Goal: Transaction & Acquisition: Purchase product/service

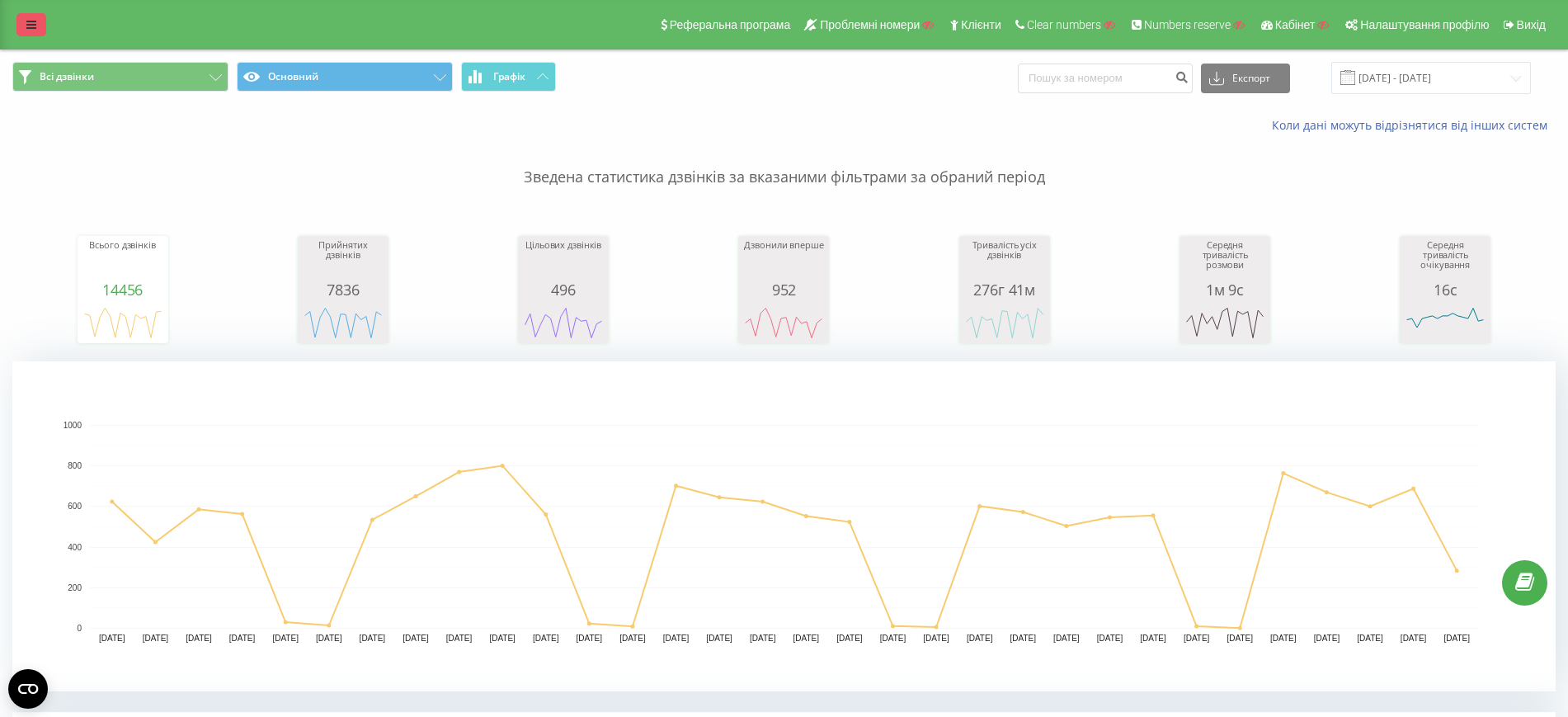
click at [29, 24] on icon at bounding box center [31, 24] width 10 height 12
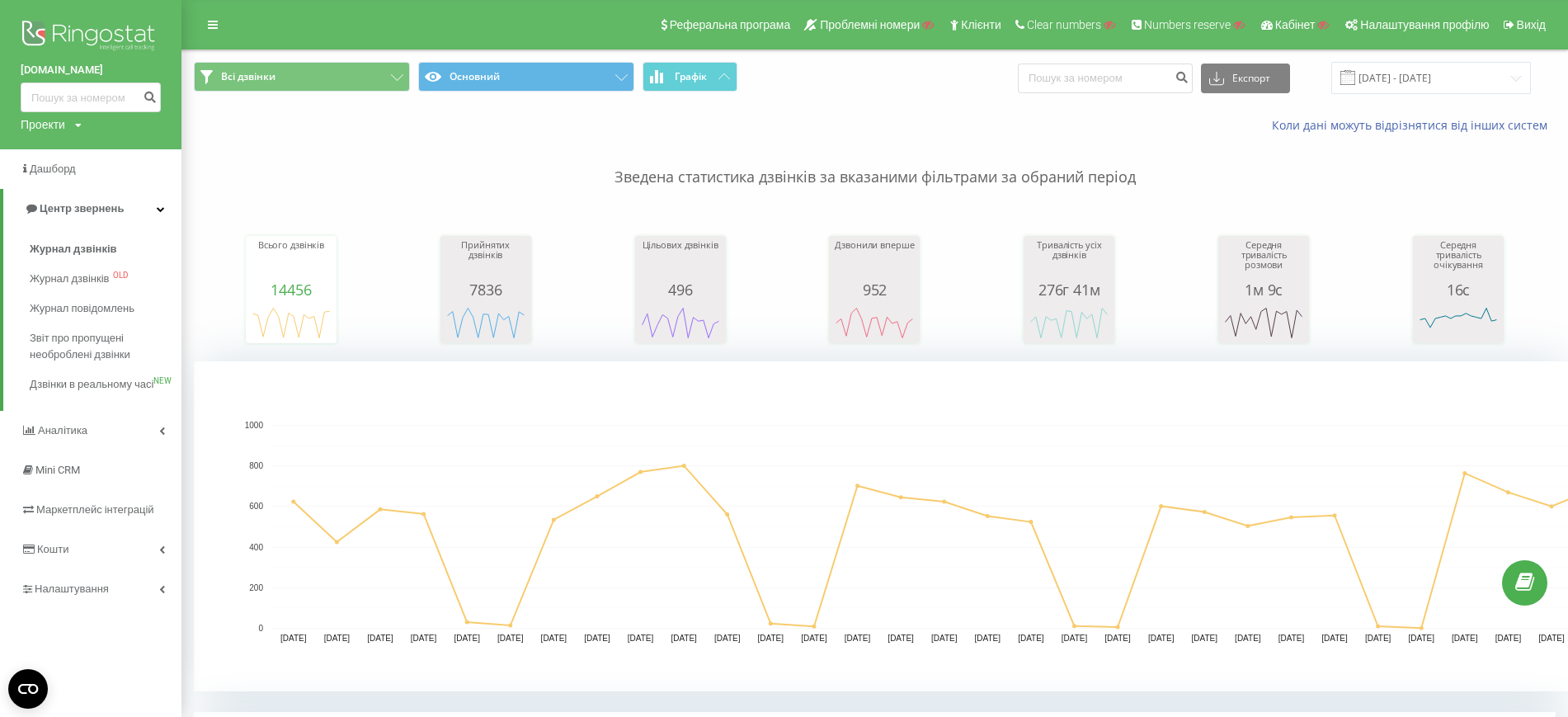
click at [76, 118] on div "Проекти Пошук" at bounding box center [52, 125] width 61 height 16
click at [92, 159] on input "text" at bounding box center [66, 149] width 82 height 24
paste input "[DOMAIN_NAME]"
type input "[DOMAIN_NAME]"
click at [138, 146] on link "Пошук" at bounding box center [133, 149] width 49 height 24
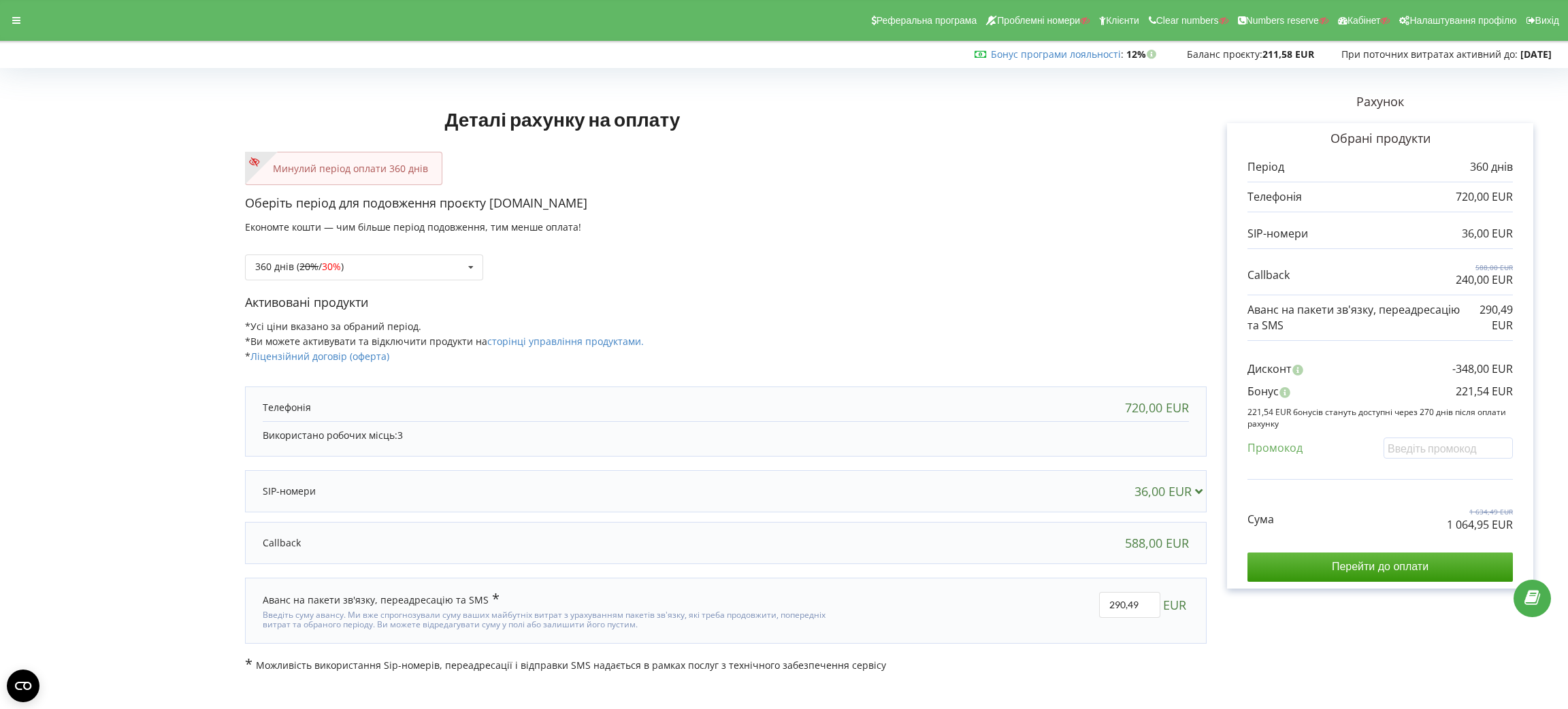
click at [1485, 520] on p "1 064,95 EUR" at bounding box center [1480, 525] width 66 height 16
copy div "1 064,95 EUR"
click at [1459, 392] on p "221,54 EUR" at bounding box center [1484, 391] width 57 height 16
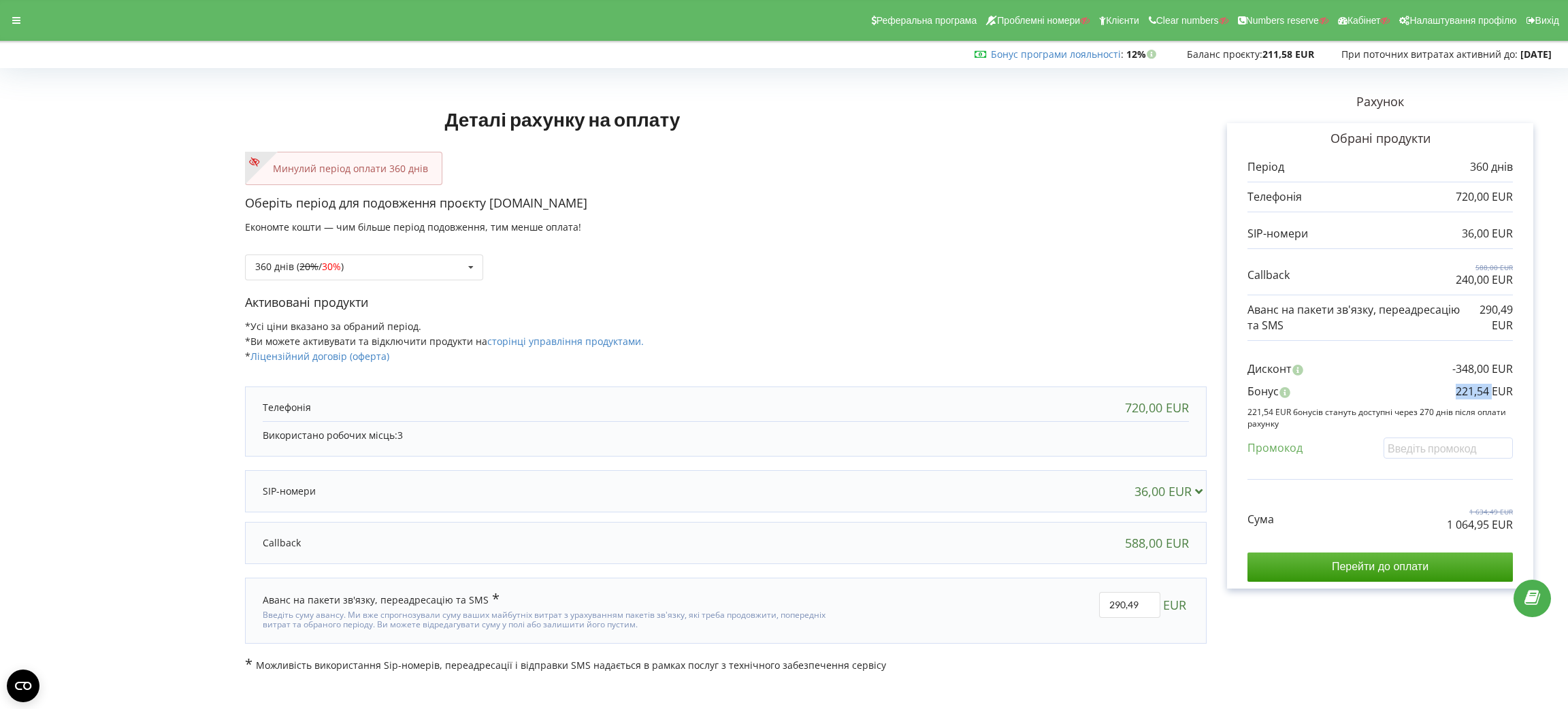
click at [1459, 392] on p "221,54 EUR" at bounding box center [1484, 391] width 57 height 16
copy div "221,54 EUR"
click at [385, 257] on div "360 днів ( 20% / 30% ) Поповнити баланс без подовження 20%" at bounding box center [364, 267] width 238 height 26
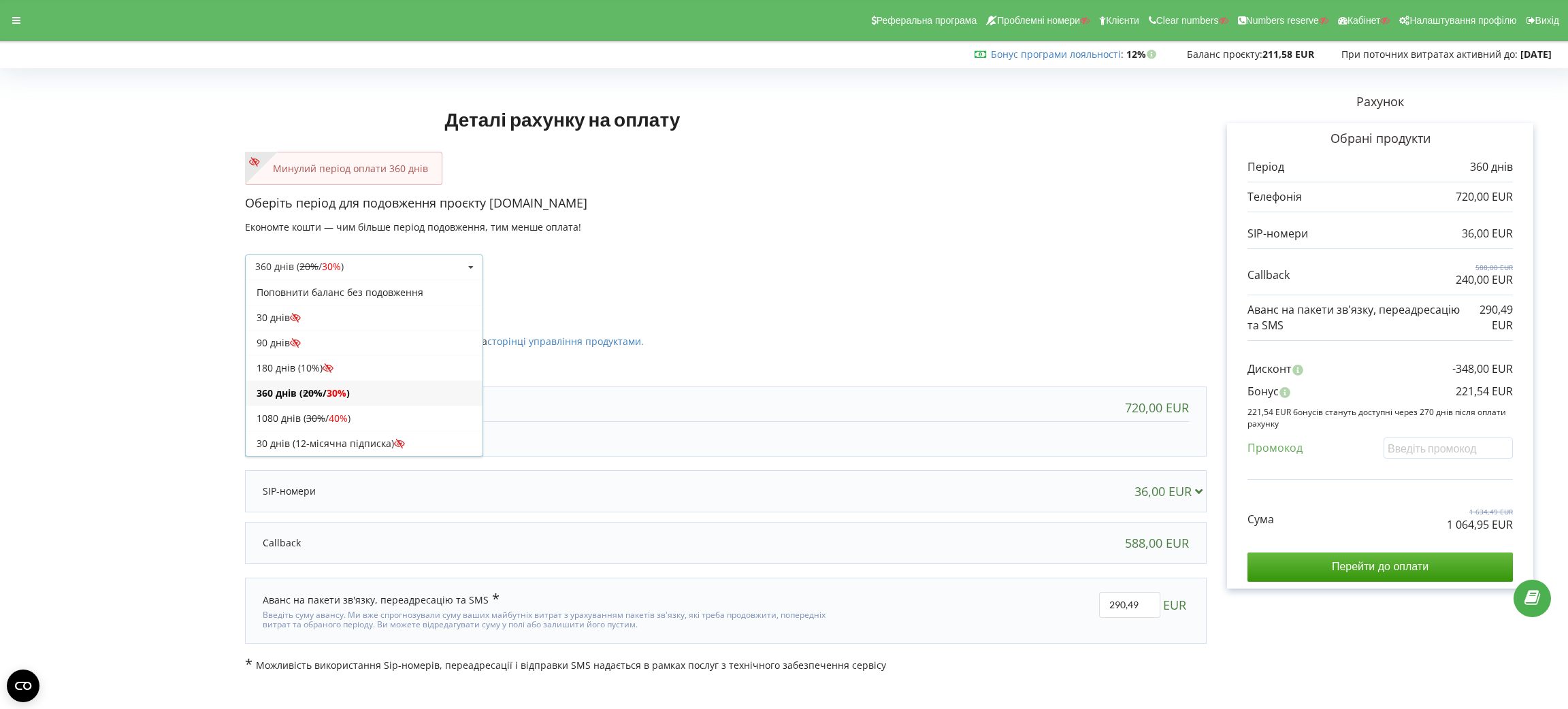
click at [380, 406] on div "360 днів ( 20% / 30% )" at bounding box center [365, 393] width 237 height 25
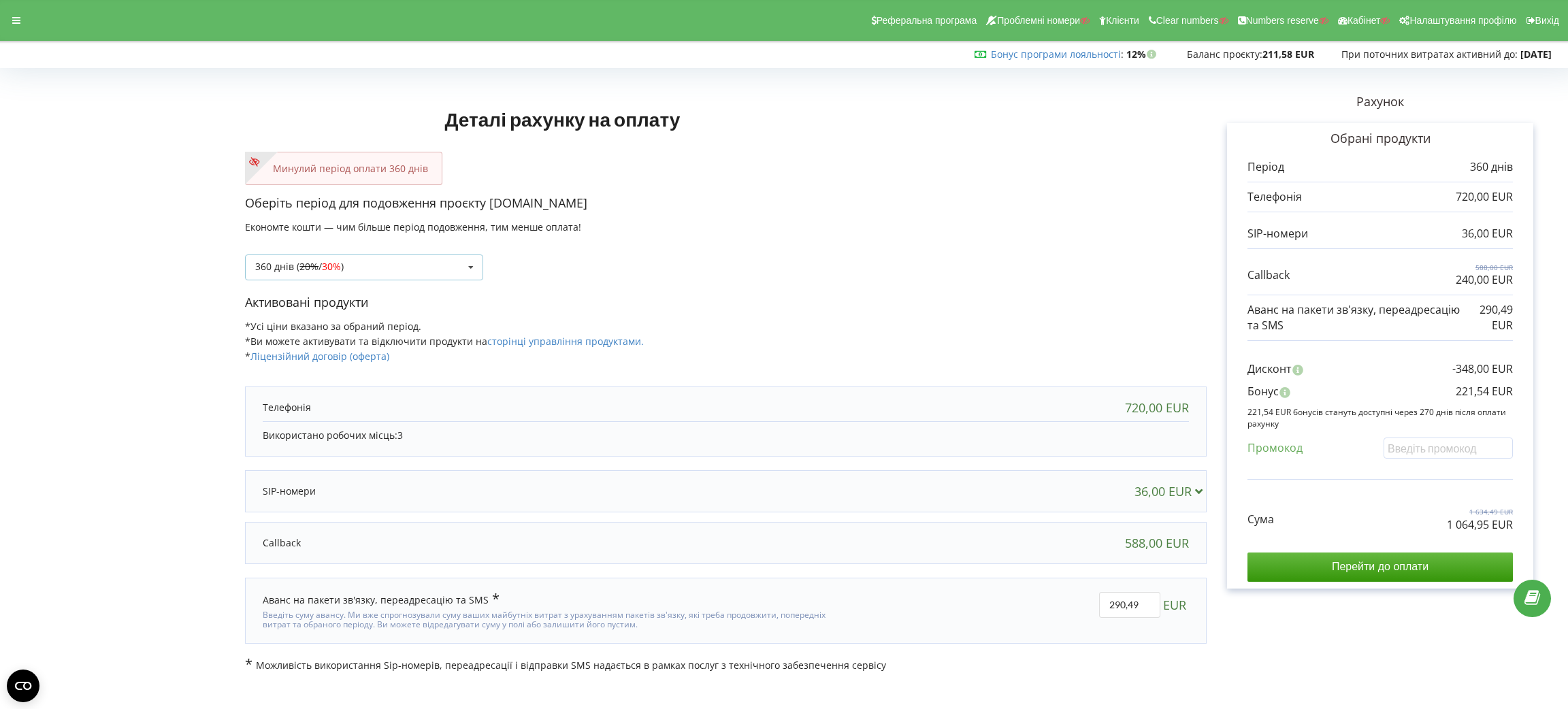
click at [472, 269] on icon at bounding box center [470, 268] width 20 height 25
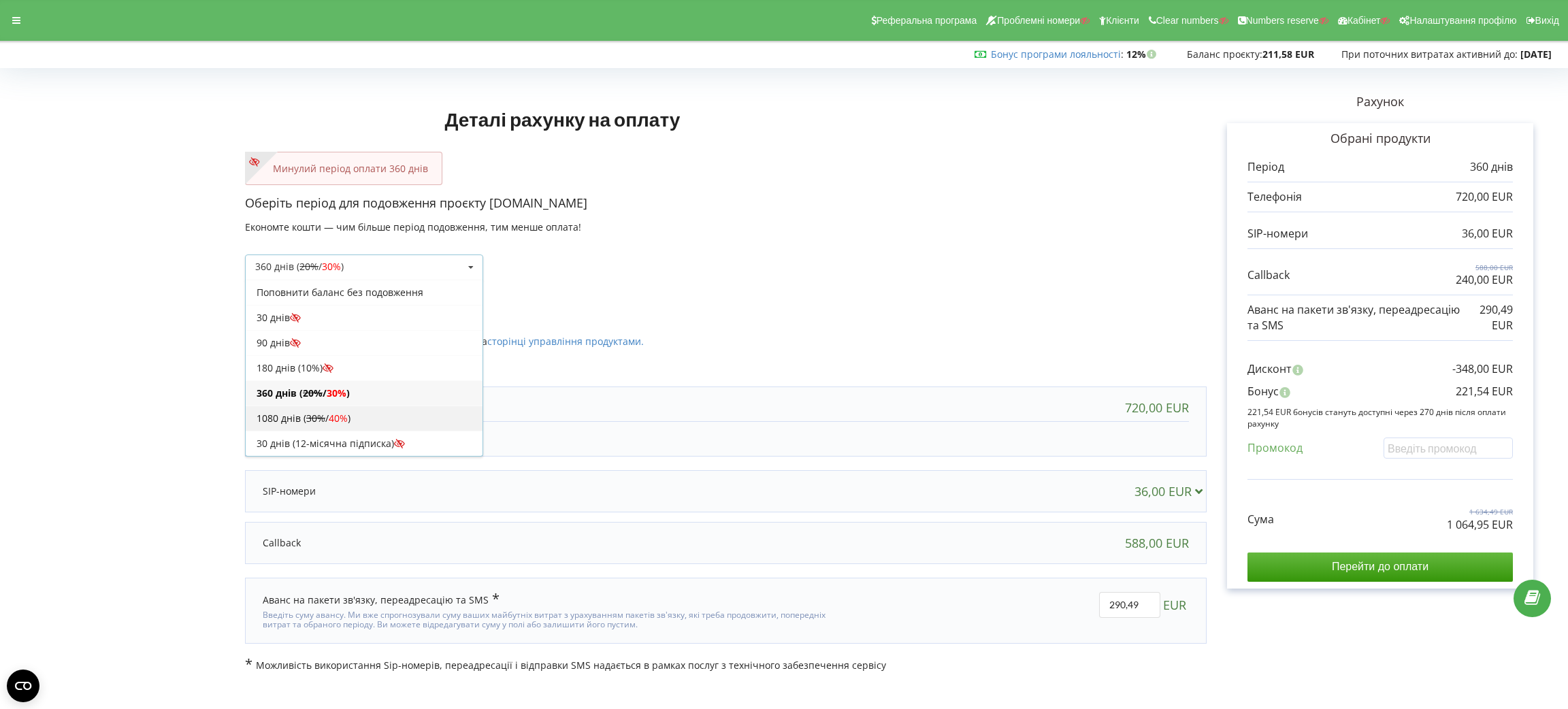
click at [411, 415] on div "1080 днів ( 30% / 40% )" at bounding box center [365, 418] width 237 height 25
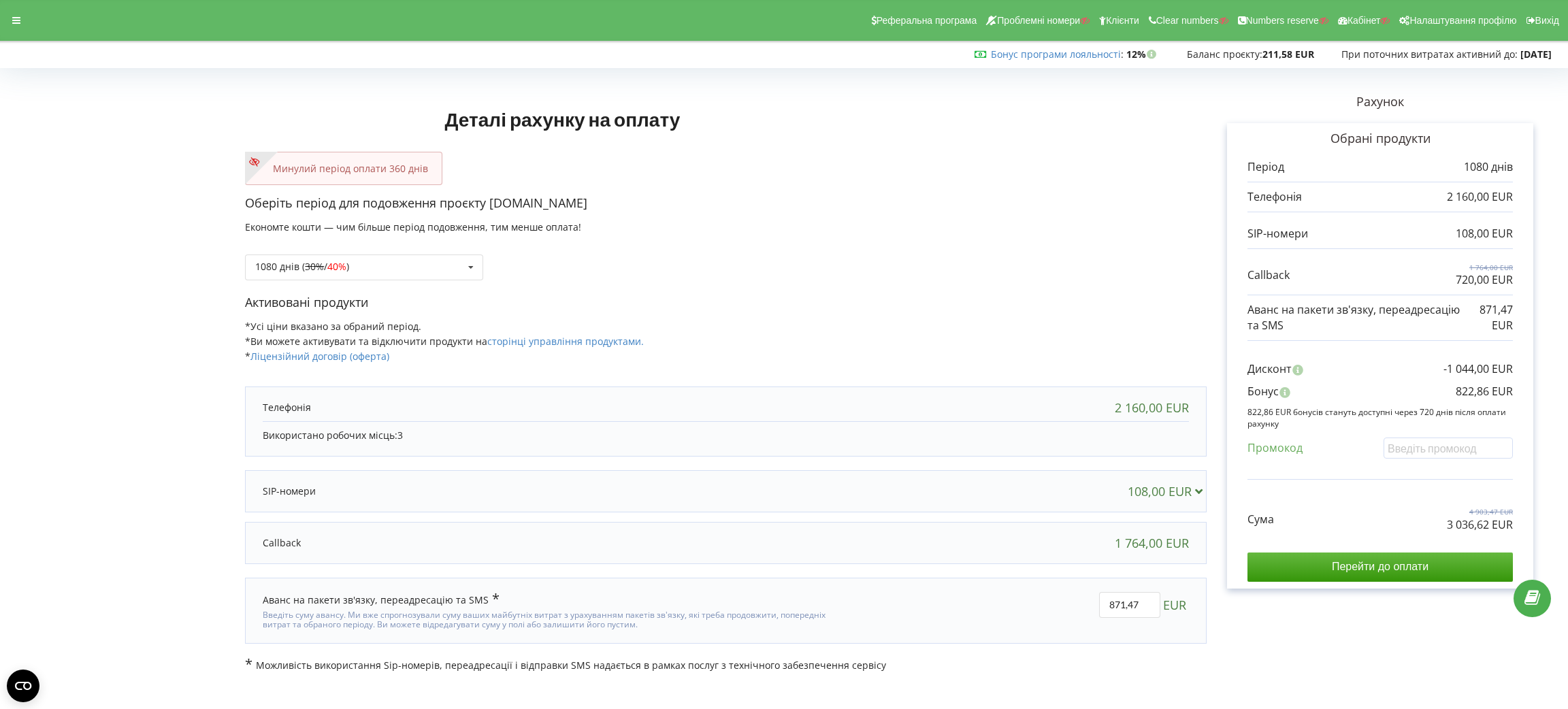
click at [1473, 531] on p "3 036,62 EUR" at bounding box center [1480, 525] width 66 height 16
copy div "3 036,62 EUR"
click at [1470, 391] on p "822,86 EUR" at bounding box center [1484, 391] width 57 height 16
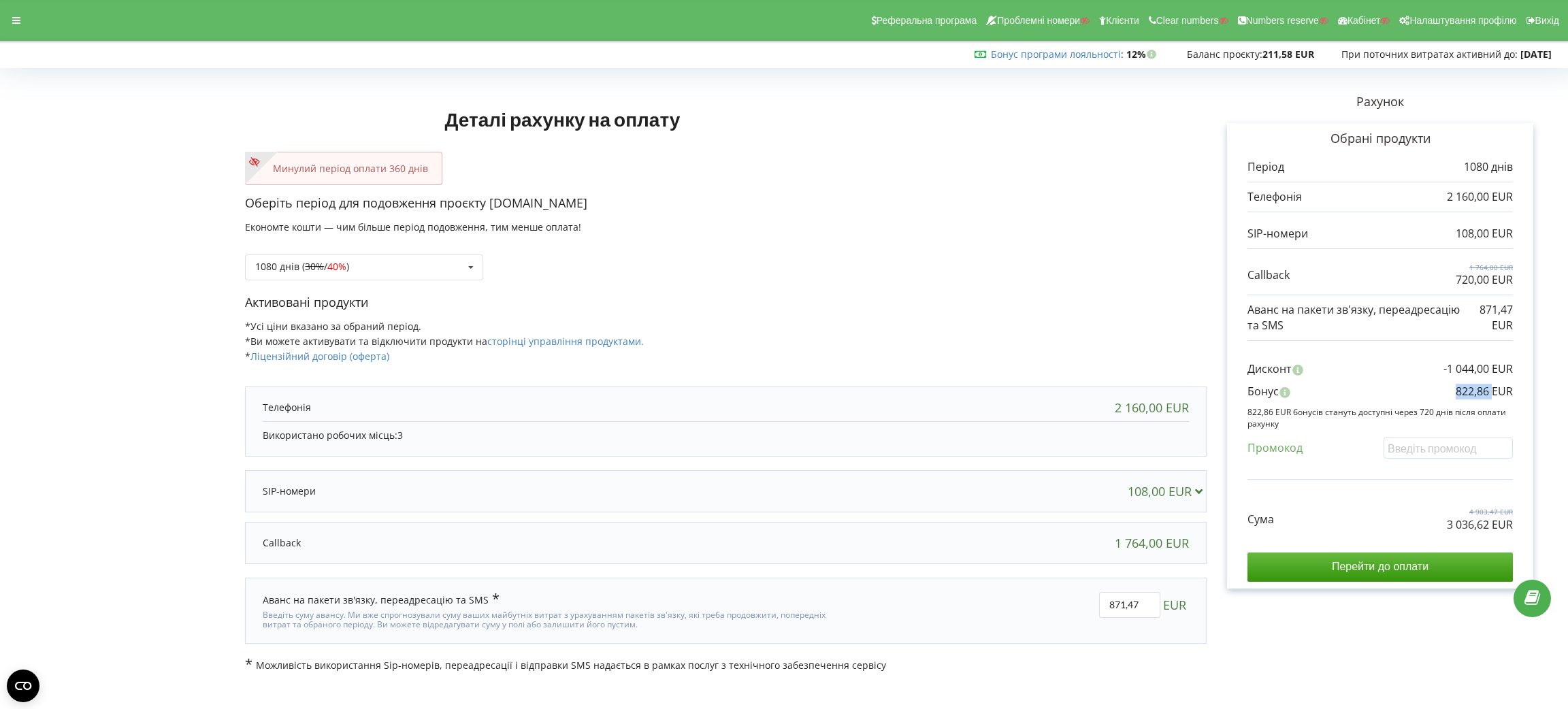
click at [1470, 390] on p "822,86 EUR" at bounding box center [1484, 391] width 57 height 16
copy div "822,86 EUR"
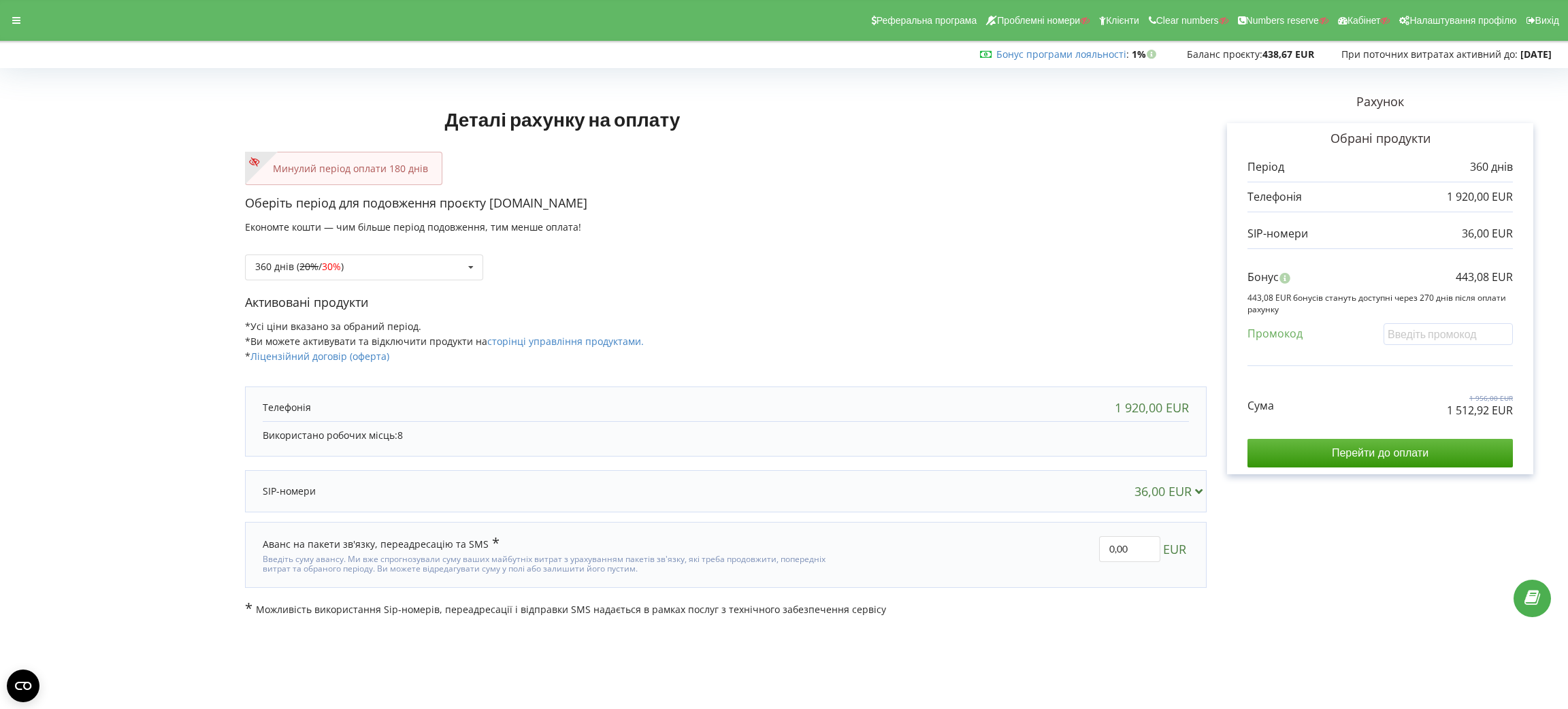
drag, startPoint x: 632, startPoint y: 186, endPoint x: 488, endPoint y: 199, distance: 144.6
click at [488, 199] on div "Деталі рахунку на оплату Минулий період оплати 180 днів Оберіть період для подо…" at bounding box center [726, 344] width 962 height 543
copy p "kursy.danielsiwiec.pl"
click at [1394, 417] on p "1 512,92 EUR" at bounding box center [1480, 410] width 66 height 16
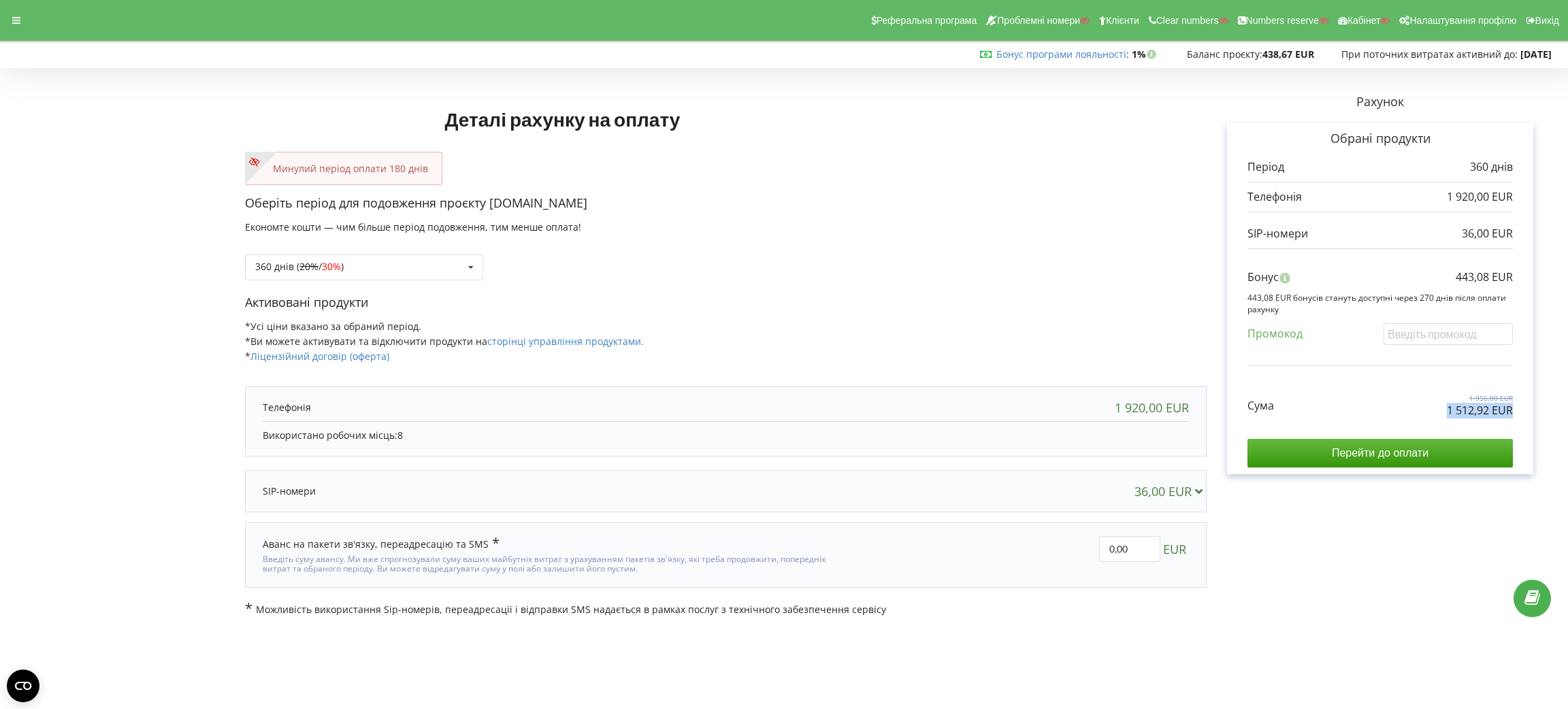
click at [1394, 417] on p "1 512,92 EUR" at bounding box center [1480, 410] width 66 height 16
copy div "1 512,92 EUR"
click at [1394, 271] on p "443,08 EUR" at bounding box center [1484, 277] width 57 height 16
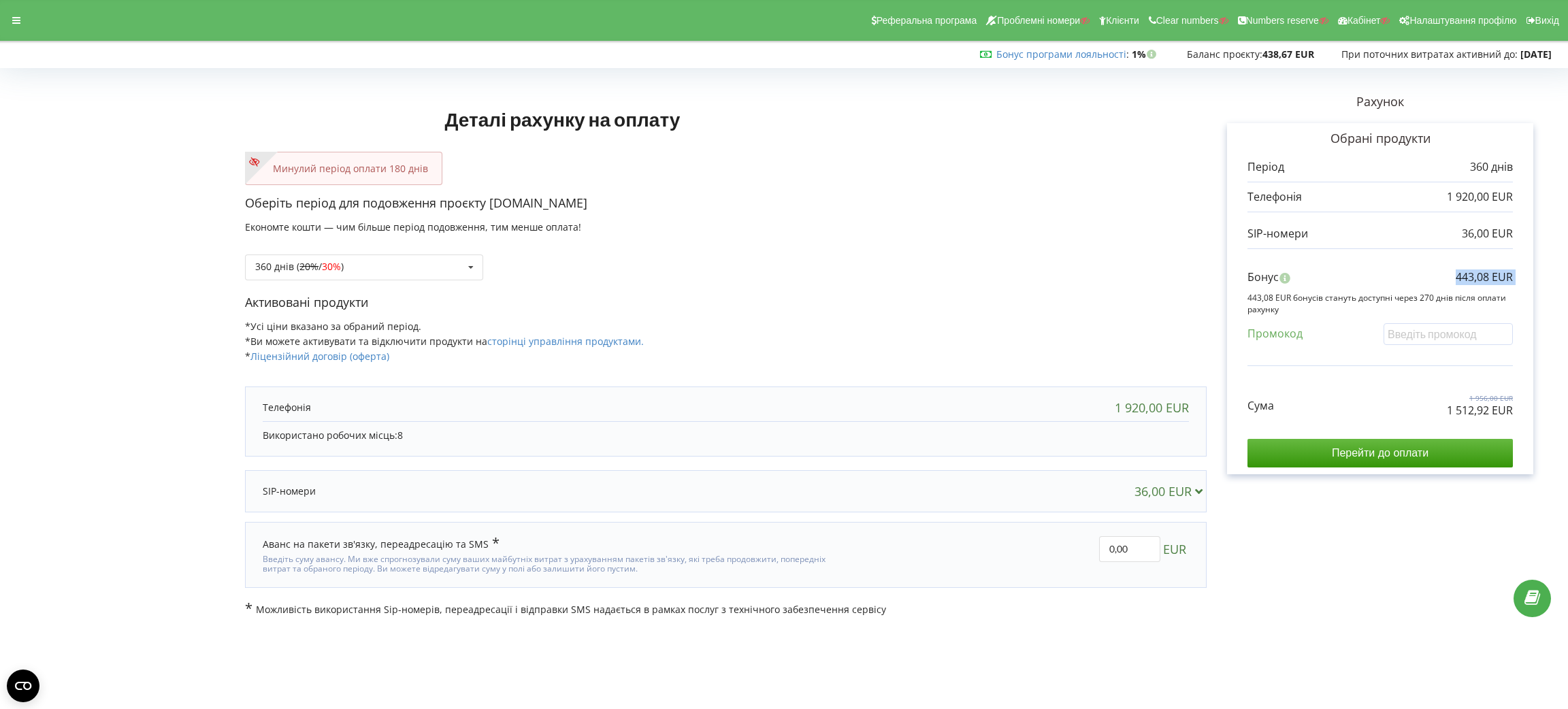
copy div "443,08 EUR"
click at [450, 248] on div "360 днів ( 20% / 30% ) Поповнити баланс без подовження 20% / 30% 30% / 40%" at bounding box center [726, 257] width 962 height 46
click at [448, 253] on div "360 днів ( 20% / 30% ) Поповнити баланс без подовження 20% / 30% 30% / 40%" at bounding box center [726, 257] width 962 height 46
click at [449, 269] on div "360 днів ( 20% / 30% ) Поповнити баланс без подовження 20%" at bounding box center [364, 267] width 238 height 26
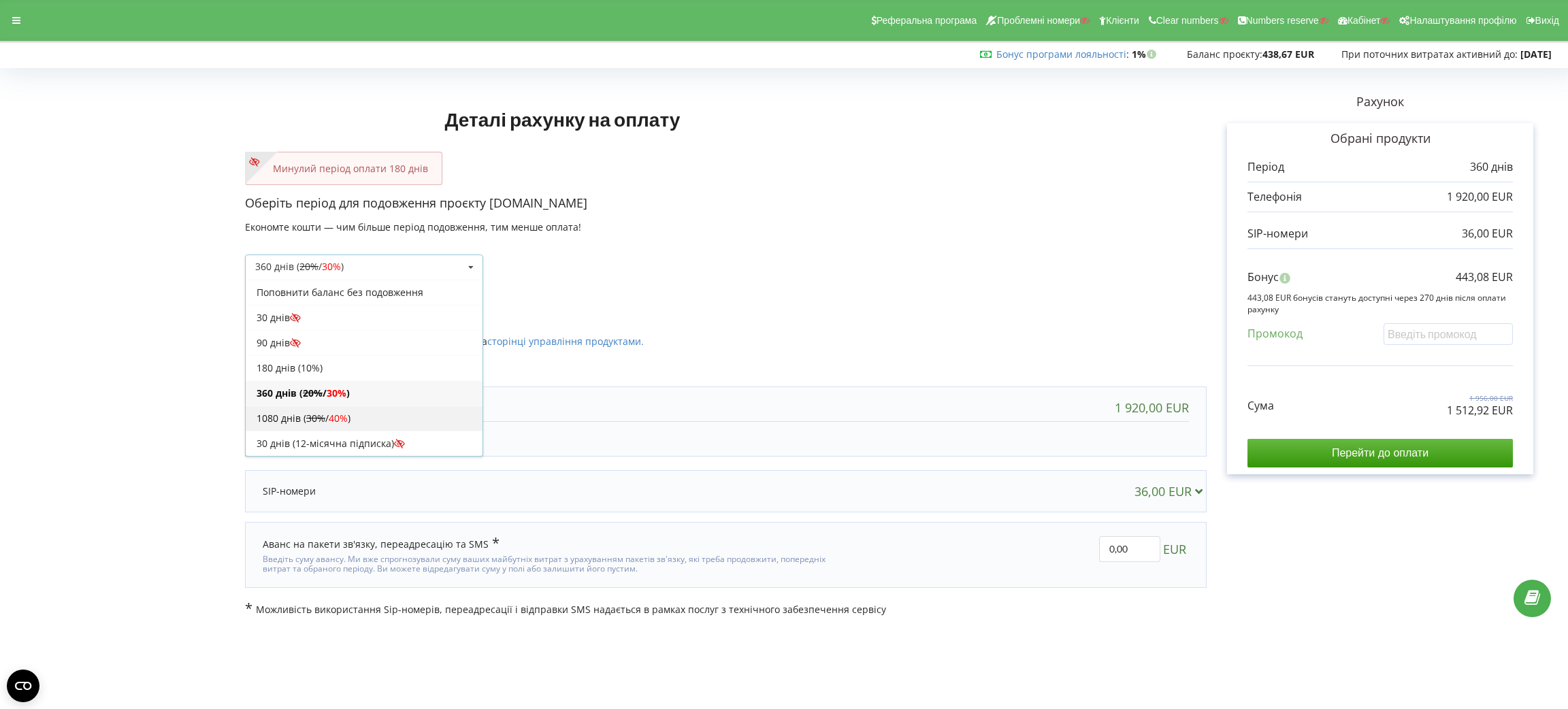
click at [352, 426] on div "1080 днів ( 30% / 40% )" at bounding box center [365, 418] width 237 height 25
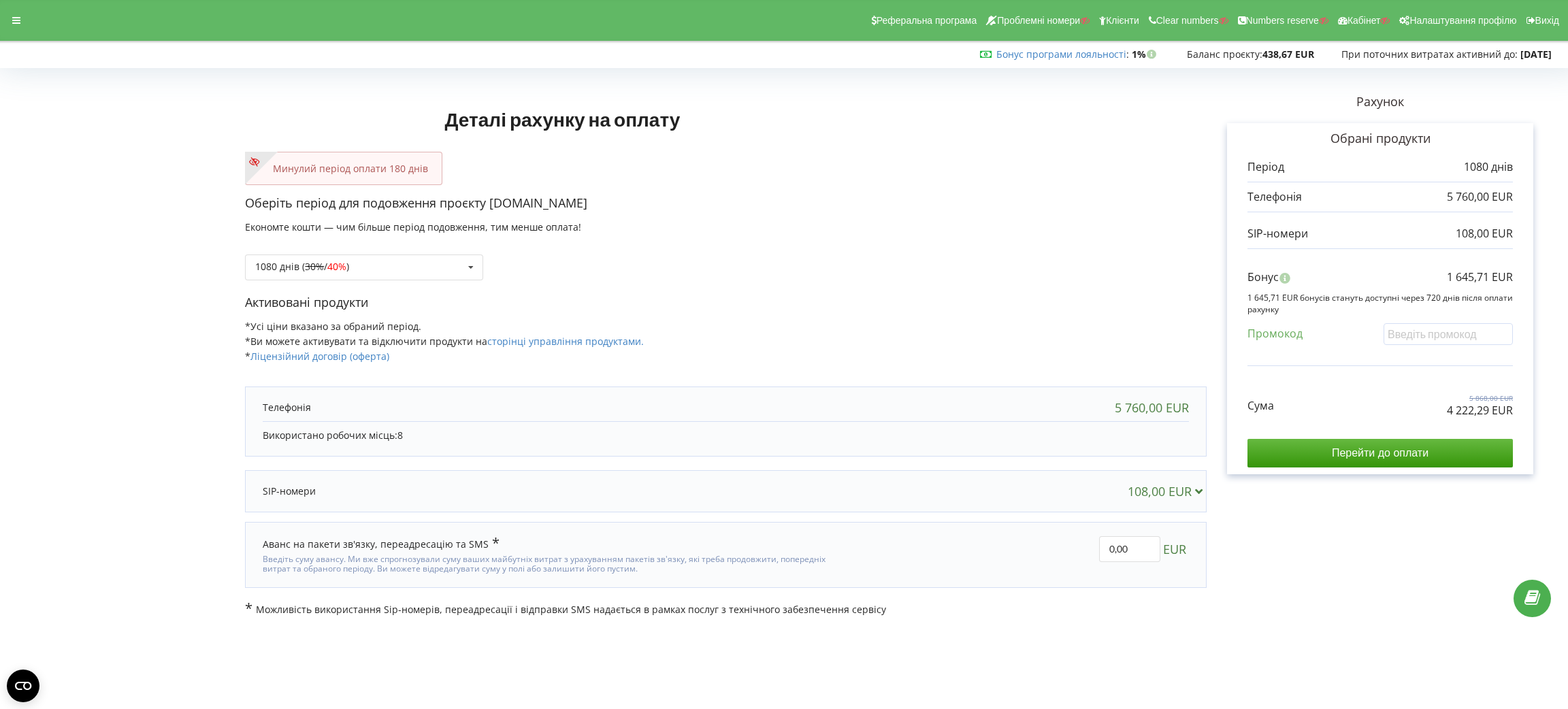
click at [1394, 411] on p "4 222,29 EUR" at bounding box center [1480, 410] width 66 height 16
copy div "4 222,29 EUR"
click at [1394, 277] on p "1 645,71 EUR" at bounding box center [1480, 277] width 66 height 16
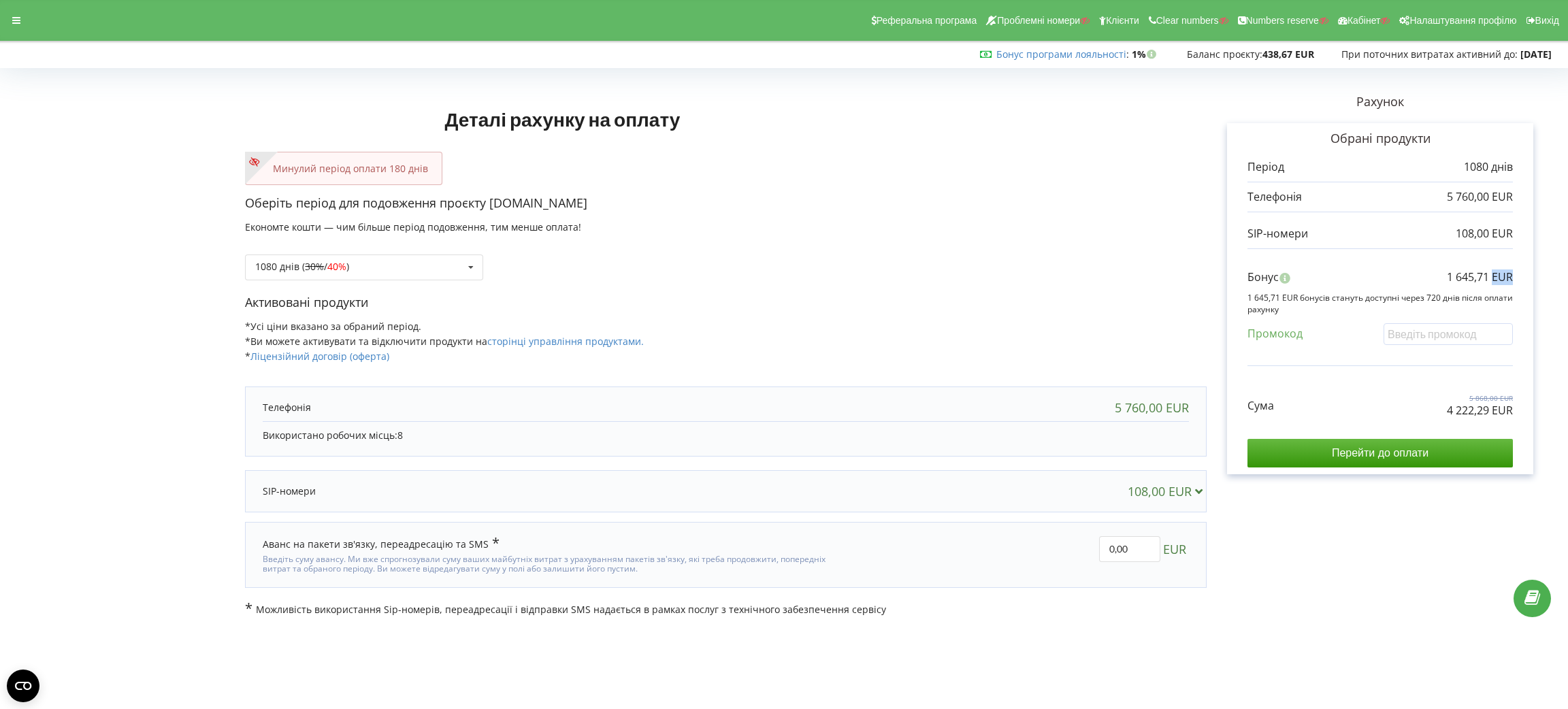
click at [1394, 277] on p "1 645,71 EUR" at bounding box center [1480, 277] width 66 height 16
copy div "1 645,71 EUR"
click at [4, 31] on div "Реферальна програма Проблемні номери Клієнти Clear numbers Numbers reserve Кабі…" at bounding box center [784, 20] width 1587 height 41
click at [7, 24] on div at bounding box center [16, 21] width 25 height 19
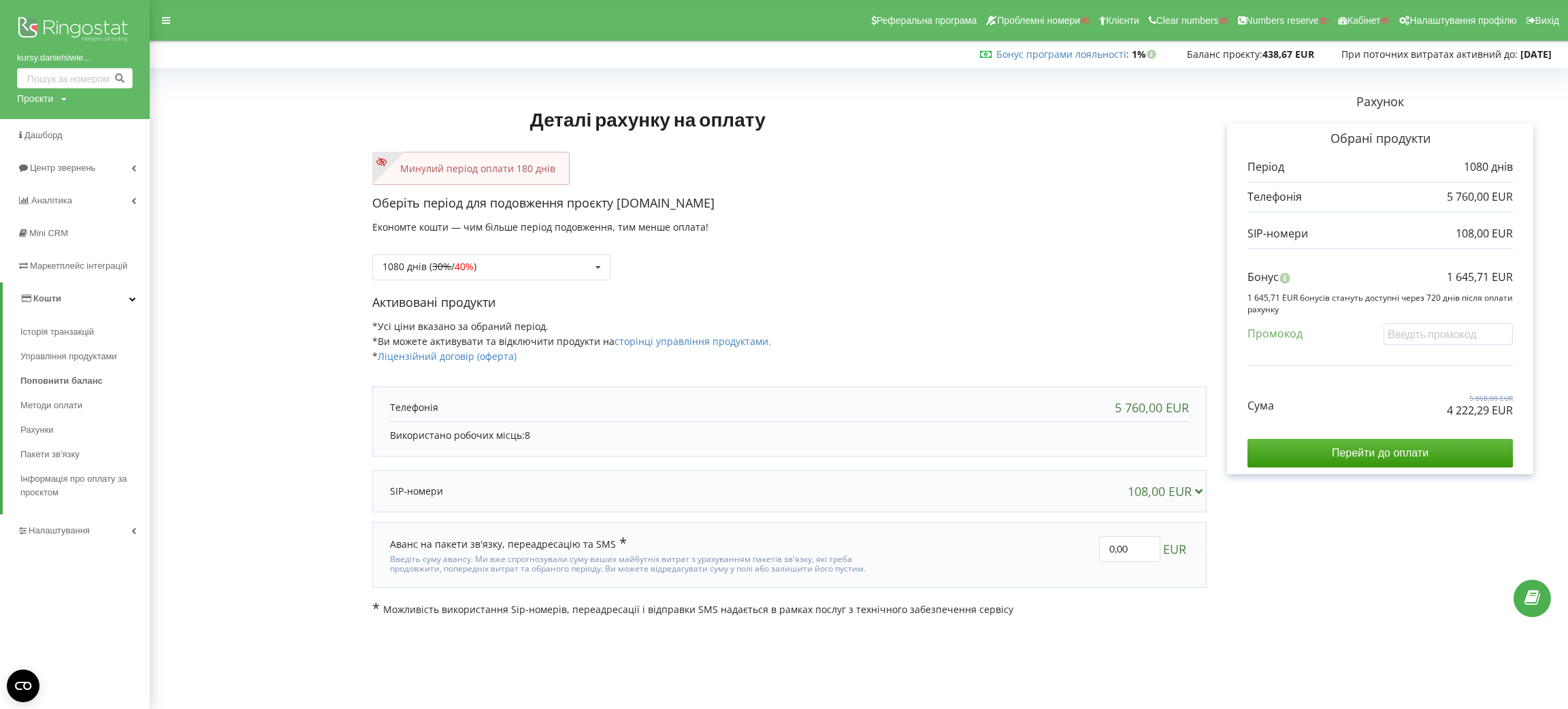
click at [57, 94] on div "Проєкти Пошук" at bounding box center [42, 98] width 50 height 13
click at [51, 112] on div "Пошук" at bounding box center [78, 127] width 122 height 43
click at [51, 117] on input "text" at bounding box center [59, 127] width 68 height 19
type input "rentli"
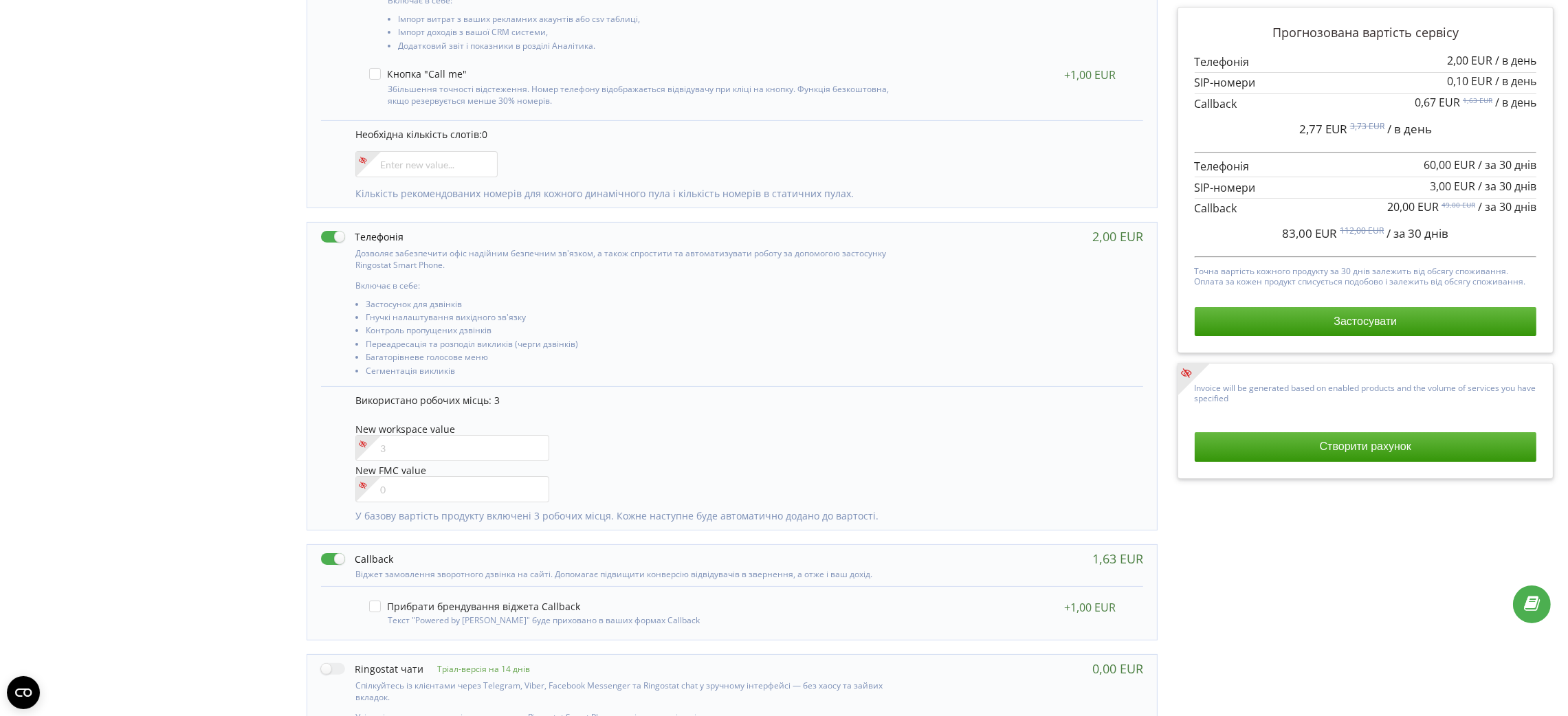
scroll to position [374, 0]
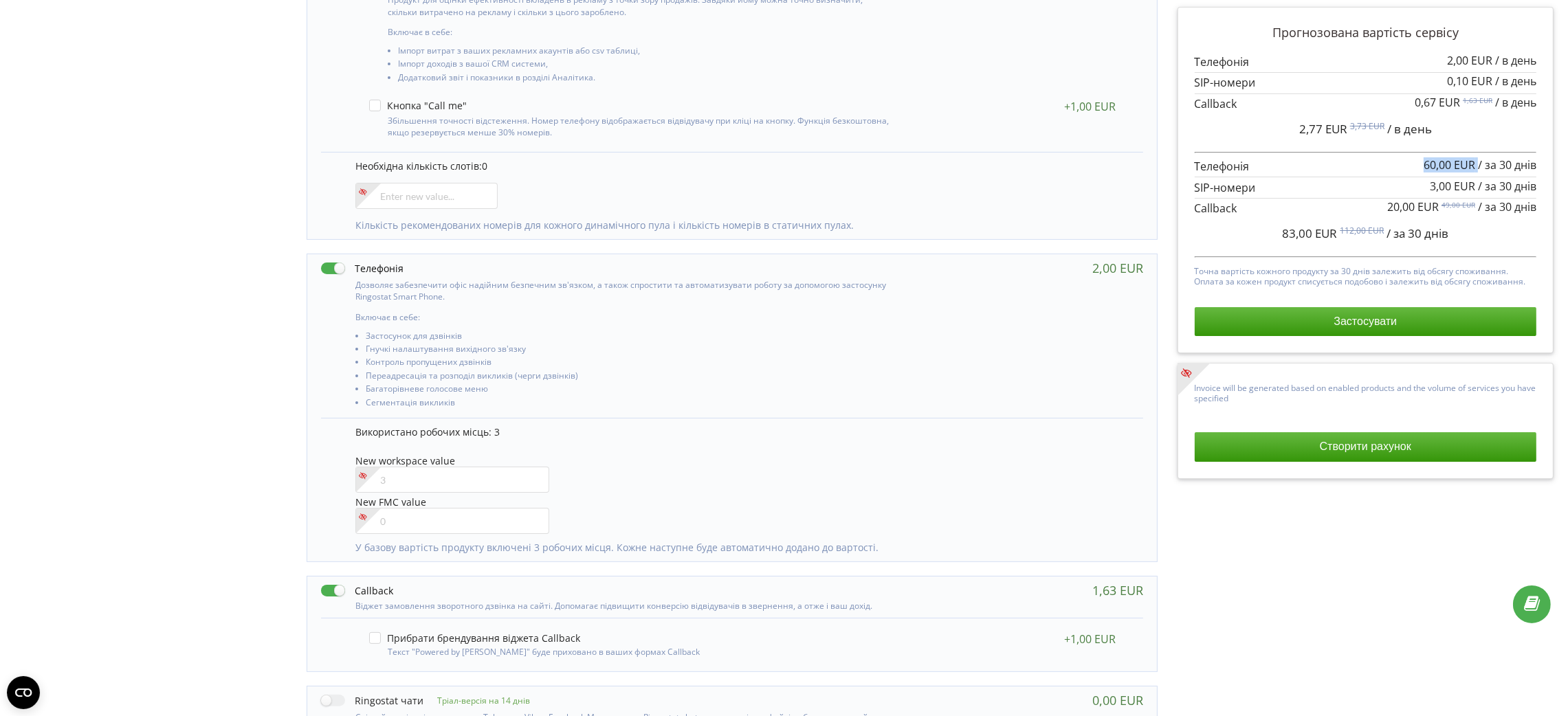
drag, startPoint x: 1424, startPoint y: 168, endPoint x: 1478, endPoint y: 167, distance: 54.0
click at [1478, 167] on div "60,00 EUR / за 30 днів" at bounding box center [1481, 165] width 113 height 12
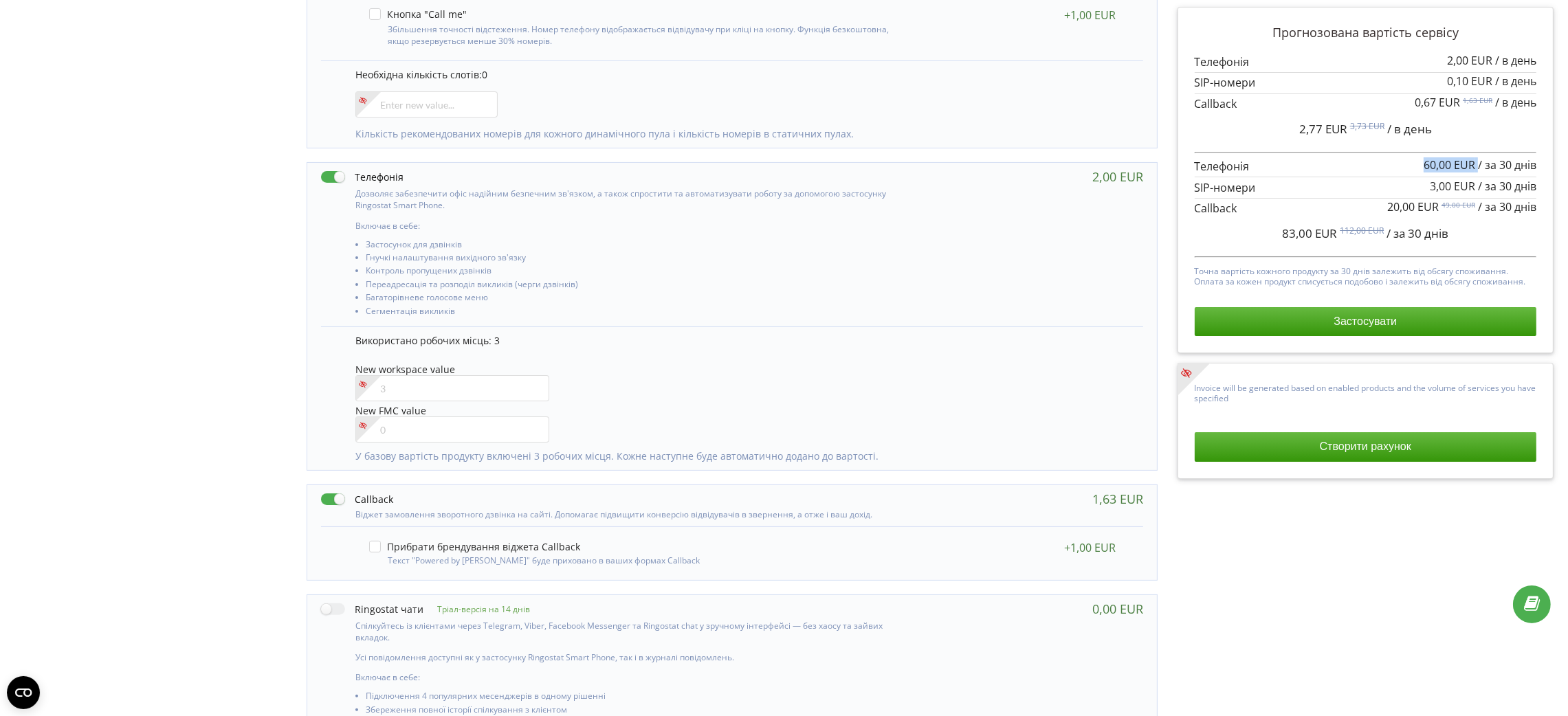
scroll to position [477, 0]
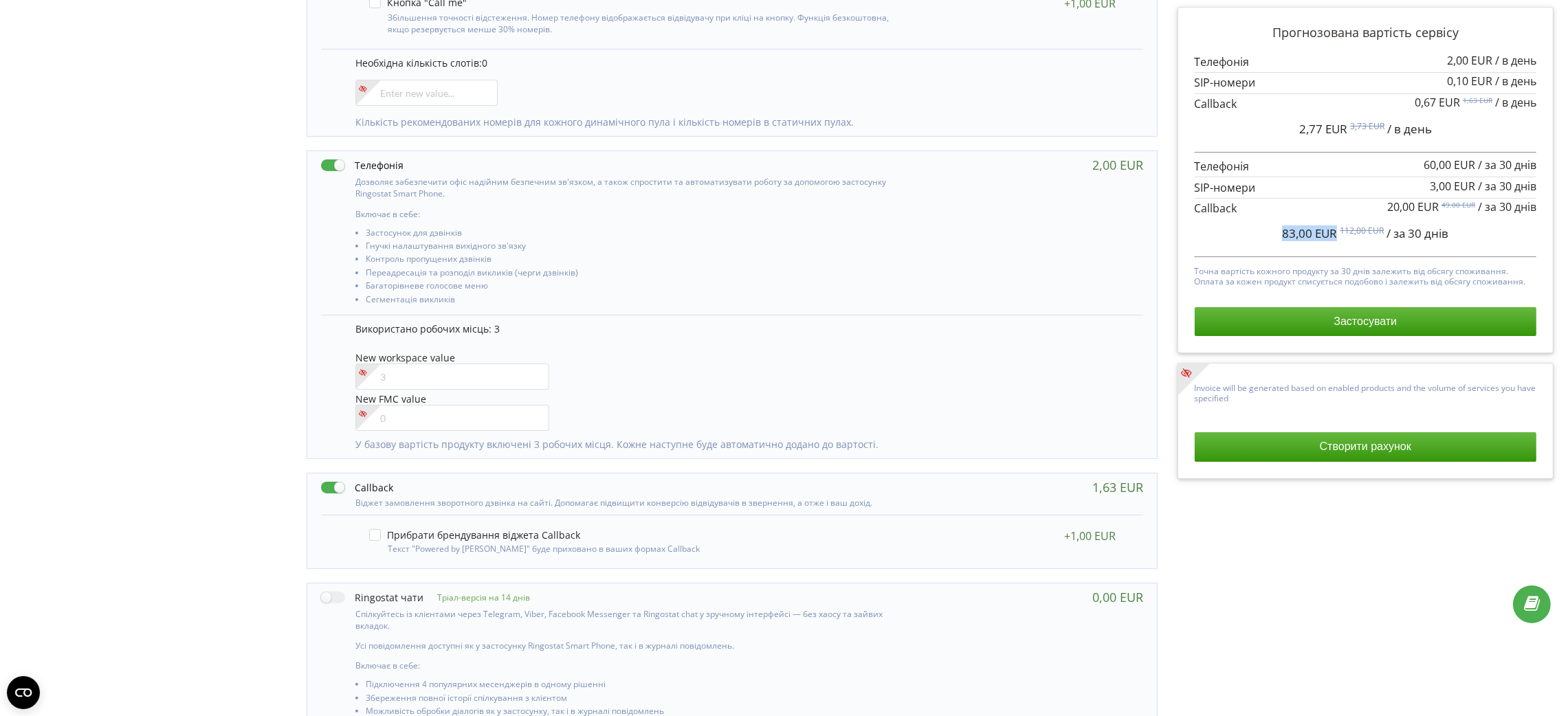
drag, startPoint x: 1266, startPoint y: 230, endPoint x: 1335, endPoint y: 230, distance: 69.0
click at [1335, 230] on div "83,00 EUR 112,00 EUR / за 30 днів" at bounding box center [1366, 234] width 343 height 35
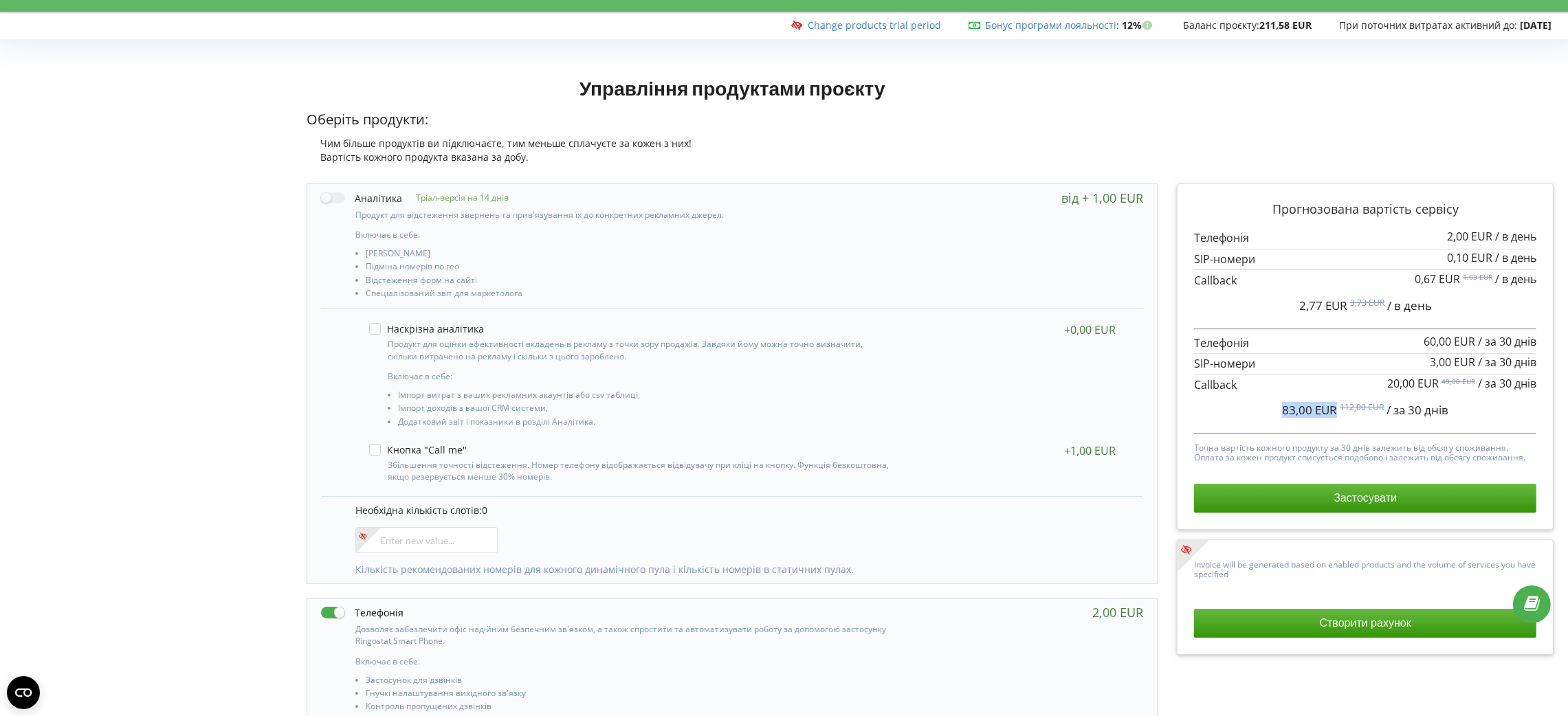
scroll to position [0, 0]
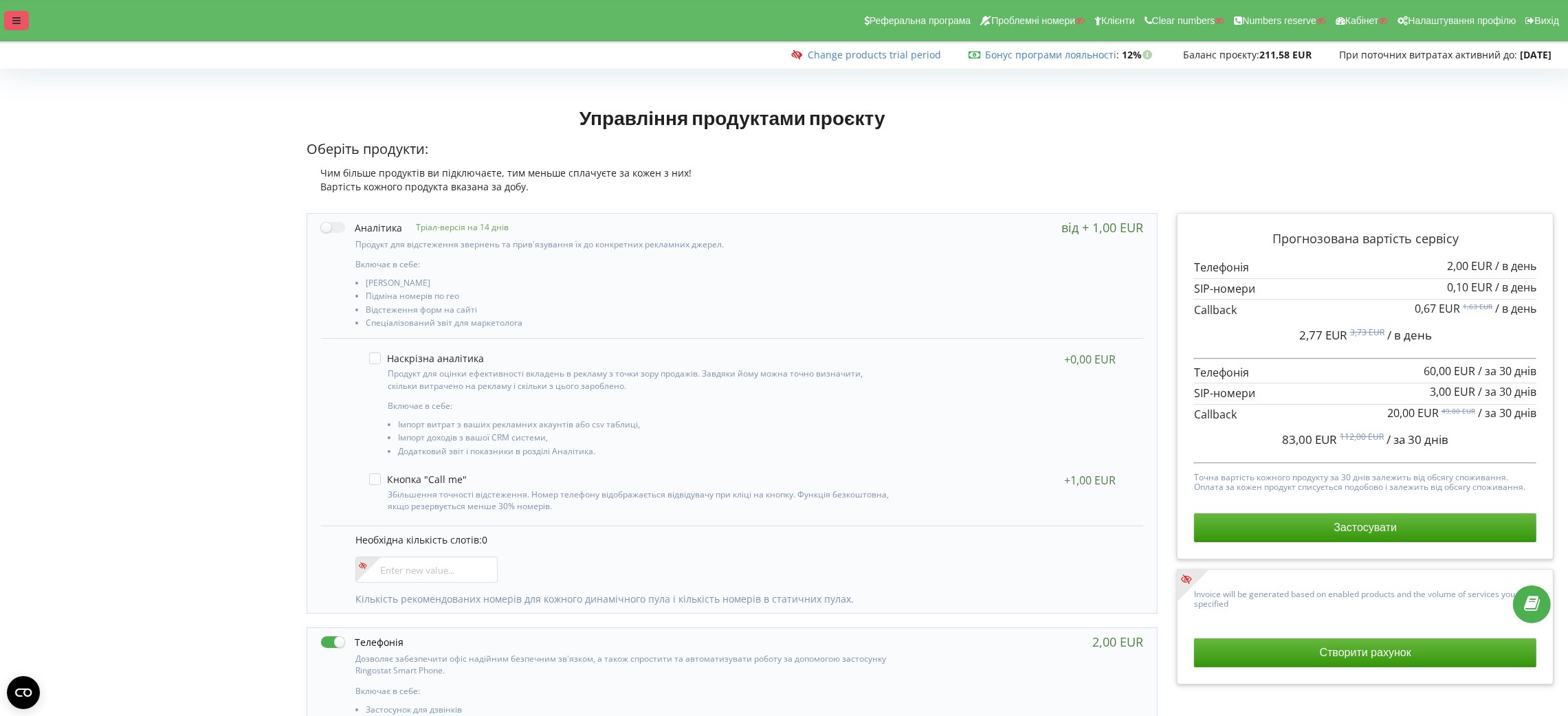
click at [14, 23] on icon at bounding box center [16, 20] width 8 height 10
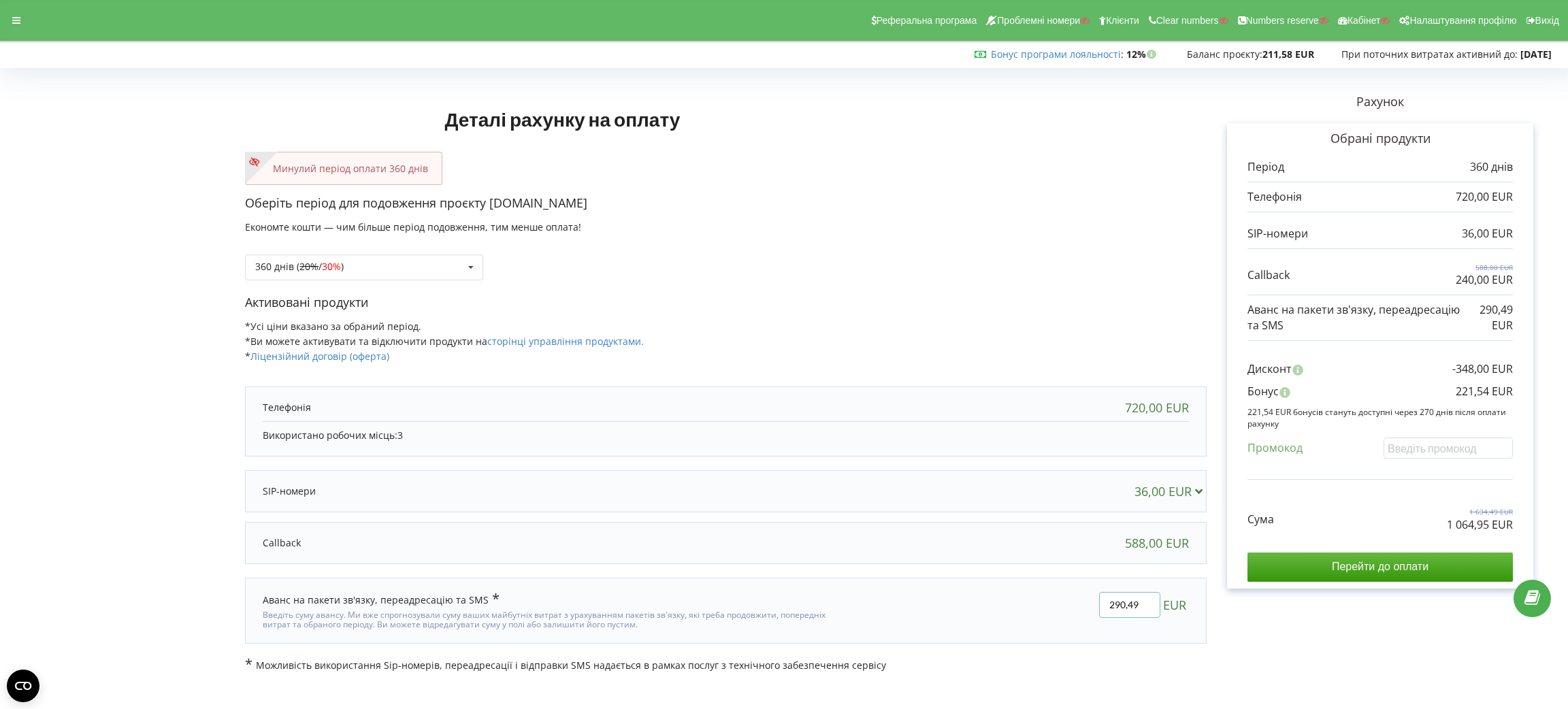
drag, startPoint x: 1105, startPoint y: 606, endPoint x: 1153, endPoint y: 606, distance: 48.0
click at [1153, 606] on input "290,49" at bounding box center [1130, 605] width 61 height 26
click at [1464, 528] on p "1 064,95 EUR" at bounding box center [1480, 525] width 66 height 16
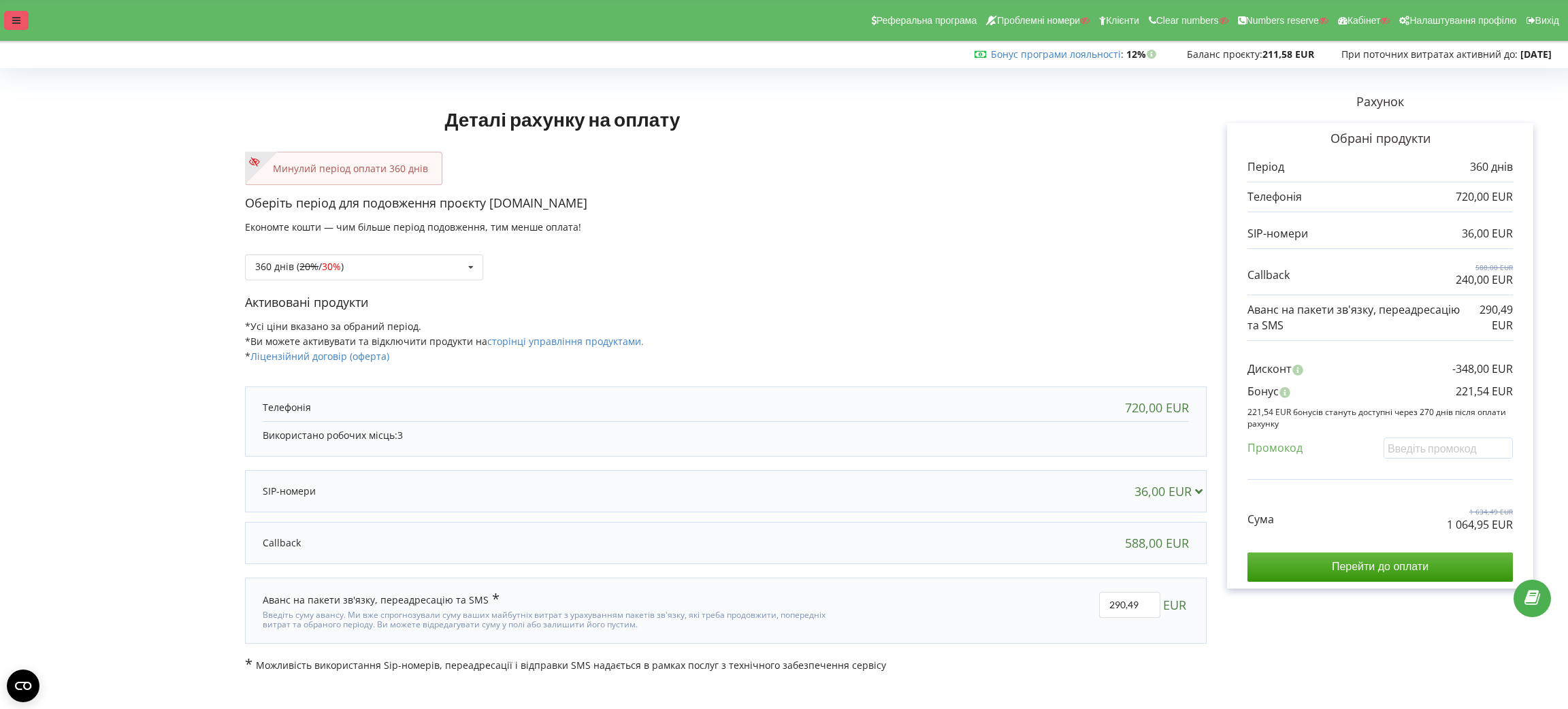
click at [21, 22] on div at bounding box center [16, 21] width 25 height 19
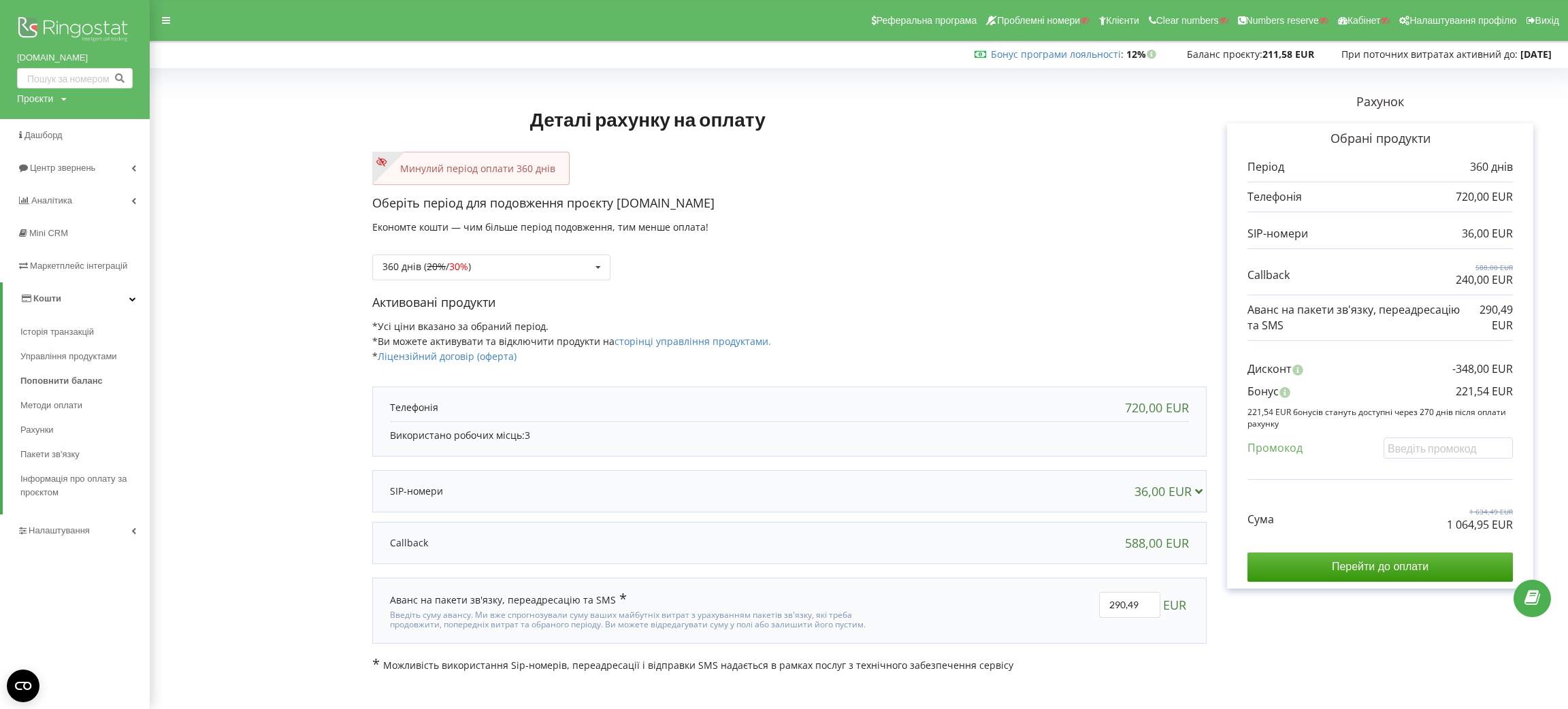
click at [986, 124] on div "Деталі рахунку на оплату Минулий період оплати 360 днів Оберіть період для подо…" at bounding box center [789, 373] width 834 height 599
drag, startPoint x: 1443, startPoint y: 281, endPoint x: 1521, endPoint y: 294, distance: 79.1
click at [1521, 294] on div "Обрані продукти Період 360 днів 720,00 EUR 36,00 EUR 588,00 EUR" at bounding box center [1380, 356] width 306 height 465
click at [998, 538] on div "588,00 EUR" at bounding box center [790, 543] width 826 height 28
drag, startPoint x: 1446, startPoint y: 283, endPoint x: 1524, endPoint y: 283, distance: 78.0
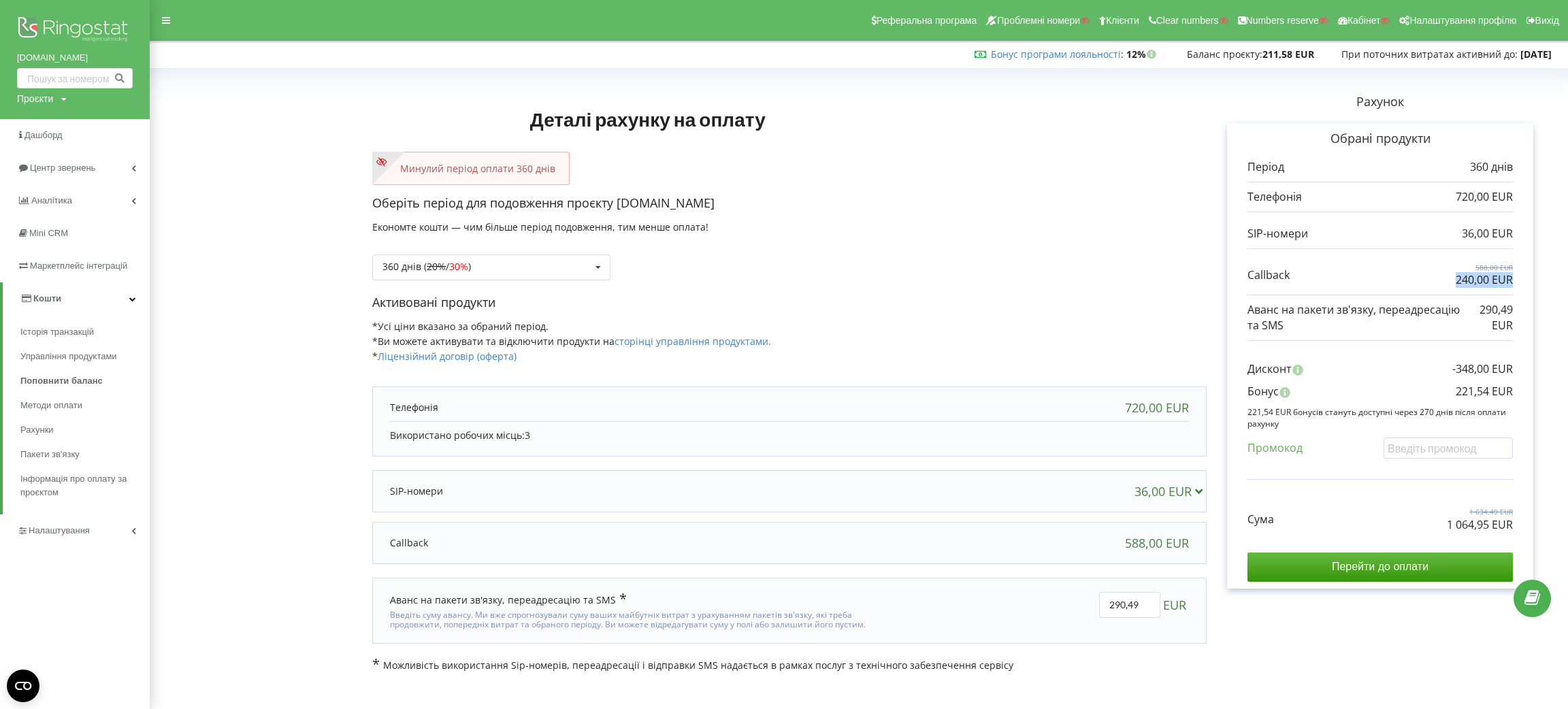
click at [1524, 283] on div "Обрані продукти Період 360 днів 720,00 EUR 36,00 EUR 588,00 EUR" at bounding box center [1380, 356] width 306 height 465
drag, startPoint x: 1459, startPoint y: 233, endPoint x: 1519, endPoint y: 235, distance: 60.0
click at [1519, 235] on div "Обрані продукти Період 360 днів 720,00 EUR 36,00 EUR 588,00 EUR" at bounding box center [1380, 356] width 306 height 465
drag, startPoint x: 1141, startPoint y: 614, endPoint x: 1124, endPoint y: 613, distance: 17.0
click at [1124, 613] on input "290,49" at bounding box center [1130, 605] width 61 height 26
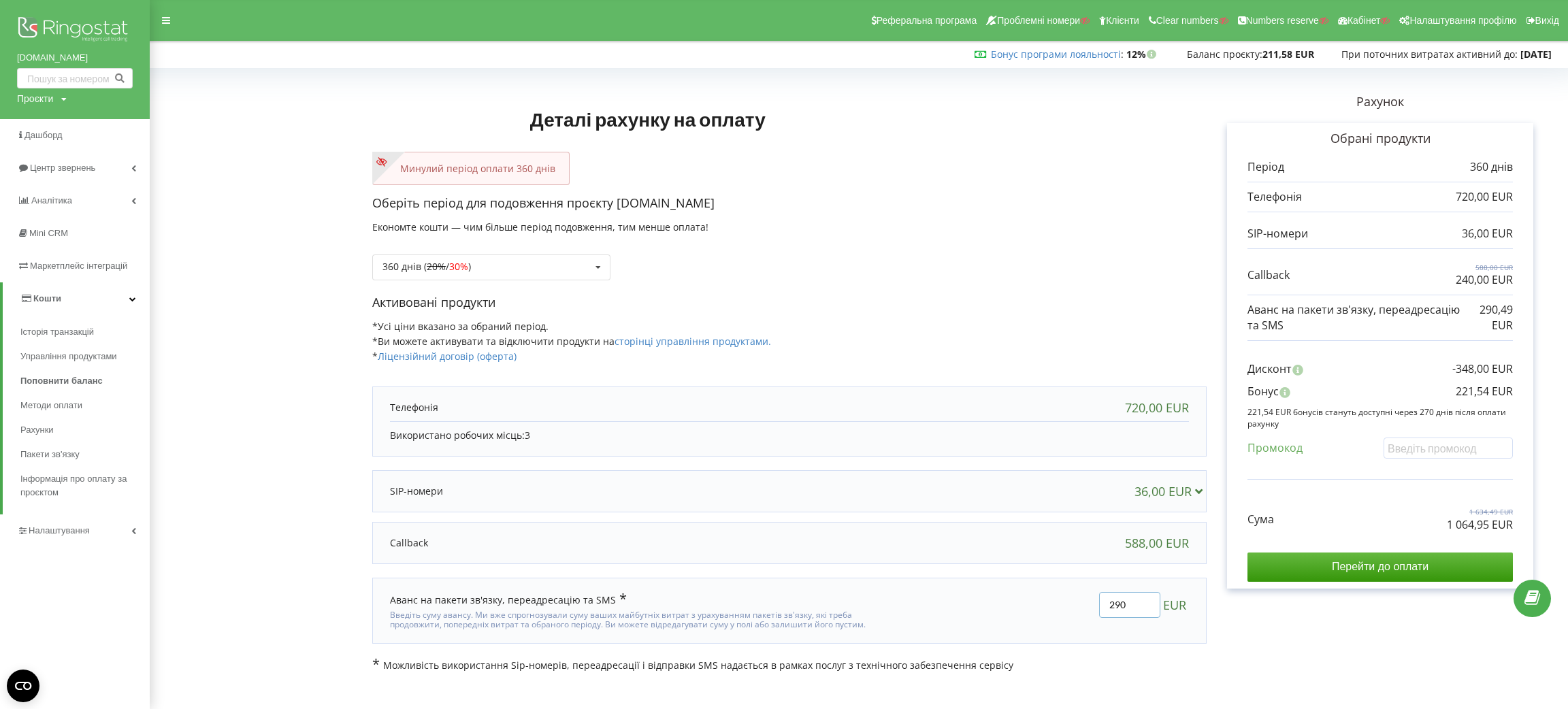
type input "290"
click at [1039, 252] on div "Деталі рахунку на оплату Минулий період оплати 360 днів Оберіть період для подо…" at bounding box center [859, 373] width 1390 height 599
drag, startPoint x: 1452, startPoint y: 373, endPoint x: 1553, endPoint y: 377, distance: 101.1
click at [1553, 377] on div "Рахунок Обрані продукти Період 360 днів 720,00 EUR 36,00 EUR 588,00 EUR 240,00 …" at bounding box center [1380, 373] width 347 height 599
click at [1473, 391] on p "221,54 EUR" at bounding box center [1484, 391] width 57 height 16
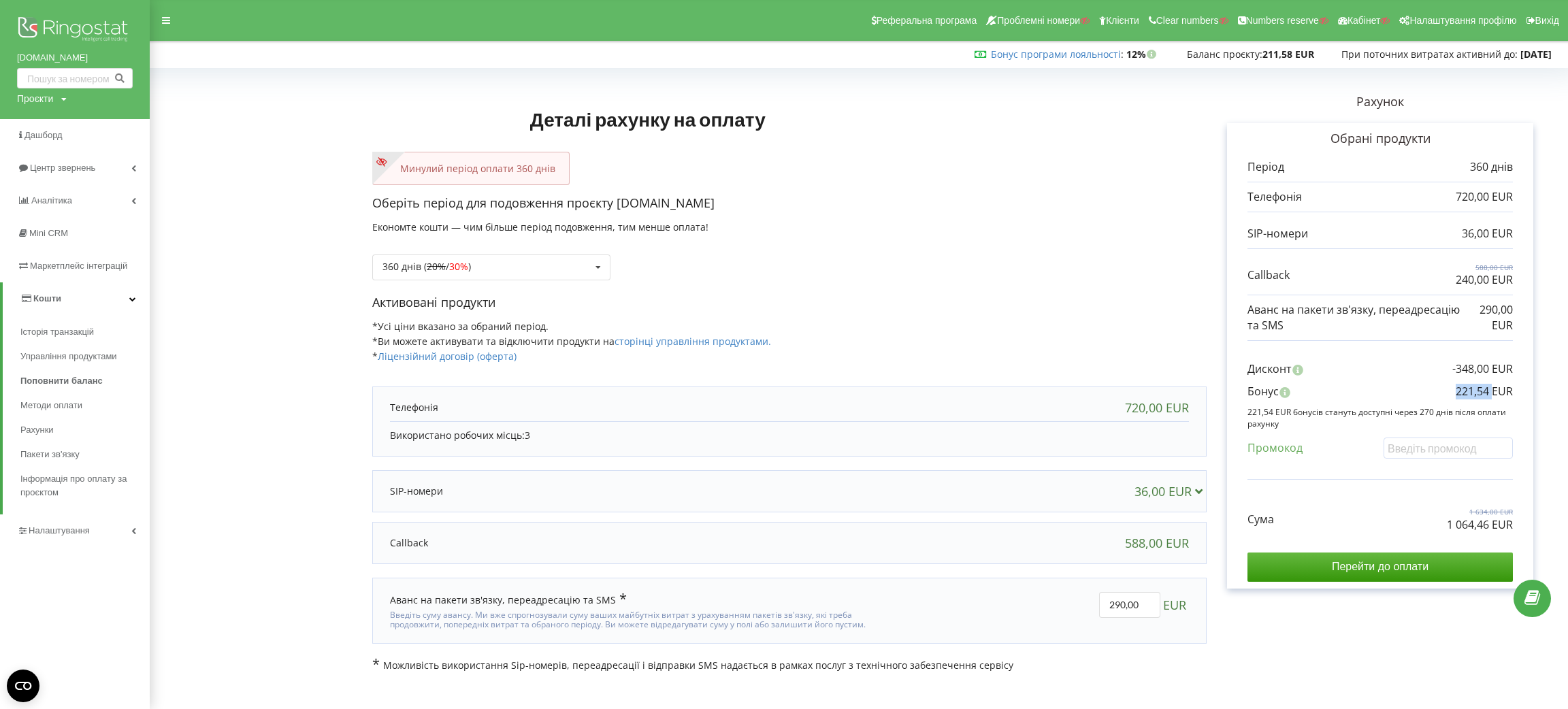
click at [1473, 391] on p "221,54 EUR" at bounding box center [1484, 391] width 57 height 16
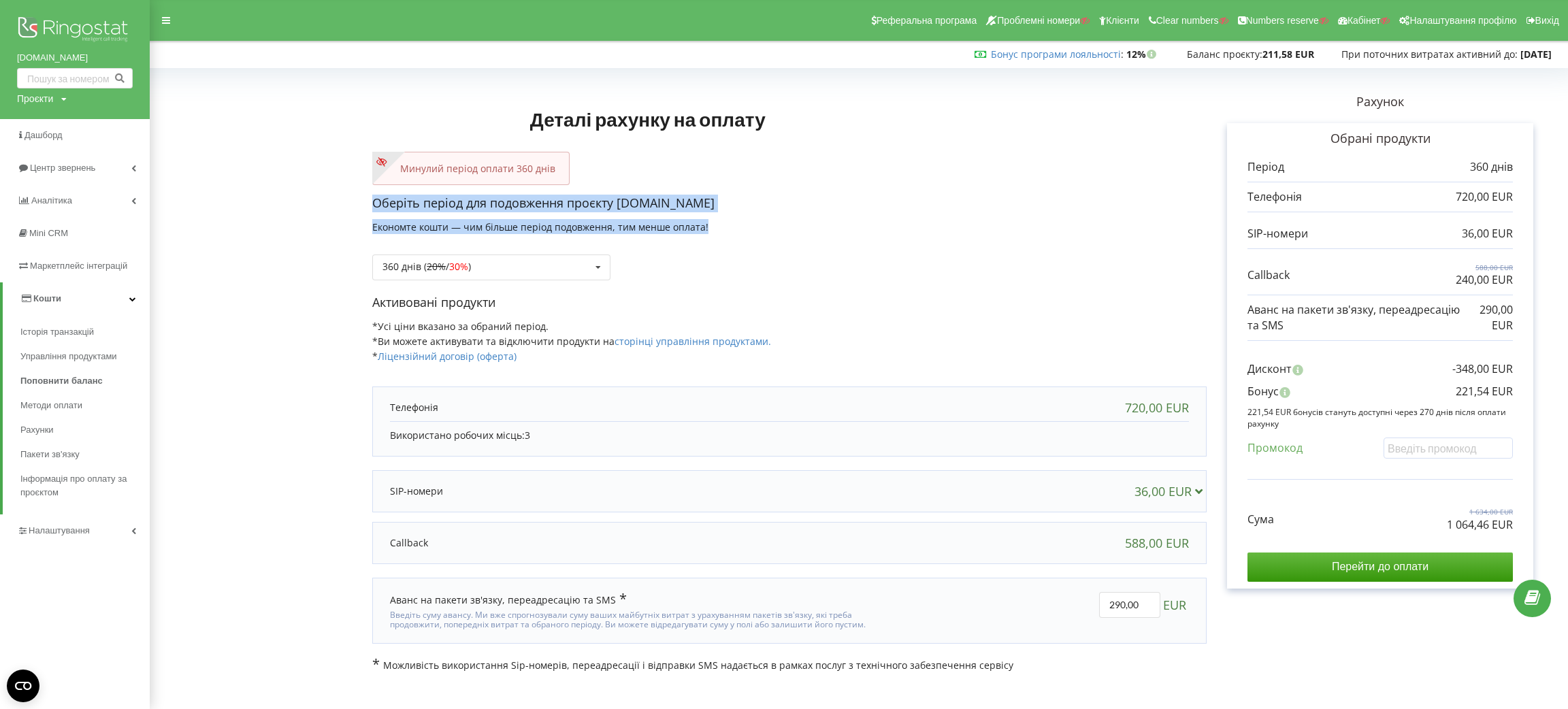
drag, startPoint x: 368, startPoint y: 201, endPoint x: 883, endPoint y: 227, distance: 515.7
click at [883, 227] on form "Деталі рахунку на оплату Минулий період оплати 360 днів Оберіть період для подо…" at bounding box center [859, 373] width 1390 height 599
click at [42, 330] on span "Історія транзакцій" at bounding box center [60, 332] width 80 height 13
click at [60, 331] on span "Історія транзакцій" at bounding box center [60, 332] width 80 height 13
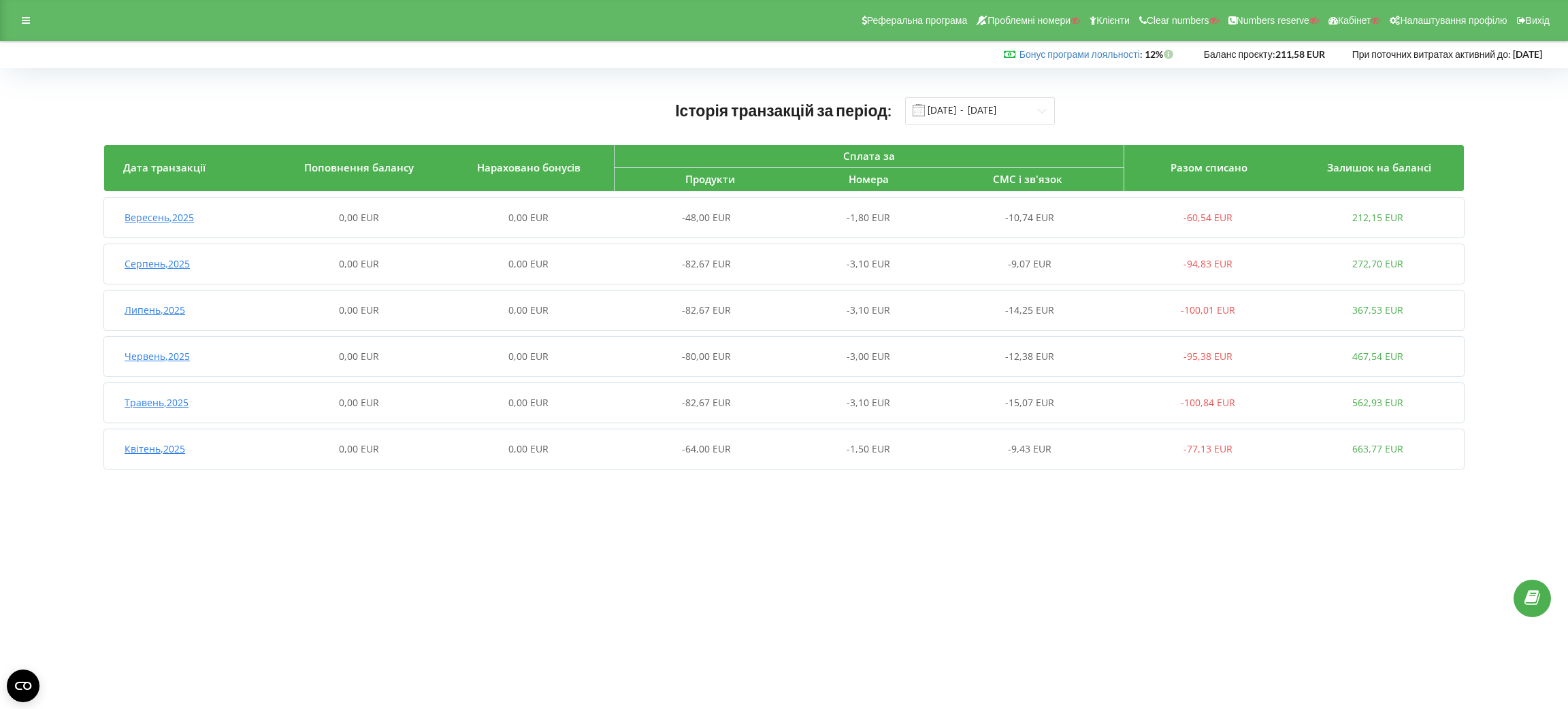
click at [499, 264] on div "0,00 EUR" at bounding box center [528, 264] width 169 height 13
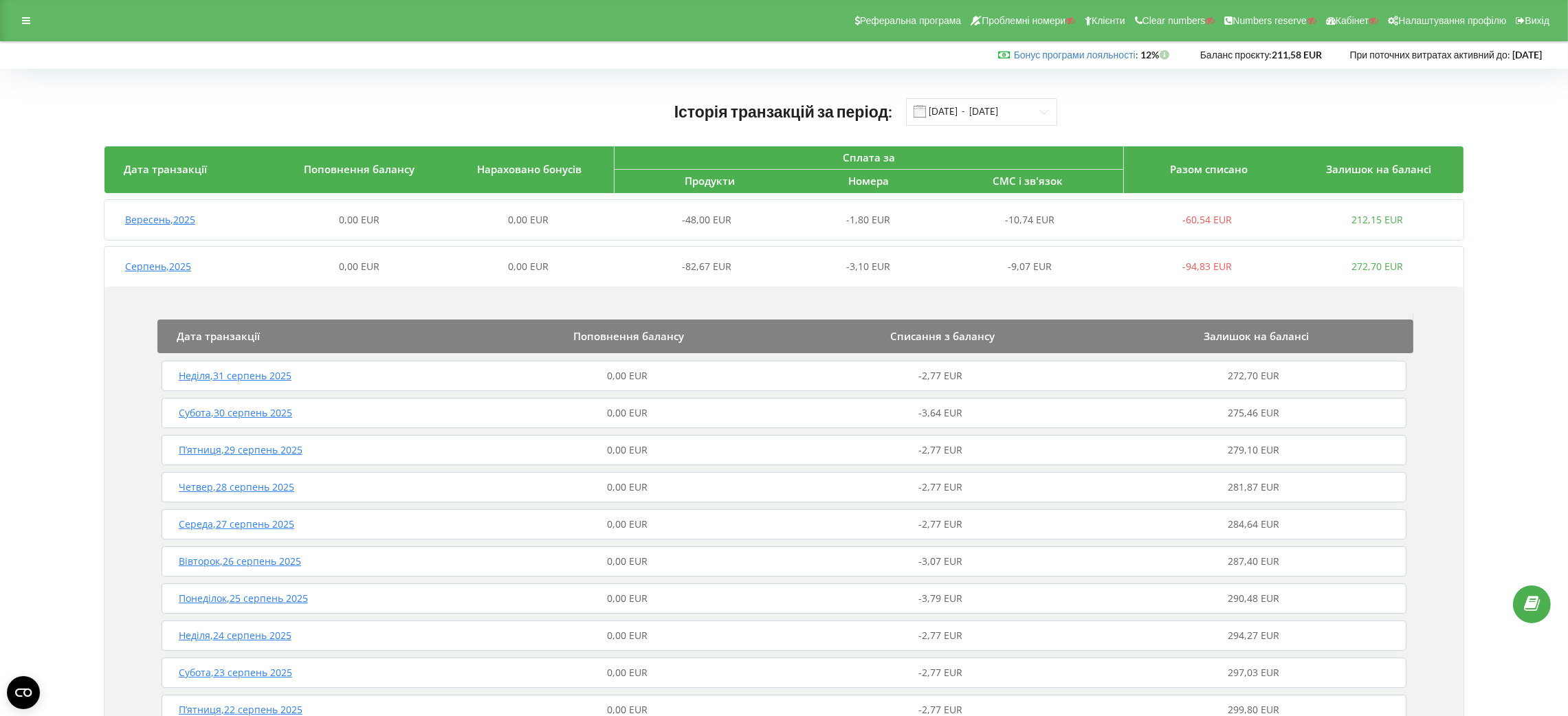
click at [517, 379] on div "0,00 EUR" at bounding box center [627, 376] width 313 height 14
click at [515, 516] on div "0,00 EUR" at bounding box center [627, 521] width 313 height 14
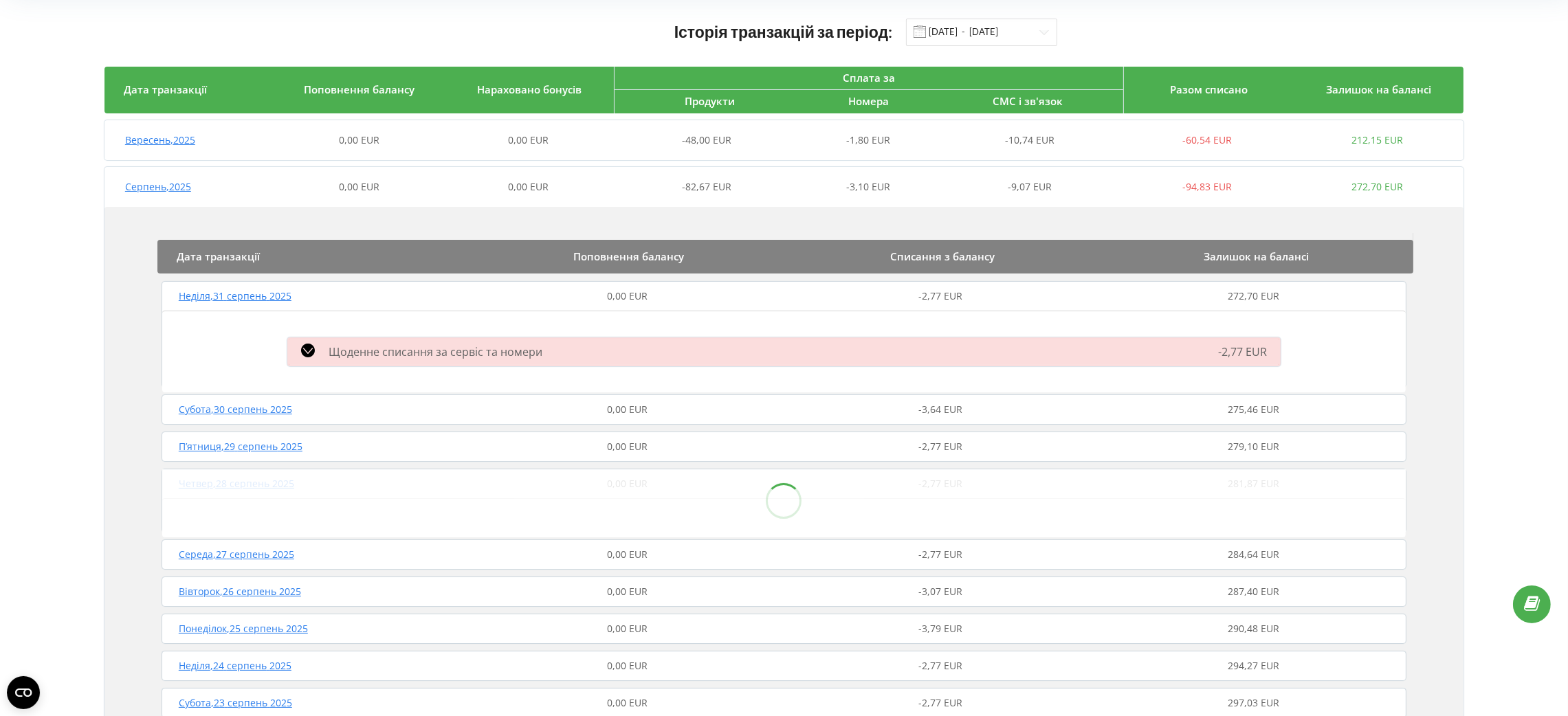
scroll to position [103, 0]
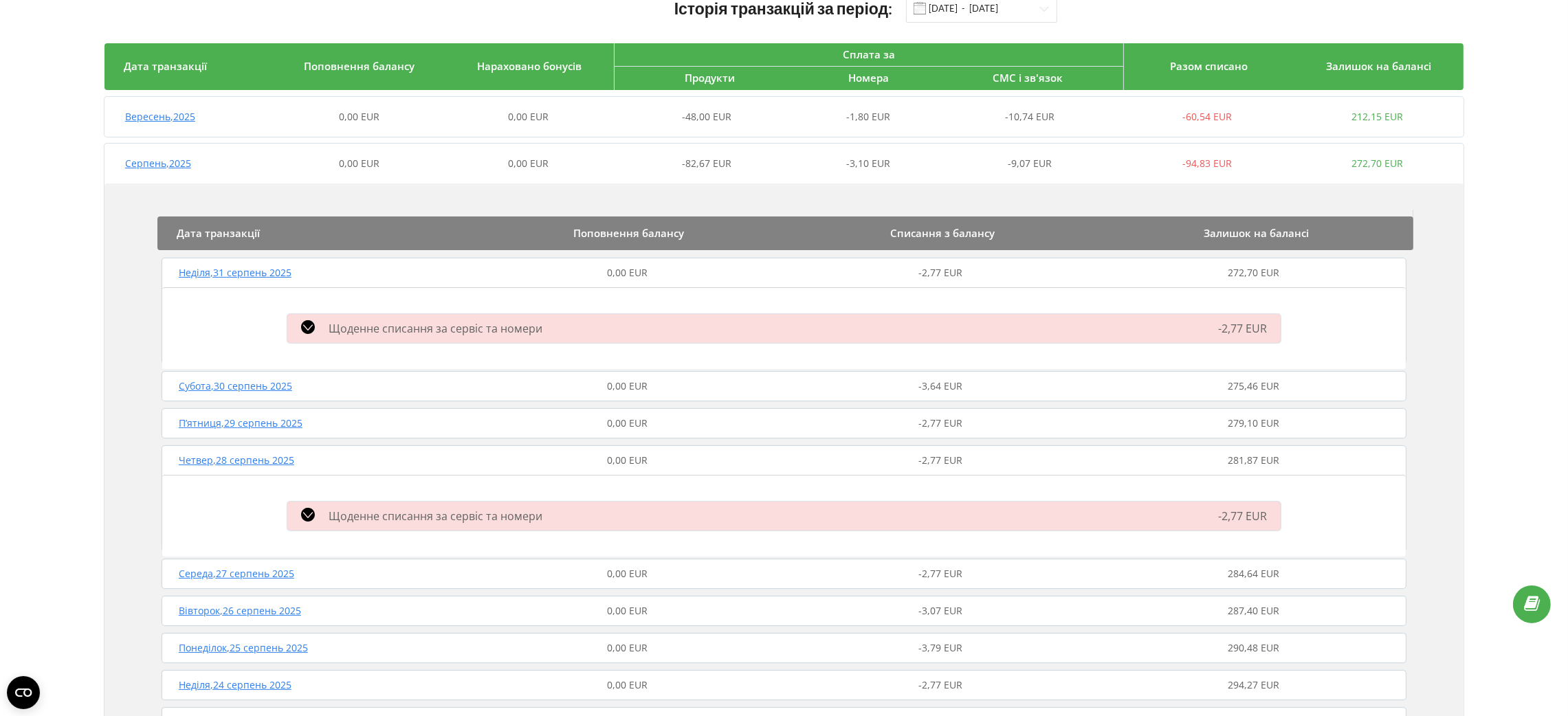
click at [640, 523] on div "Щоденне списання за сервіс та номери" at bounding box center [627, 516] width 694 height 17
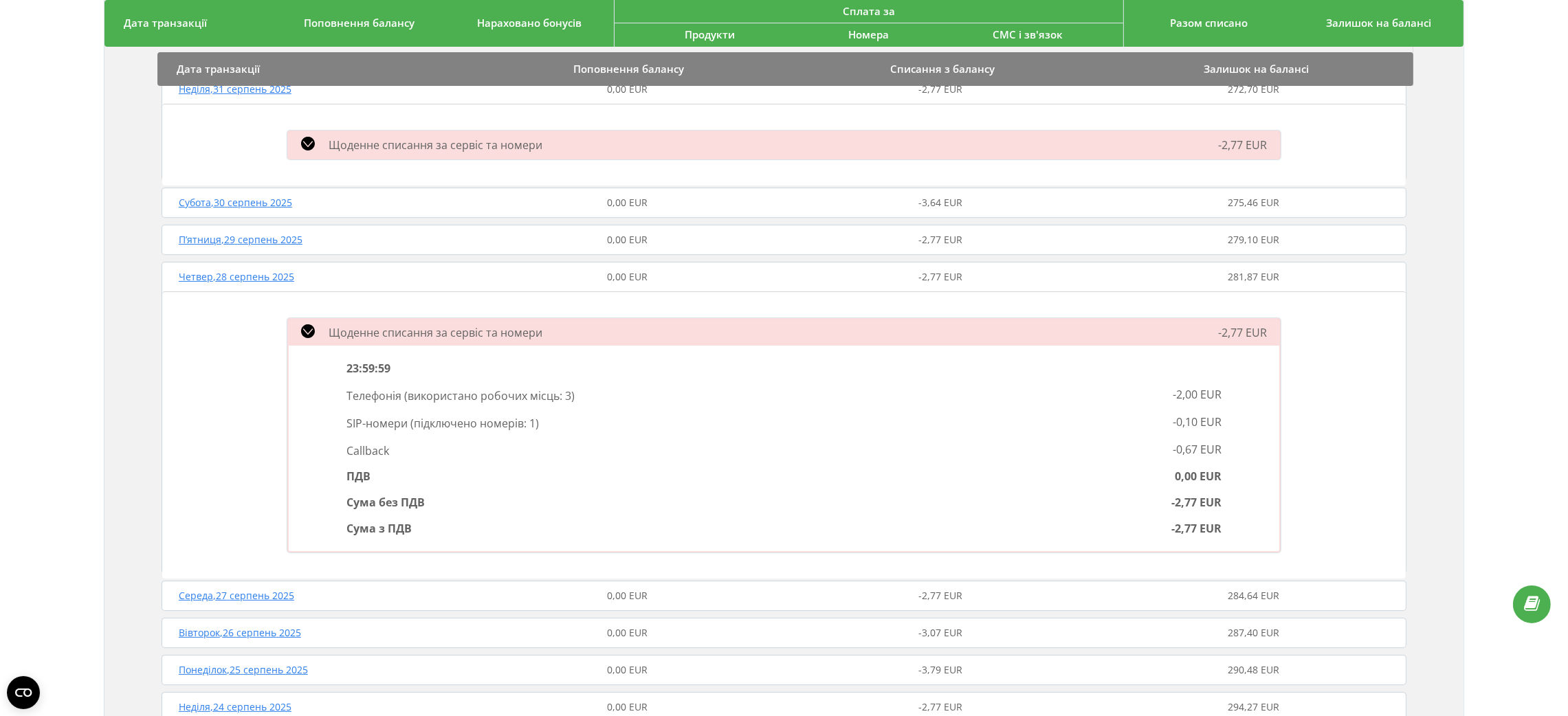
scroll to position [309, 0]
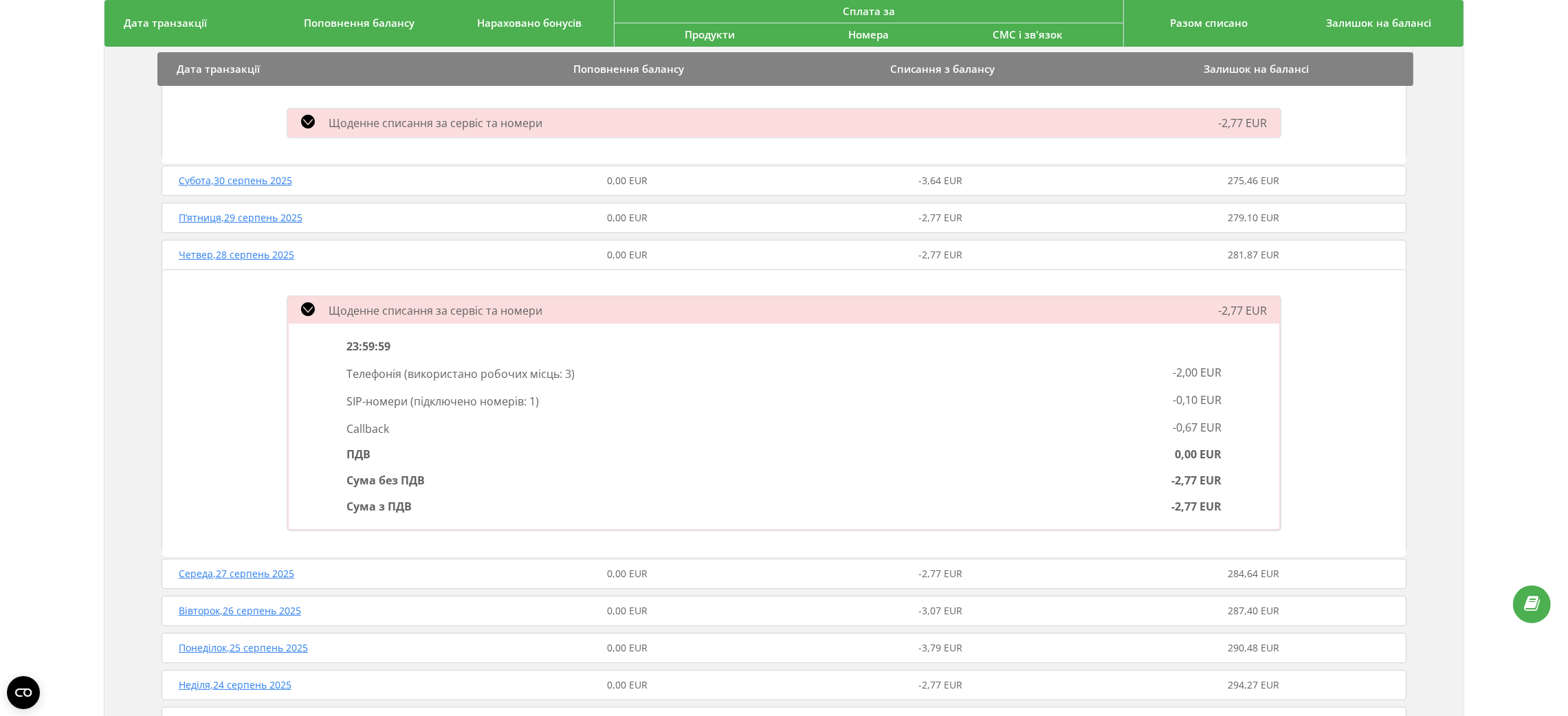
click at [685, 264] on div "Четвер , 28 серпень 2025 0,00 EUR -2,77 EUR 281,87 EUR" at bounding box center [784, 255] width 1252 height 33
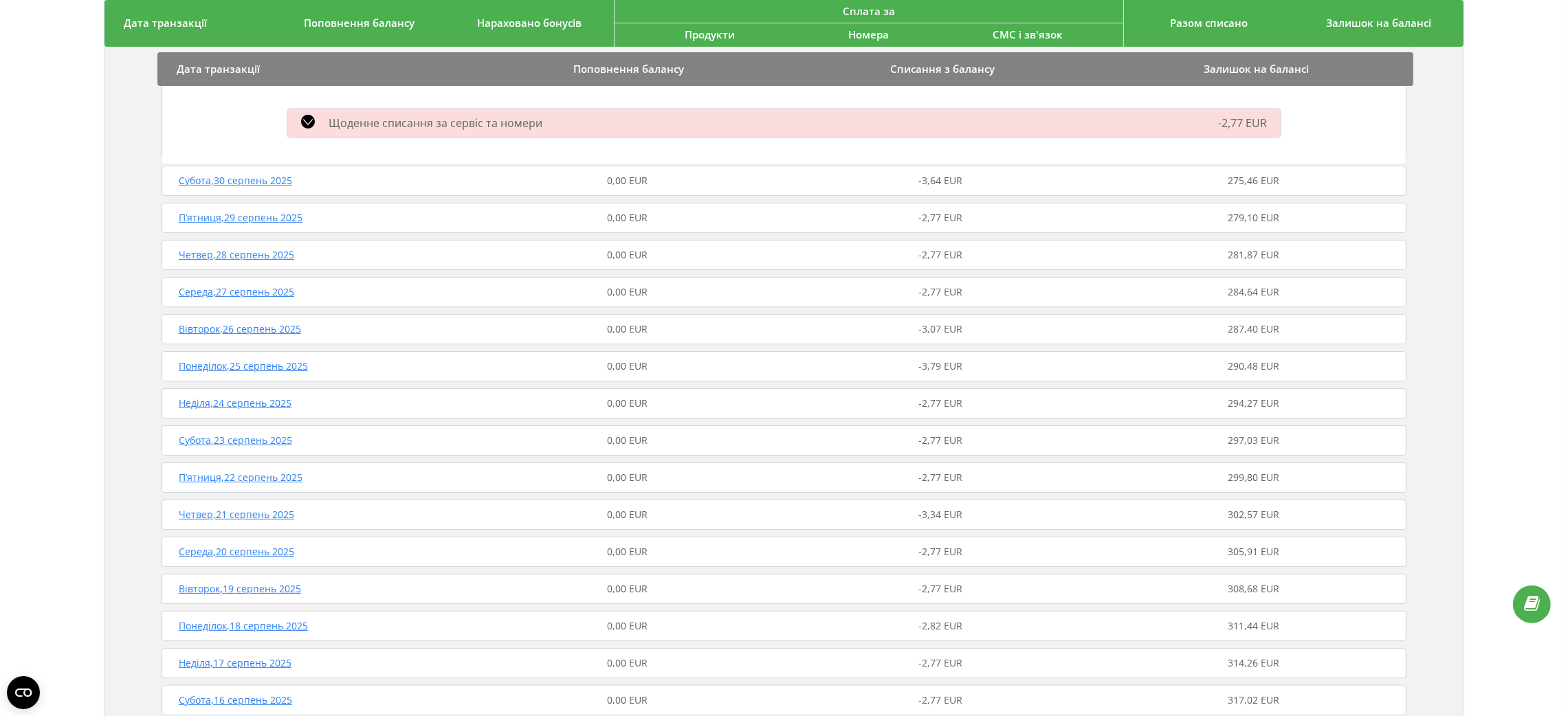
click at [660, 133] on div "Щоденне списання за сервіс та номери -2,77 EUR" at bounding box center [784, 123] width 1010 height 35
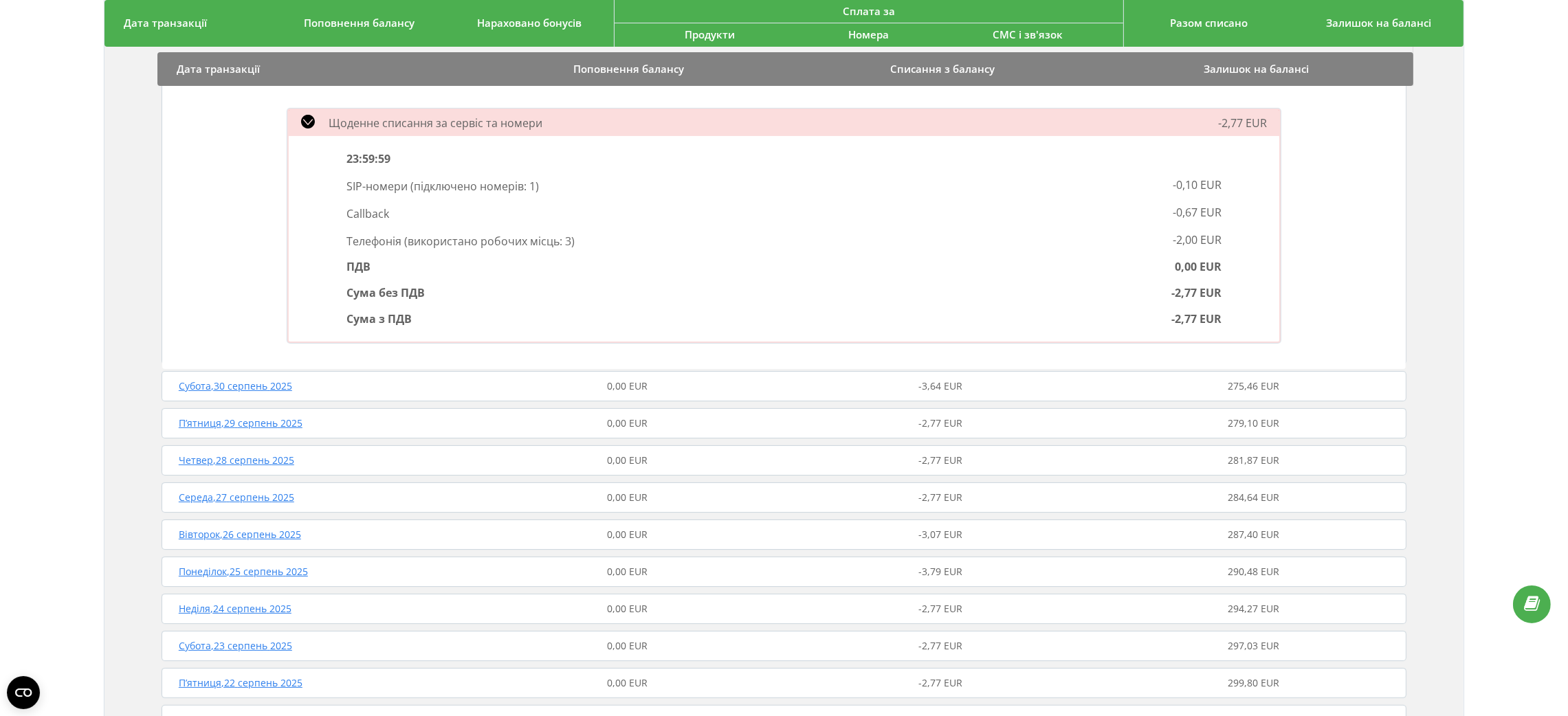
click at [669, 122] on div "Щоденне списання за сервіс та номери" at bounding box center [627, 123] width 694 height 17
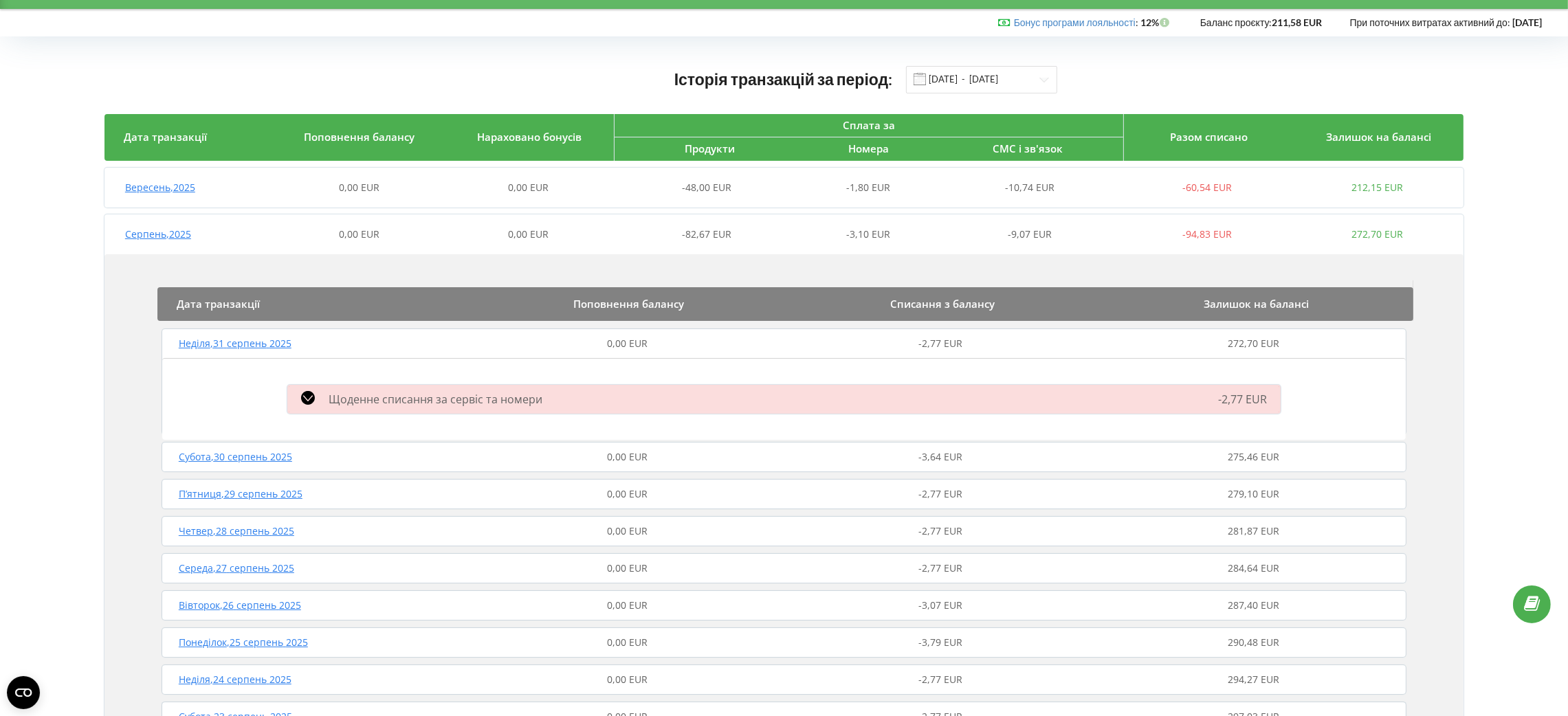
scroll to position [0, 0]
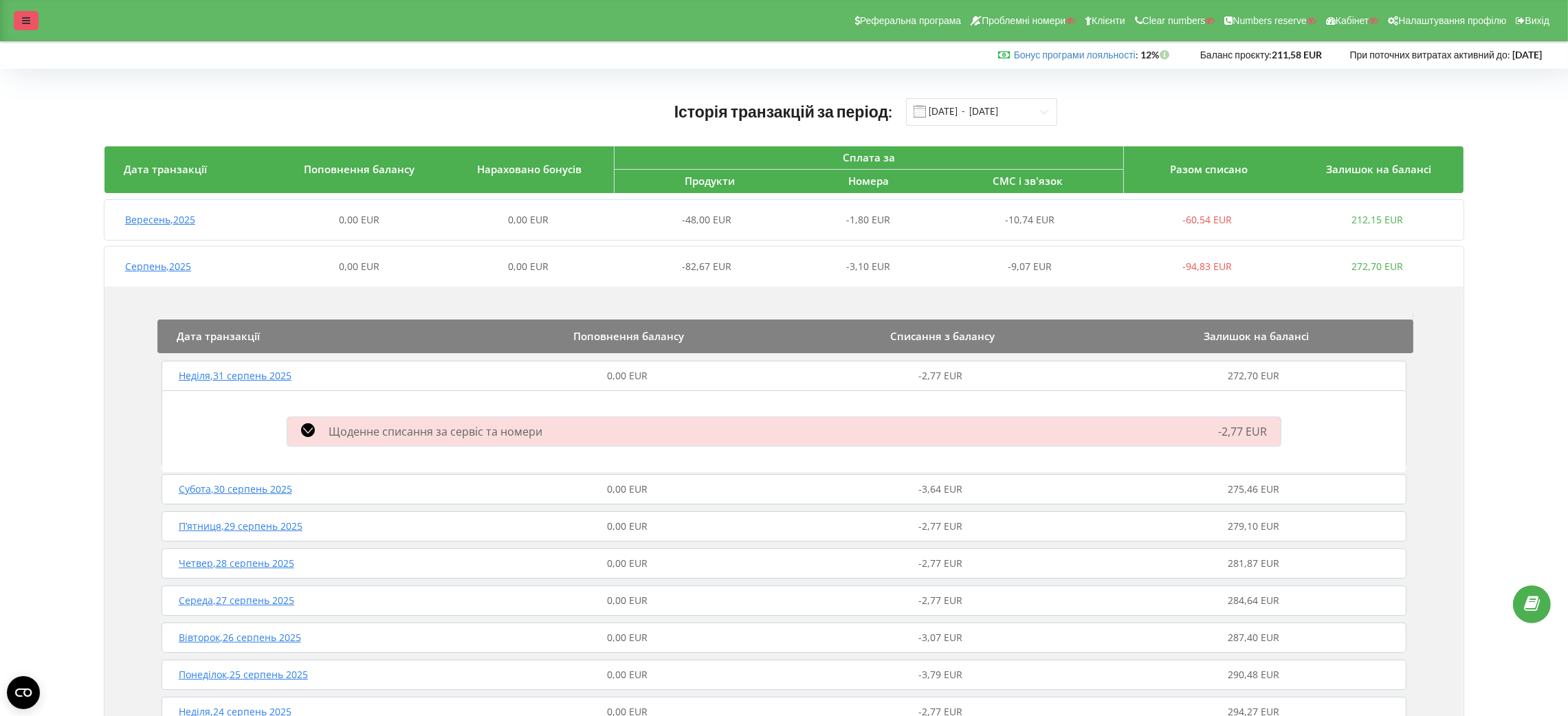
click at [29, 19] on icon at bounding box center [26, 20] width 8 height 10
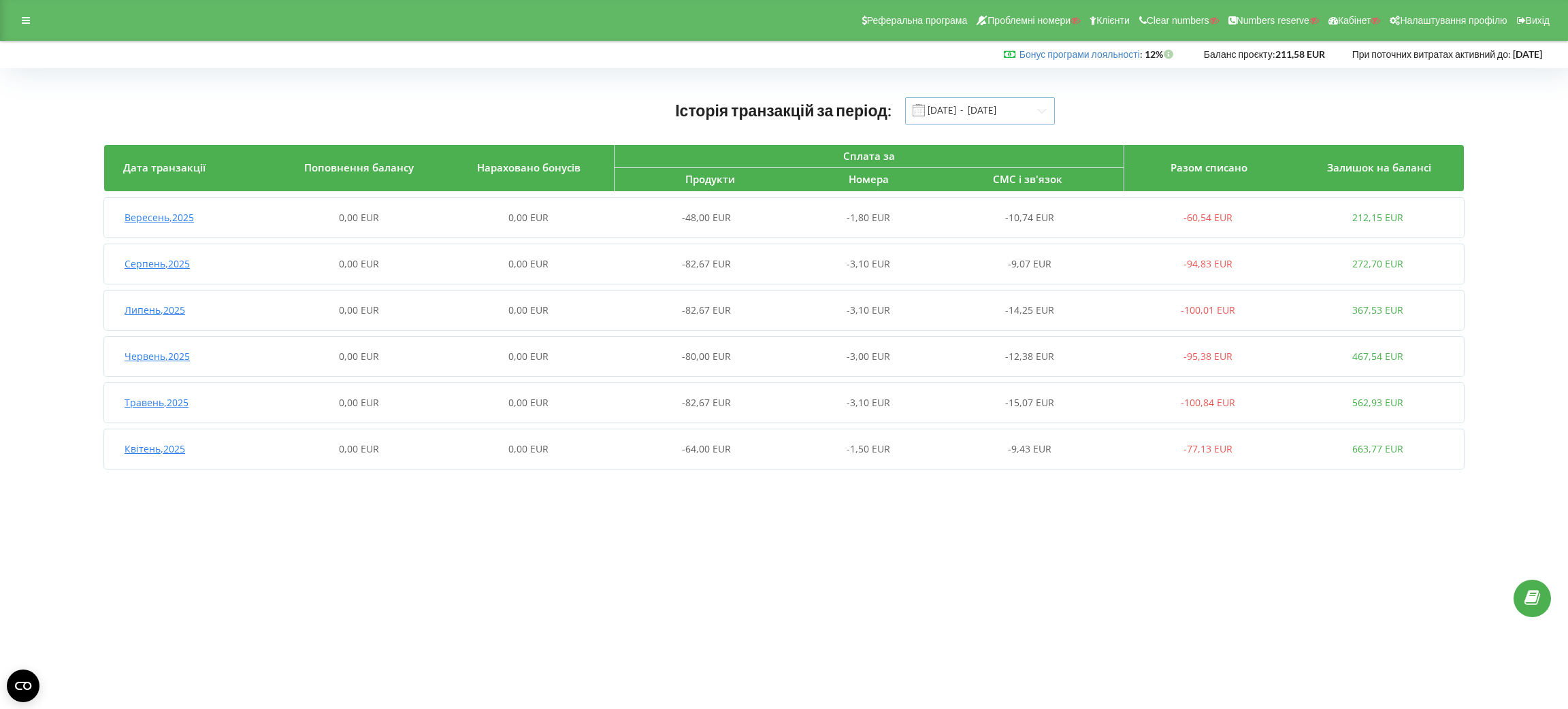
click at [1021, 120] on input "[DATE] - [DATE]" at bounding box center [980, 111] width 150 height 28
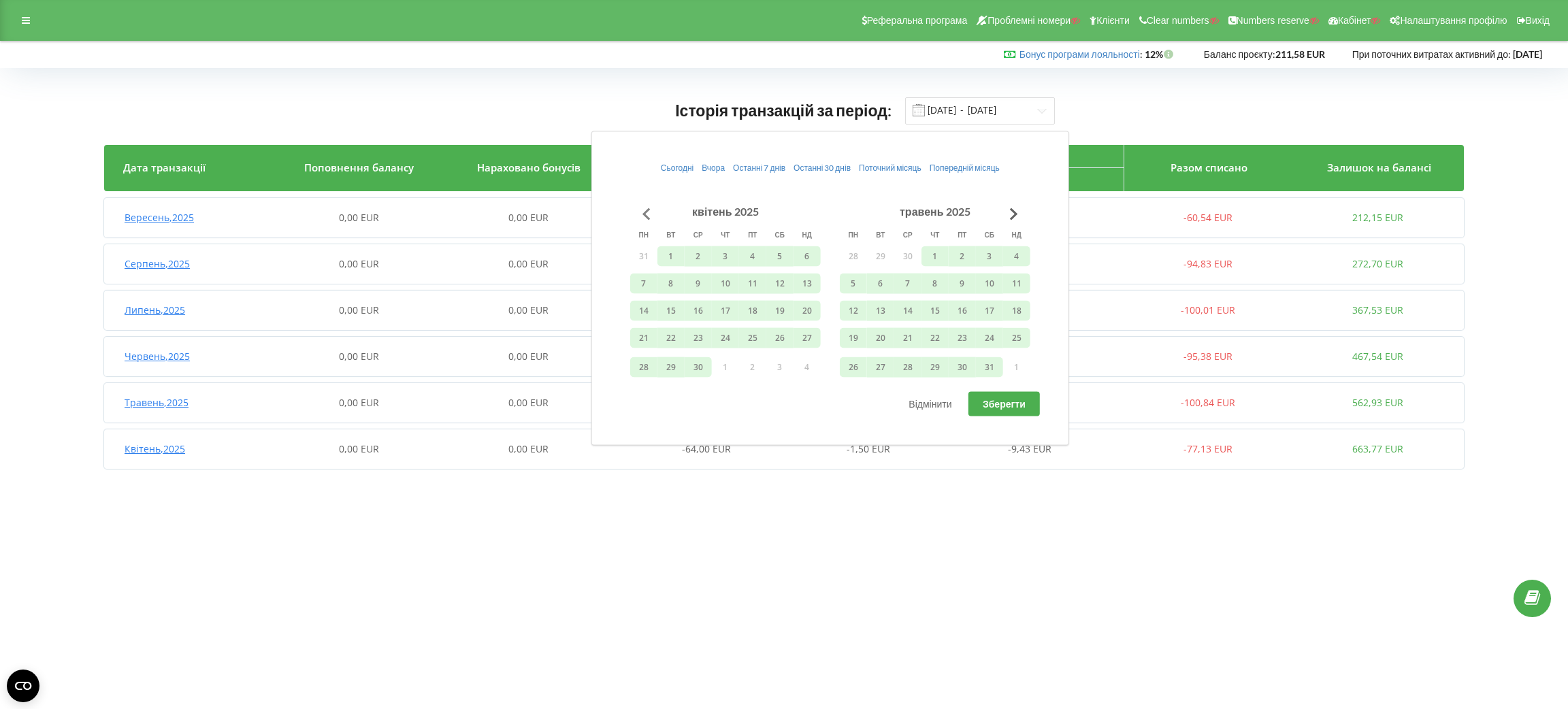
click at [640, 218] on button "Go to previous month" at bounding box center [646, 213] width 28 height 28
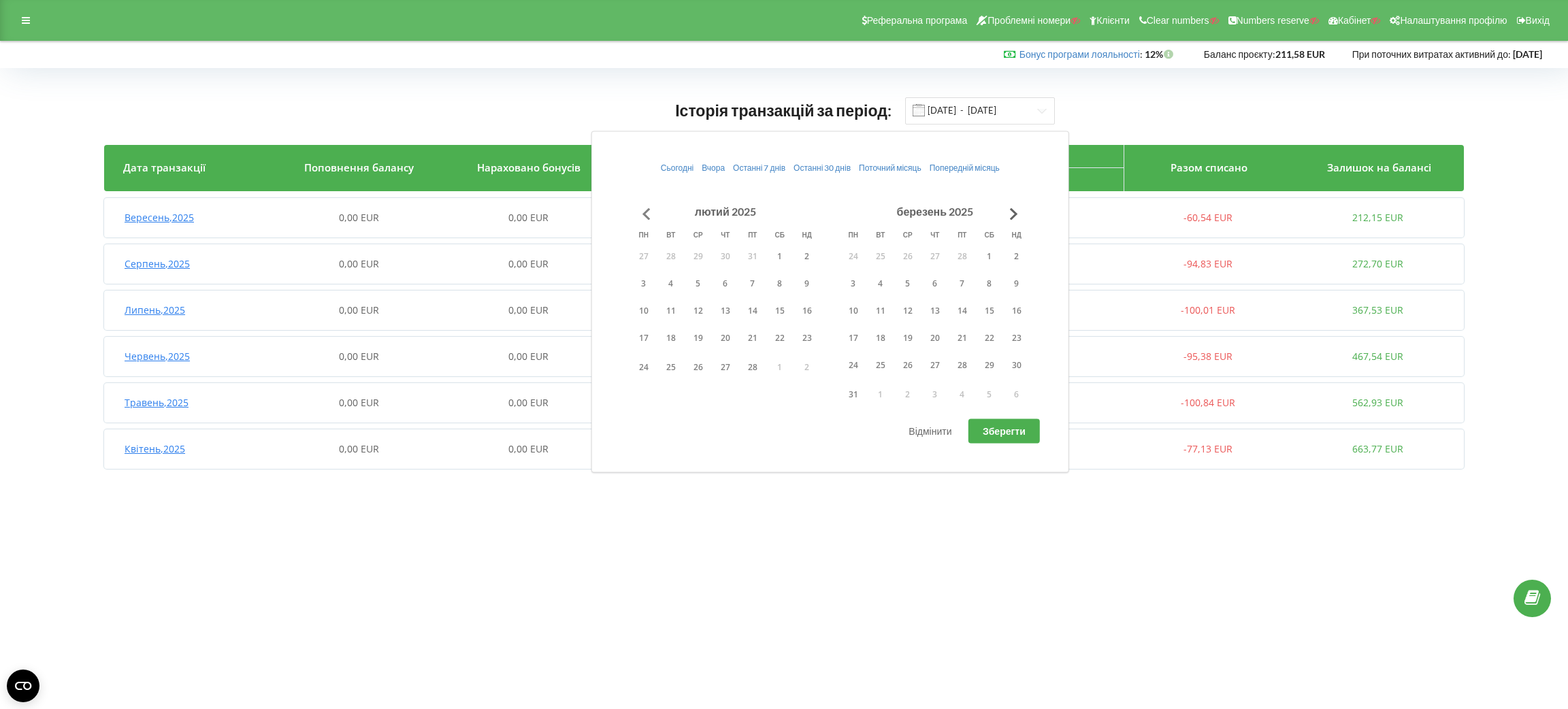
click at [640, 218] on button "Go to previous month" at bounding box center [646, 213] width 28 height 28
click at [758, 262] on button "1" at bounding box center [752, 256] width 28 height 20
click at [1018, 215] on button "Go to next month" at bounding box center [1014, 213] width 28 height 28
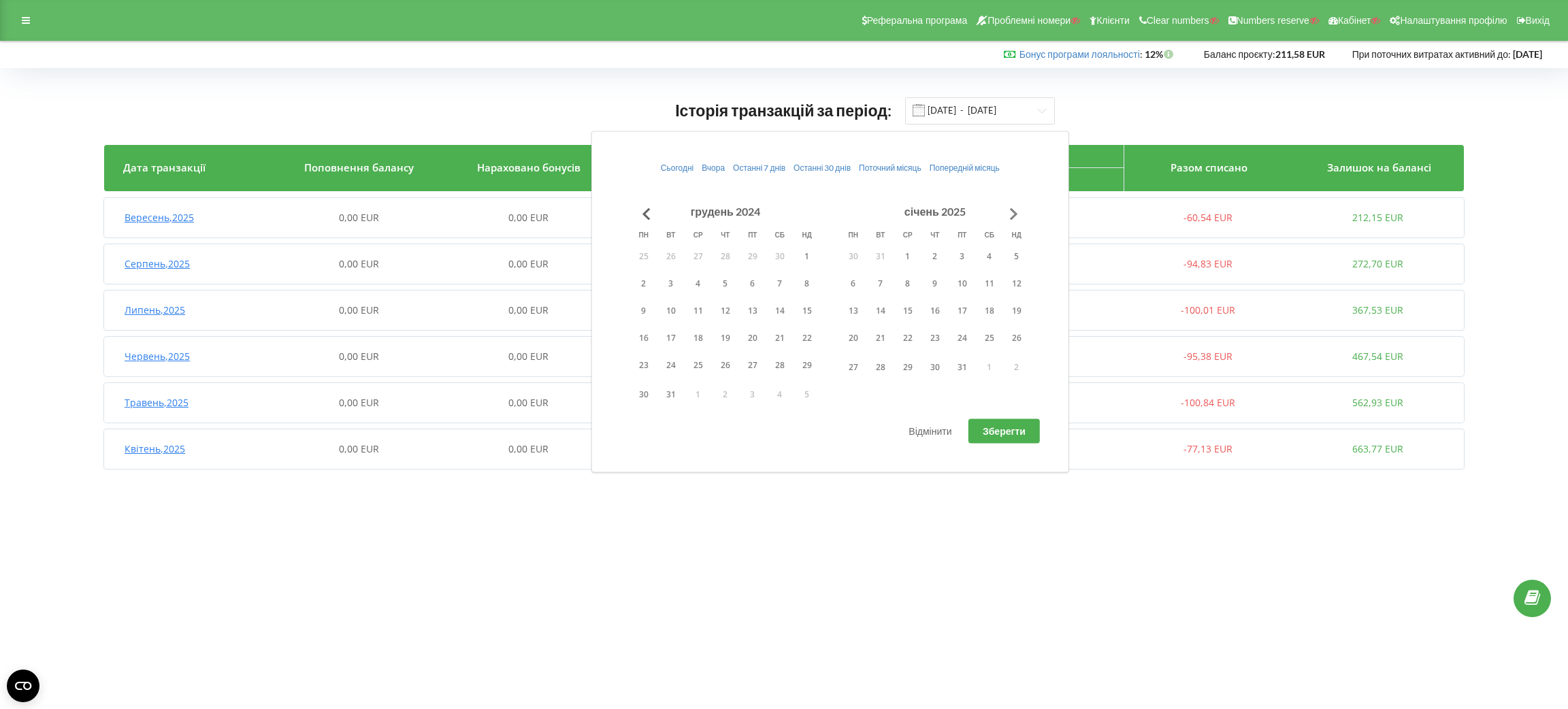
click at [1018, 214] on button "Go to next month" at bounding box center [1014, 213] width 28 height 28
click at [993, 368] on button "31" at bounding box center [989, 367] width 28 height 20
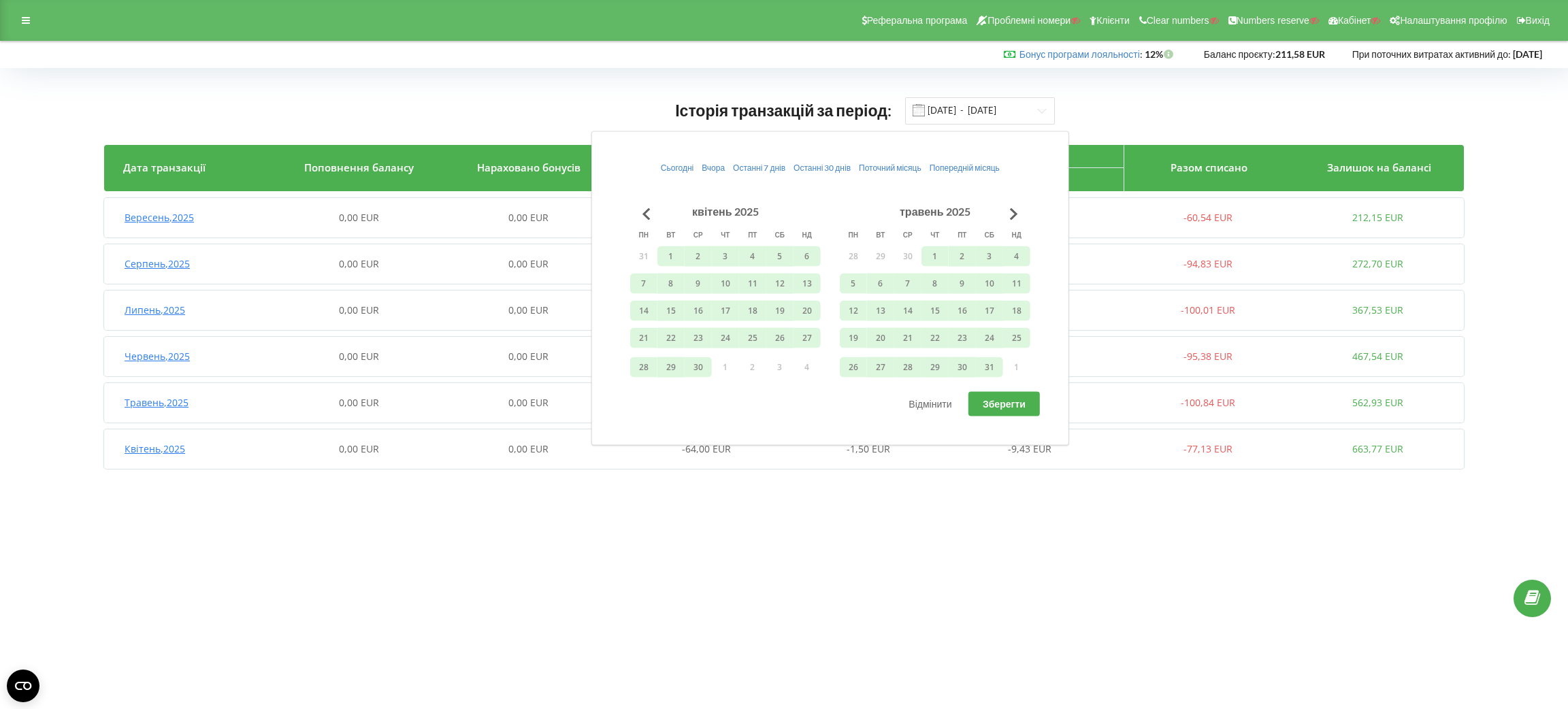
click at [1007, 406] on span "Зберегти" at bounding box center [1004, 404] width 43 height 12
type input "01.11.2024 - 31.05.2025"
click at [541, 518] on body "Реферальна програма Проблемні номери Клієнти Clear numbers Numbers reserve Кабі…" at bounding box center [784, 354] width 1568 height 709
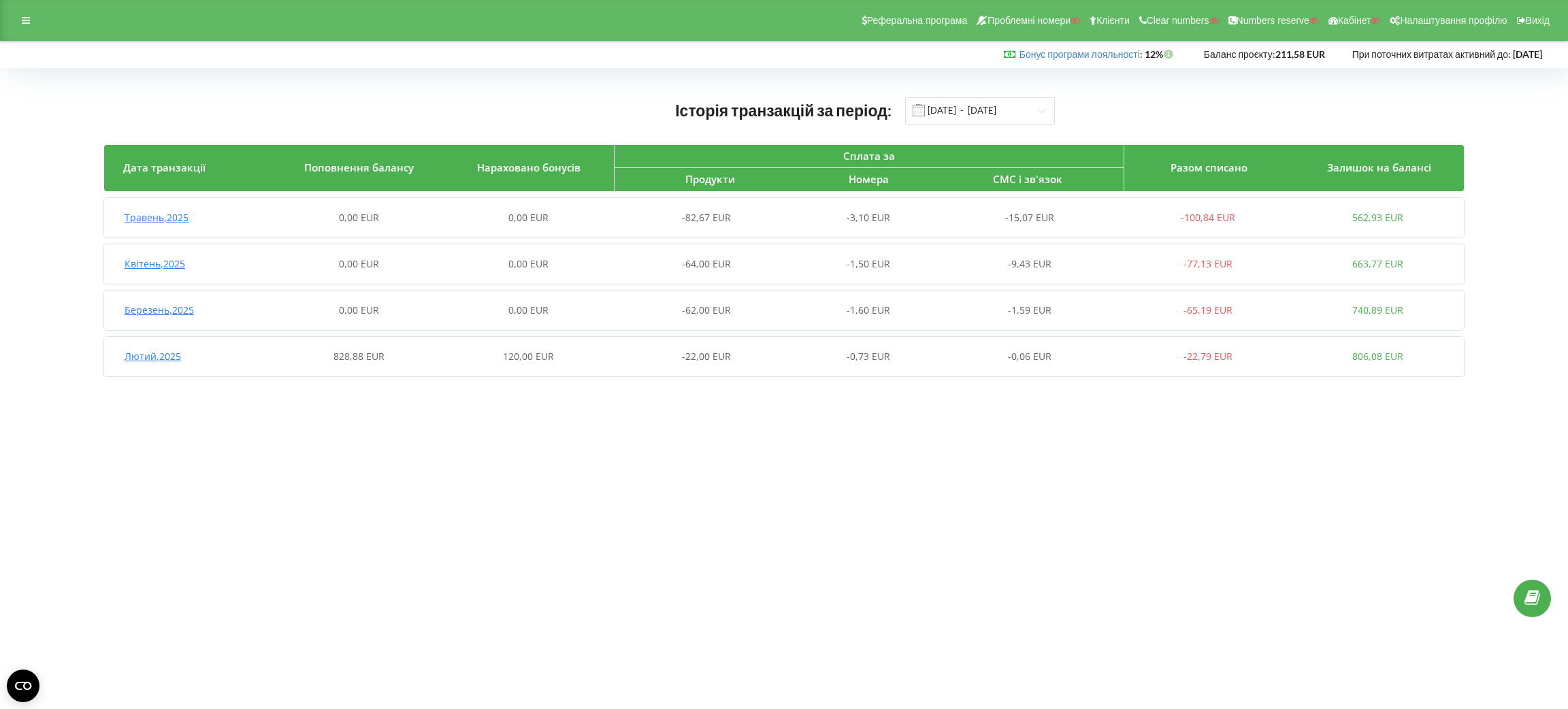
click at [447, 376] on div "Історія транзакцій за період: 01.11.2024 - 31.05.2025 Дата транзакції Поповненн…" at bounding box center [784, 239] width 1540 height 315
click at [450, 359] on div "120,00 EUR" at bounding box center [528, 356] width 169 height 13
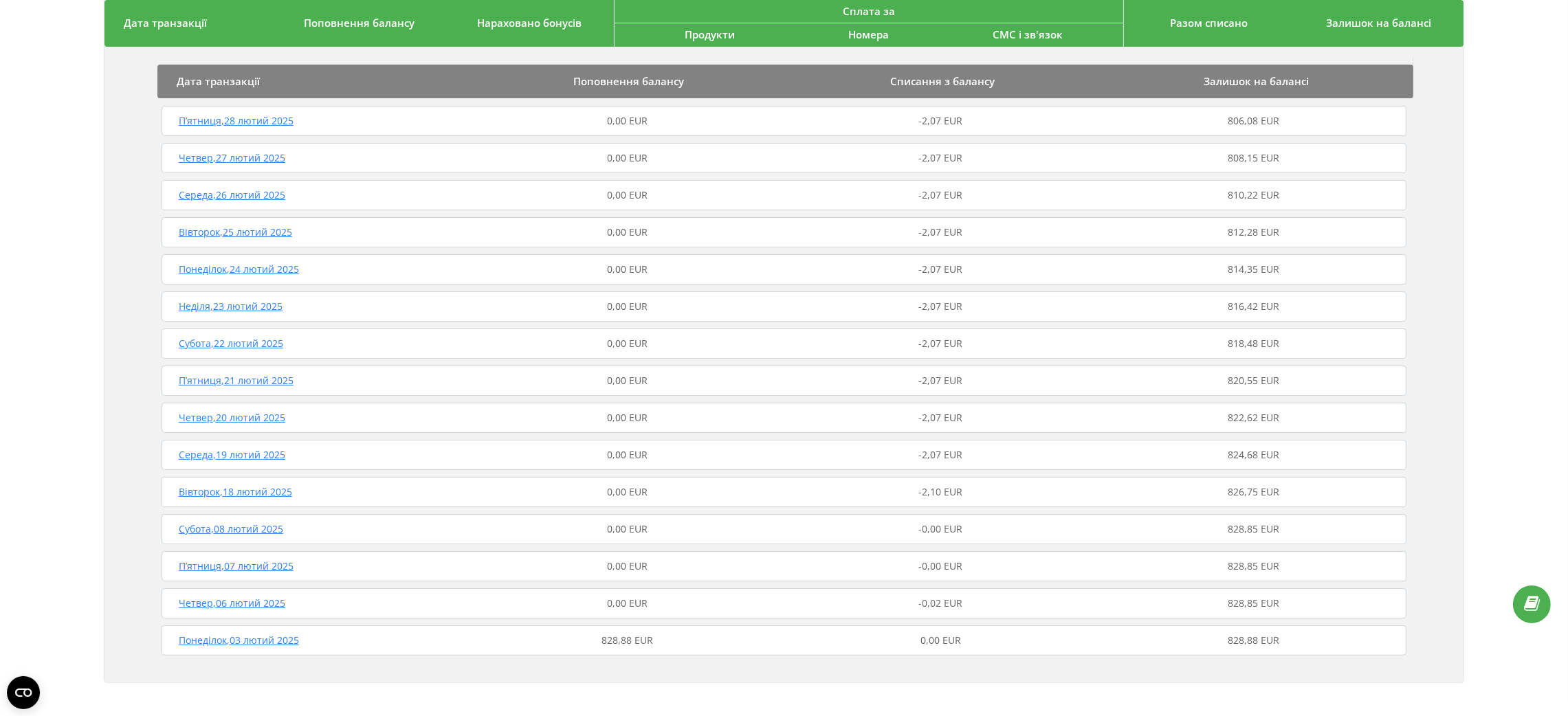
scroll to position [350, 0]
click at [737, 641] on div "828,88 EUR" at bounding box center [627, 639] width 313 height 14
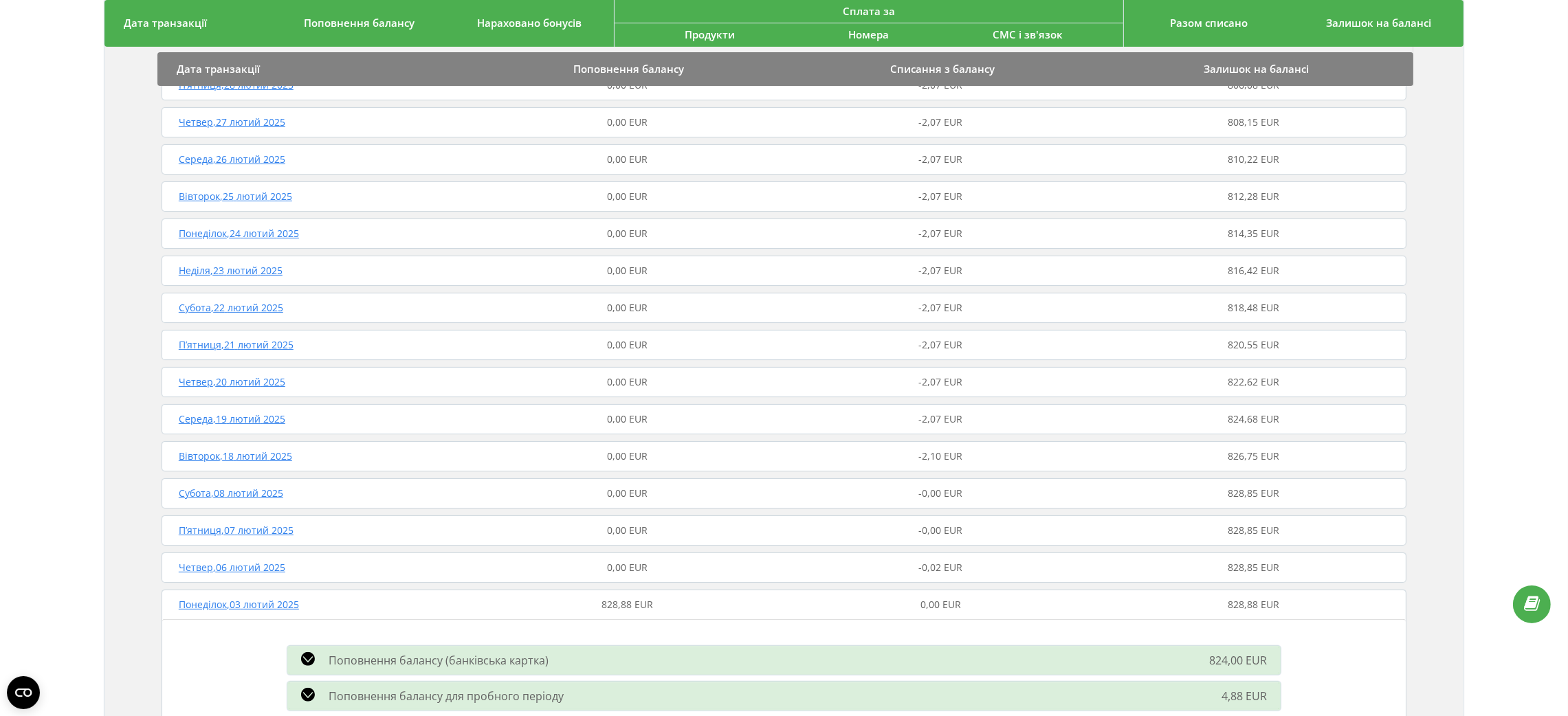
scroll to position [461, 0]
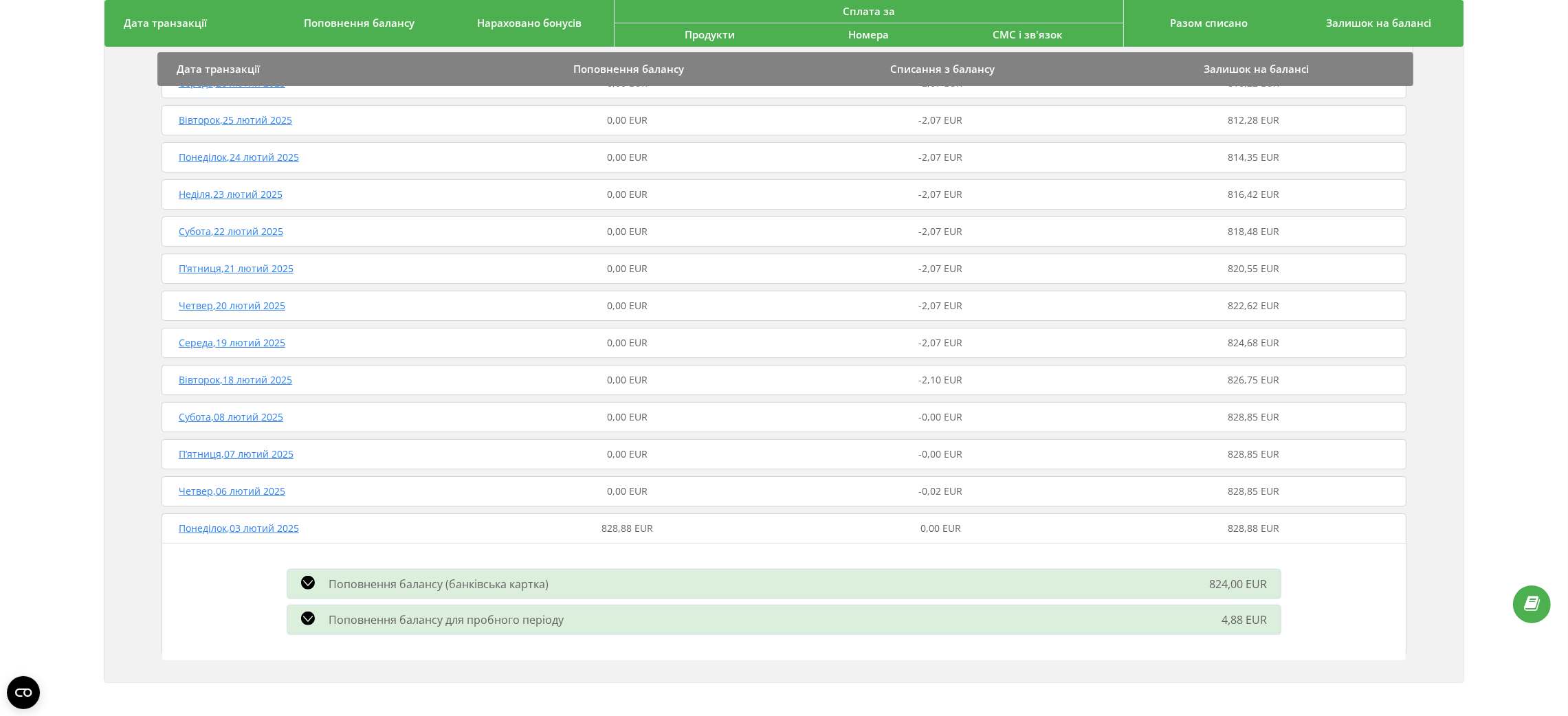
click at [579, 583] on div "Поповнення балансу (банківська картка)" at bounding box center [627, 584] width 694 height 17
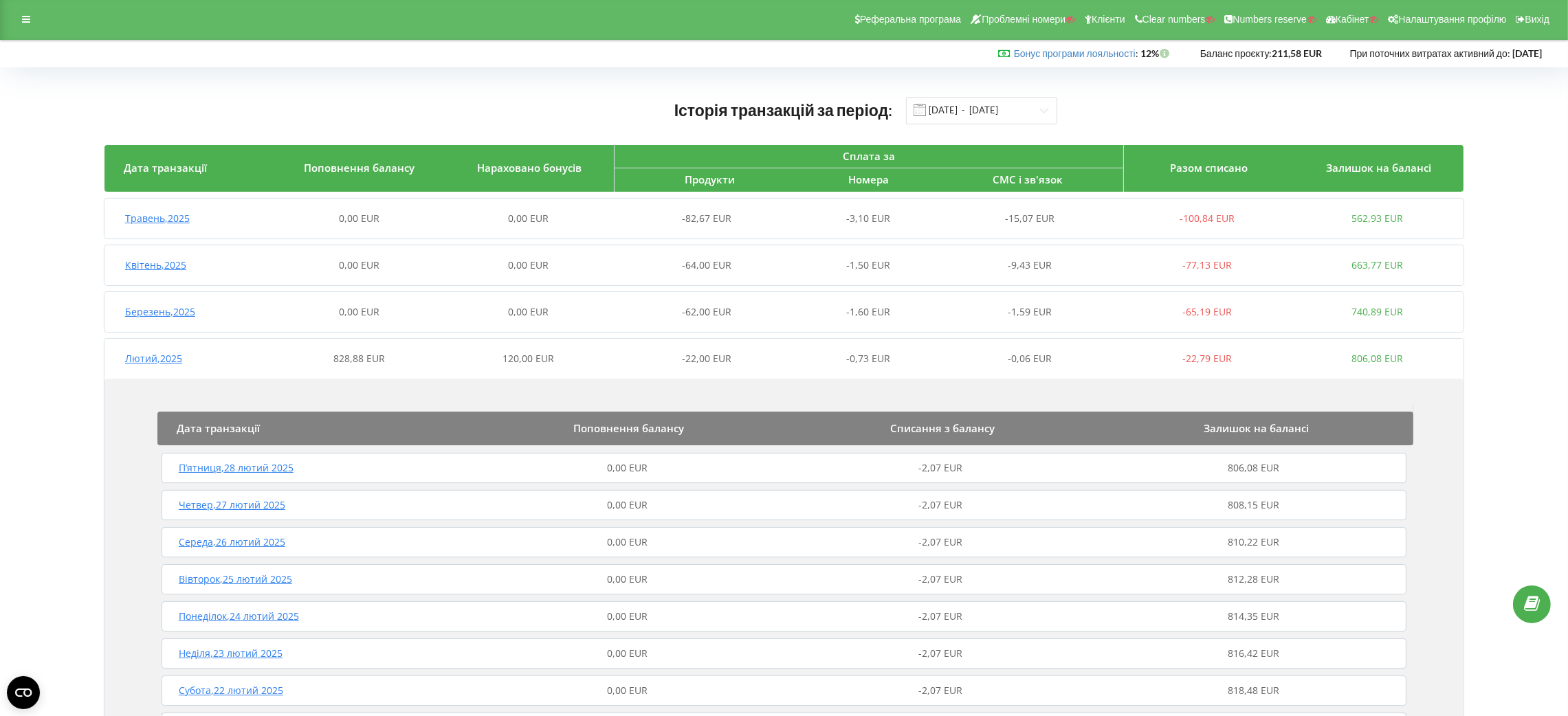
scroll to position [0, 0]
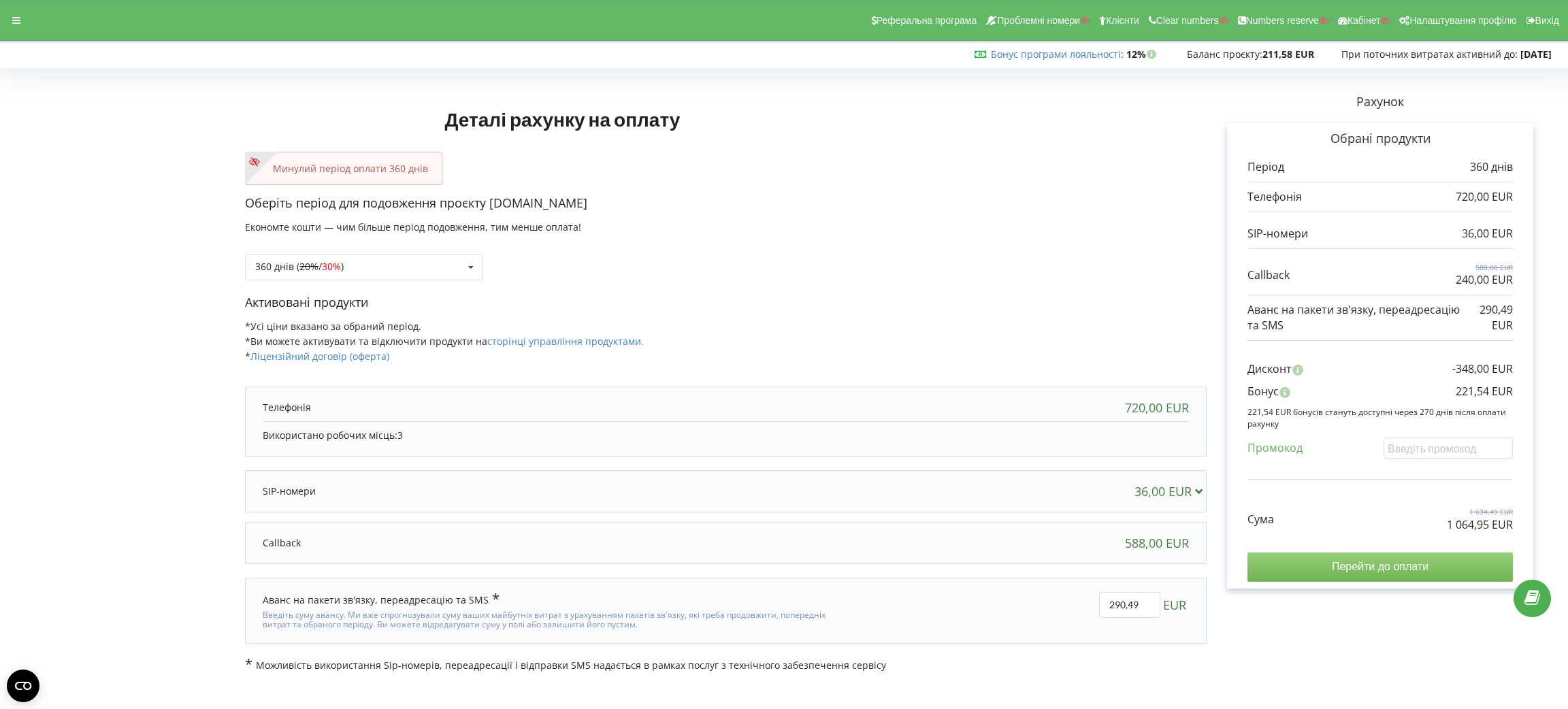
click at [1386, 574] on input "Перейти до оплати" at bounding box center [1380, 567] width 265 height 28
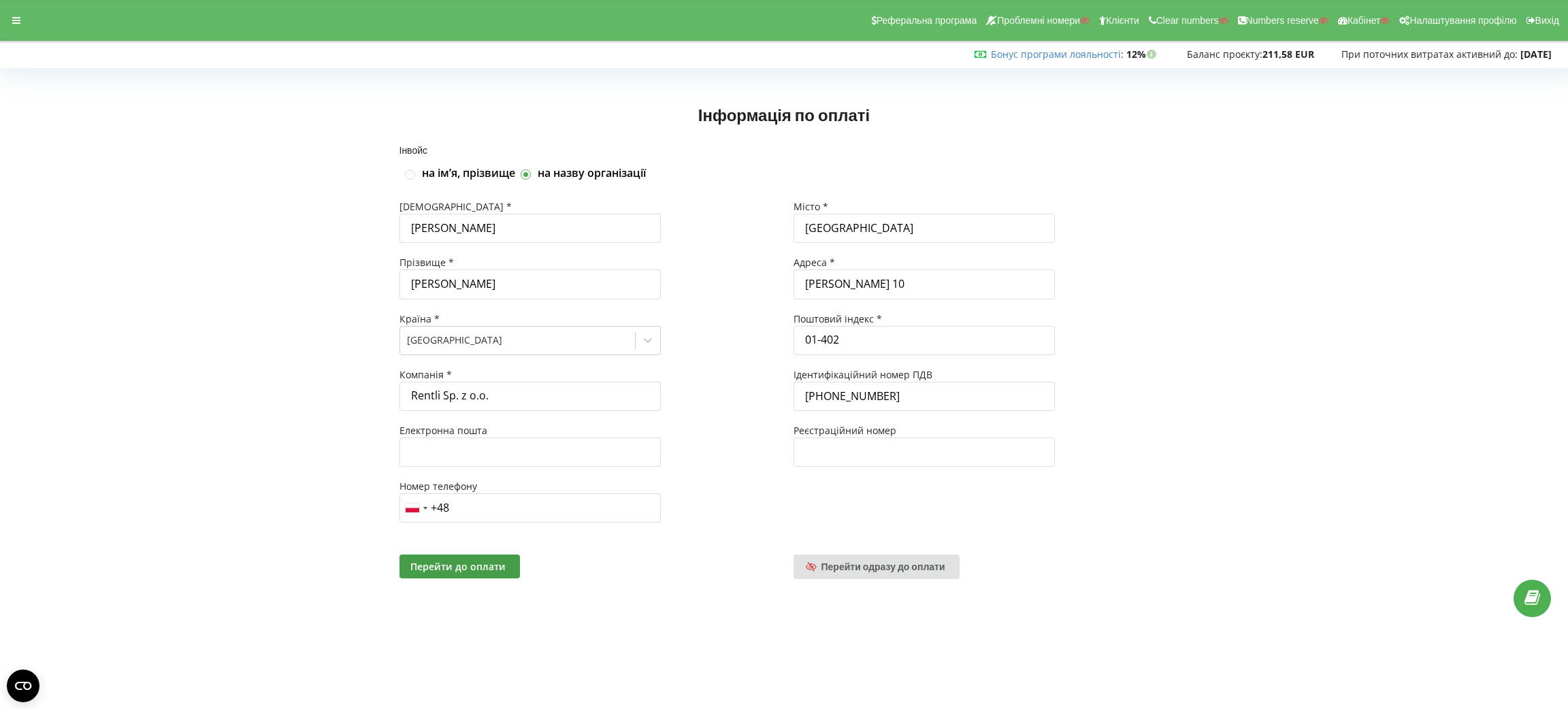
click at [183, 290] on div "Інвойс на імʼя, прізвище на назву організації Імʼя * Robert Прізвище * Koniecki…" at bounding box center [784, 379] width 1540 height 467
click at [4, 25] on div at bounding box center [16, 21] width 25 height 19
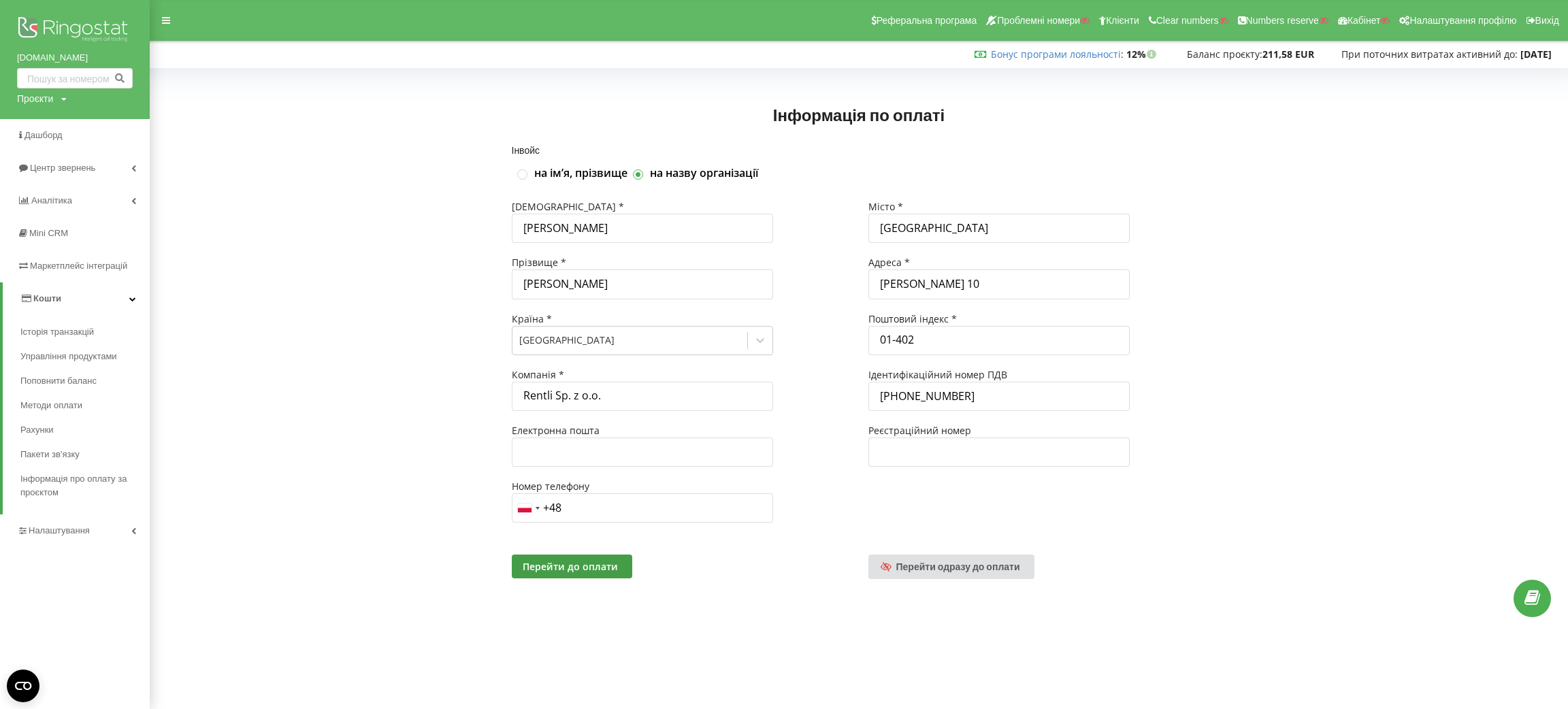
click at [36, 105] on div "Проєкти" at bounding box center [35, 98] width 36 height 13
click at [43, 122] on input "text" at bounding box center [59, 127] width 68 height 19
paste input "elektracar.com.ua"
type input "elektracar.com.ua"
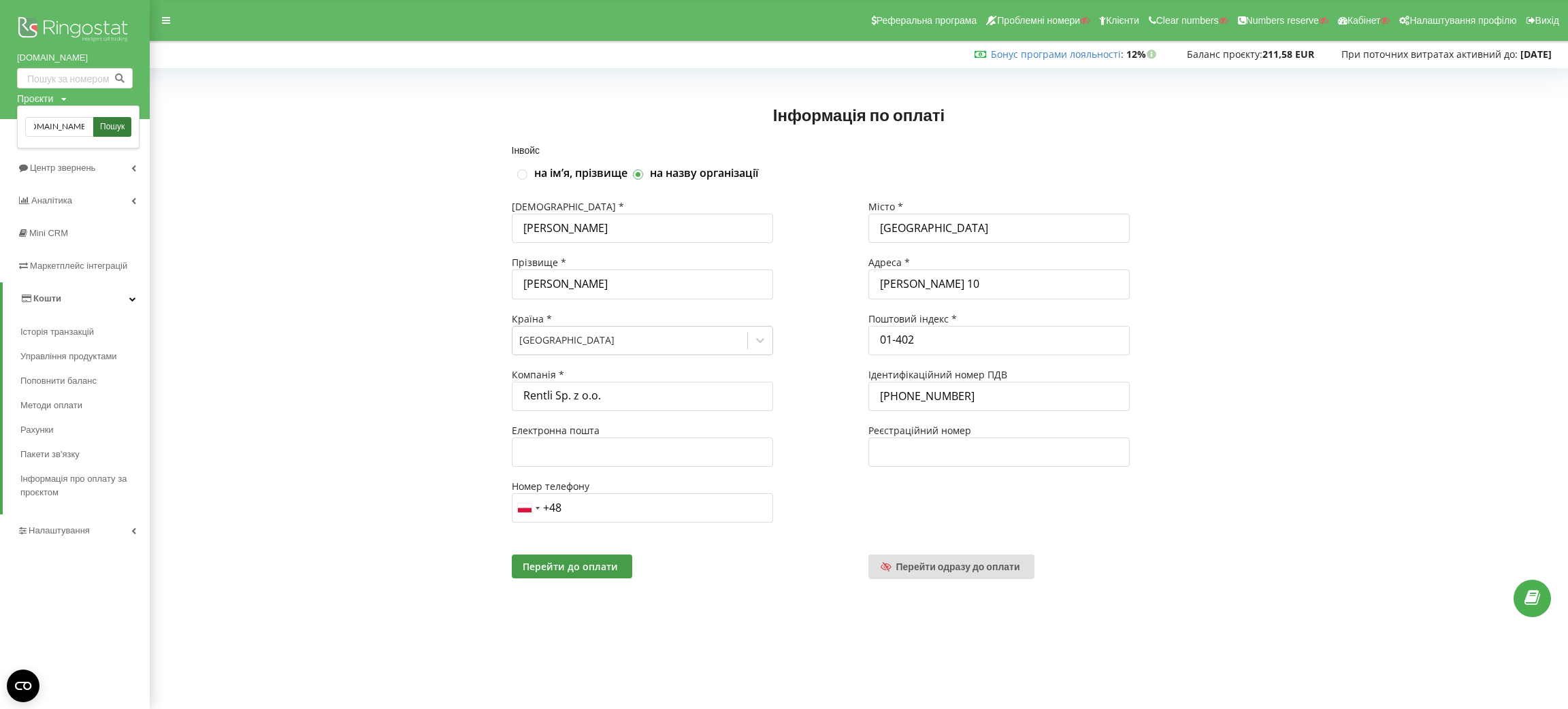
scroll to position [0, 0]
click at [120, 125] on span "Пошук" at bounding box center [112, 127] width 25 height 12
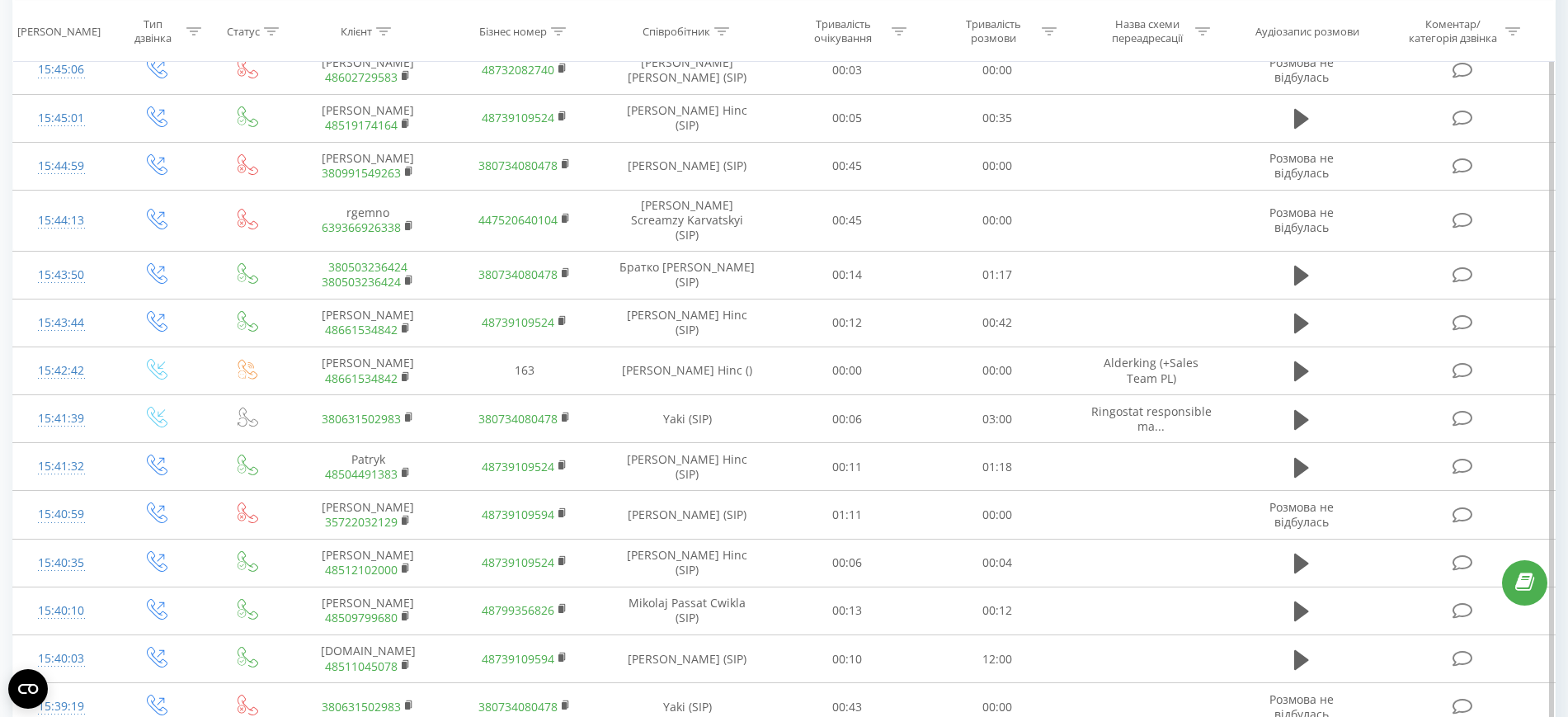
scroll to position [1135, 0]
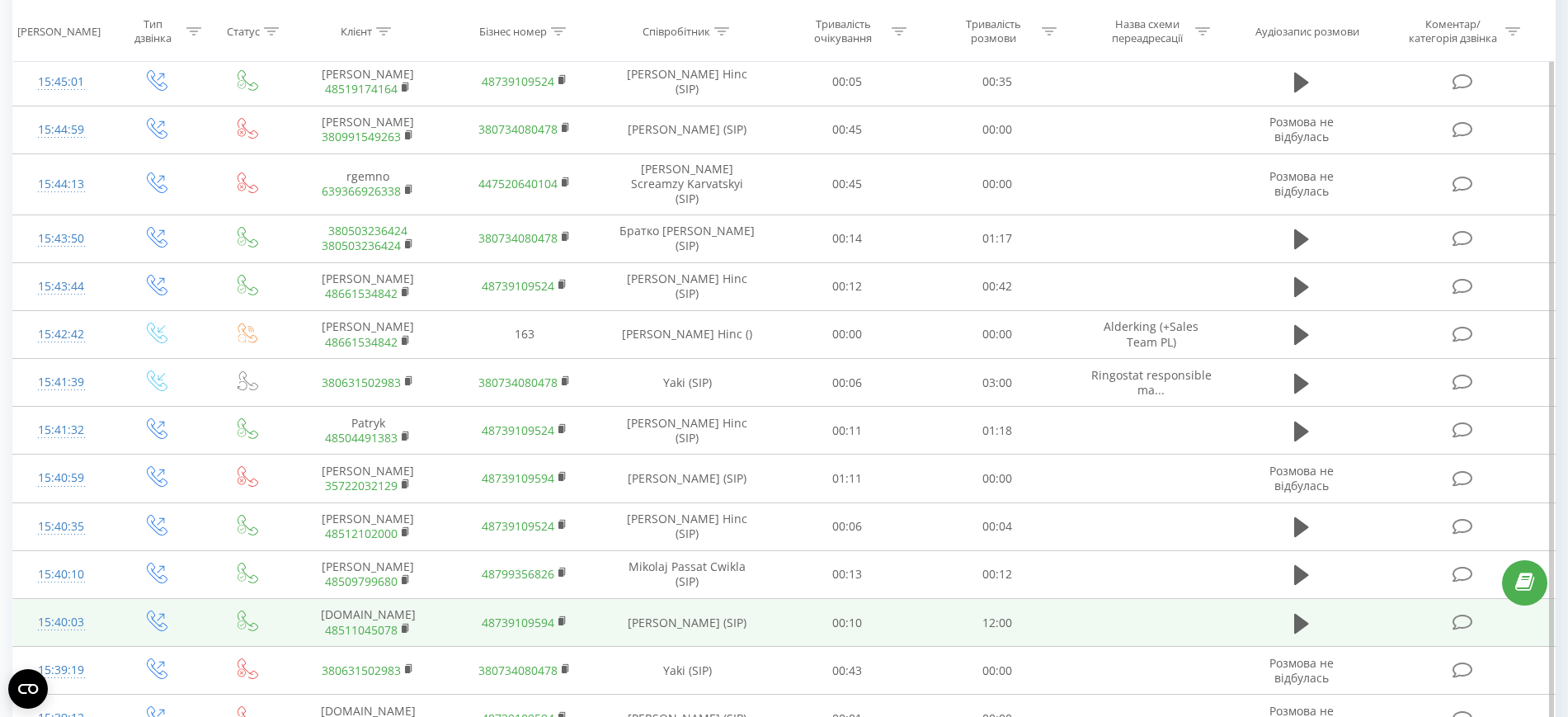
click at [45, 607] on div "15:40:03" at bounding box center [61, 623] width 62 height 33
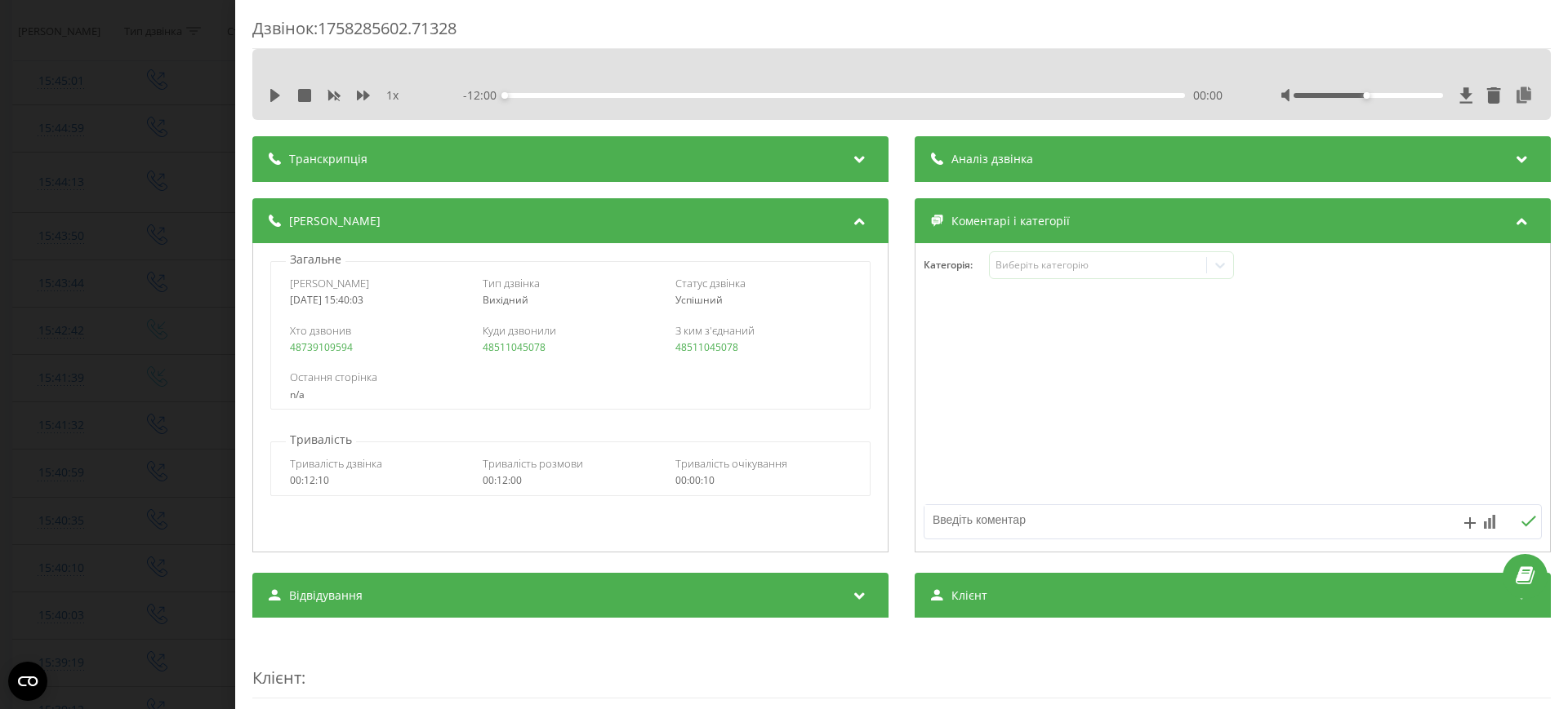
click at [144, 85] on div "Дзвінок : 1758285602.71328 1 x - 12:00 00:00 00:00 Транскрипція Для AI-аналізу …" at bounding box center [784, 354] width 1568 height 709
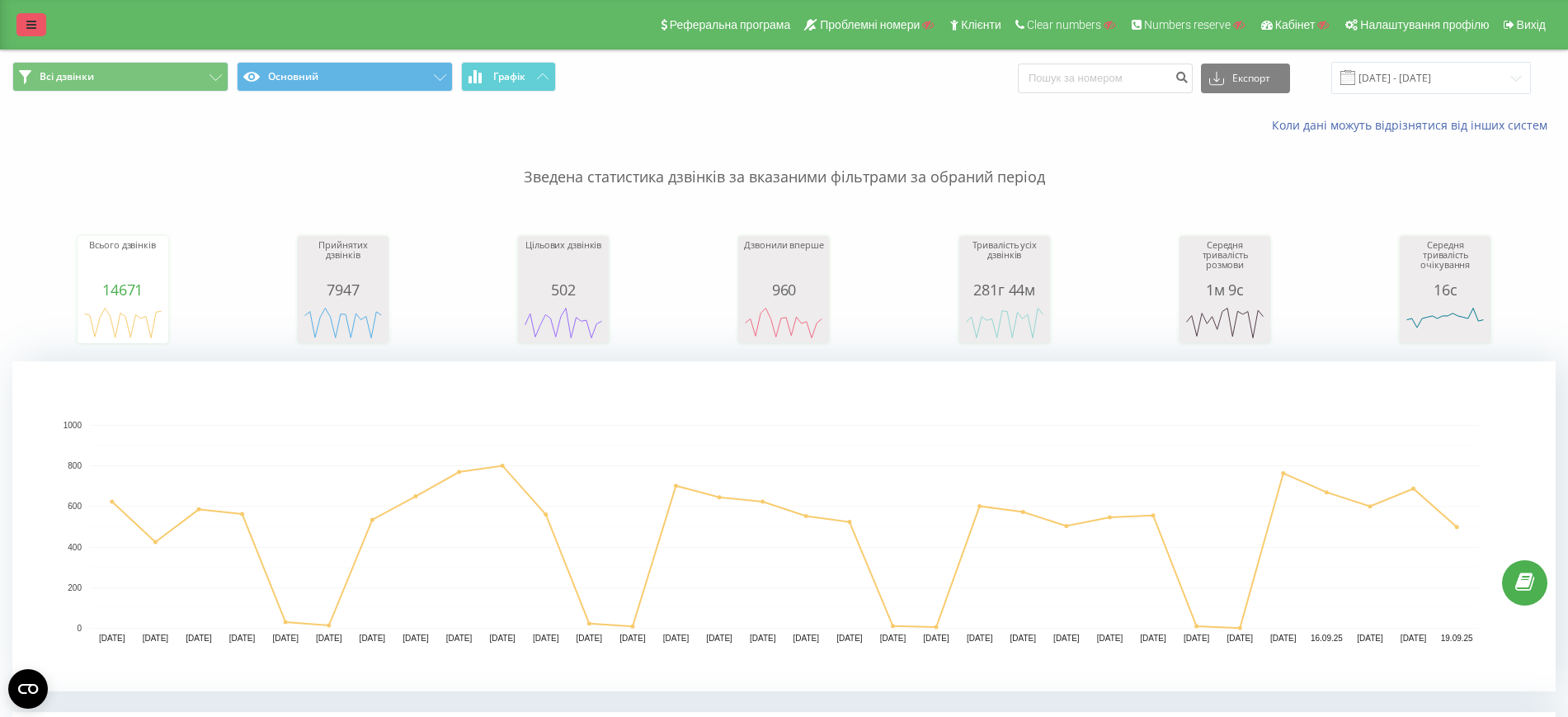
click at [34, 33] on link at bounding box center [31, 25] width 30 height 24
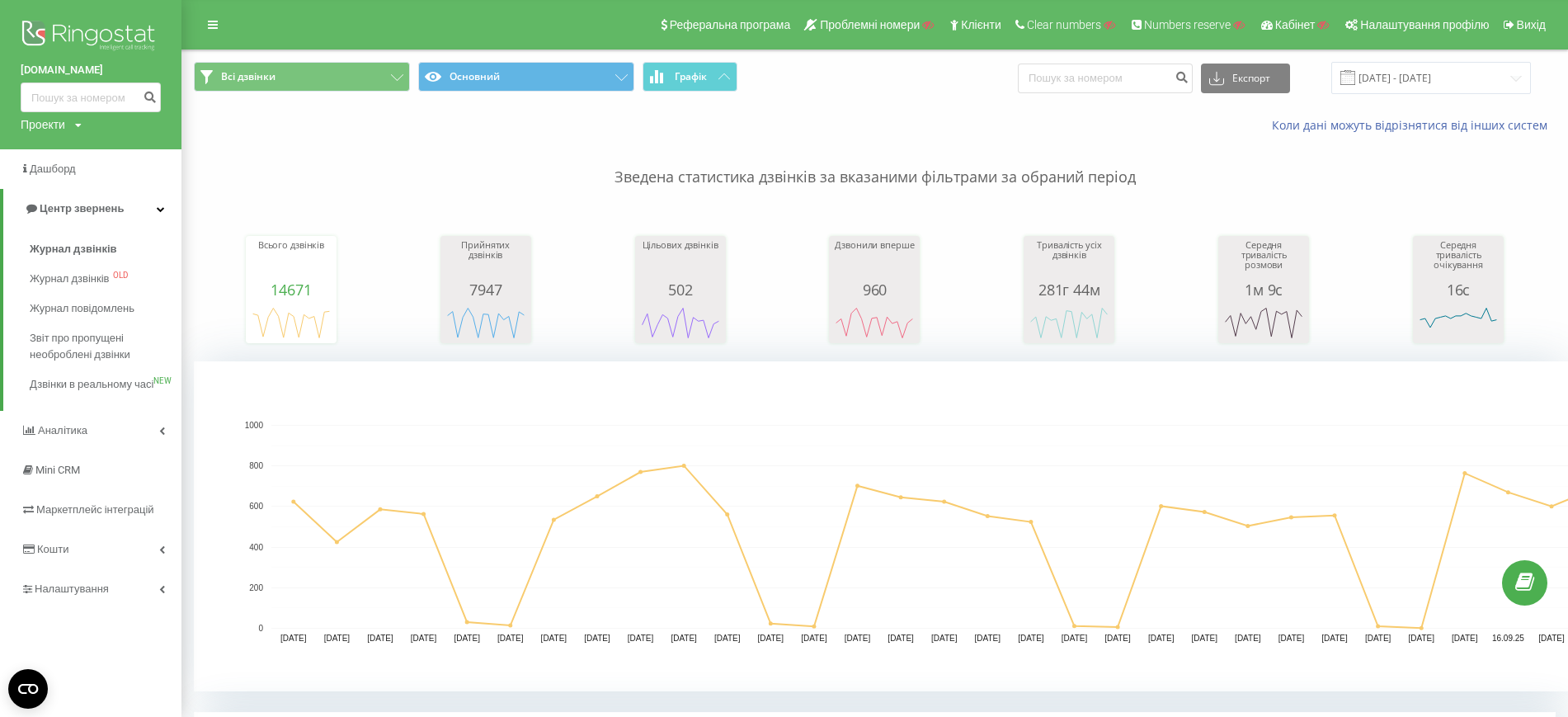
click at [57, 129] on div "Проекти" at bounding box center [42, 125] width 44 height 16
click at [71, 162] on input "text" at bounding box center [66, 149] width 82 height 24
paste input "efoodpak.pl"
type input "efoodpak.pl"
click at [117, 149] on link "Пошук" at bounding box center [133, 149] width 49 height 24
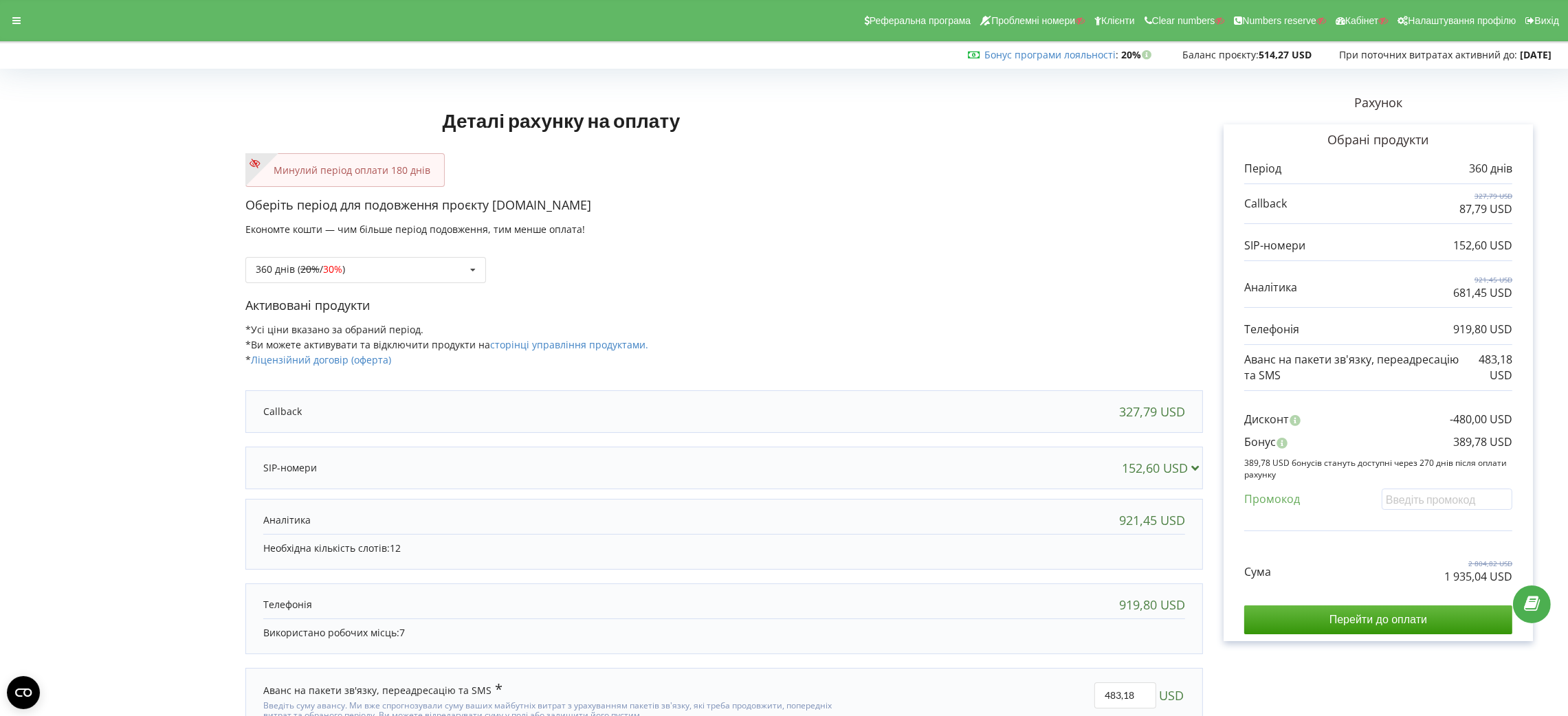
click at [1457, 568] on p "2 804,82 USD" at bounding box center [1478, 563] width 68 height 10
click at [1458, 575] on p "1 935,04 USD" at bounding box center [1478, 577] width 68 height 16
copy div "1 935,04 USD"
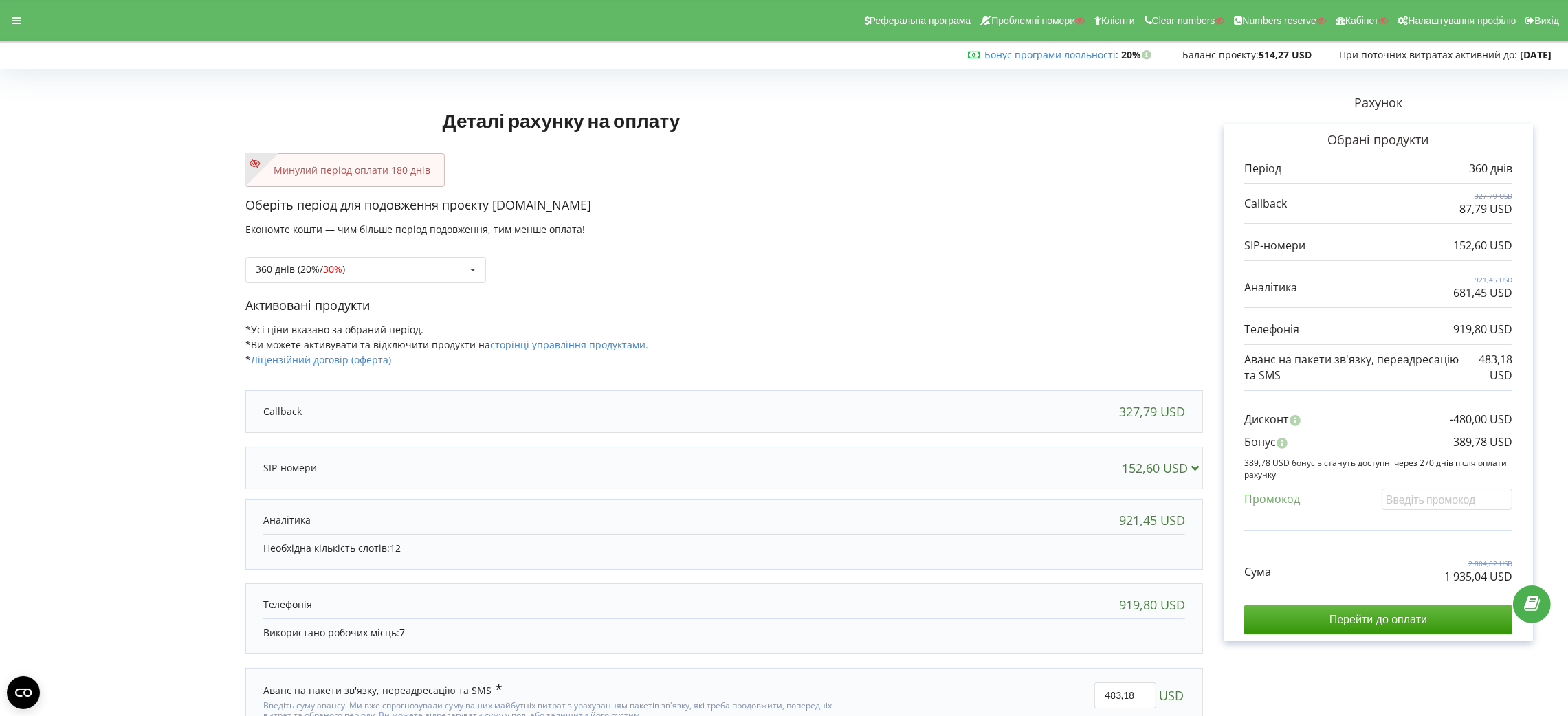
click at [1474, 446] on p "389,78 USD" at bounding box center [1483, 442] width 59 height 16
copy div "389,78 USD"
click at [435, 284] on div "Оберіть період для подовження проєкту [DOMAIN_NAME] Економте кошти — чим більше…" at bounding box center [725, 246] width 958 height 100
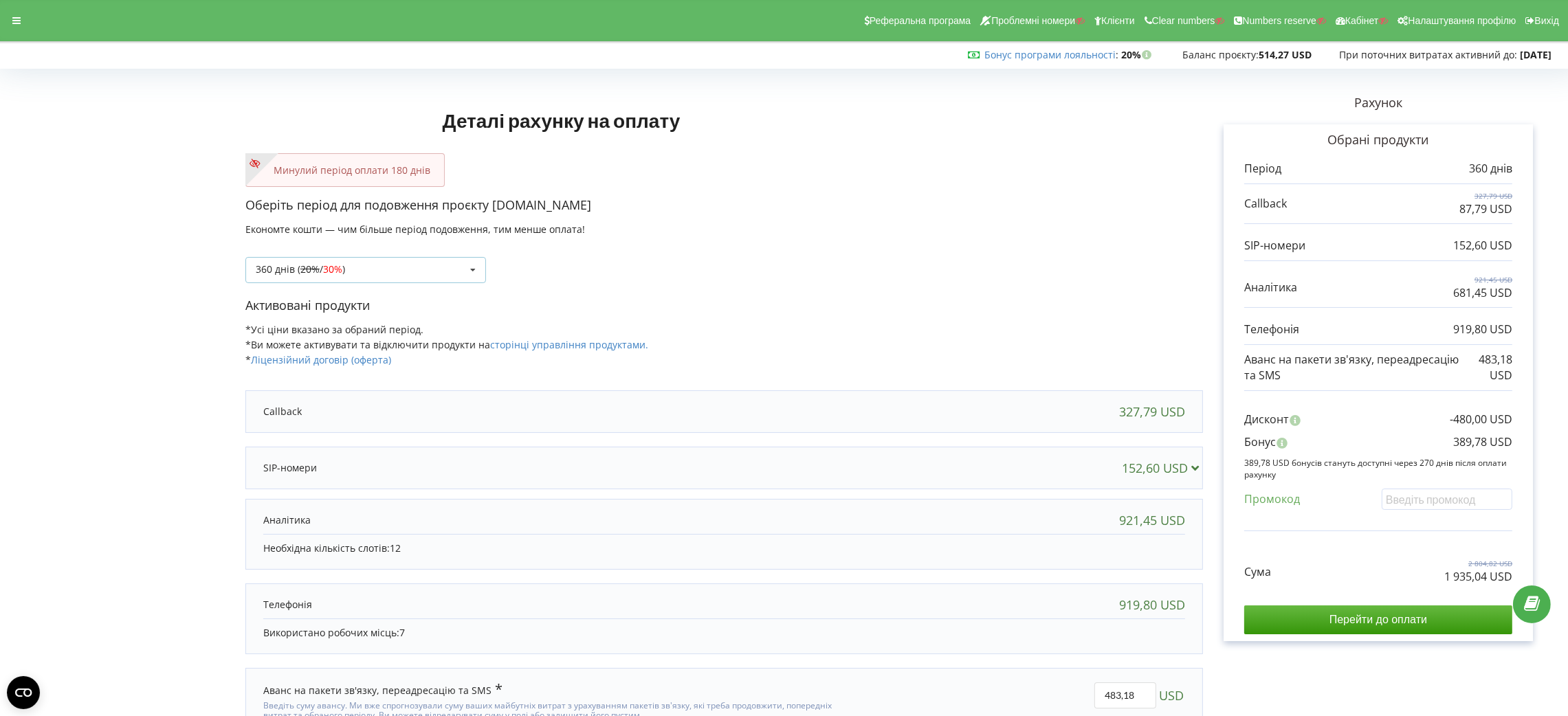
click at [432, 275] on div "360 днів ( 20% / 30% ) Поповнити баланс без подовження 20%" at bounding box center [365, 270] width 240 height 26
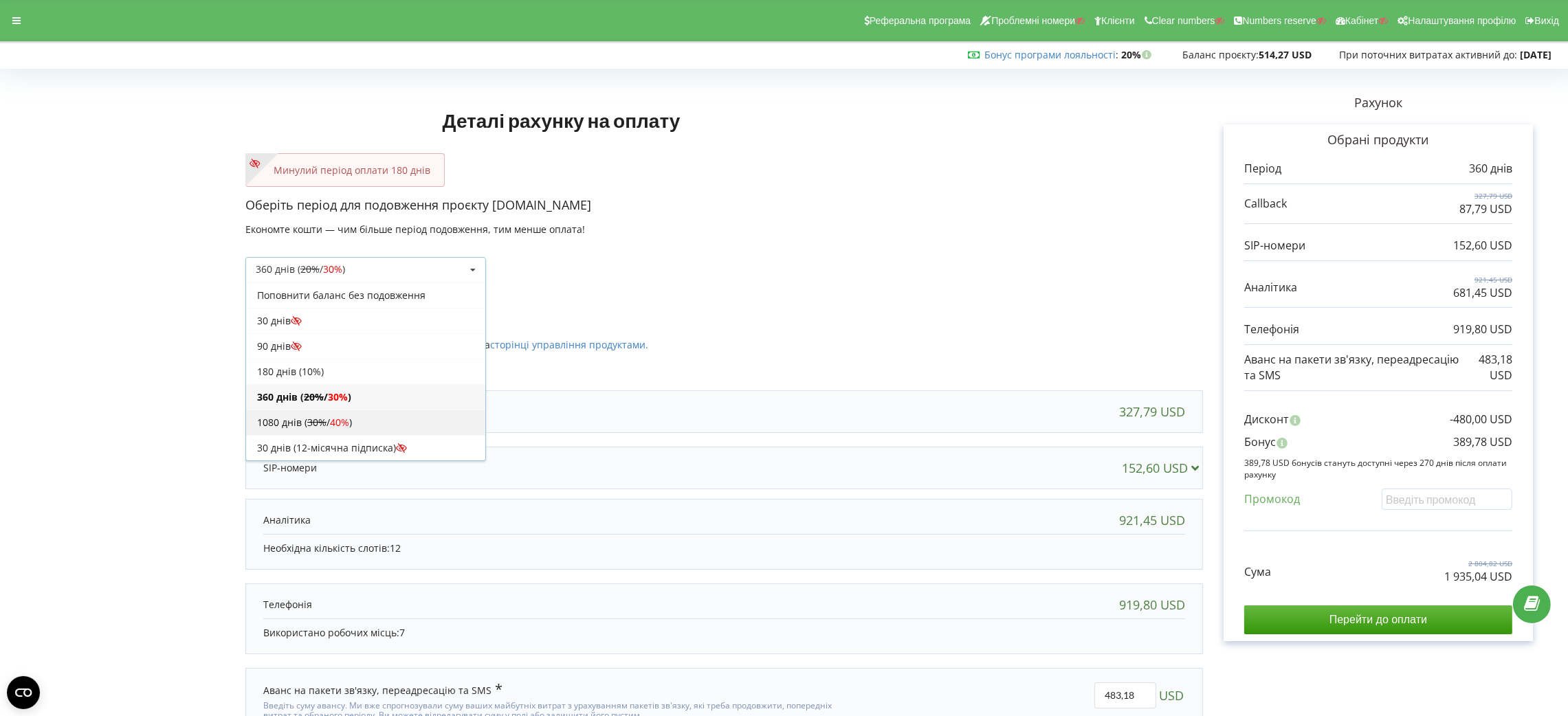
click at [399, 426] on div "1080 днів ( 30% / 40% )" at bounding box center [366, 422] width 239 height 26
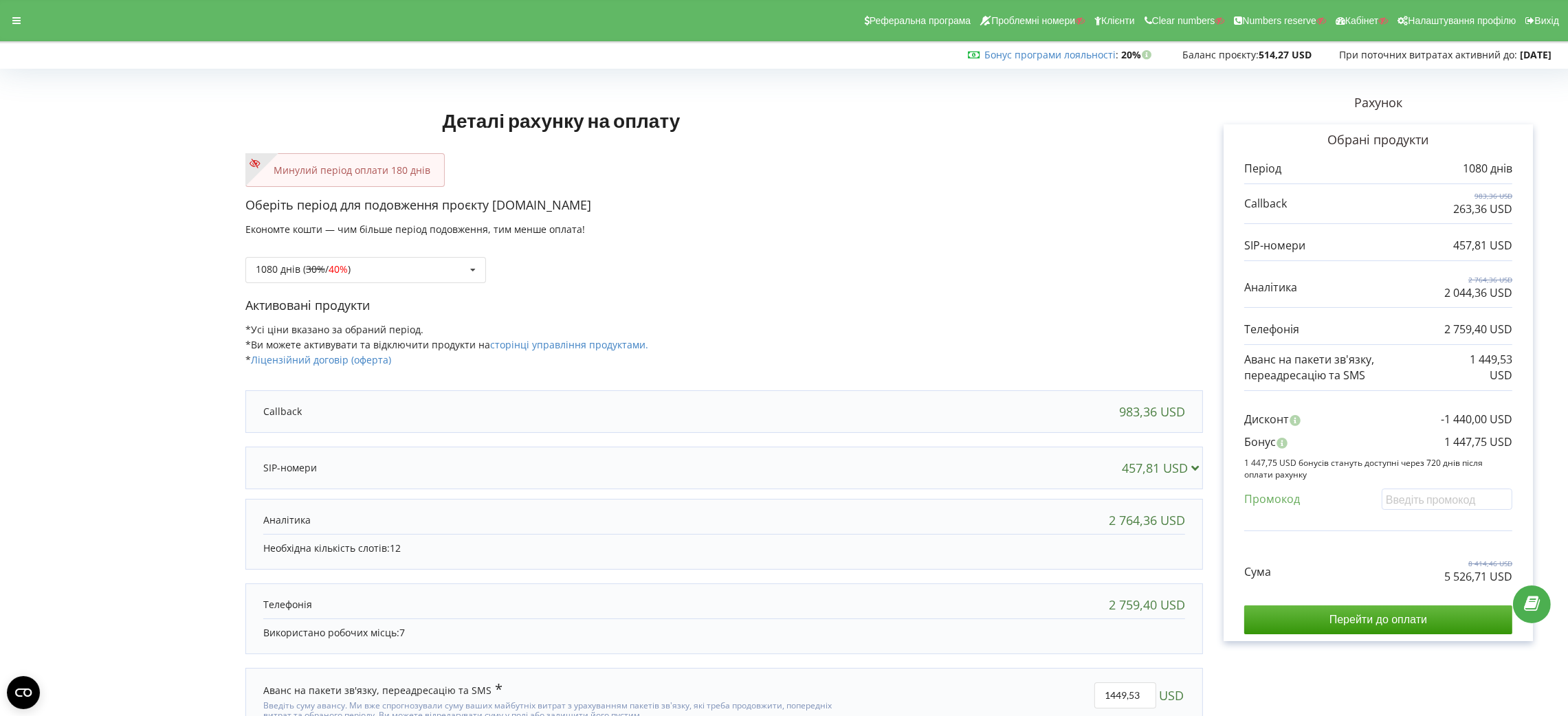
click at [1462, 580] on p "5 526,71 USD" at bounding box center [1478, 577] width 68 height 16
copy div "5 526,71 USD"
click at [1461, 440] on p "1 447,75 USD" at bounding box center [1478, 442] width 68 height 16
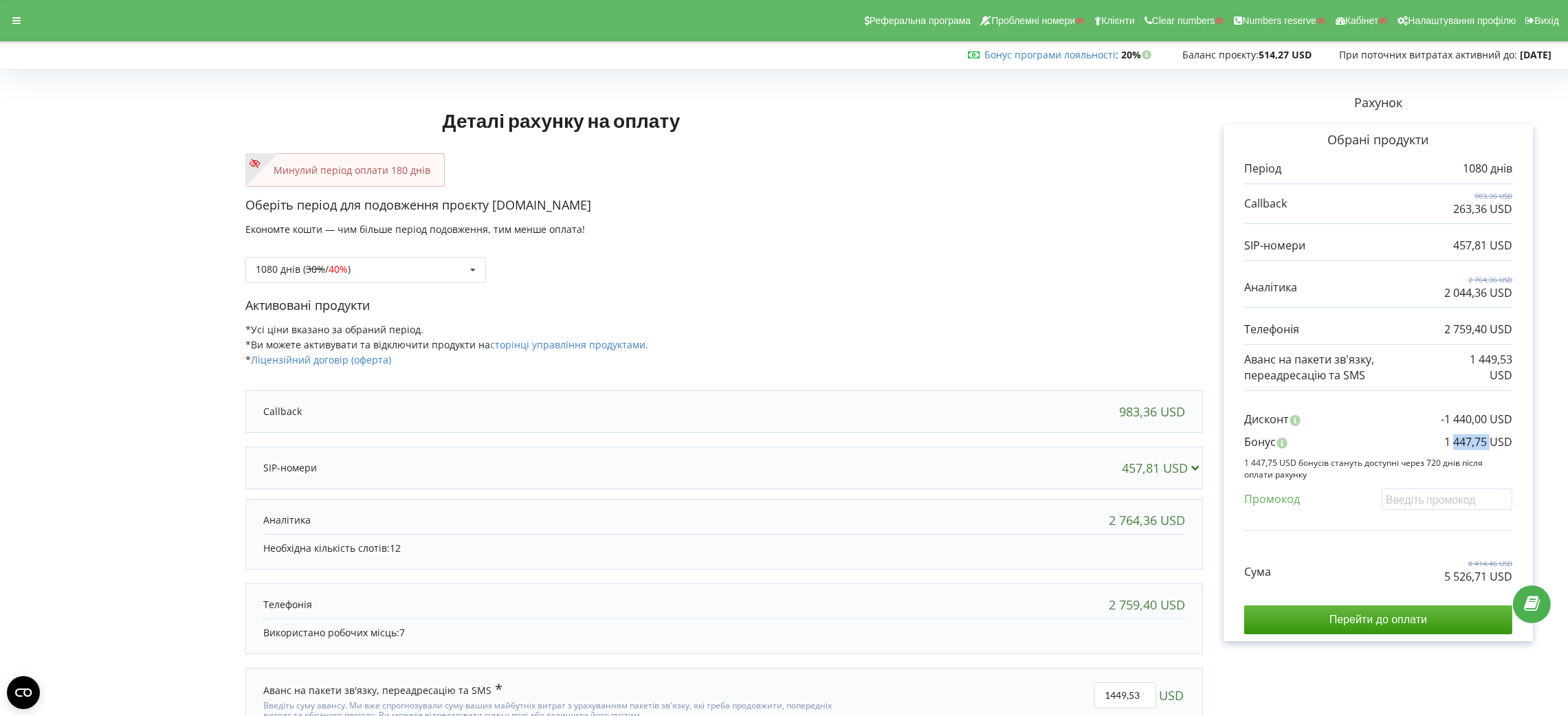
click at [1461, 440] on p "1 447,75 USD" at bounding box center [1478, 442] width 68 height 16
copy div "1 447,75 USD"
click at [355, 297] on p "Активовані продукти" at bounding box center [725, 306] width 958 height 18
click at [365, 276] on div "1080 днів ( 30% / 40% ) Поповнити баланс без подовження 20%" at bounding box center [365, 270] width 240 height 26
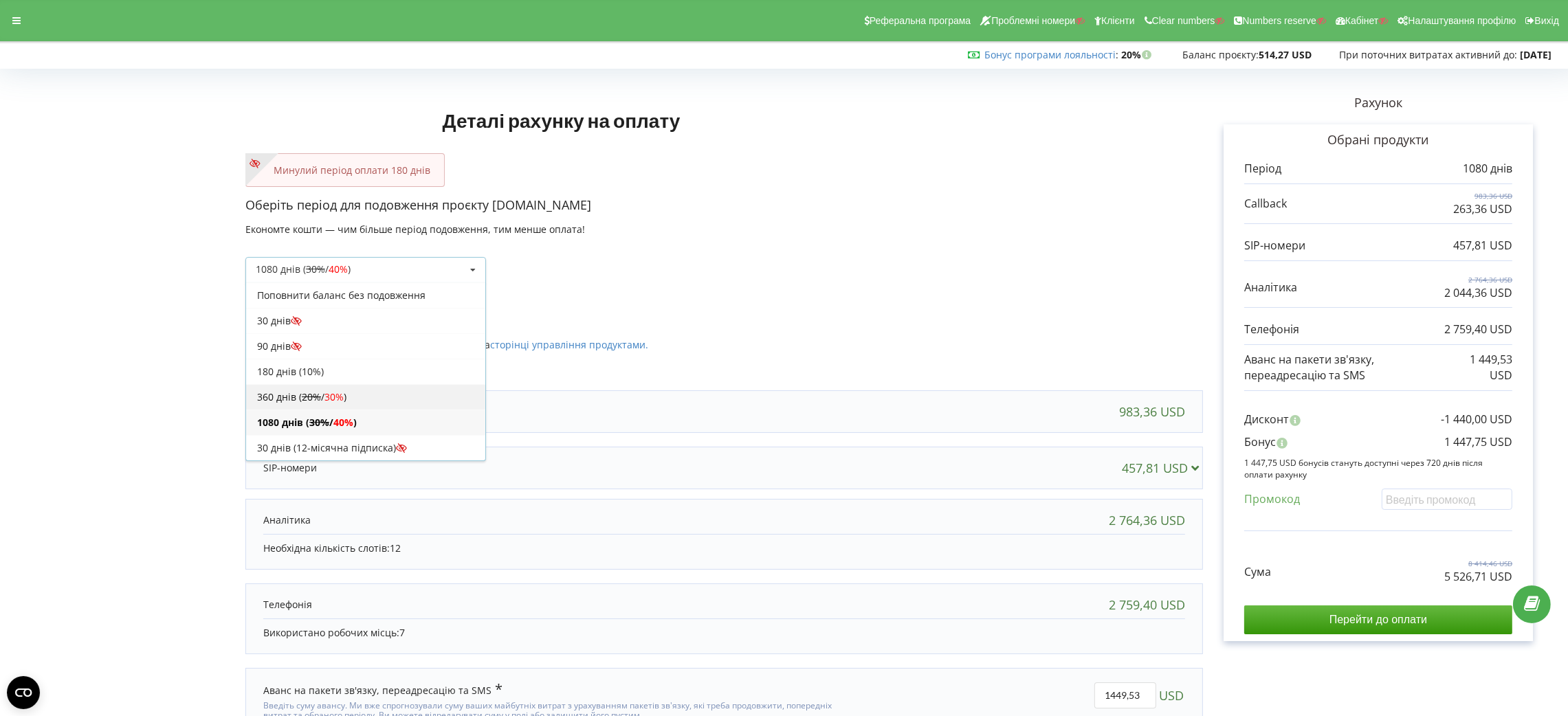
click at [391, 393] on div "360 днів ( 20% / 30% )" at bounding box center [366, 397] width 239 height 26
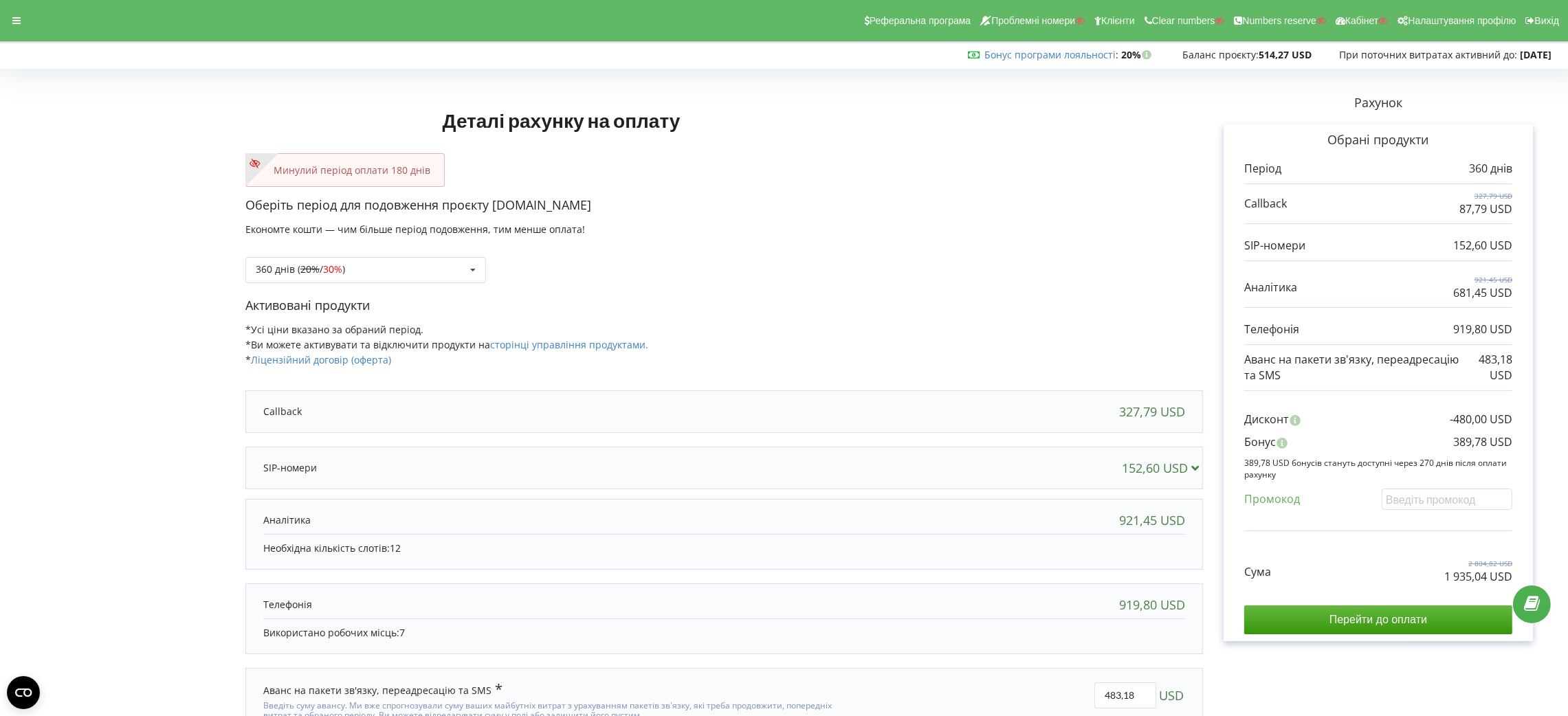
click at [1478, 579] on p "1 935,04 USD" at bounding box center [1478, 577] width 68 height 16
copy div "1 935,04 USD"
click at [17, 18] on icon at bounding box center [16, 20] width 8 height 10
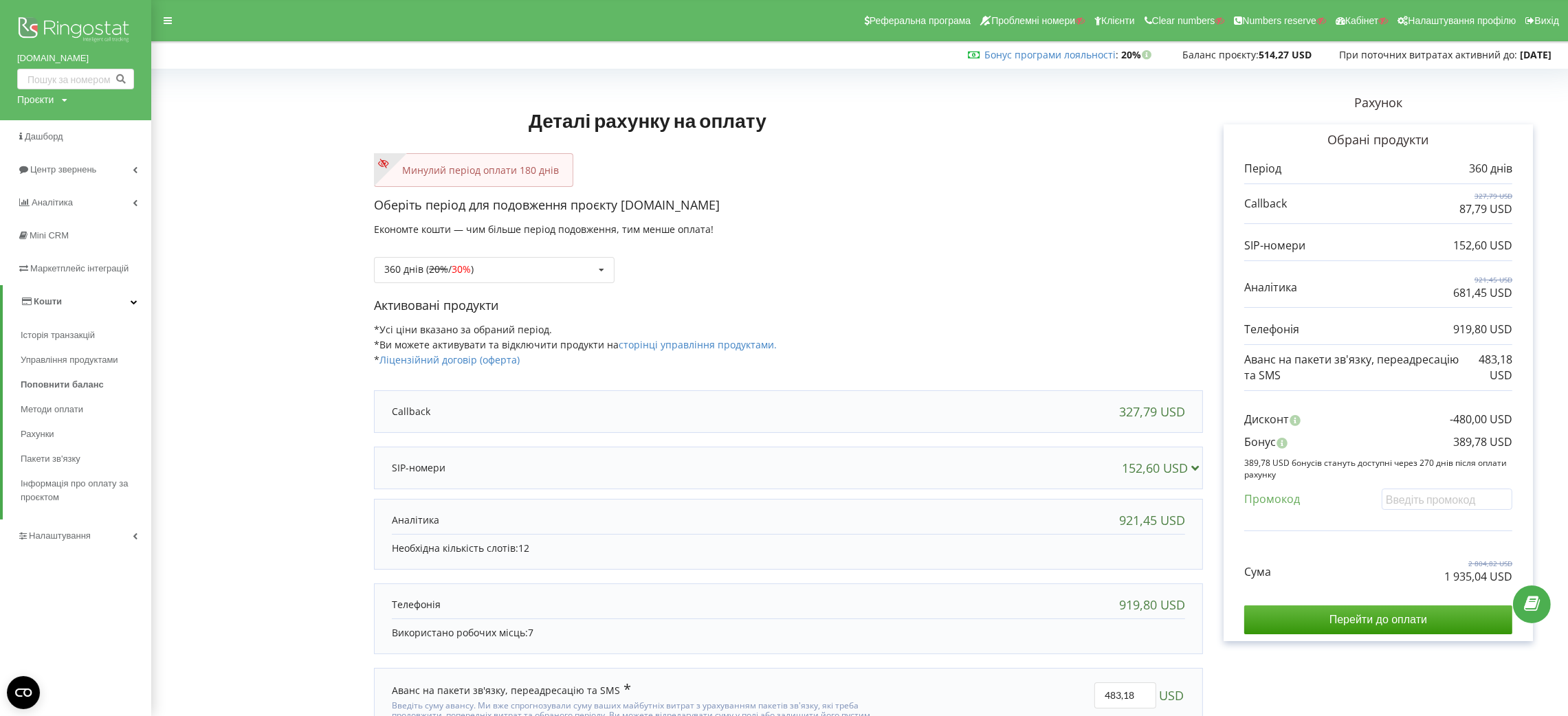
click at [67, 99] on div "[DOMAIN_NAME] Проєкти Пошук" at bounding box center [75, 60] width 151 height 120
click at [57, 100] on div "Проєкти Пошук" at bounding box center [42, 99] width 50 height 14
click at [63, 122] on input "text" at bounding box center [59, 128] width 69 height 20
type input "[DOMAIN_NAME]"
click at [94, 131] on link "Пошук" at bounding box center [113, 128] width 38 height 20
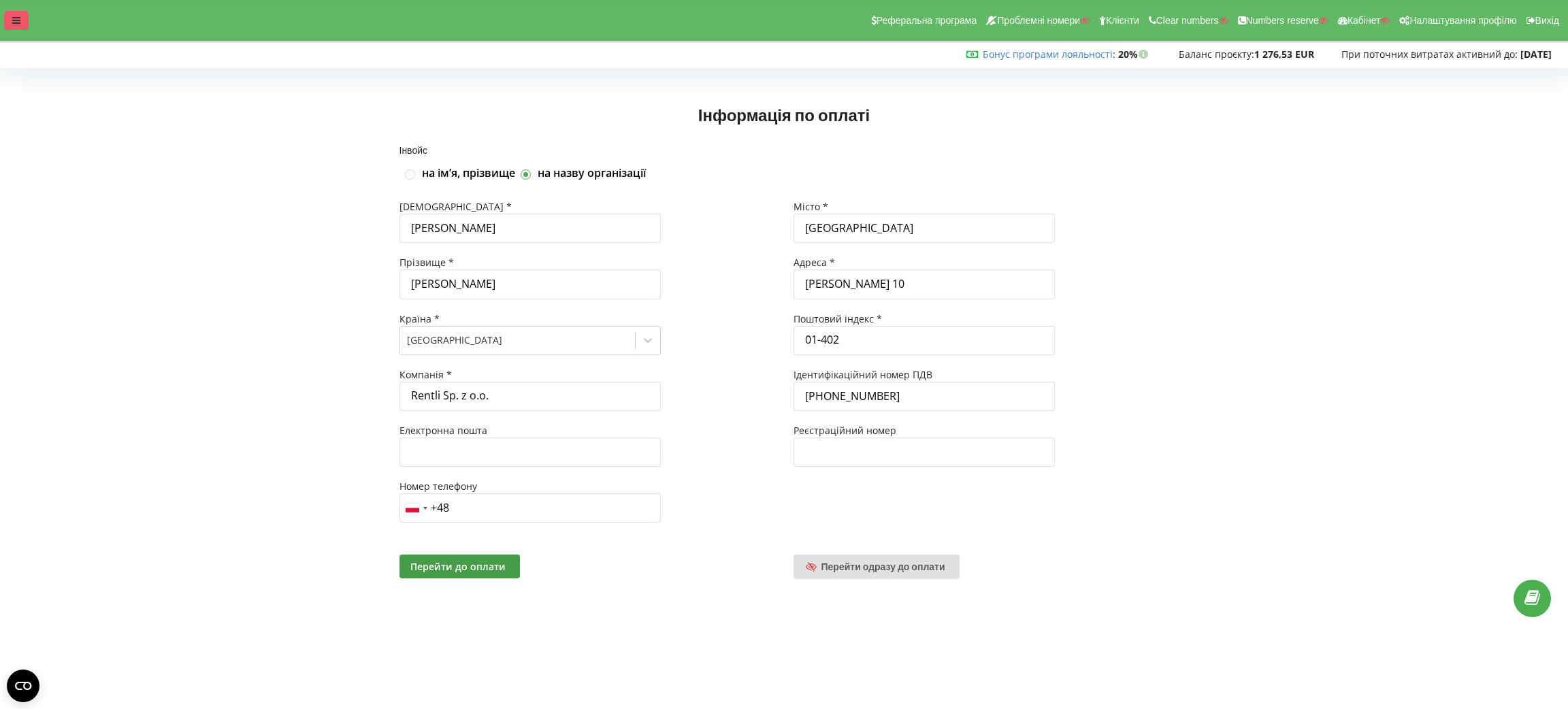
click at [13, 22] on icon at bounding box center [16, 20] width 8 height 10
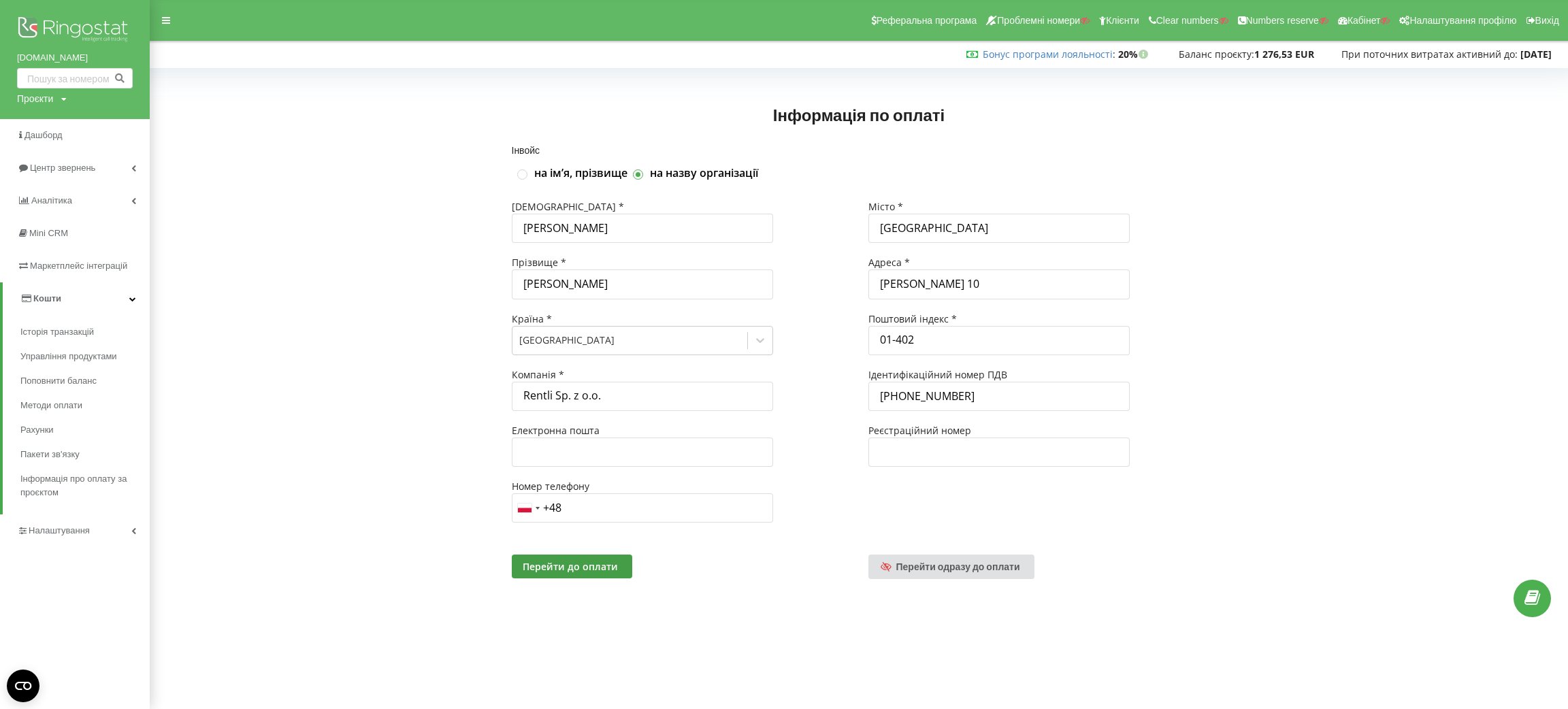
click at [54, 100] on div "Проєкти Пошук" at bounding box center [42, 98] width 50 height 13
click at [56, 120] on input "text" at bounding box center [59, 127] width 68 height 19
paste input "[DOMAIN_NAME]"
type input "[DOMAIN_NAME]"
click at [113, 128] on span "Пошук" at bounding box center [112, 127] width 25 height 12
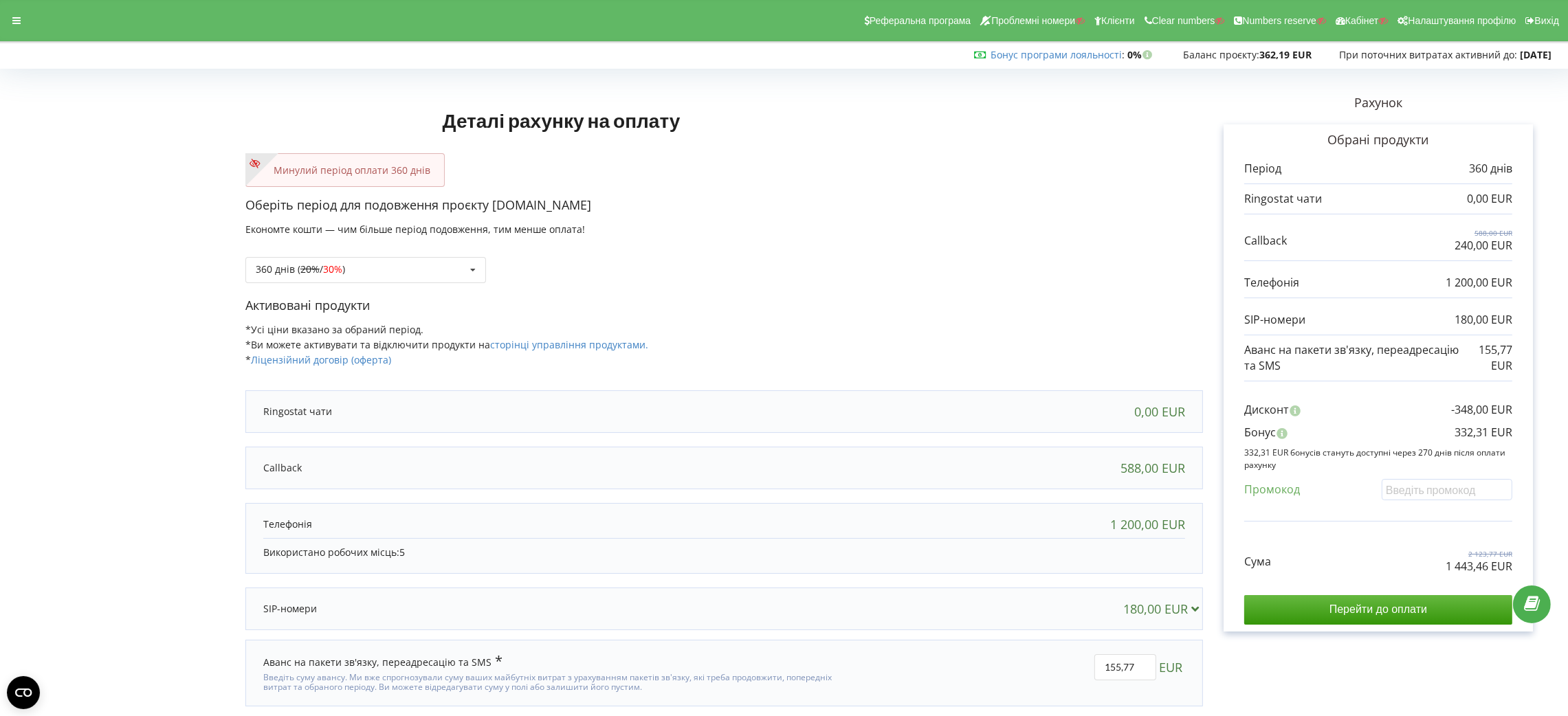
click at [184, 245] on form "Деталі рахунку на оплату Минулий період оплати 360 днів Оберіть період для подо…" at bounding box center [784, 404] width 1539 height 662
drag, startPoint x: 566, startPoint y: 200, endPoint x: 493, endPoint y: 206, distance: 73.2
click at [493, 206] on p "Оберіть період для подовження проєкту efoodpak.pl" at bounding box center [725, 206] width 958 height 18
copy p "efoodpak.pl"
click at [13, 8] on div "Реферальна програма Проблемні номери Клієнти Clear numbers Numbers reserve Кабі…" at bounding box center [784, 20] width 1588 height 41
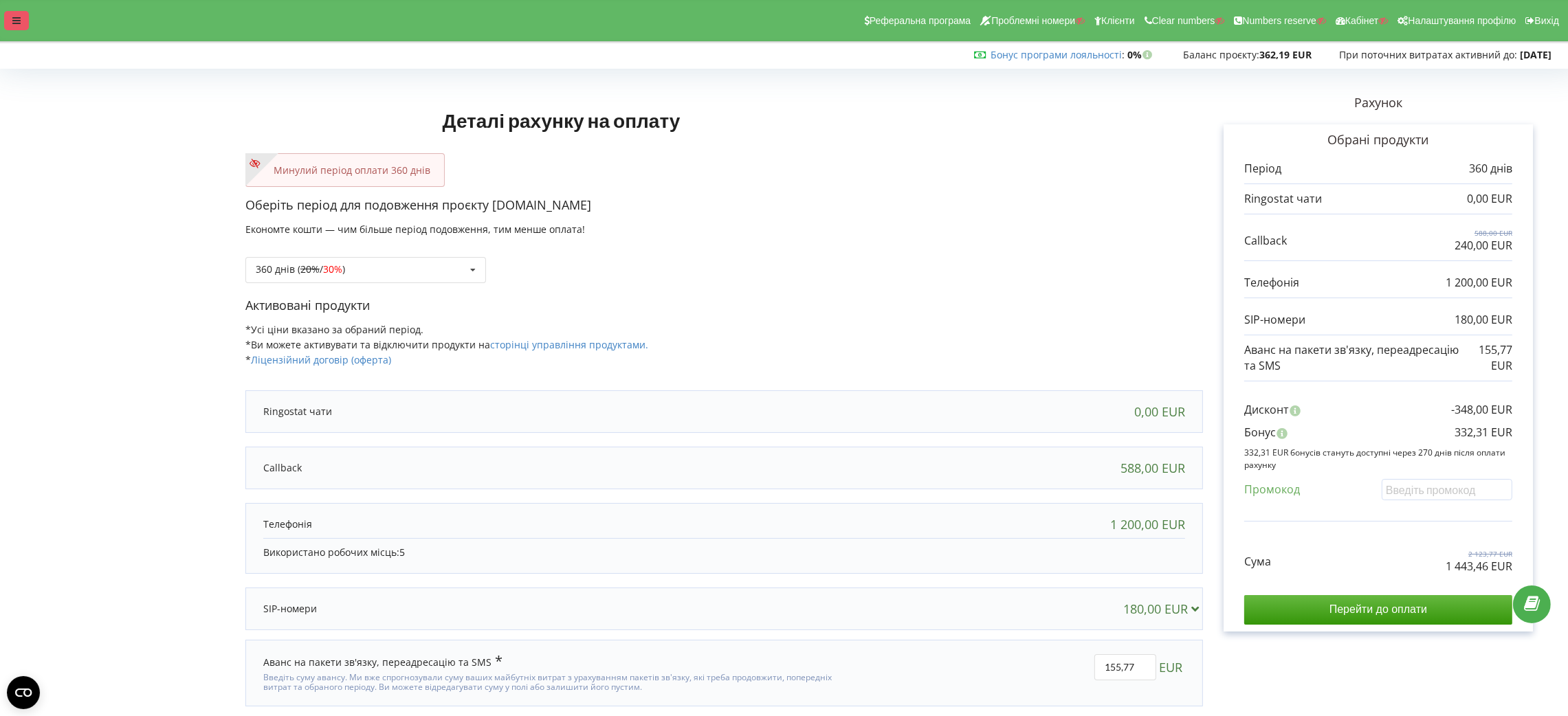
click at [14, 16] on icon at bounding box center [16, 20] width 8 height 10
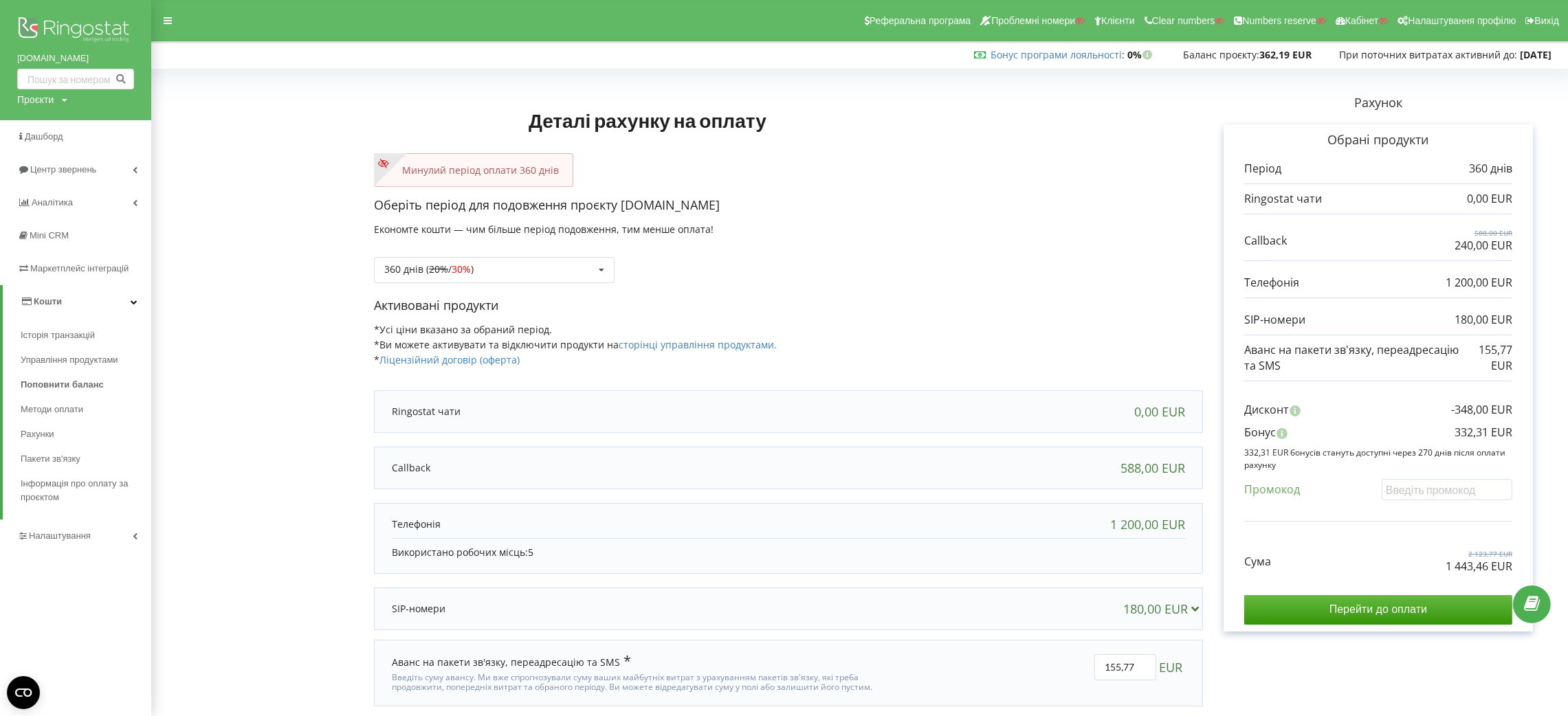
click at [59, 106] on div "Проєкти Пошук" at bounding box center [42, 99] width 50 height 14
click at [64, 123] on input "text" at bounding box center [59, 128] width 69 height 20
click at [1487, 431] on p "332,31 EUR" at bounding box center [1484, 432] width 58 height 16
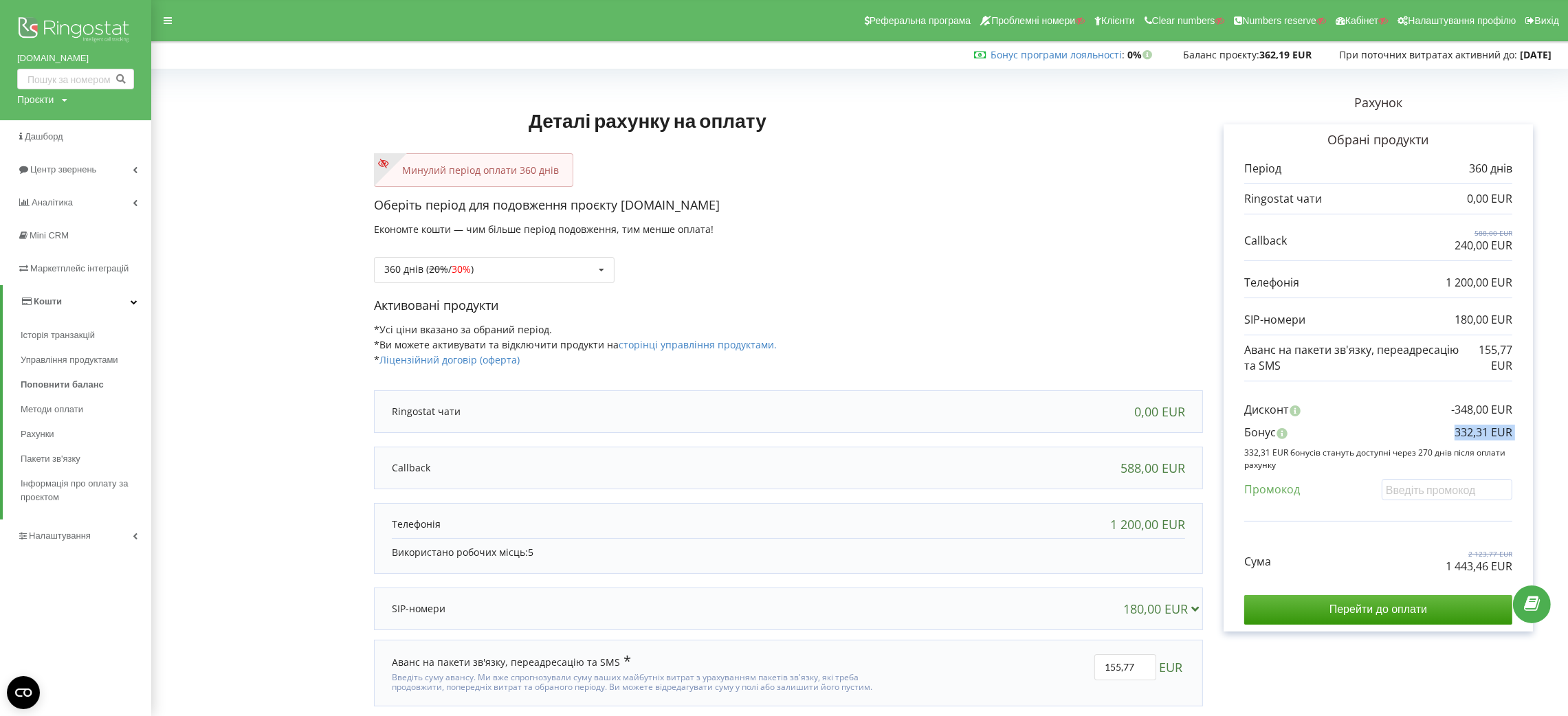
copy div "332,31 EUR"
click at [532, 270] on div "360 днів ( 20% / 30% ) Поповнити баланс без подовження 20%" at bounding box center [494, 270] width 240 height 26
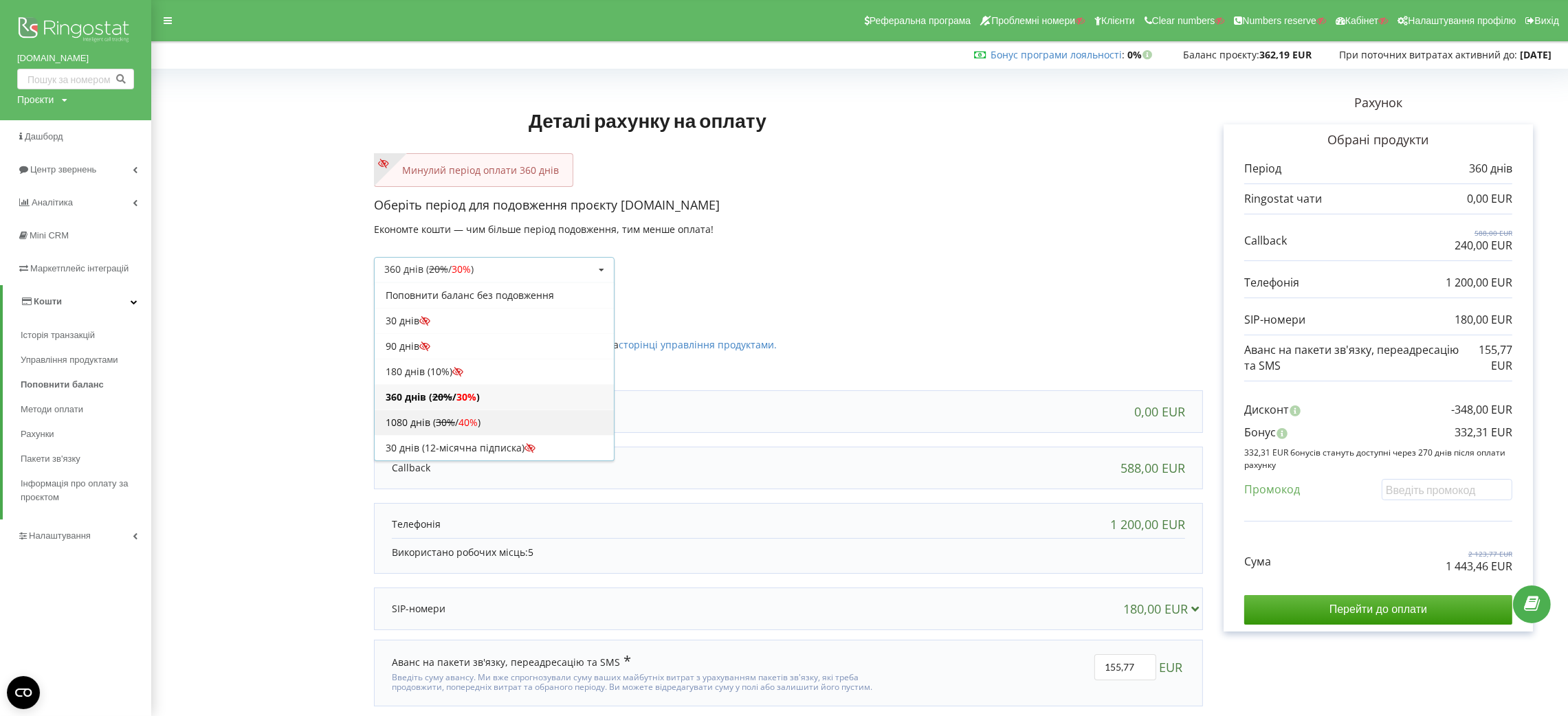
click at [501, 422] on div "1080 днів ( 30% / 40% )" at bounding box center [495, 422] width 239 height 26
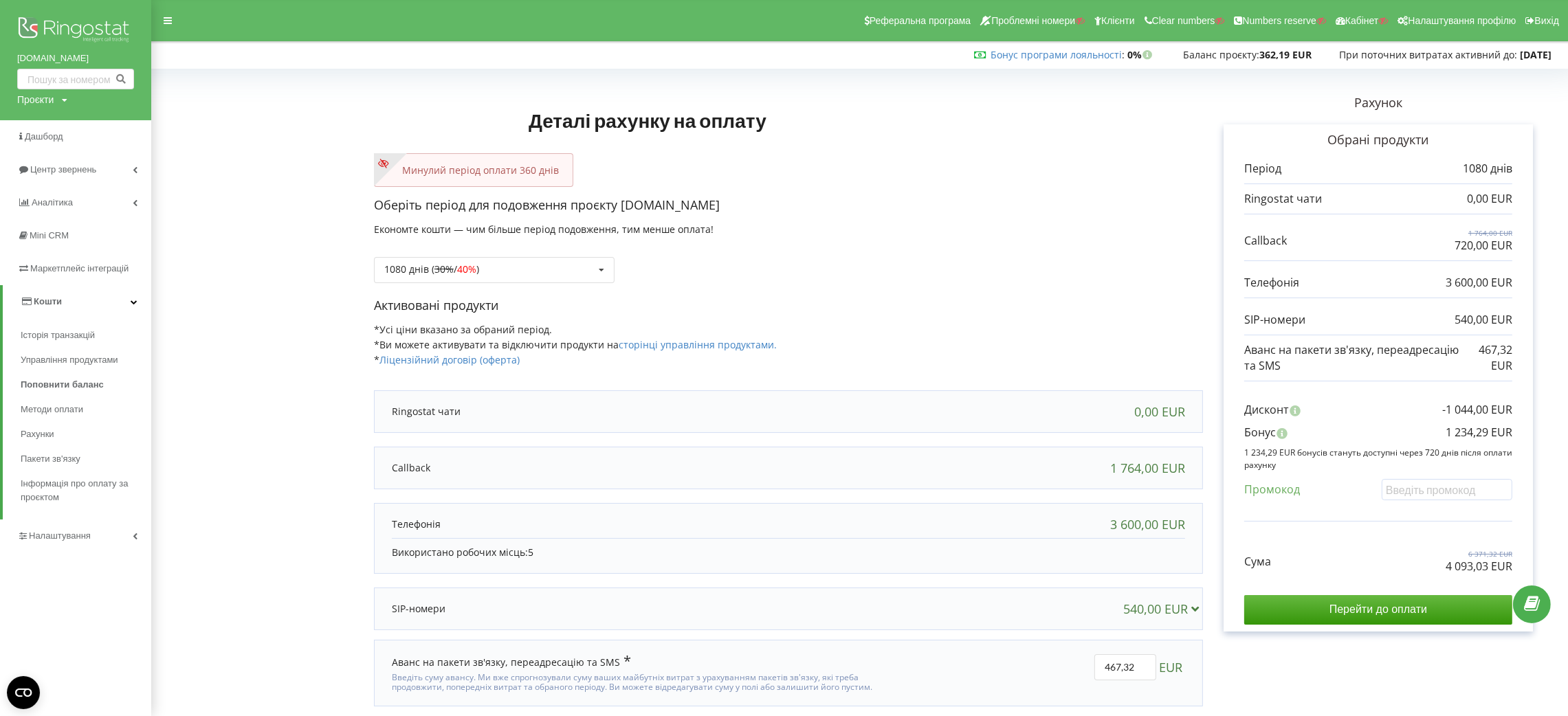
click at [1478, 428] on p "1 234,29 EUR" at bounding box center [1479, 432] width 67 height 16
copy div "1 234,29 EUR"
click at [35, 93] on div "Проєкти" at bounding box center [35, 99] width 36 height 14
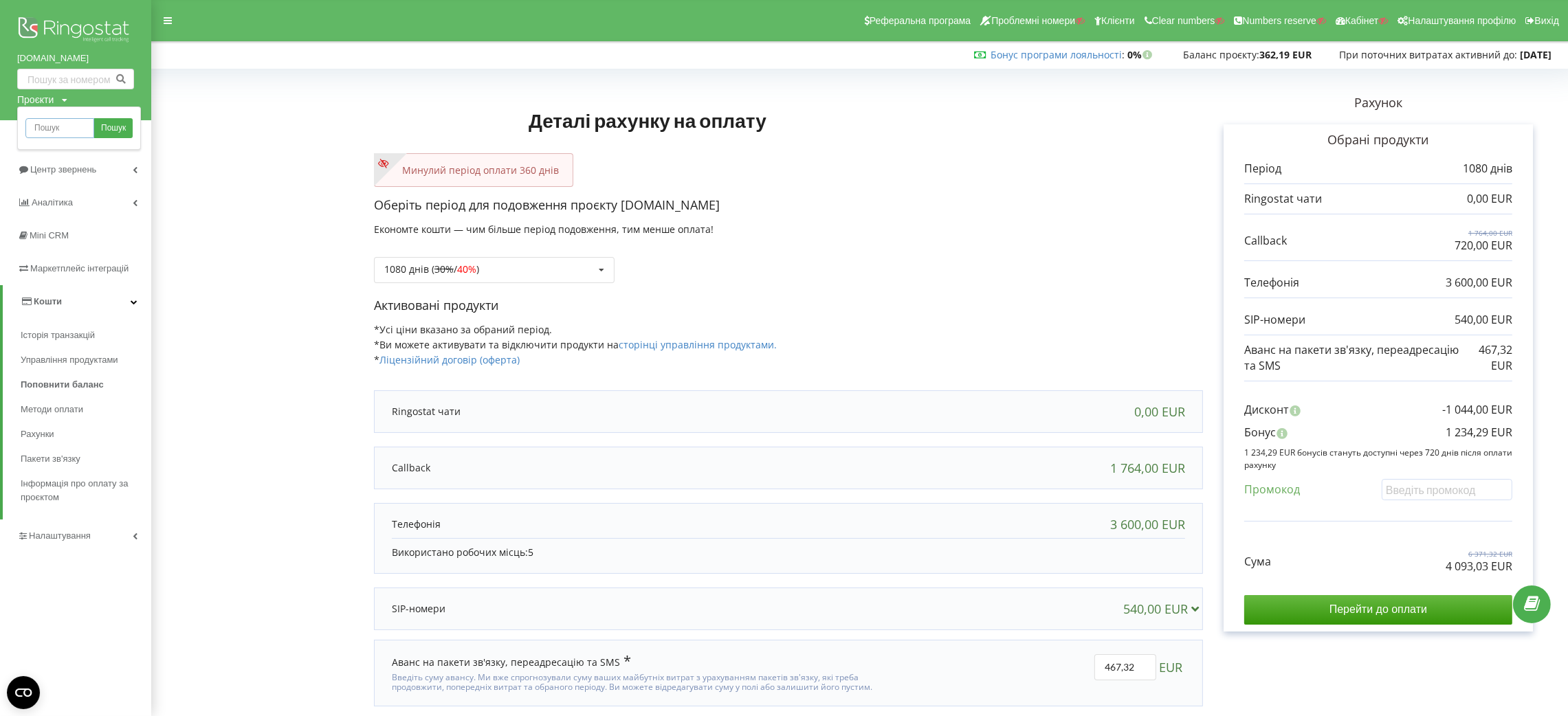
click at [48, 121] on input "text" at bounding box center [59, 128] width 69 height 20
type input "ringostat"
click at [106, 122] on span "Пошук" at bounding box center [113, 128] width 25 height 12
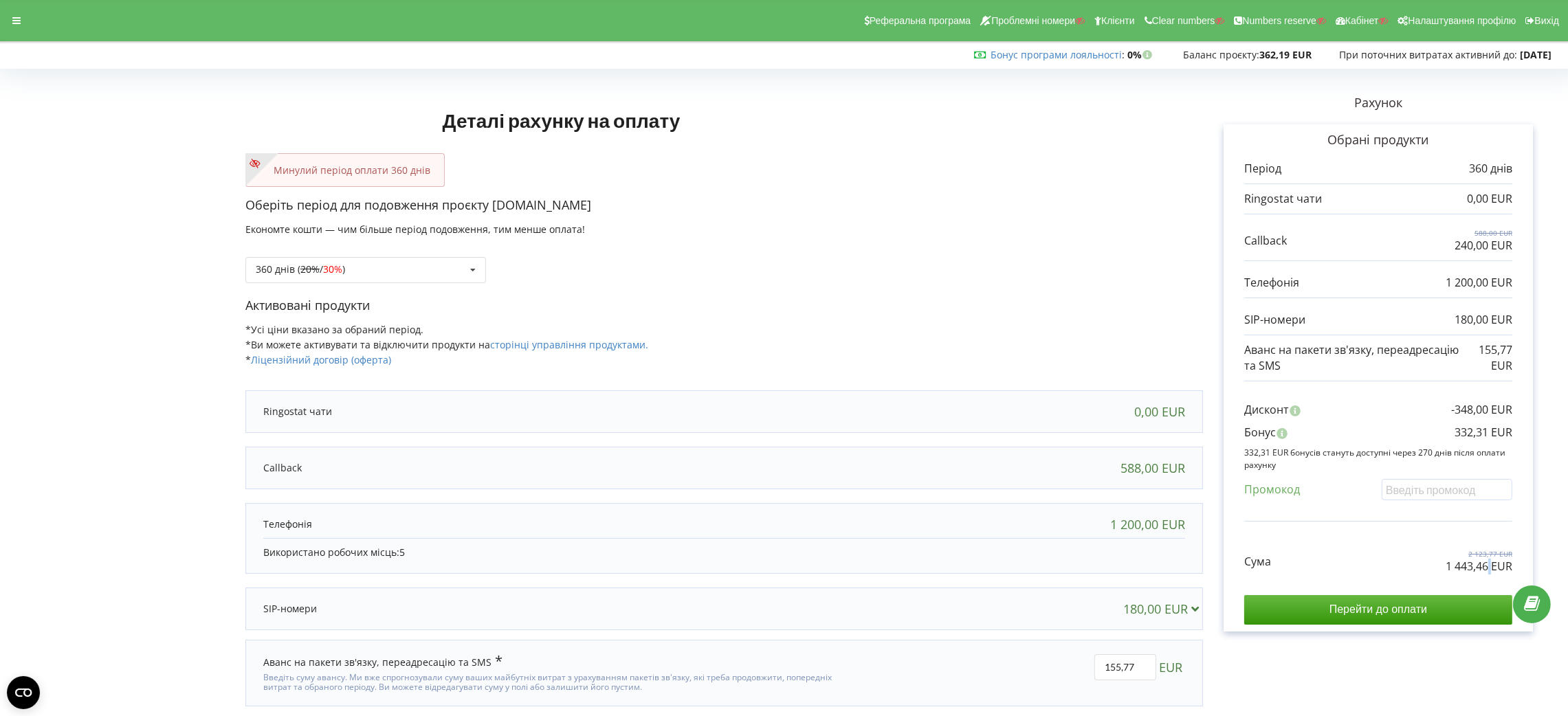
click at [1490, 571] on p "1 443,46 EUR" at bounding box center [1479, 566] width 67 height 16
click at [426, 276] on div "360 днів ( 20% / 30% ) Поповнити баланс без подовження 20%" at bounding box center [365, 270] width 240 height 26
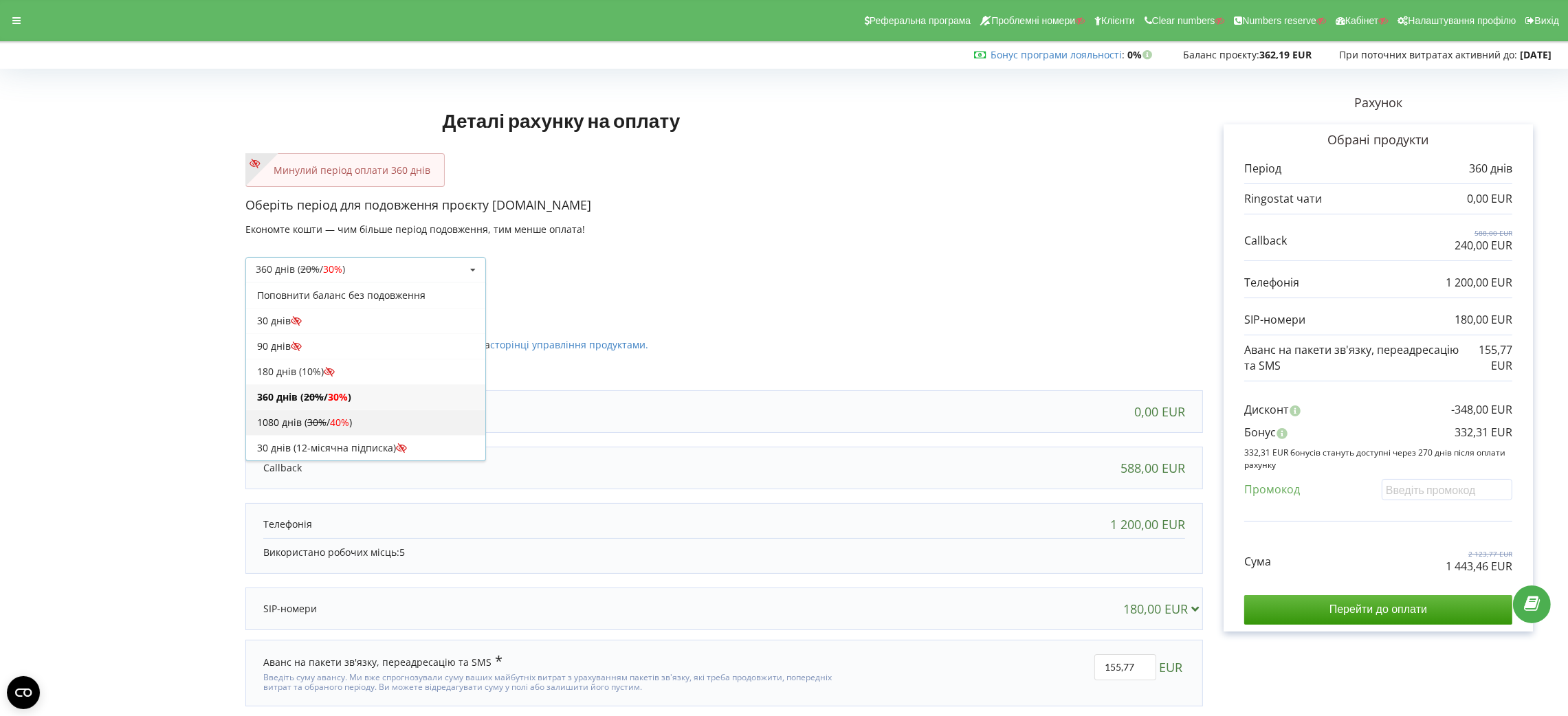
click at [391, 422] on div "1080 днів ( 30% / 40% )" at bounding box center [366, 422] width 239 height 26
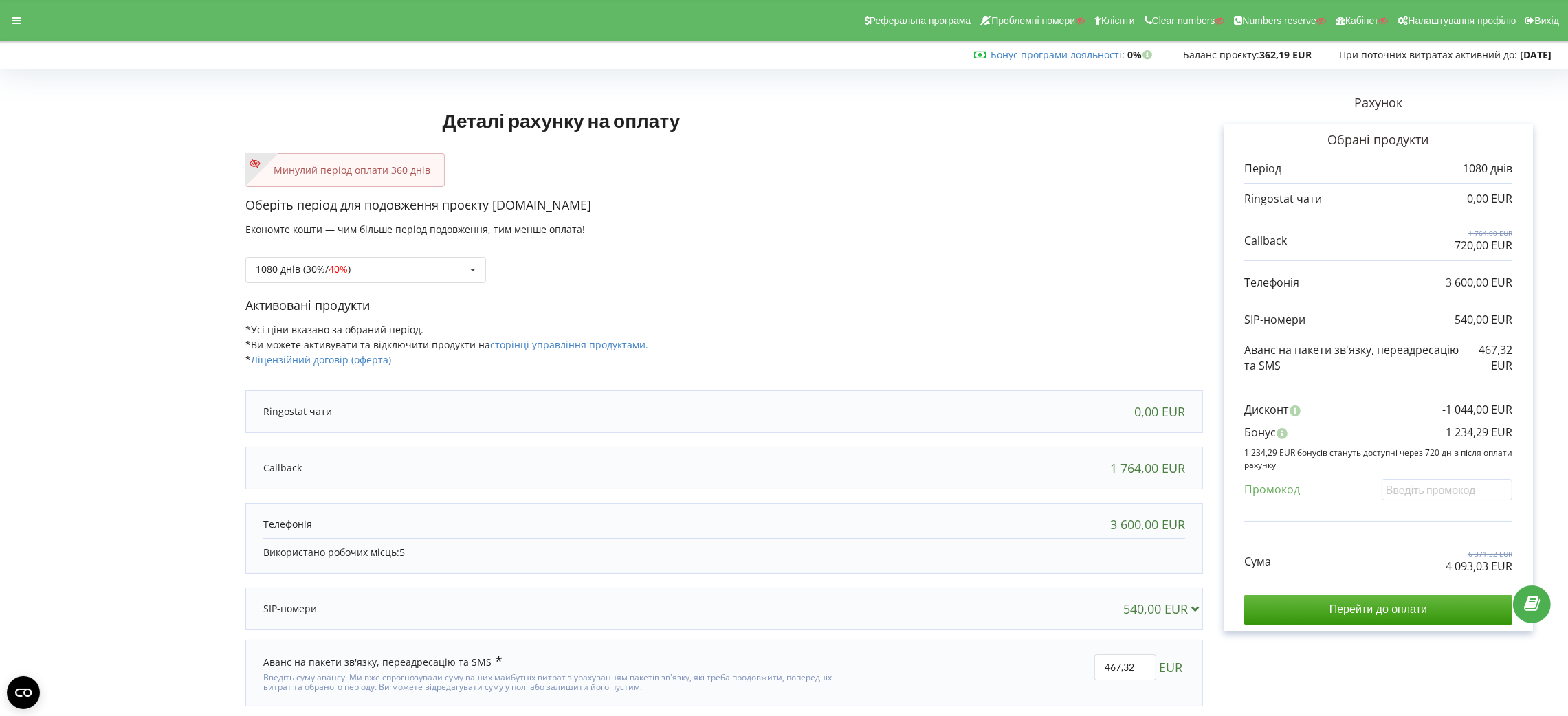
click at [1463, 568] on p "4 093,03 EUR" at bounding box center [1479, 566] width 67 height 16
copy div "4 093,03 EUR"
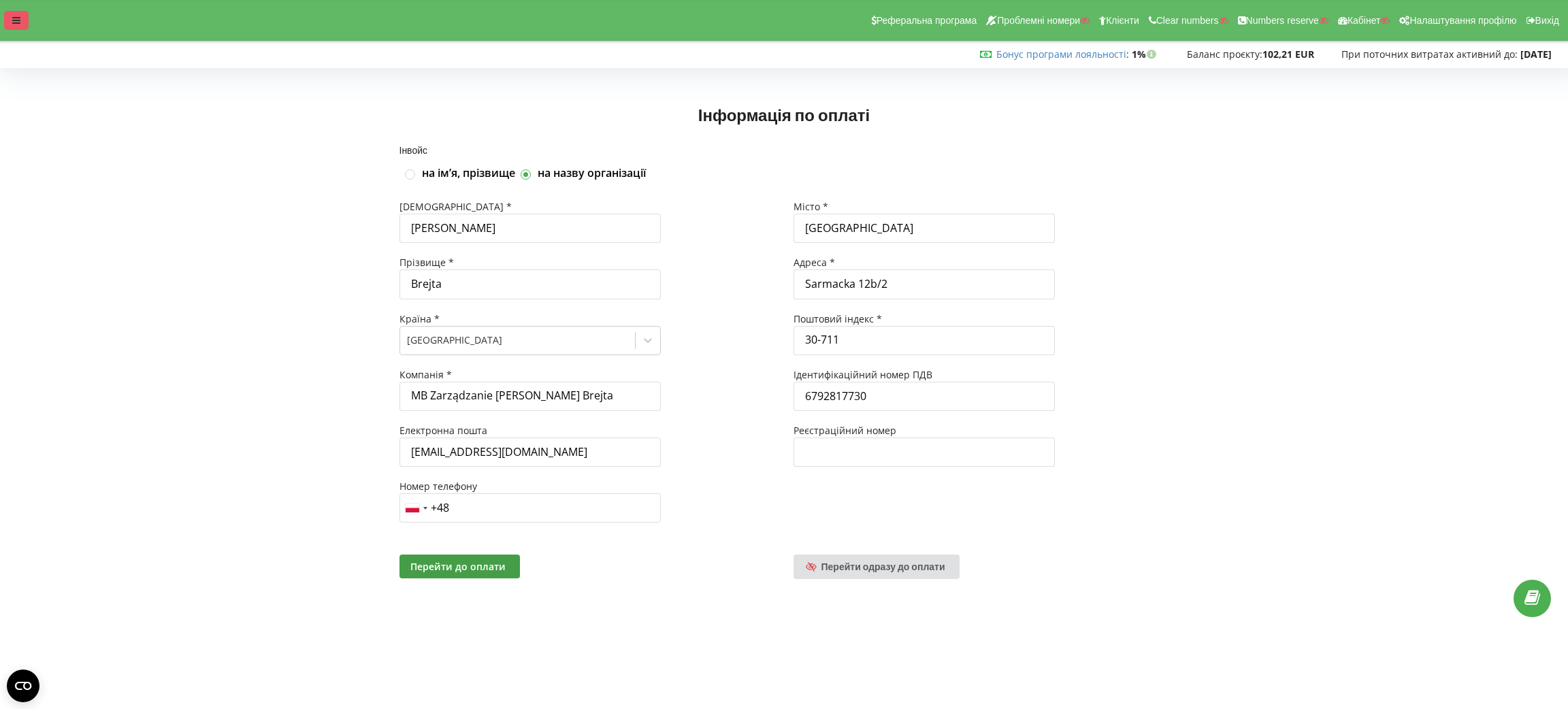
click at [15, 16] on icon at bounding box center [16, 20] width 8 height 10
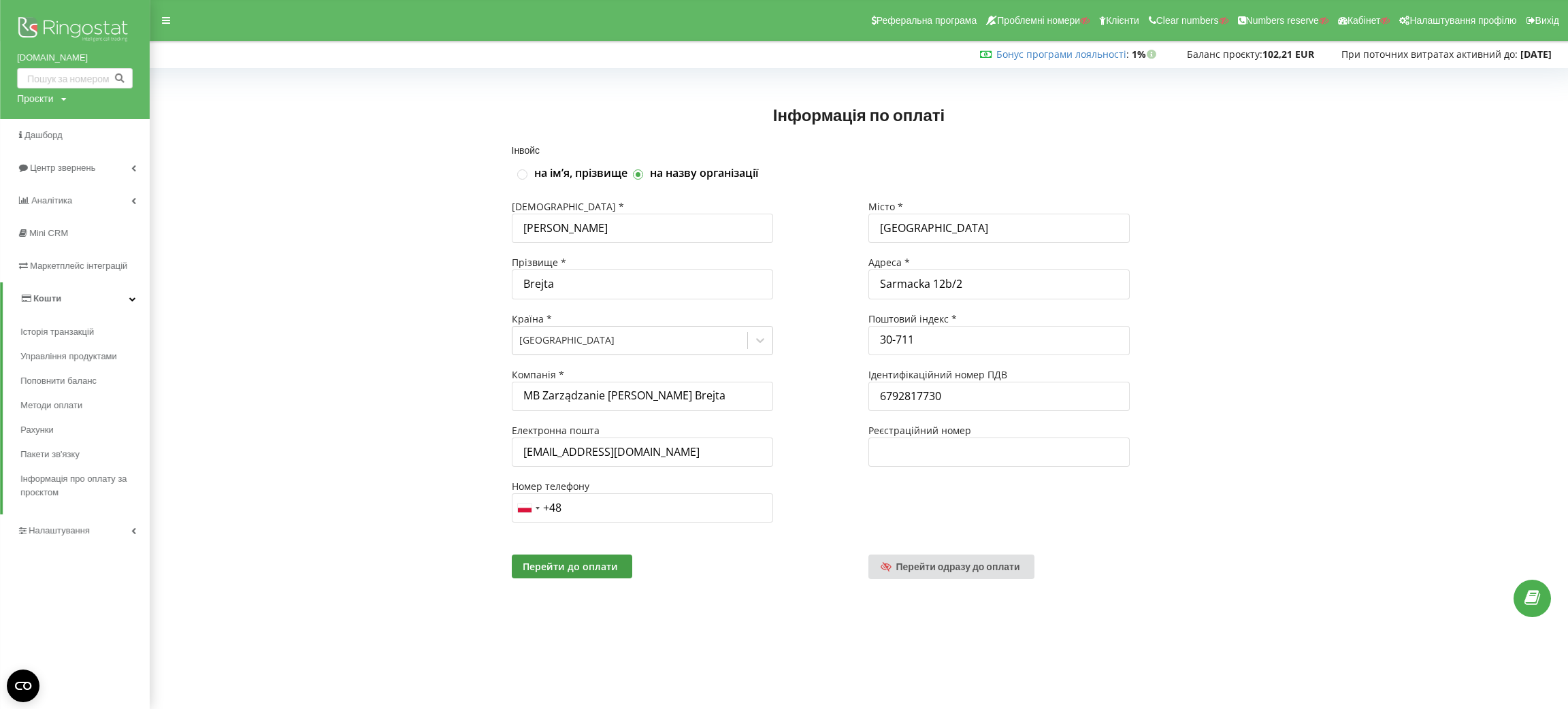
drag, startPoint x: 13, startPoint y: 53, endPoint x: 113, endPoint y: 56, distance: 100.0
click at [113, 56] on div "pokojwkrakowie.pl Проєкти Пошук" at bounding box center [75, 60] width 150 height 119
copy link "pokojwkrakowie.pl"
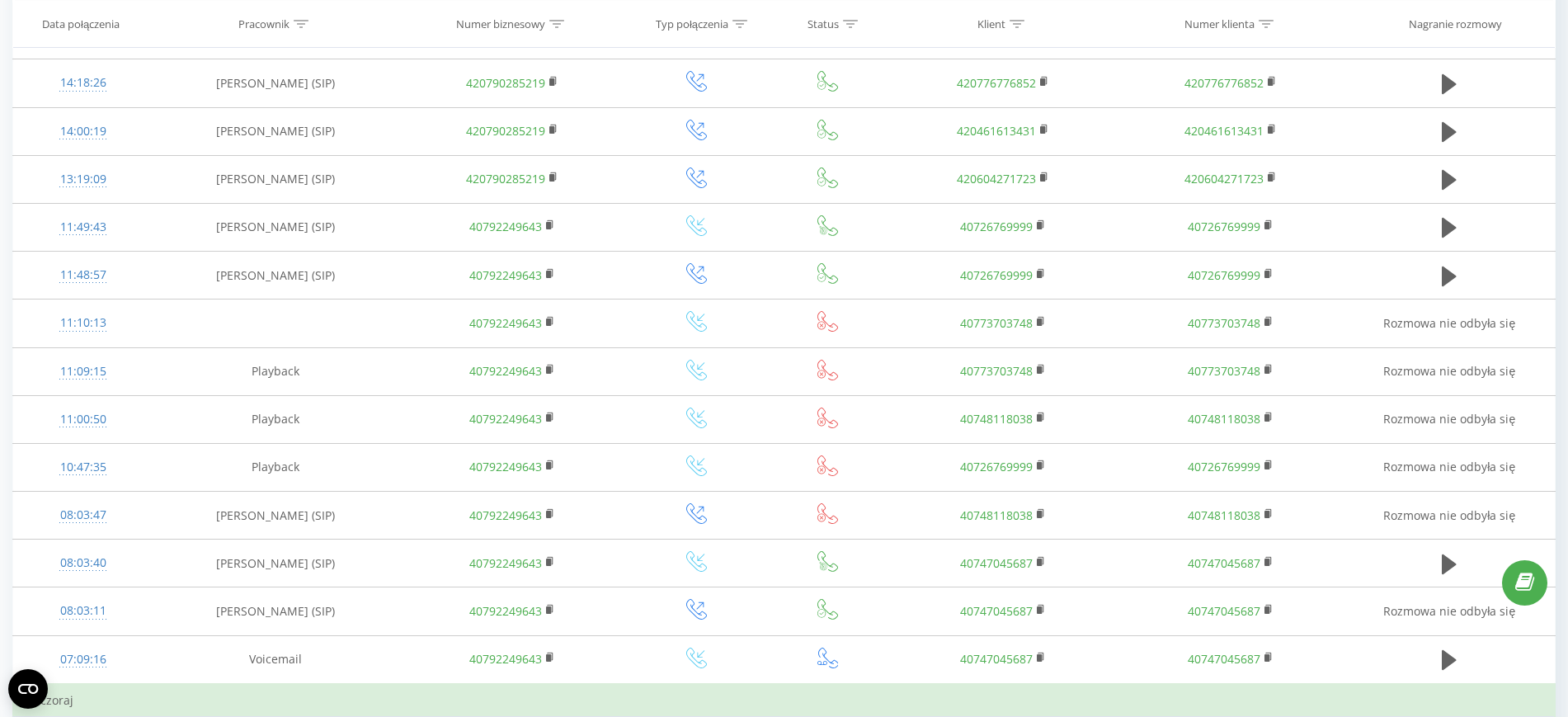
scroll to position [825, 0]
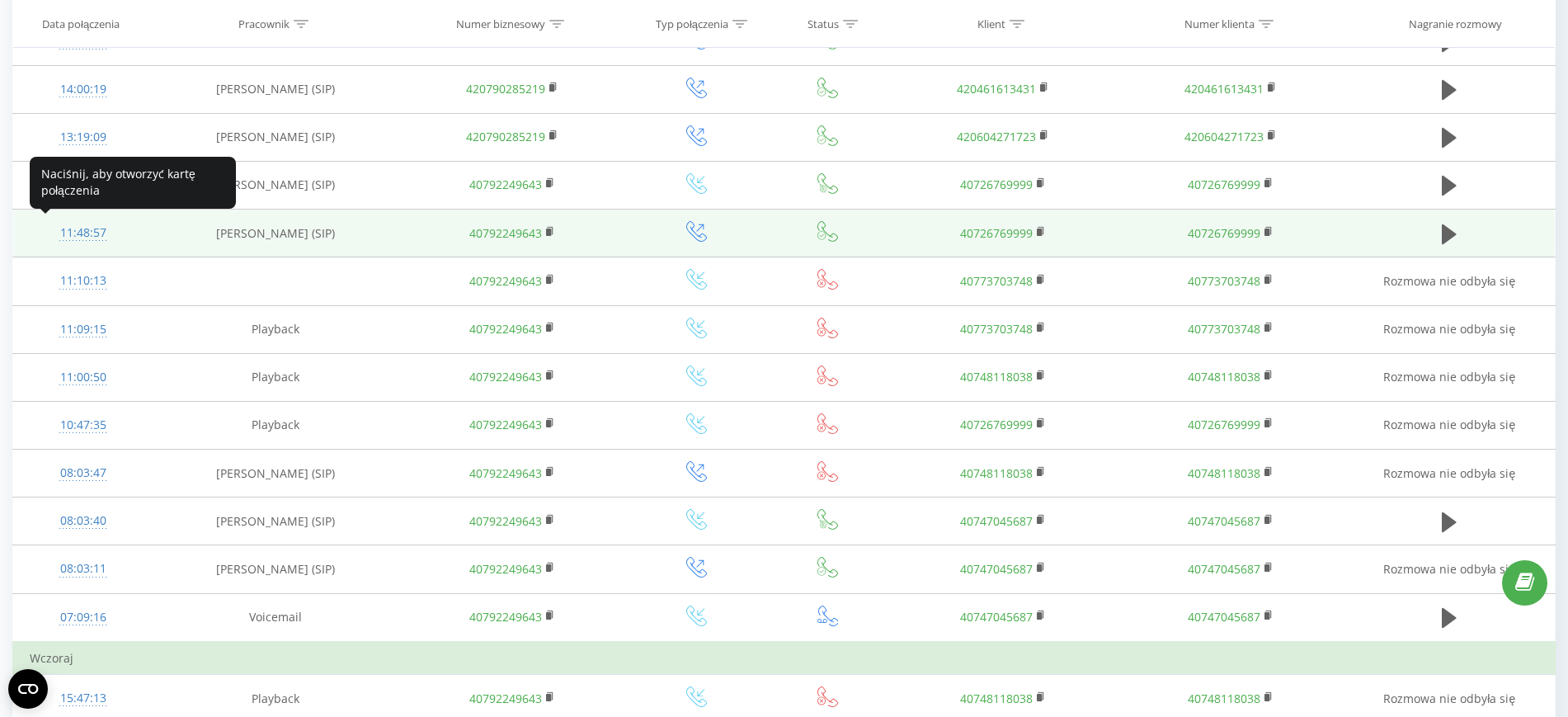
click at [89, 227] on div "11:48:57" at bounding box center [83, 233] width 107 height 33
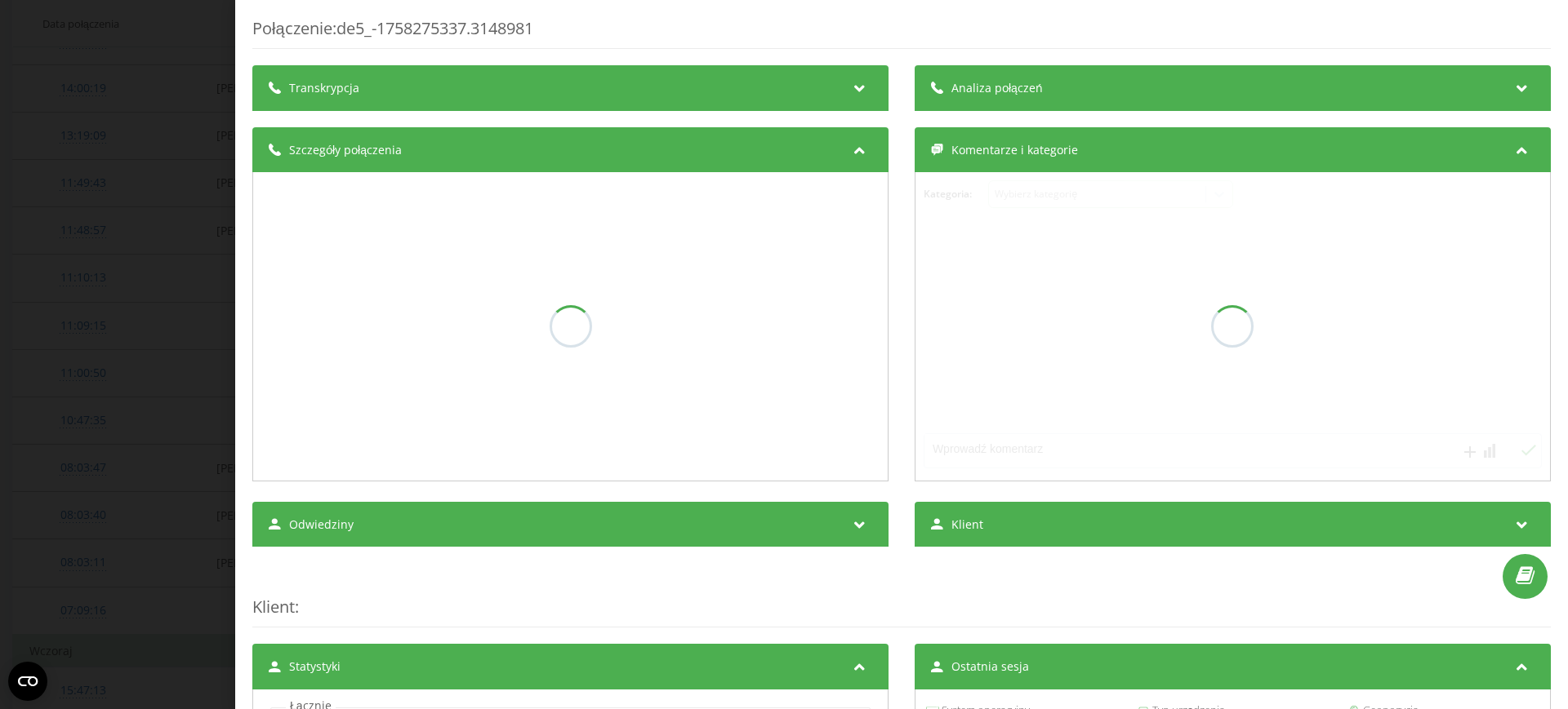
click at [1139, 76] on div "Połączenie : de5_-1758275337.3148981 Transkrypcja Analiza połączeń Szczegóły po…" at bounding box center [901, 594] width 1298 height 1154
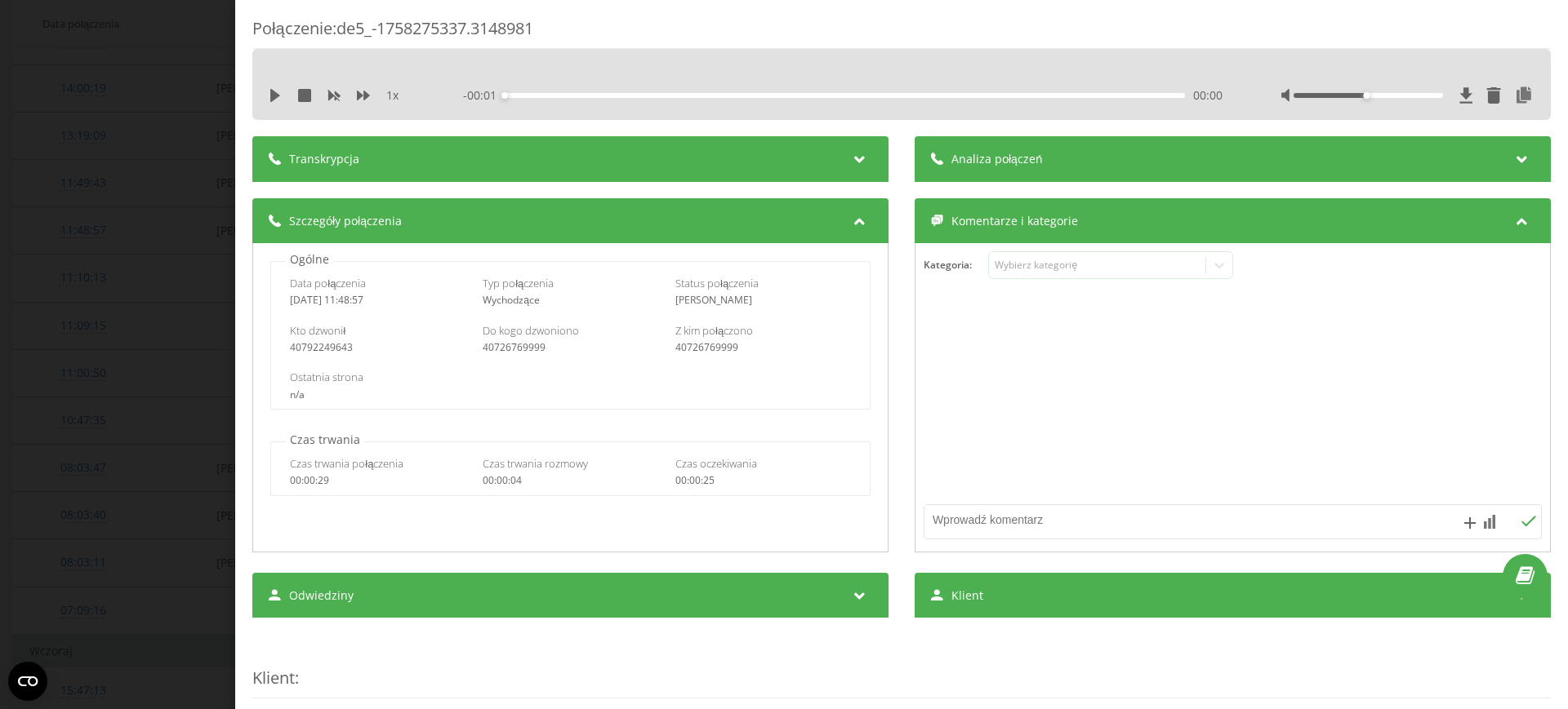
click at [1117, 167] on div "Analiza połączeń" at bounding box center [1232, 158] width 636 height 46
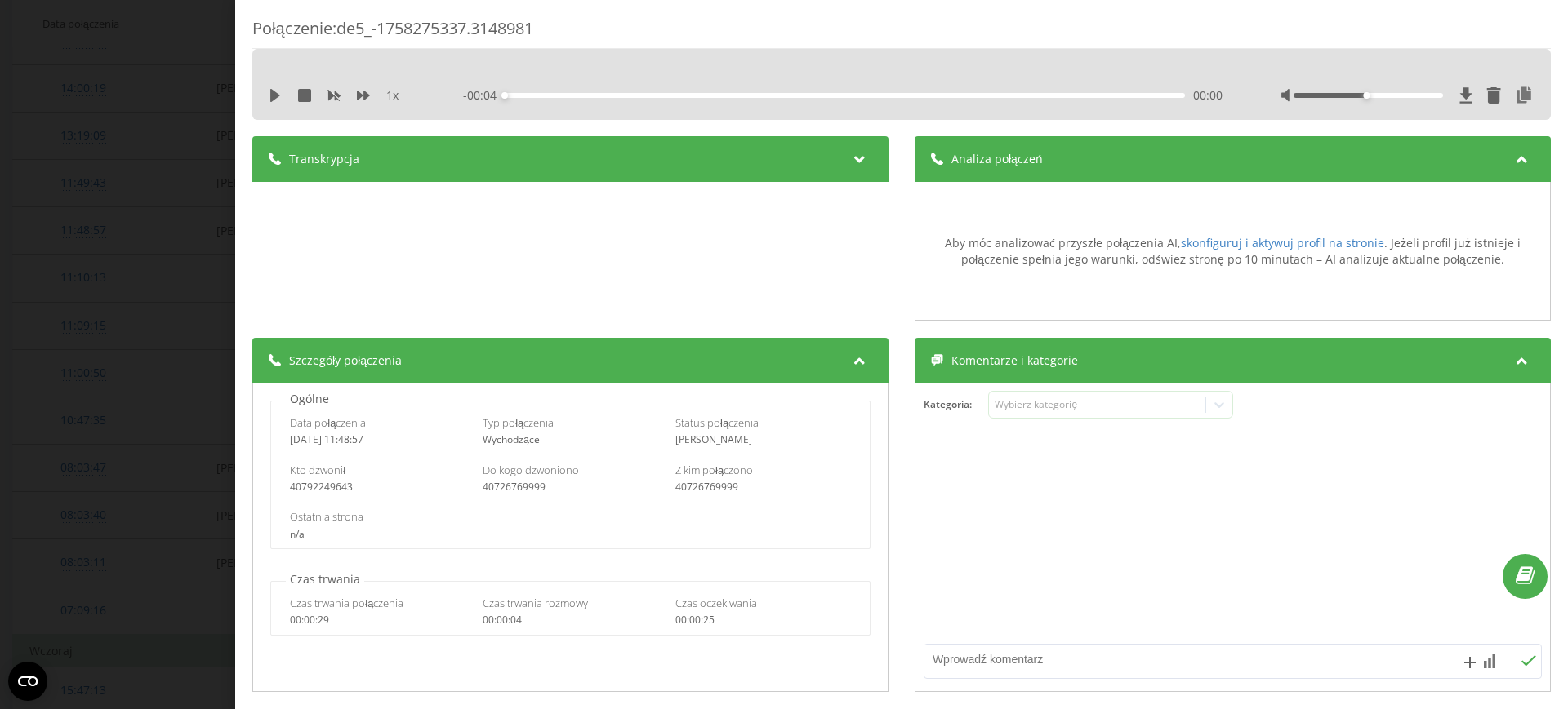
click at [739, 151] on div "Transkrypcja" at bounding box center [570, 158] width 636 height 46
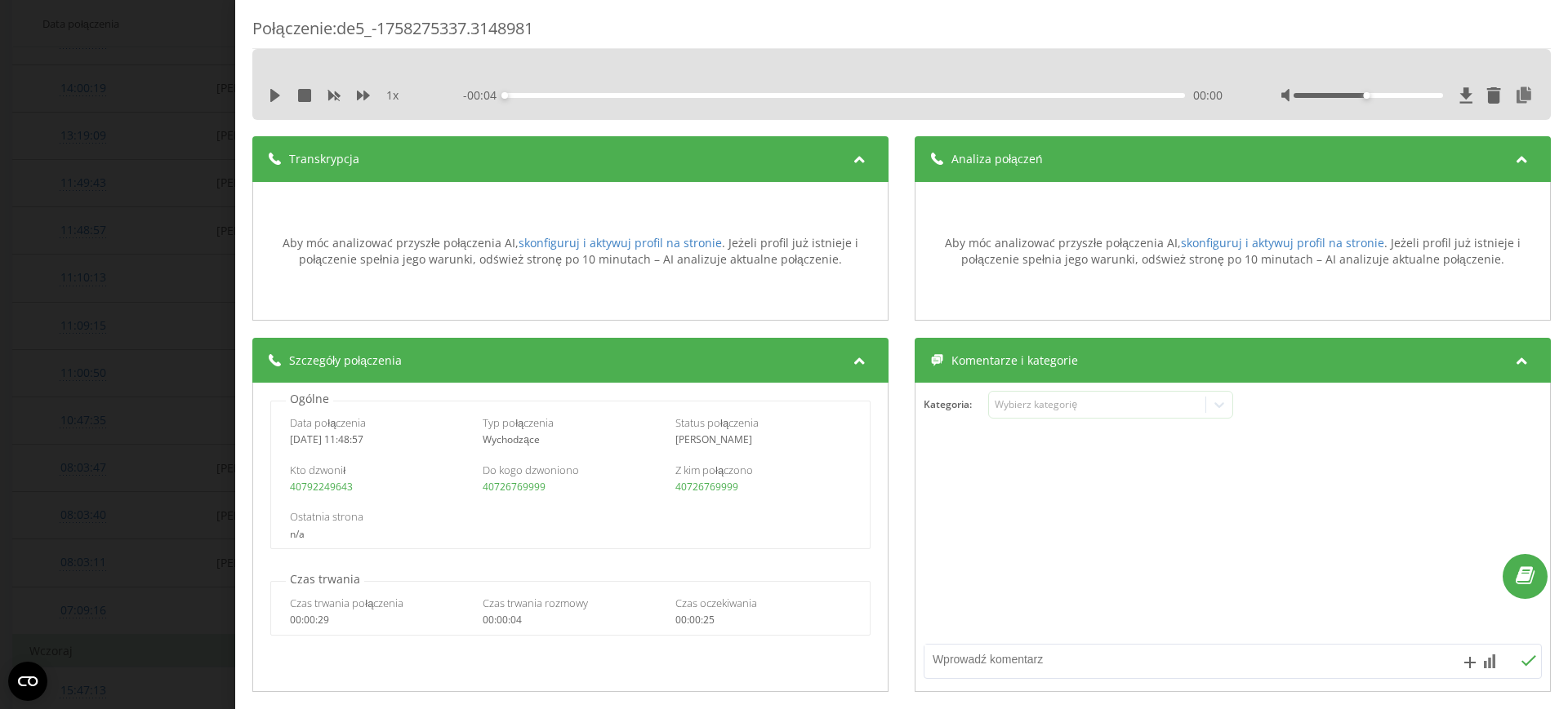
click at [0, 342] on div "Połączenie : de5_-1758275337.3148981 1 x - 00:04 00:00 00:00 Transkrypcja Aby m…" at bounding box center [784, 354] width 1568 height 709
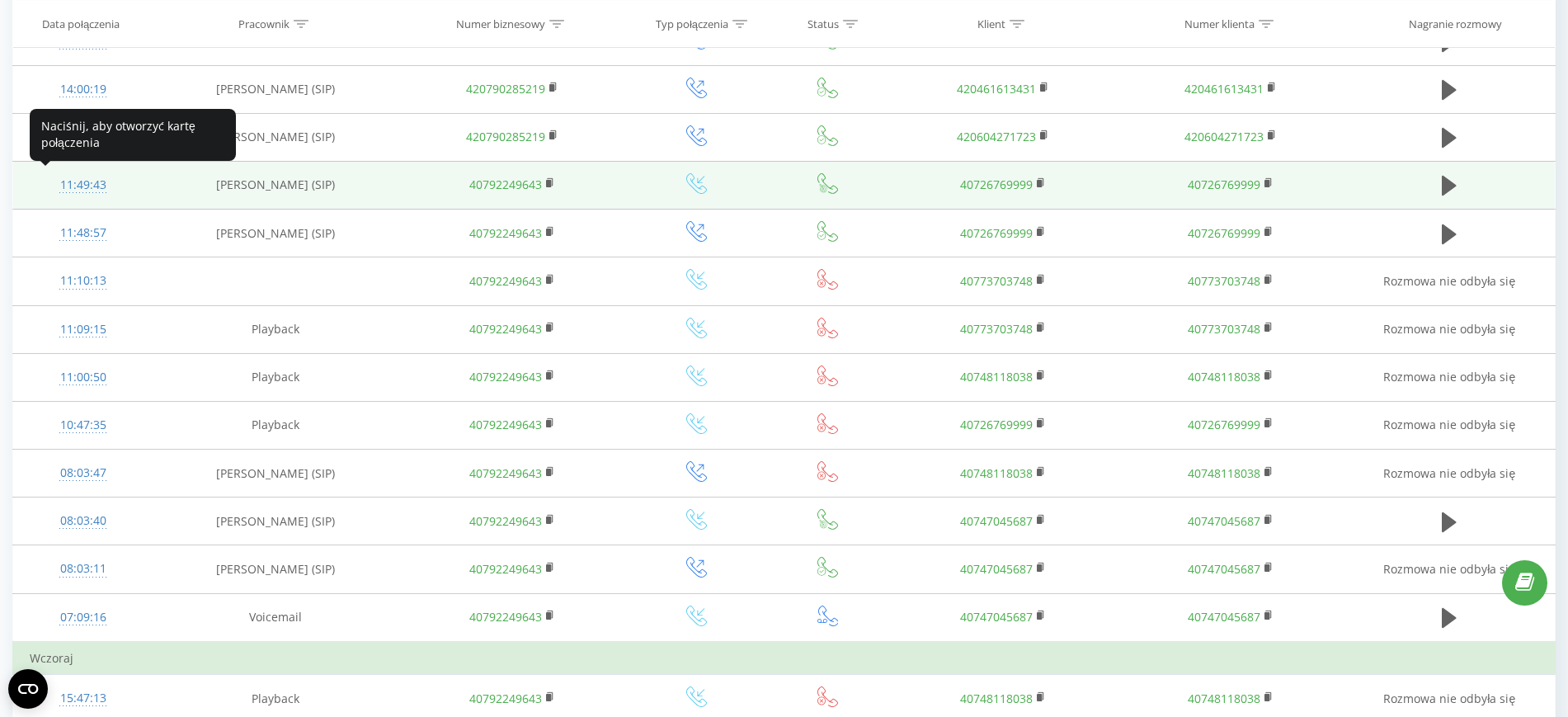
click at [89, 184] on div "11:49:43" at bounding box center [83, 185] width 107 height 33
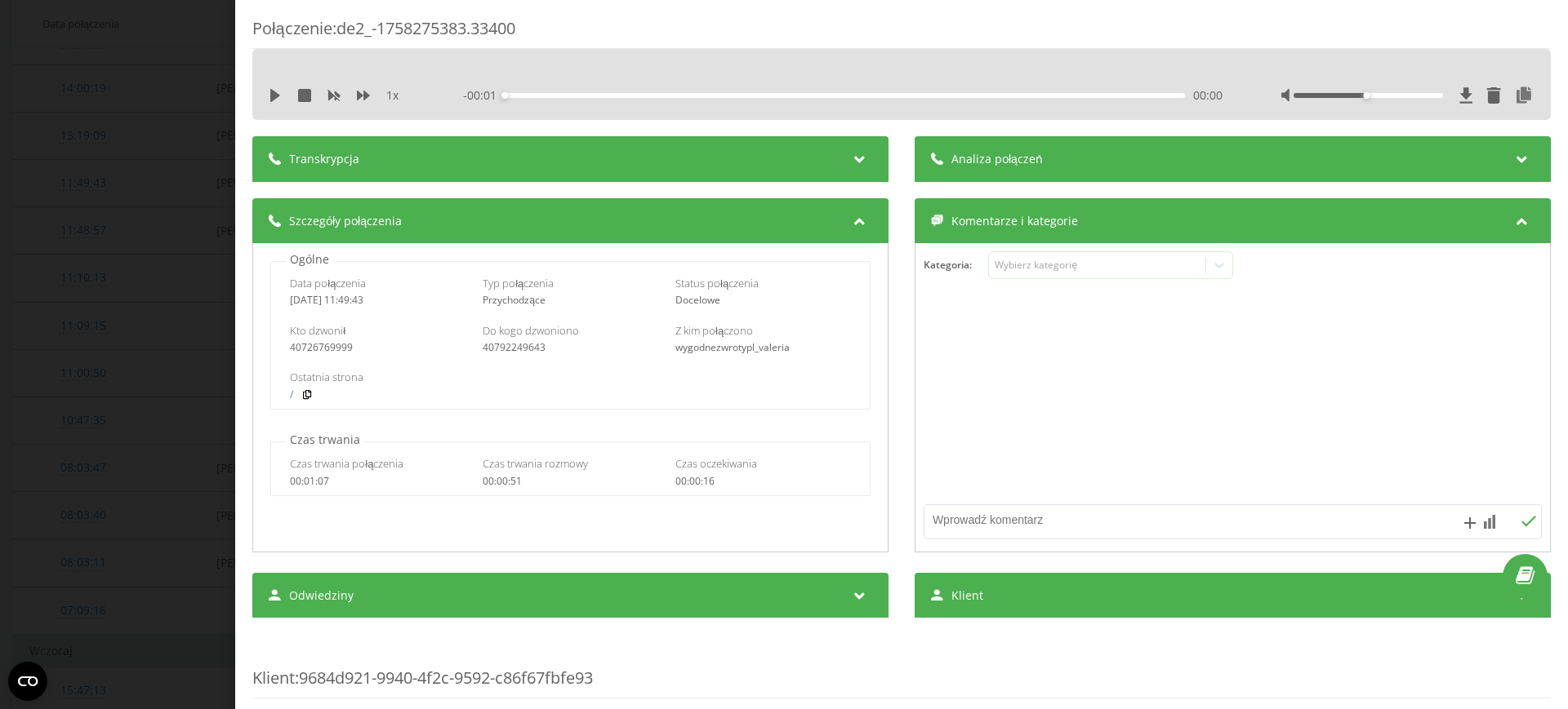
click at [496, 159] on div "Transkrypcja" at bounding box center [570, 158] width 636 height 46
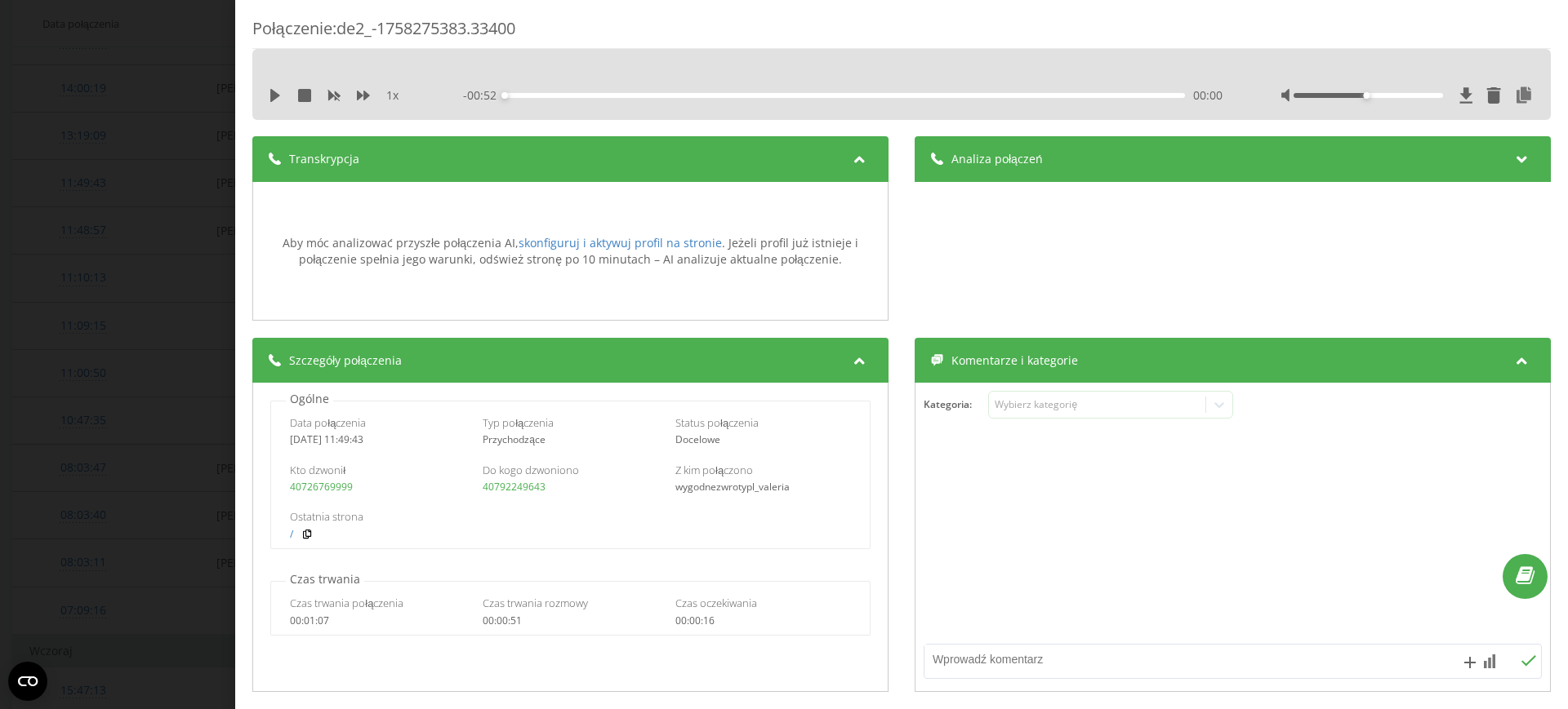
click at [1300, 218] on div "Analiza połączeń Aby móc analizować przyszłe połączenia AI, skonfiguruj i aktyw…" at bounding box center [1232, 228] width 636 height 185
click at [1283, 168] on div "Analiza połączeń" at bounding box center [1232, 158] width 636 height 46
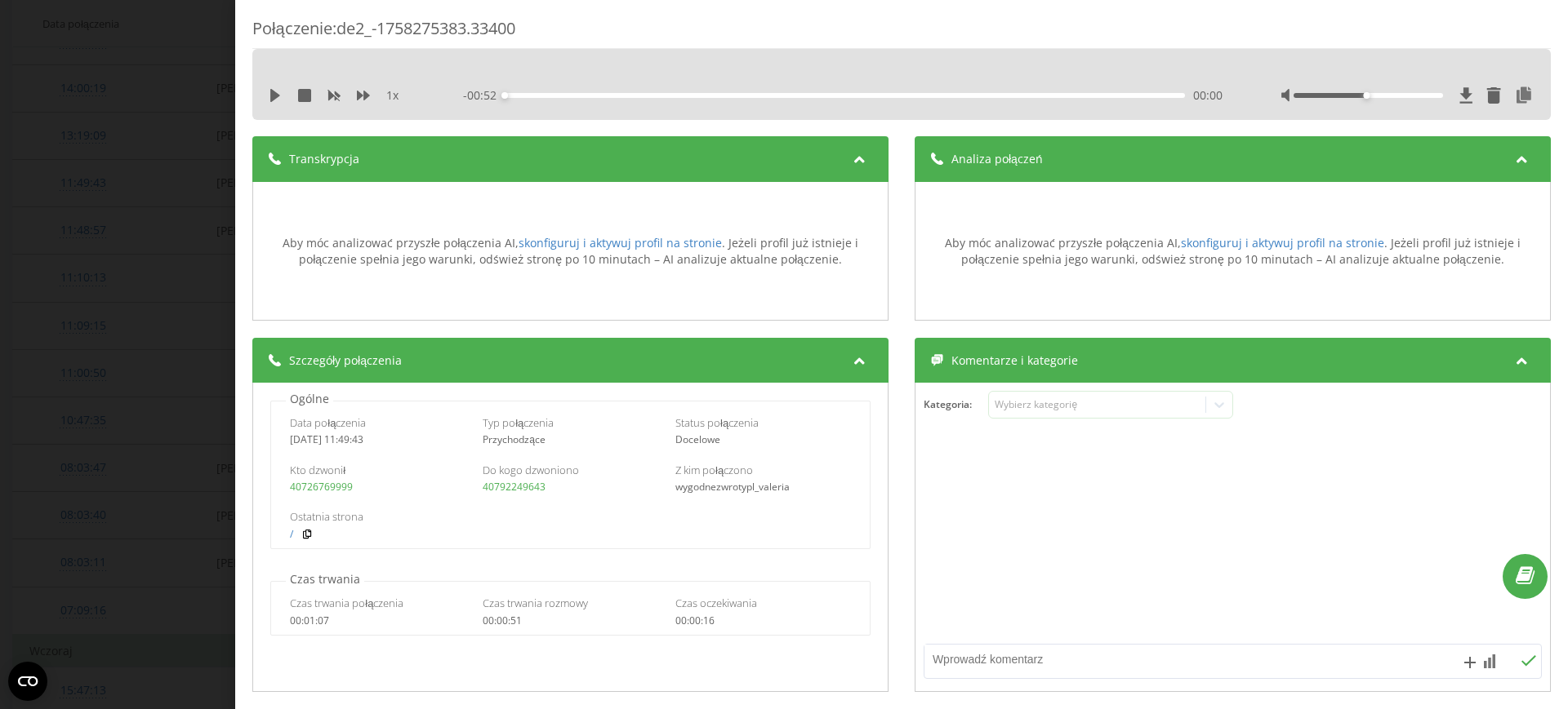
click at [147, 570] on div "Połączenie : de2_-1758275383.33400 1 x - 00:52 00:00 00:00 Transkrypcja Aby móc…" at bounding box center [784, 354] width 1568 height 709
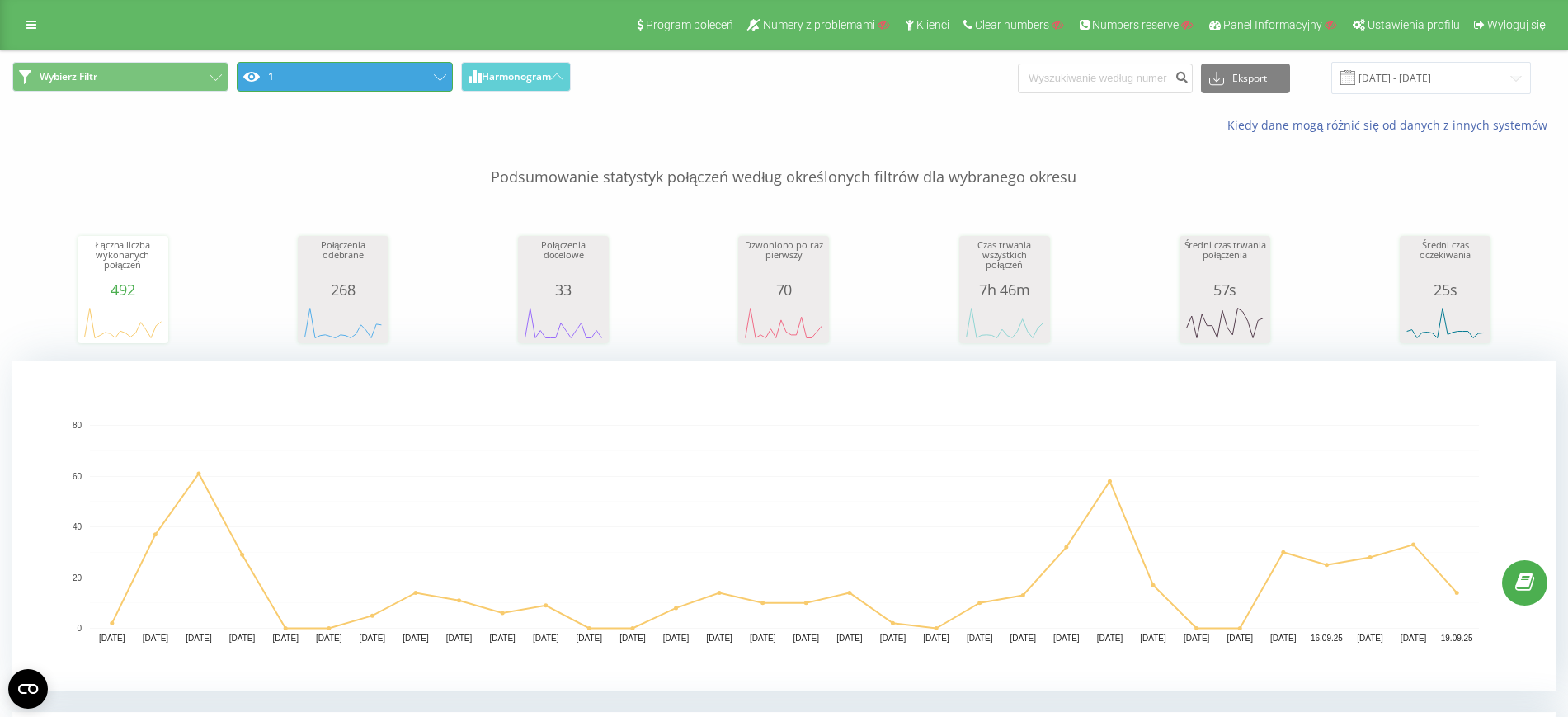
click at [351, 84] on button "1" at bounding box center [344, 76] width 216 height 30
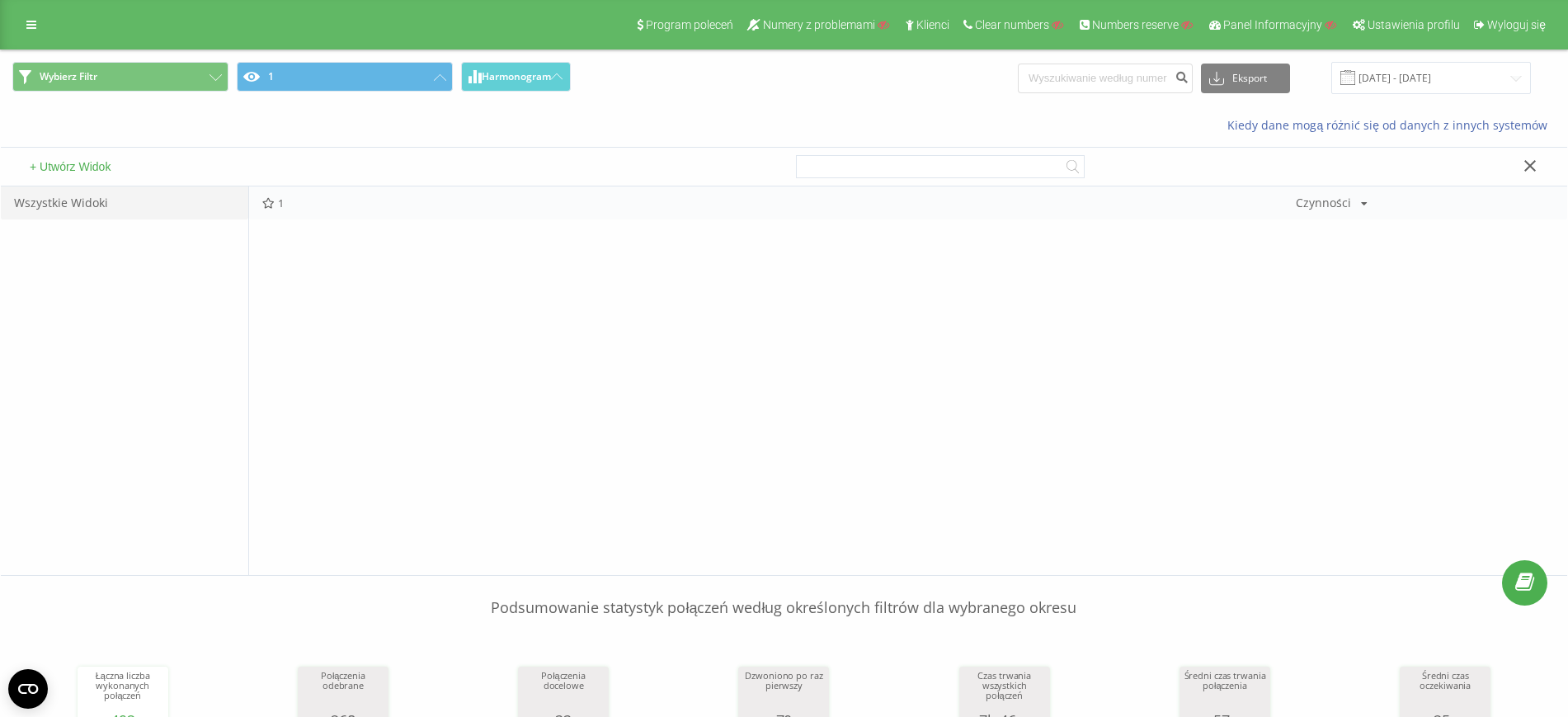
click at [1324, 205] on div "Czynności" at bounding box center [1323, 203] width 55 height 12
click at [1327, 218] on div "Edytuj" at bounding box center [1354, 225] width 114 height 31
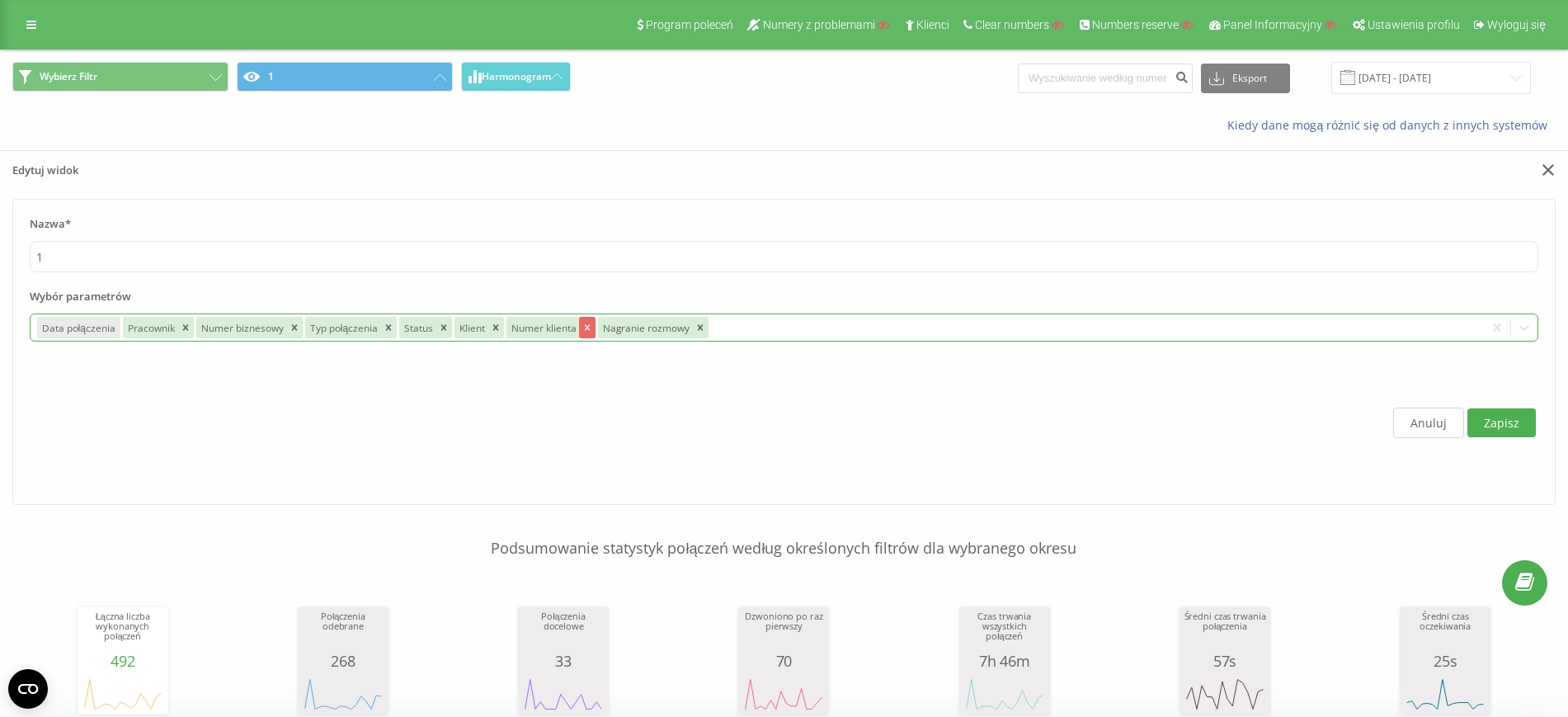
click at [587, 335] on div "Remove Numer klienta" at bounding box center [587, 328] width 16 height 22
click at [587, 335] on div "Nagranie rozmowy" at bounding box center [553, 328] width 94 height 22
click at [603, 326] on icon "Remove Nagranie rozmowy" at bounding box center [608, 327] width 12 height 12
click at [601, 326] on div at bounding box center [991, 327] width 971 height 19
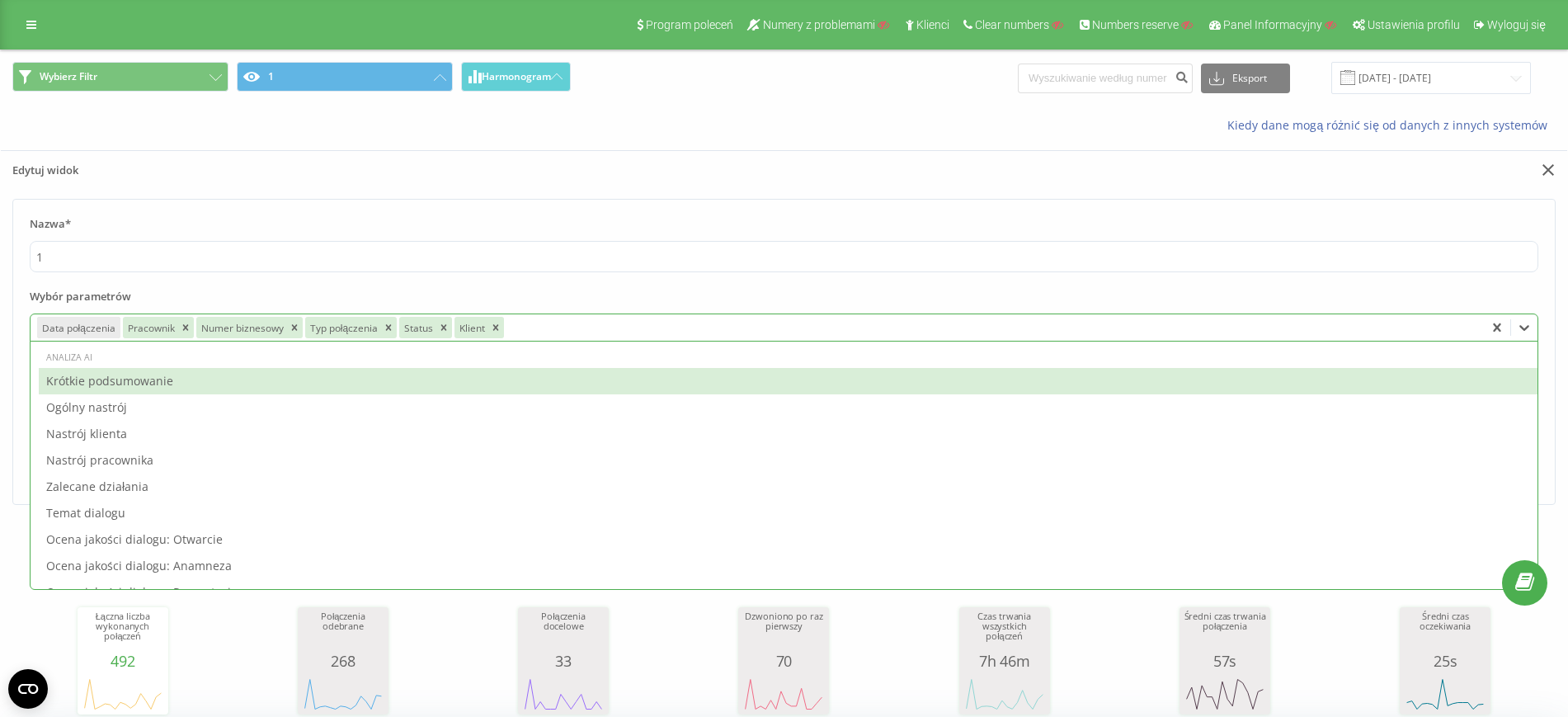
click at [284, 391] on div "Krótkie podsumowanie" at bounding box center [788, 381] width 1499 height 26
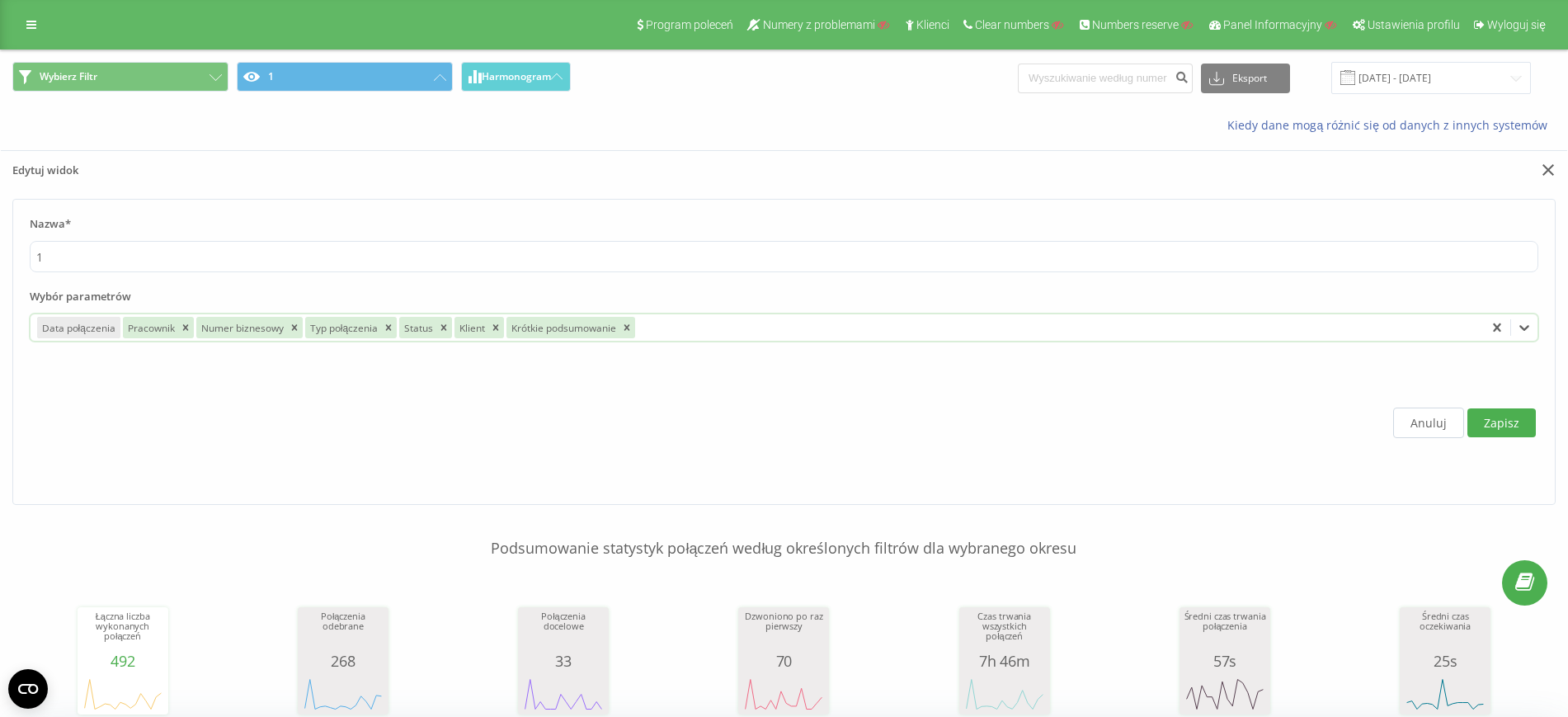
click at [739, 305] on label "Wybór parametrów" at bounding box center [784, 300] width 1509 height 24
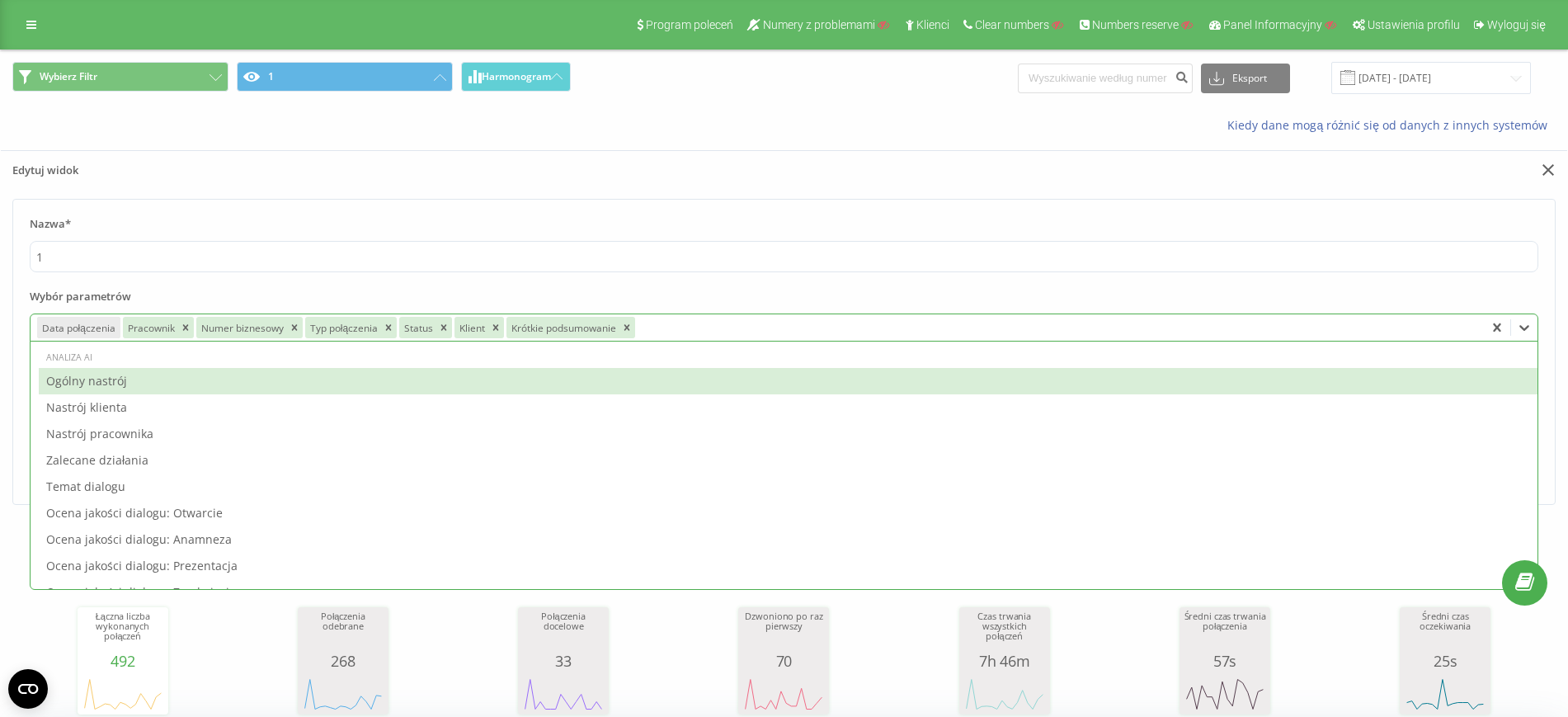
click at [741, 316] on div "Data połączenia Pracownik Numer biznesowy Typ połączenia Status Klient Krótkie …" at bounding box center [757, 327] width 1453 height 26
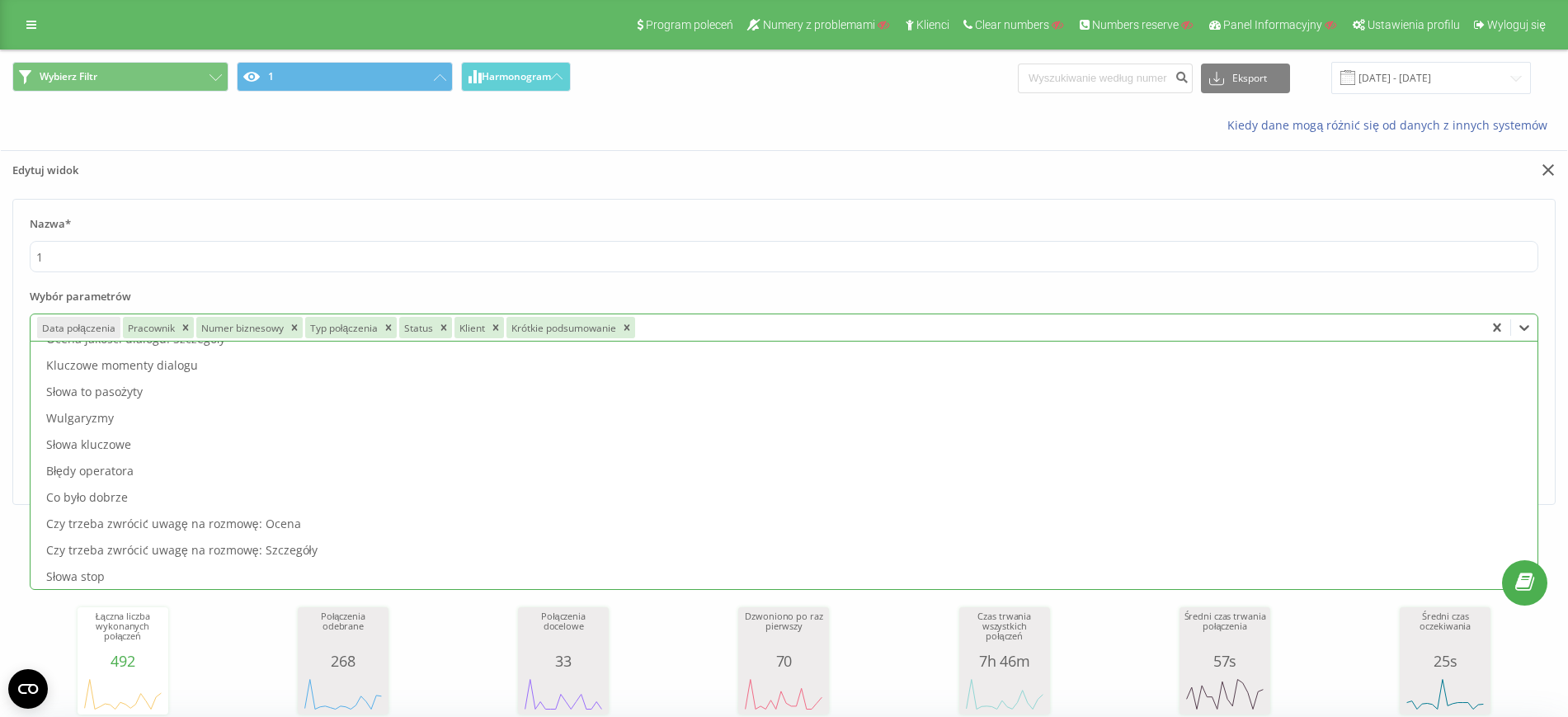
scroll to position [309, 0]
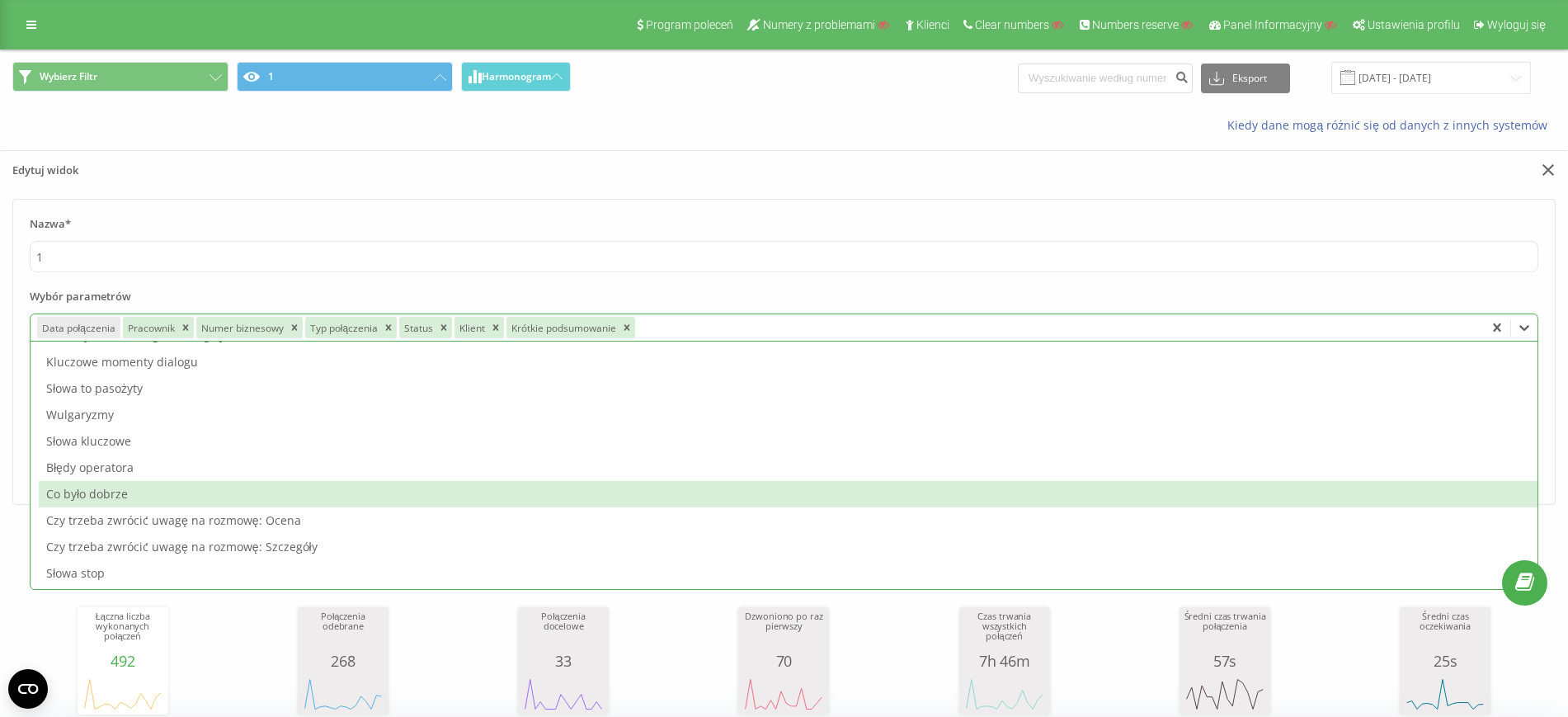
click at [681, 489] on div "Co było dobrze" at bounding box center [788, 494] width 1499 height 26
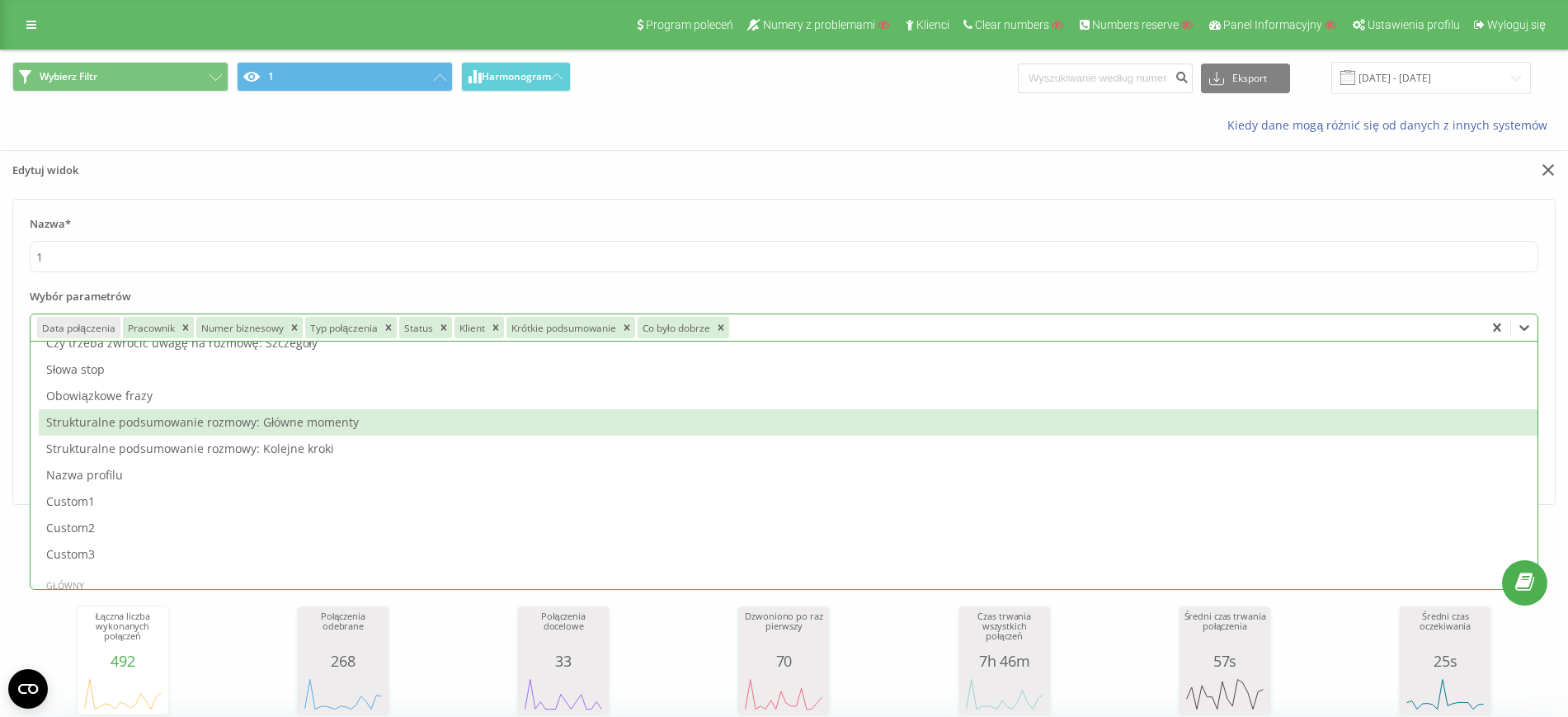
scroll to position [516, 0]
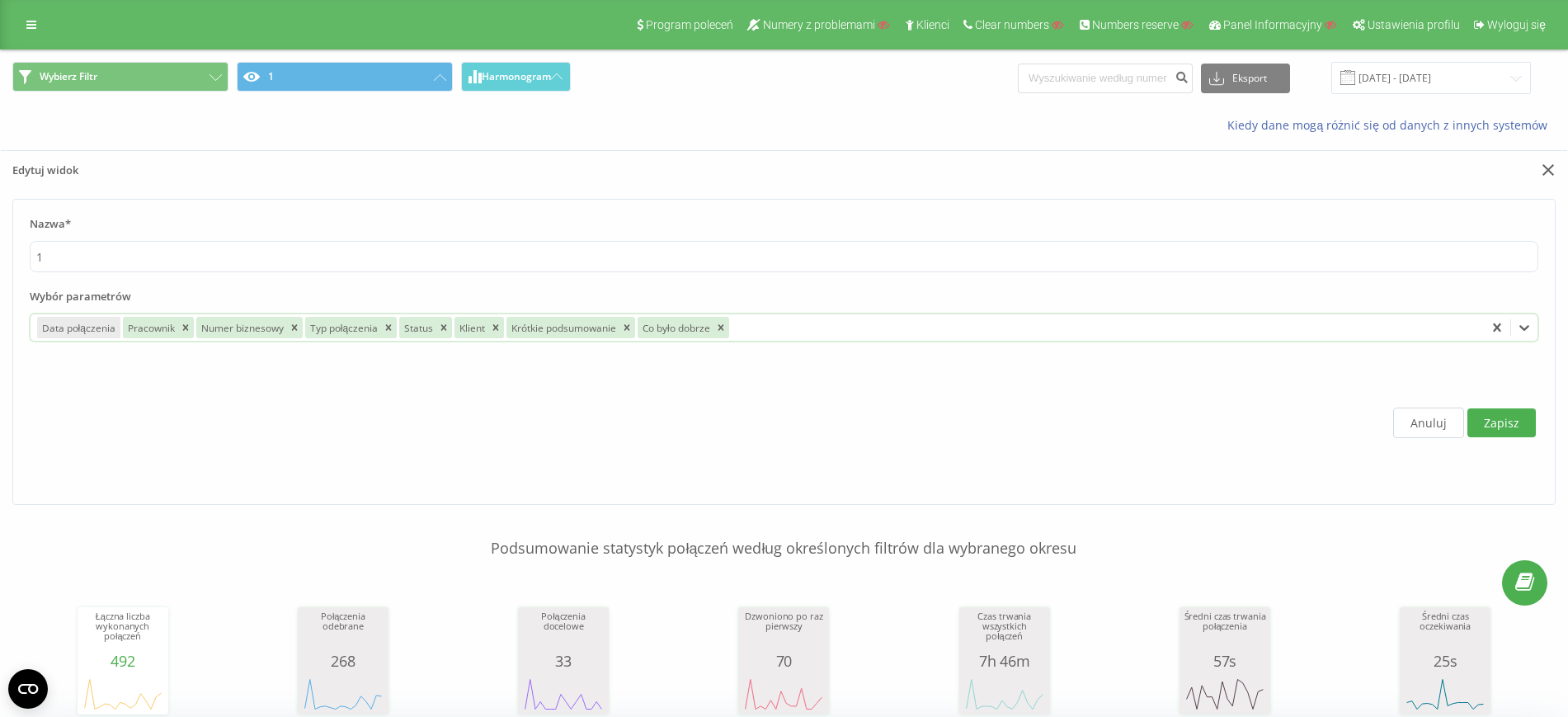
click at [793, 336] on div at bounding box center [1105, 327] width 746 height 19
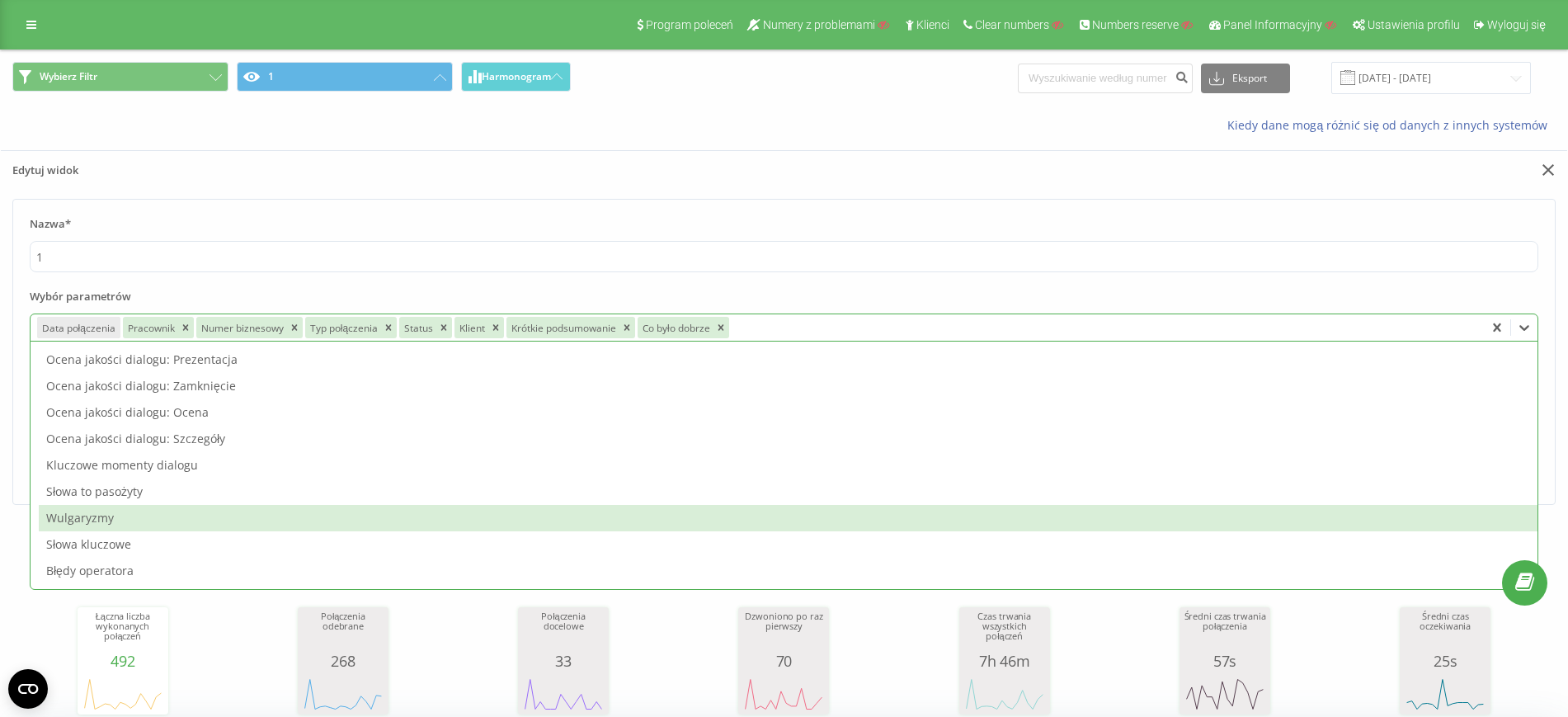
scroll to position [0, 0]
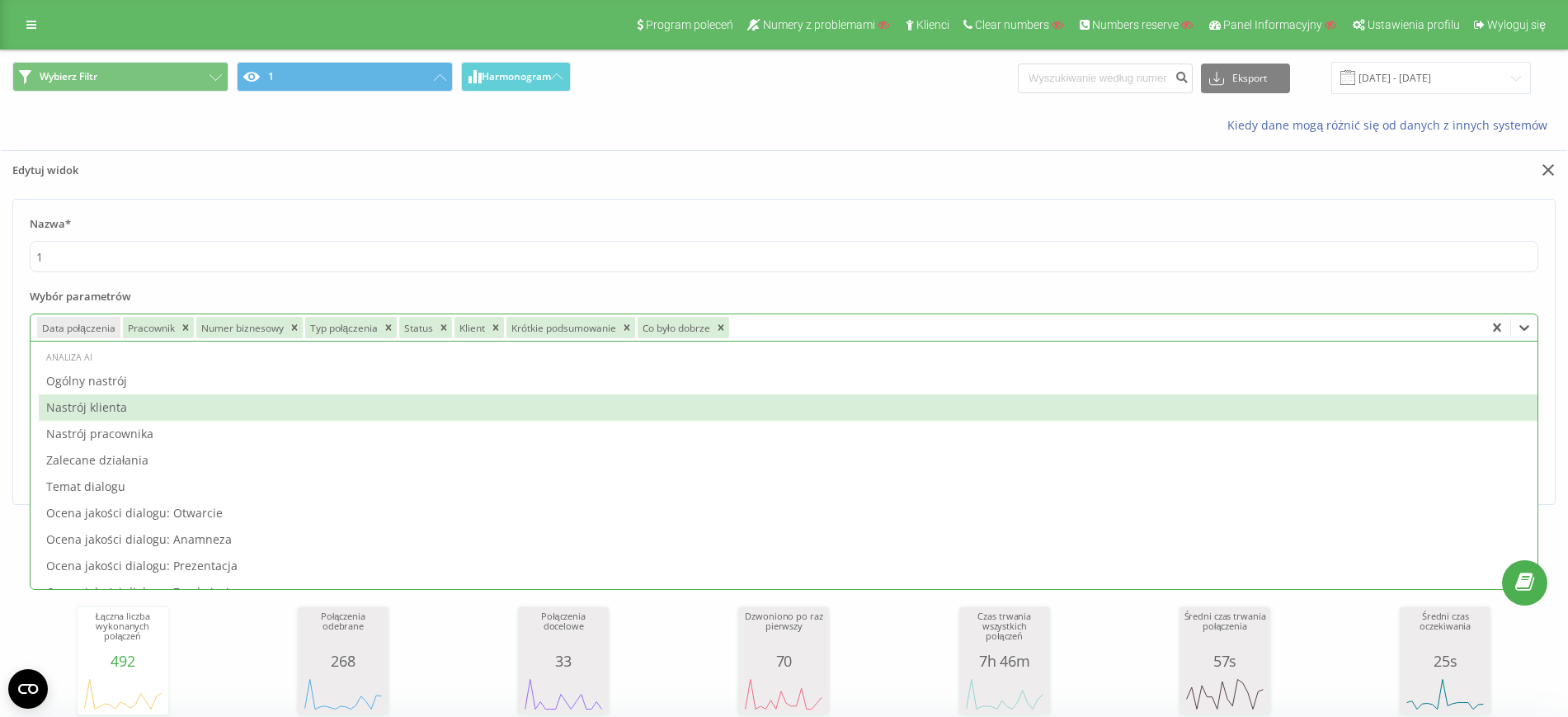
click at [725, 398] on div "Nastrój klienta" at bounding box center [788, 407] width 1499 height 26
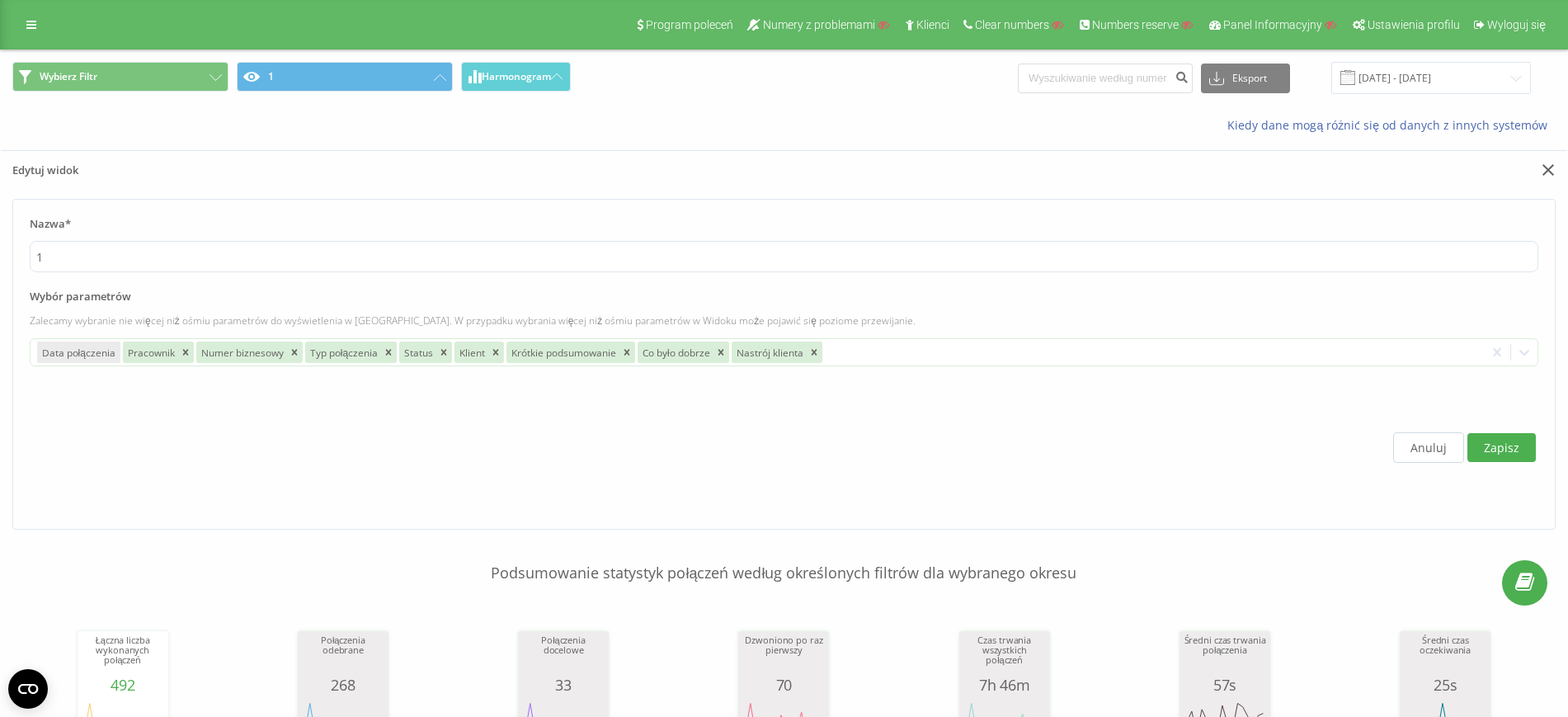
click at [1477, 440] on button "Zapisz" at bounding box center [1502, 448] width 69 height 29
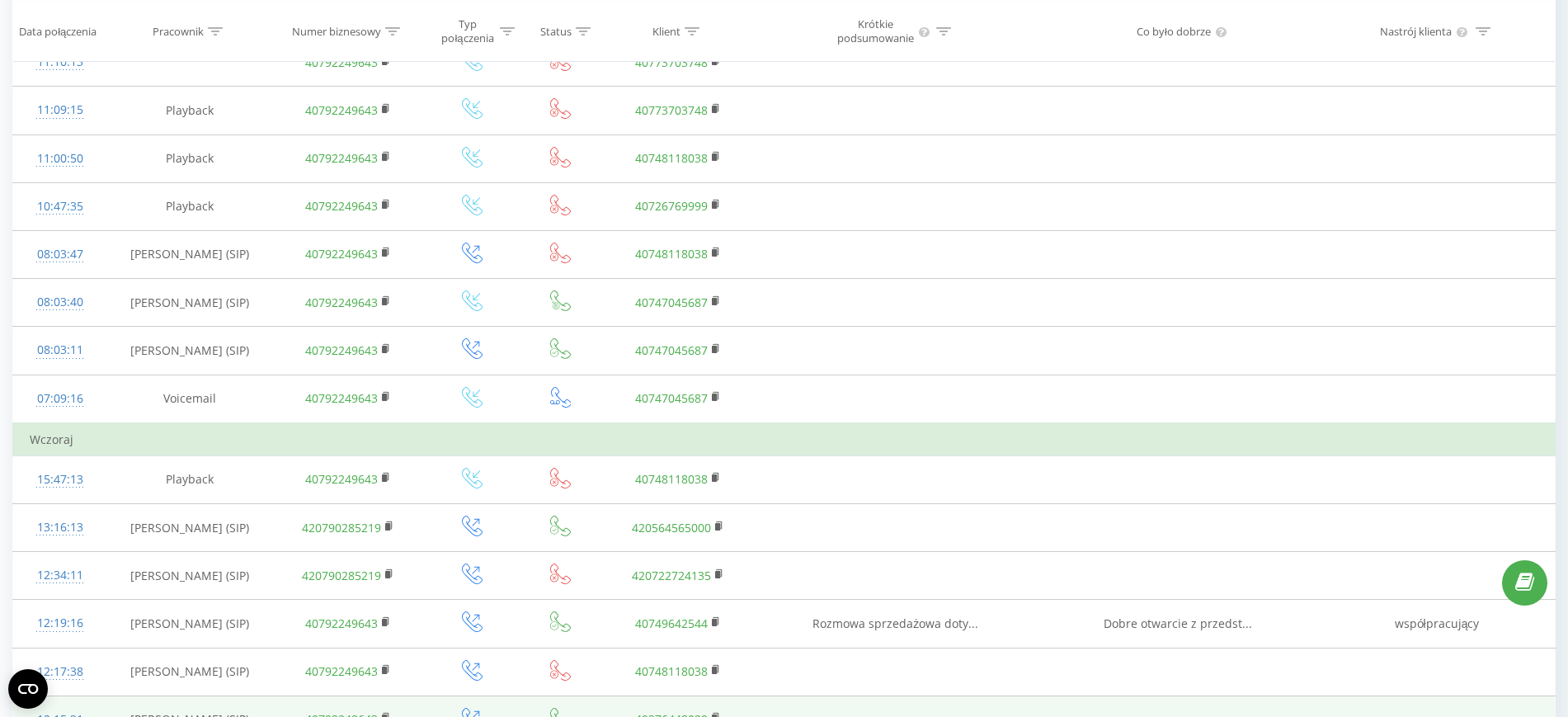
scroll to position [1135, 0]
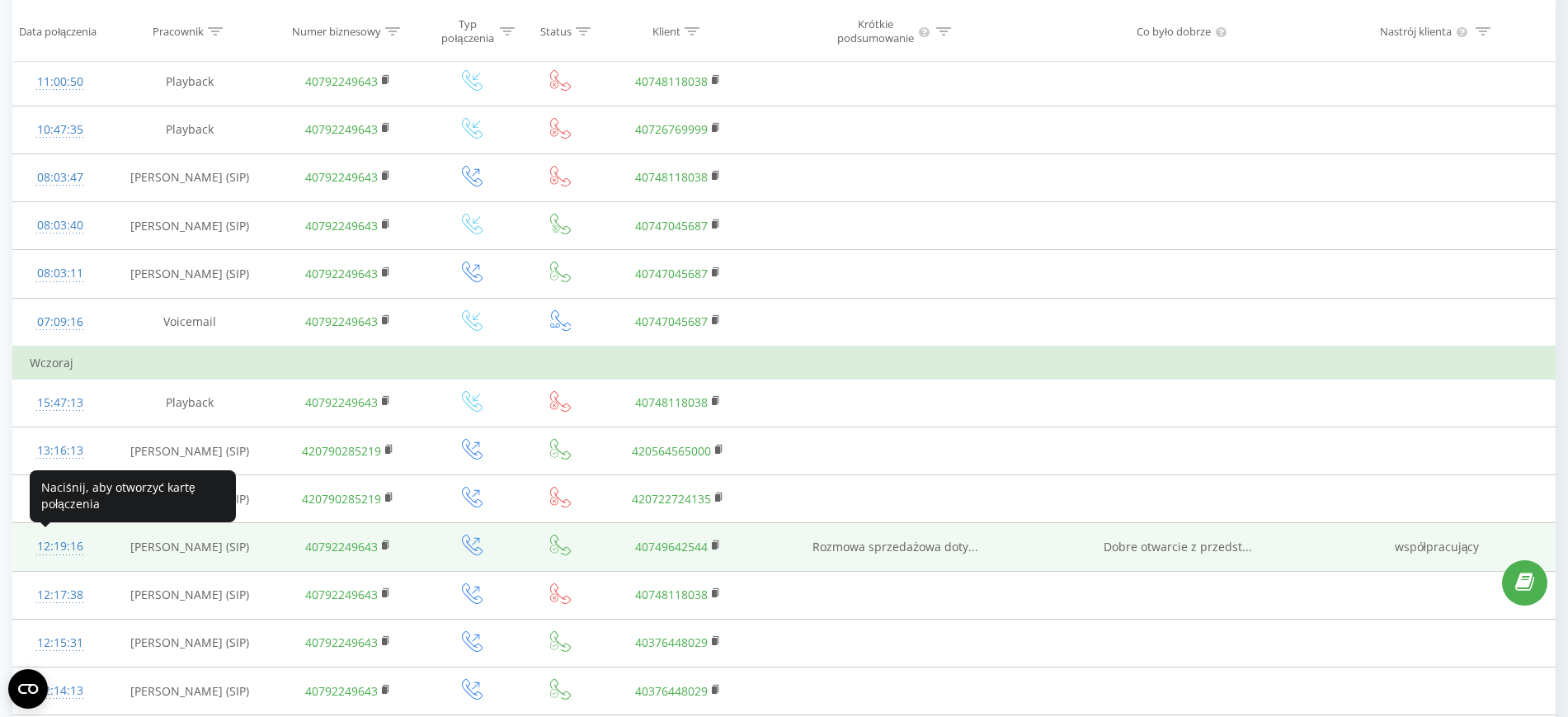
click at [59, 543] on div "12:19:16" at bounding box center [61, 547] width 61 height 33
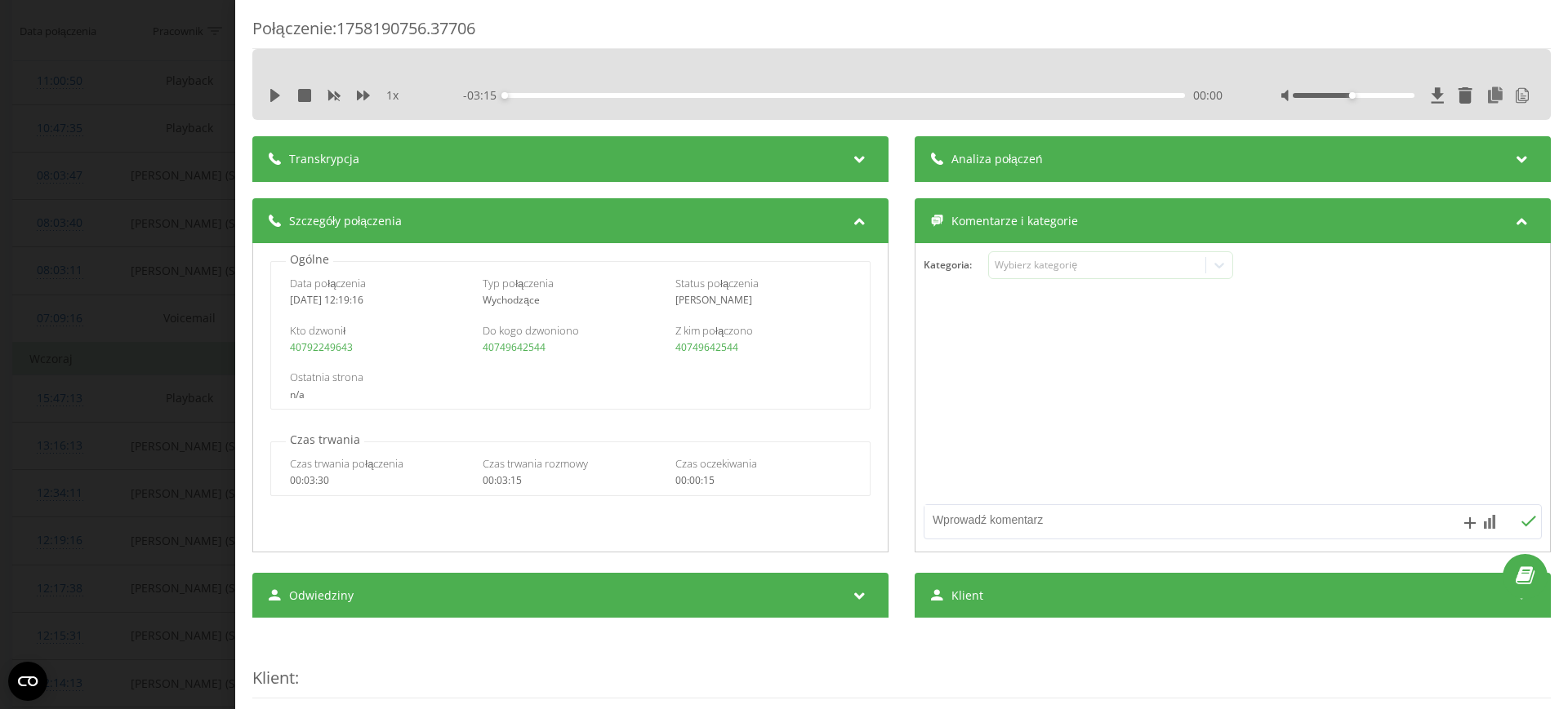
click at [0, 150] on div "Połączenie : 1758190756.37706 1 x - 03:15 00:00 00:00 Transkrypcja 00:01 Yes. 0…" at bounding box center [784, 354] width 1568 height 709
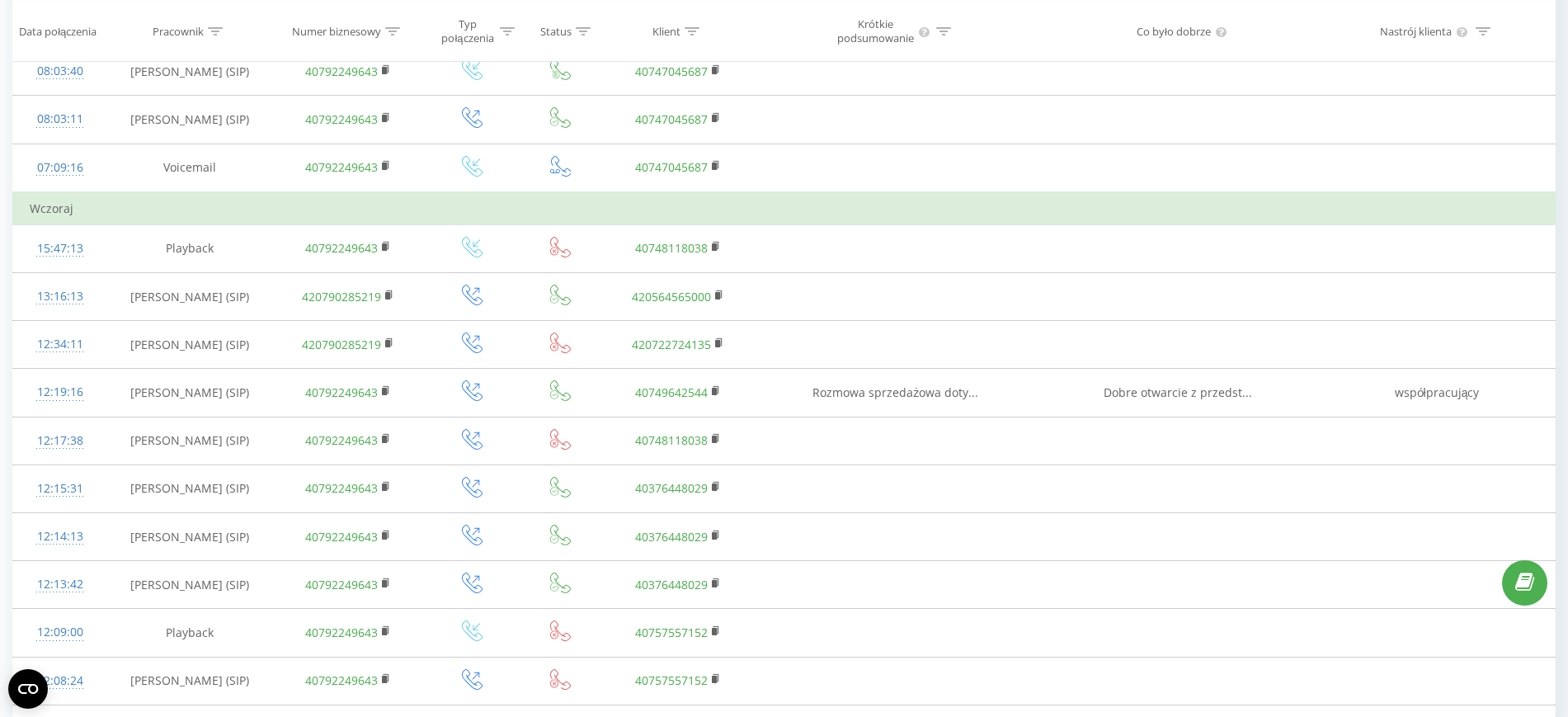
scroll to position [1388, 0]
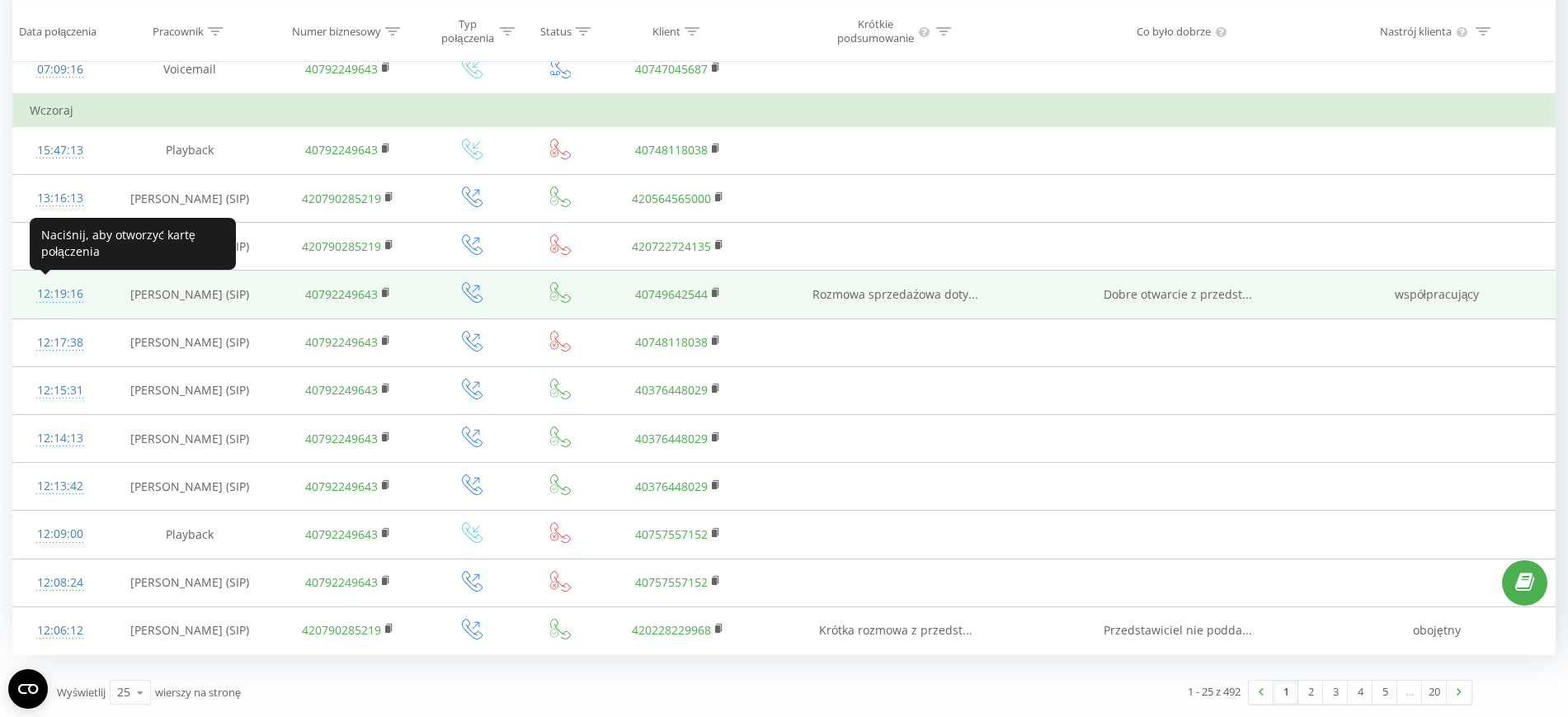
click at [63, 288] on div "12:19:16" at bounding box center [61, 295] width 61 height 33
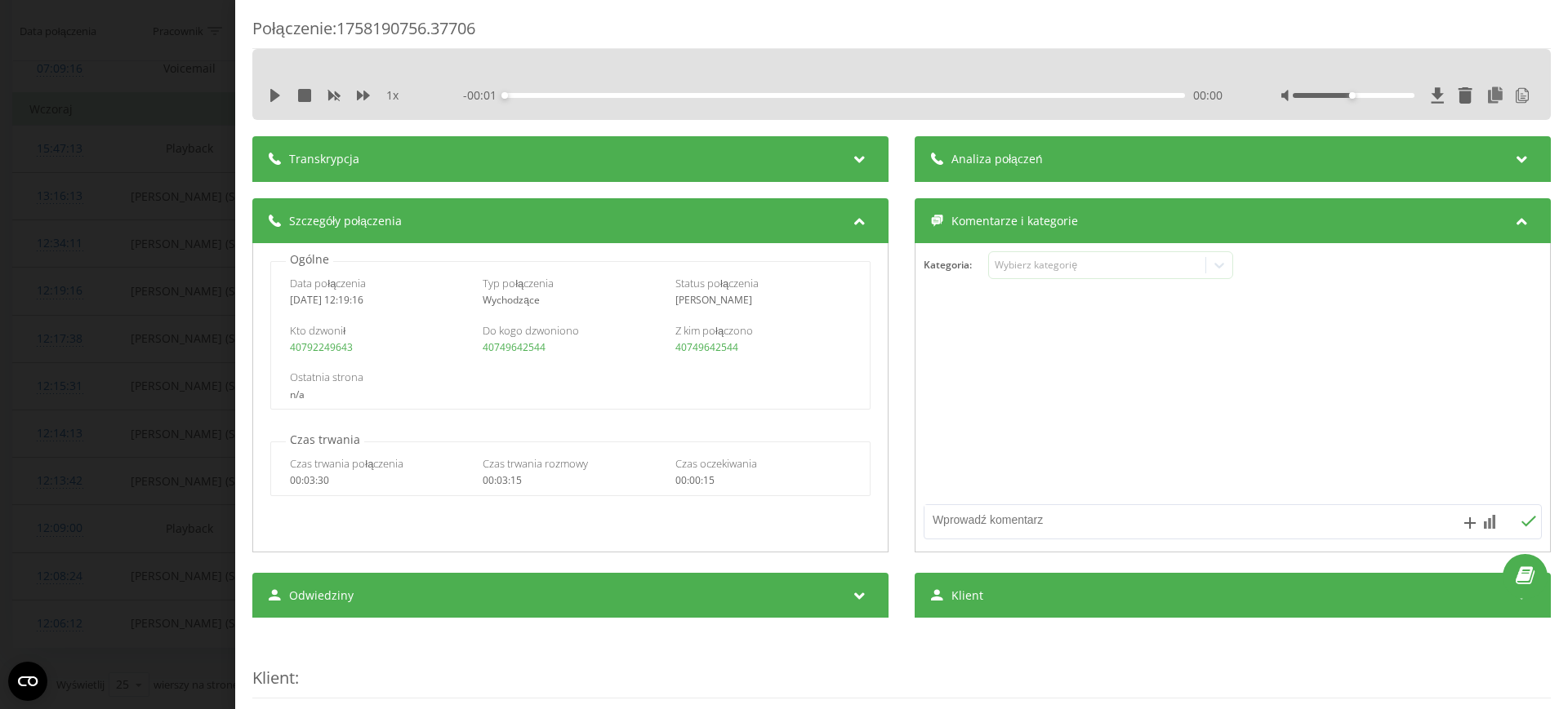
click at [485, 165] on div "Transkrypcja" at bounding box center [570, 158] width 636 height 46
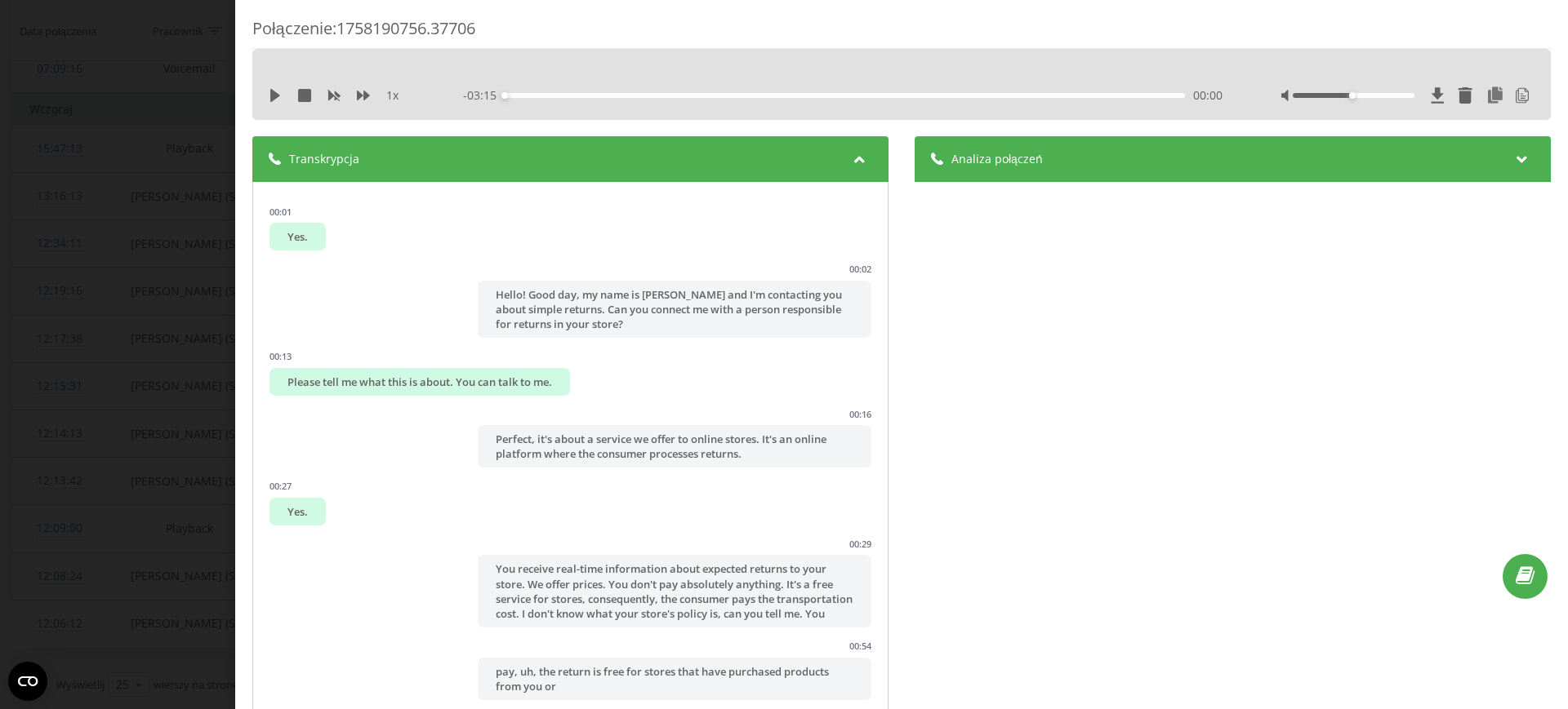
click at [1139, 159] on div "Analiza połączeń" at bounding box center [1232, 158] width 636 height 46
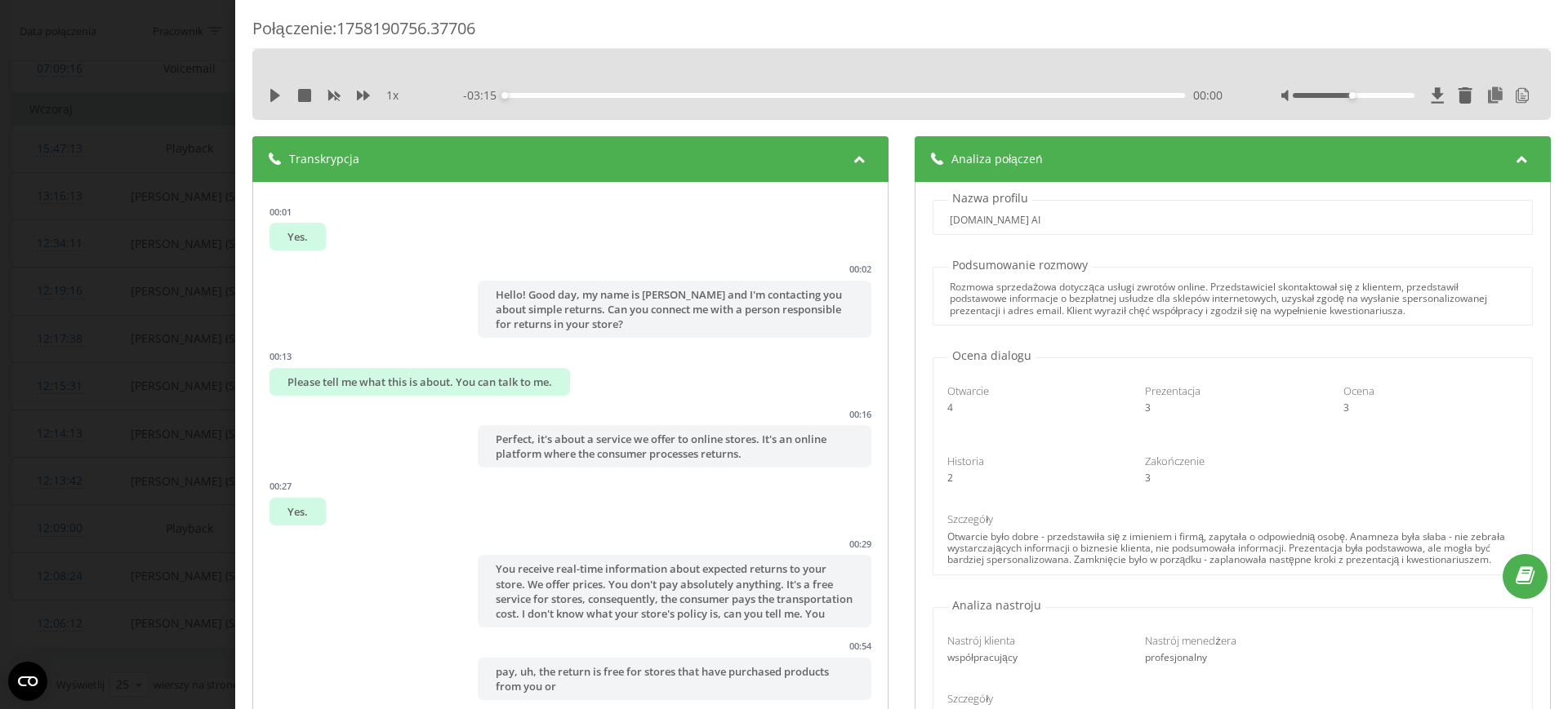
click at [40, 267] on div "Połączenie : 1758190756.37706 1 x - 03:15 00:00 00:00 Transkrypcja 00:01 Yes. 0…" at bounding box center [784, 354] width 1568 height 709
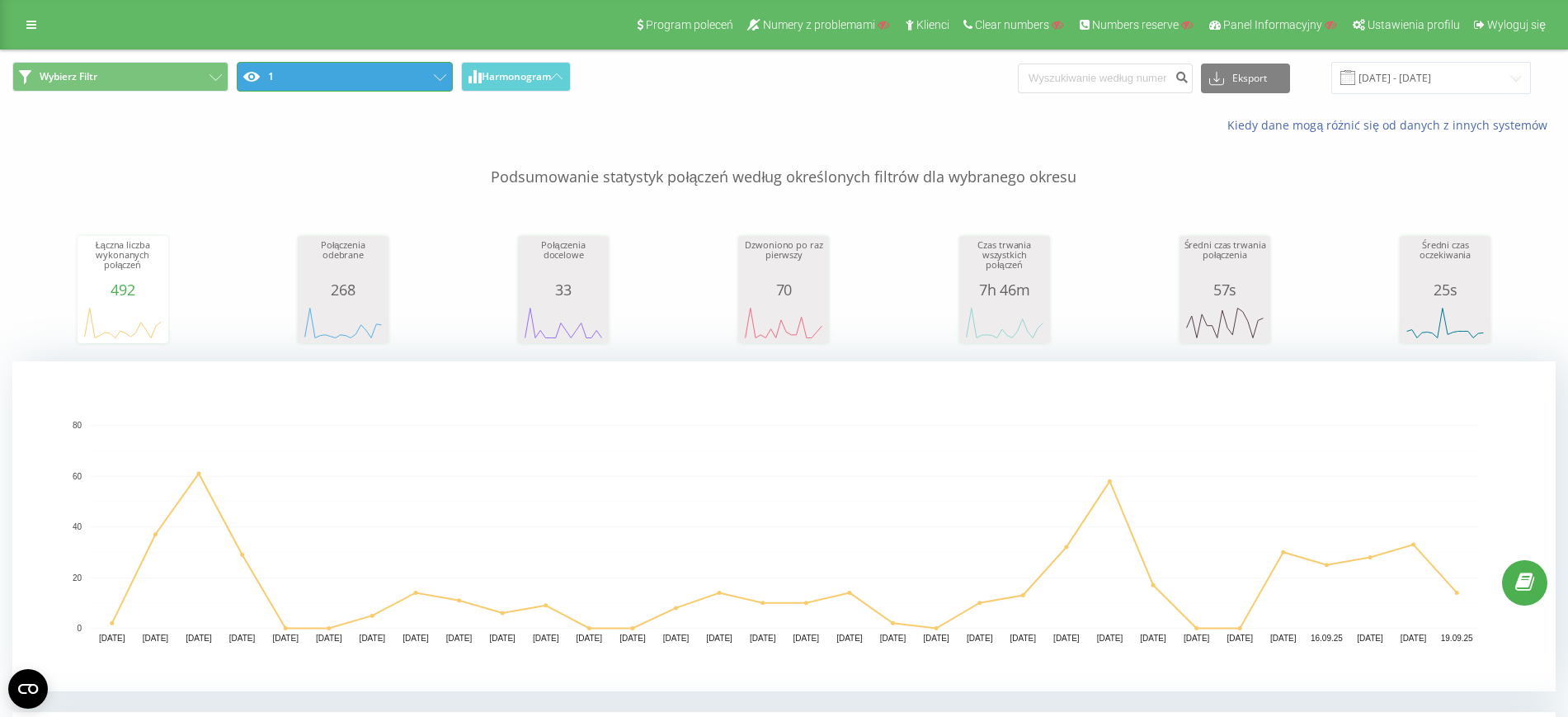
click at [441, 71] on button "1" at bounding box center [344, 76] width 216 height 30
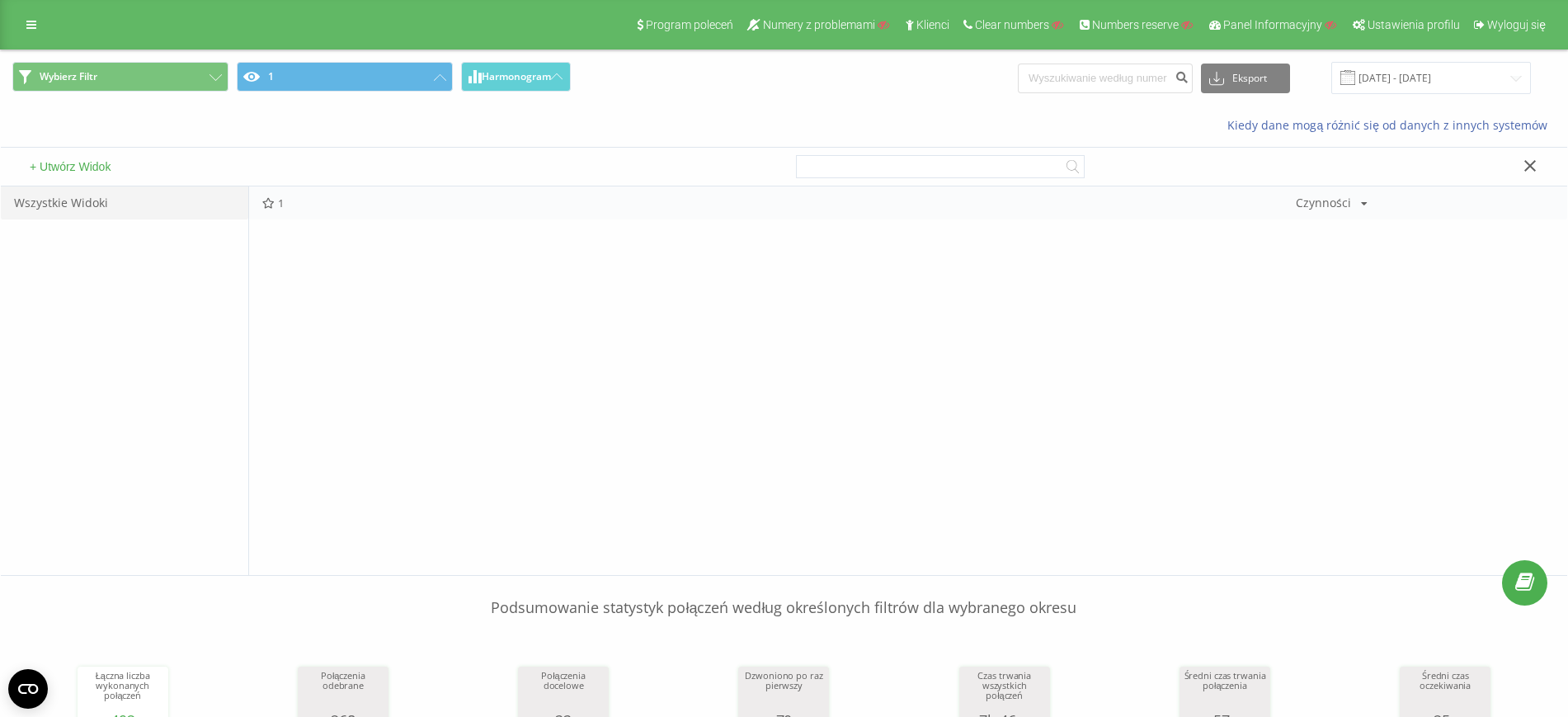
click at [1366, 201] on div "1 Czynności Edytuj Kopiuj Usuń Domyślnie Udostępnij" at bounding box center [908, 203] width 1319 height 33
click at [1366, 203] on icon at bounding box center [1364, 203] width 6 height 10
click at [1369, 276] on div "Usuń" at bounding box center [1354, 286] width 114 height 31
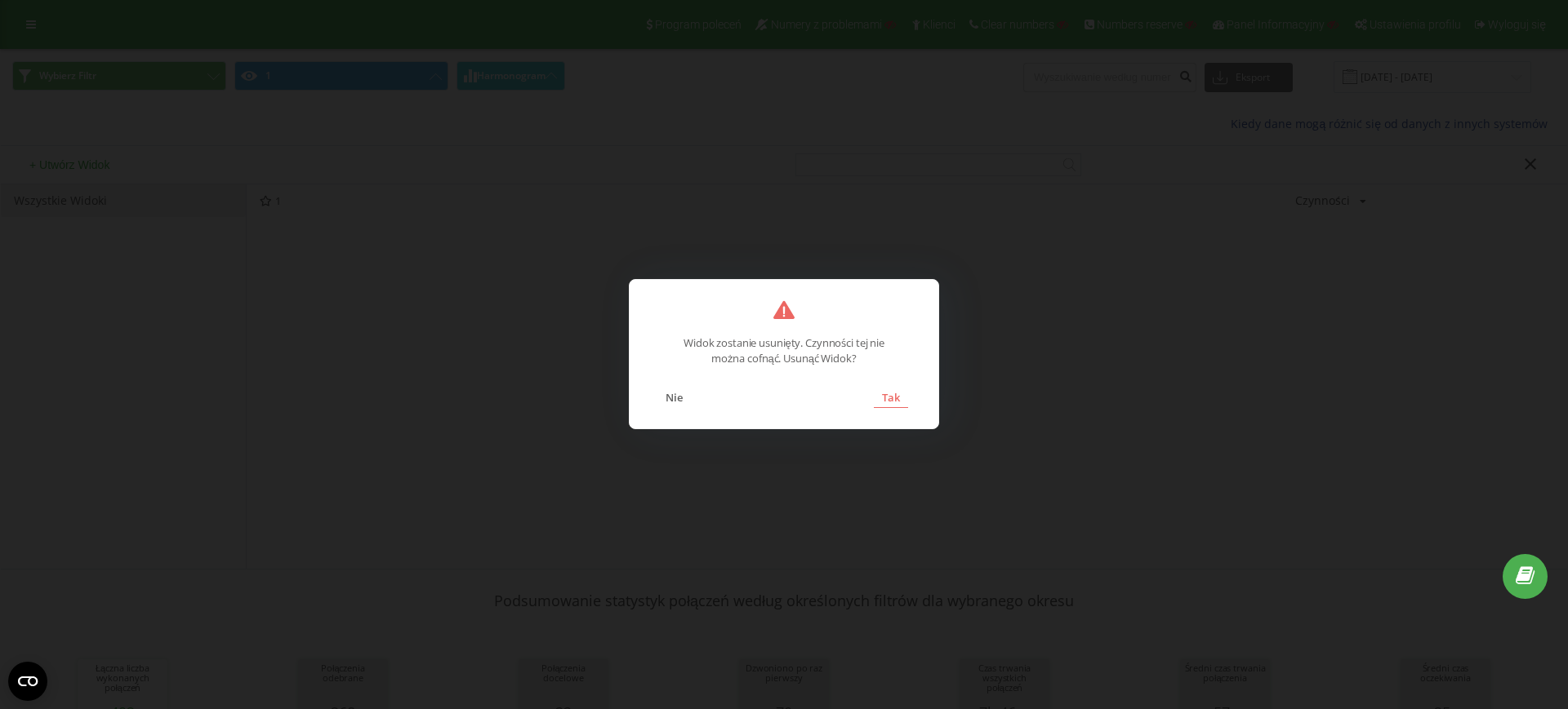
click at [884, 390] on button "Tak" at bounding box center [891, 398] width 34 height 21
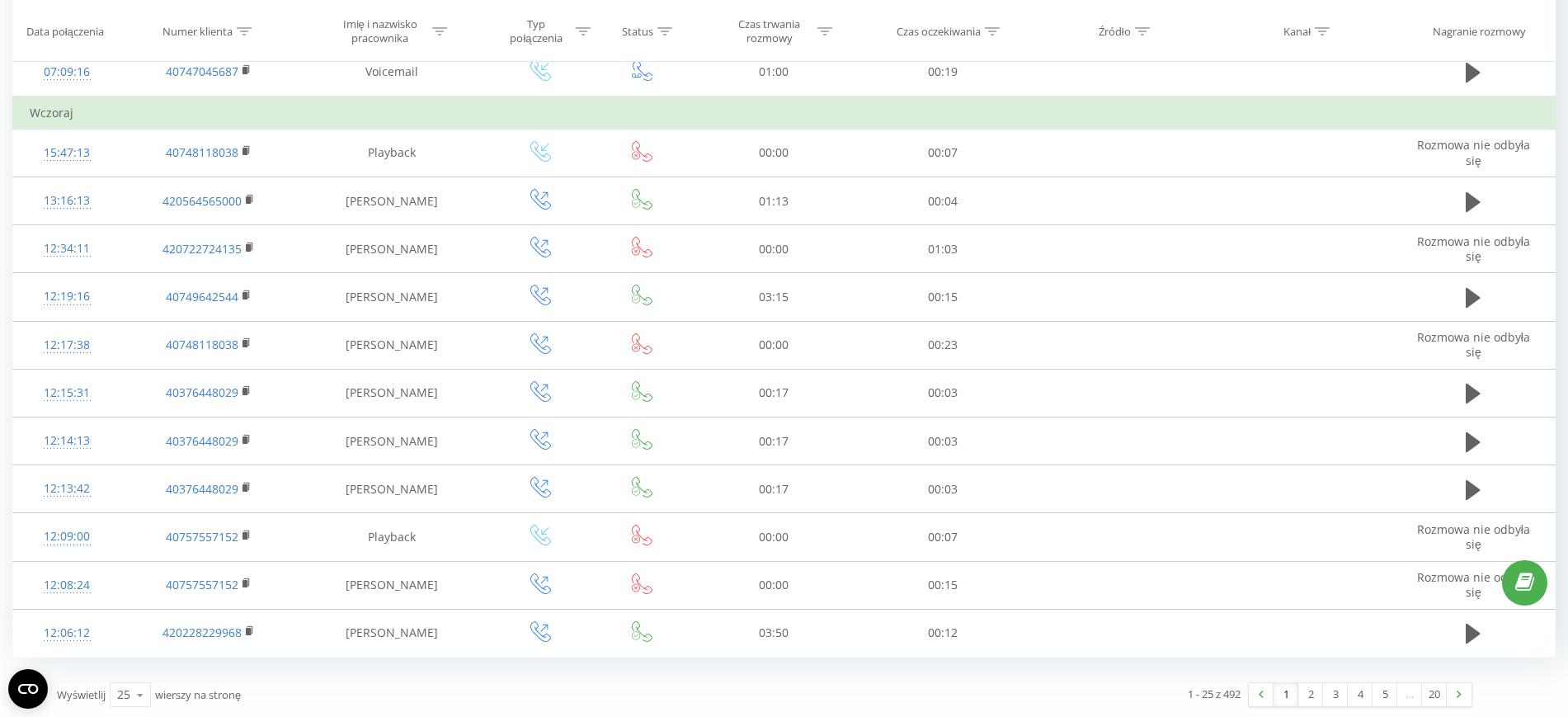
scroll to position [1818, 0]
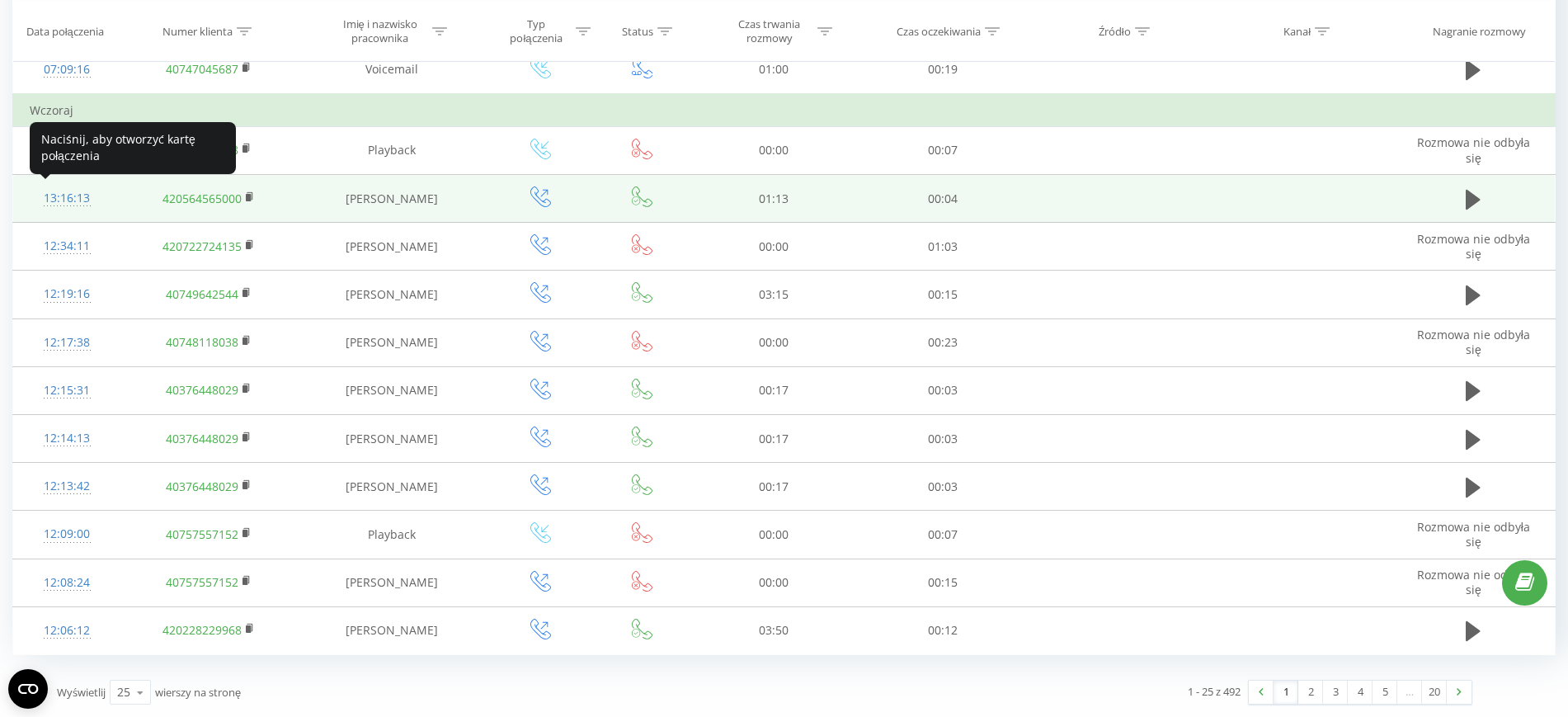
click at [47, 197] on div "13:16:13" at bounding box center [67, 199] width 75 height 33
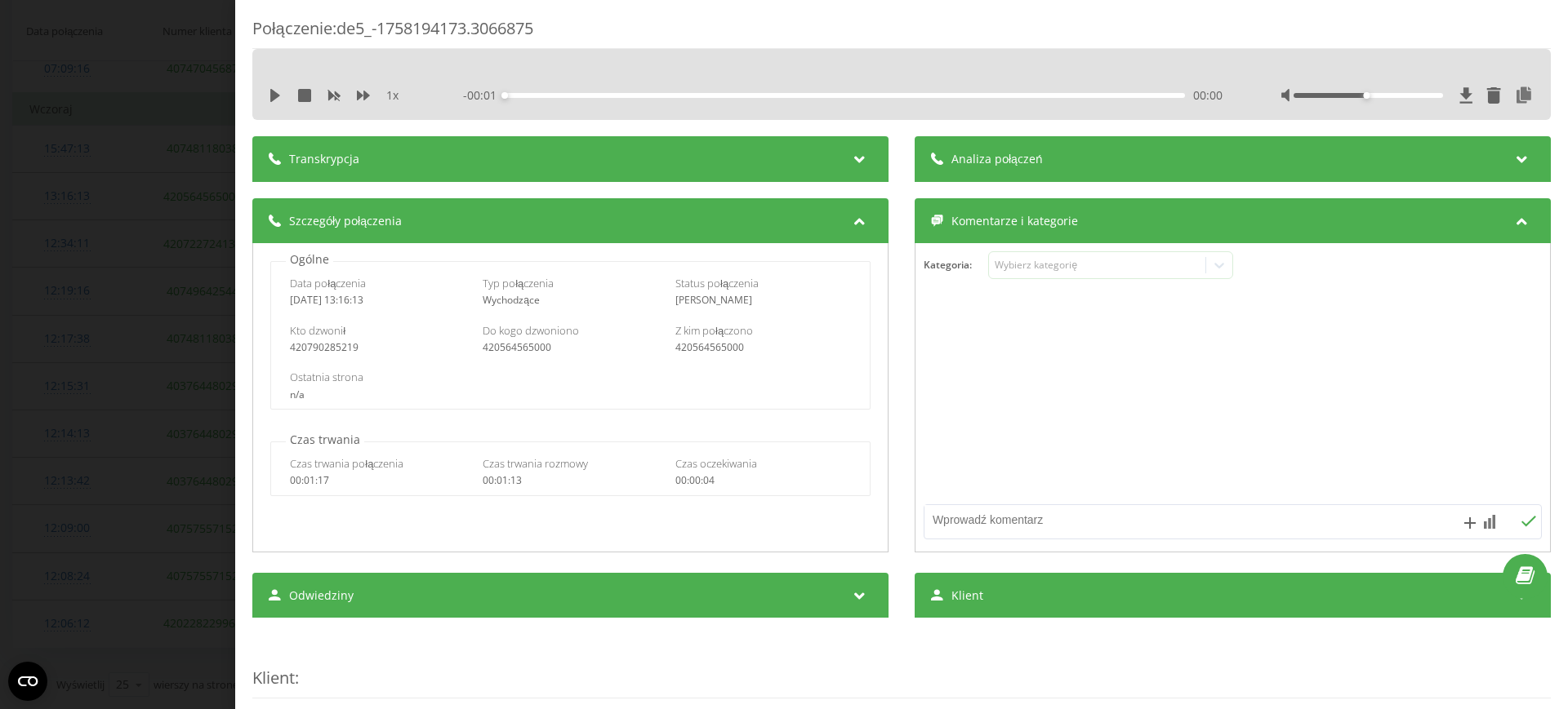
click at [495, 89] on span "- 00:01" at bounding box center [484, 96] width 42 height 16
click at [498, 170] on div "Transkrypcja" at bounding box center [570, 158] width 636 height 46
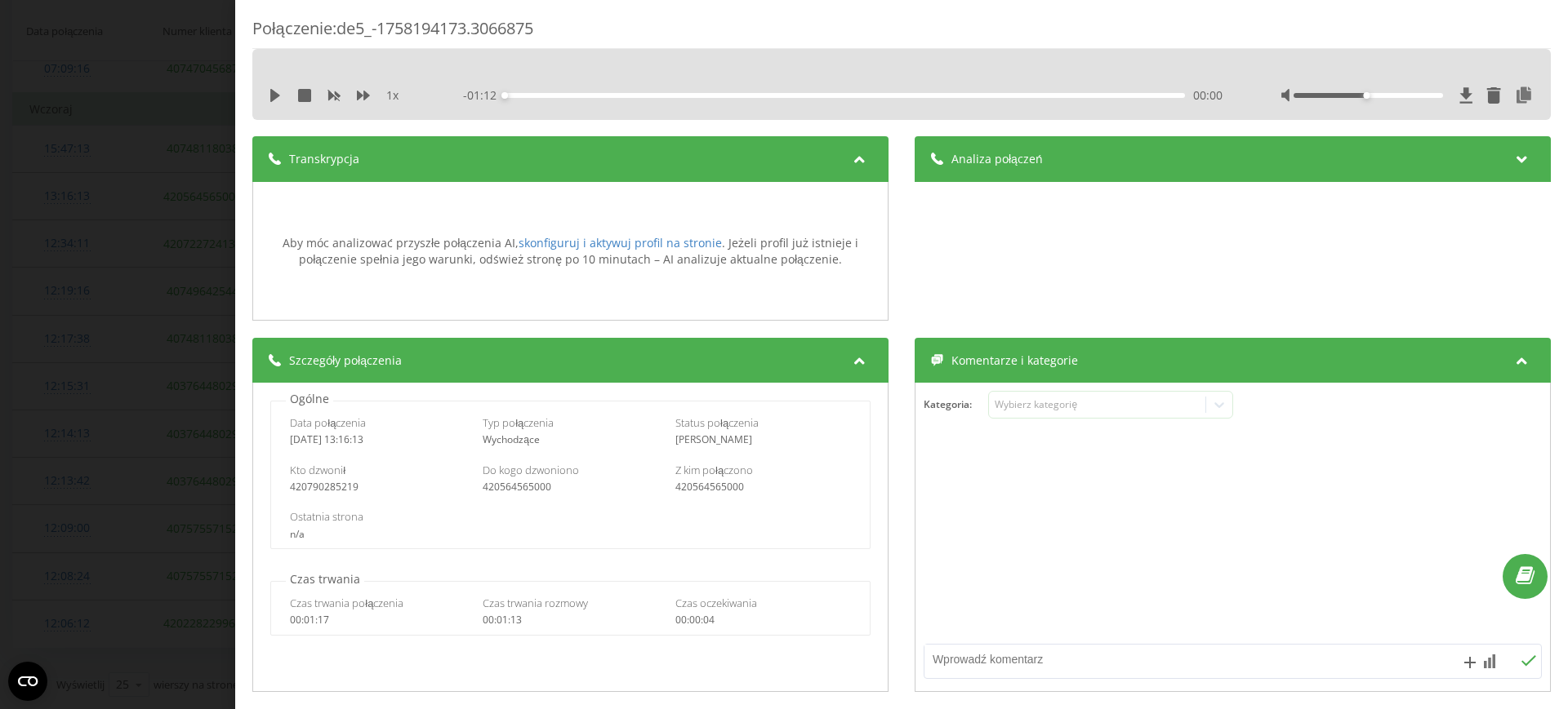
click at [1006, 189] on div "Analiza połączeń Aby móc analizować przyszłe połączenia AI, skonfiguruj i aktyw…" at bounding box center [1232, 228] width 636 height 185
click at [1004, 167] on div "Analiza połączeń" at bounding box center [1232, 158] width 636 height 46
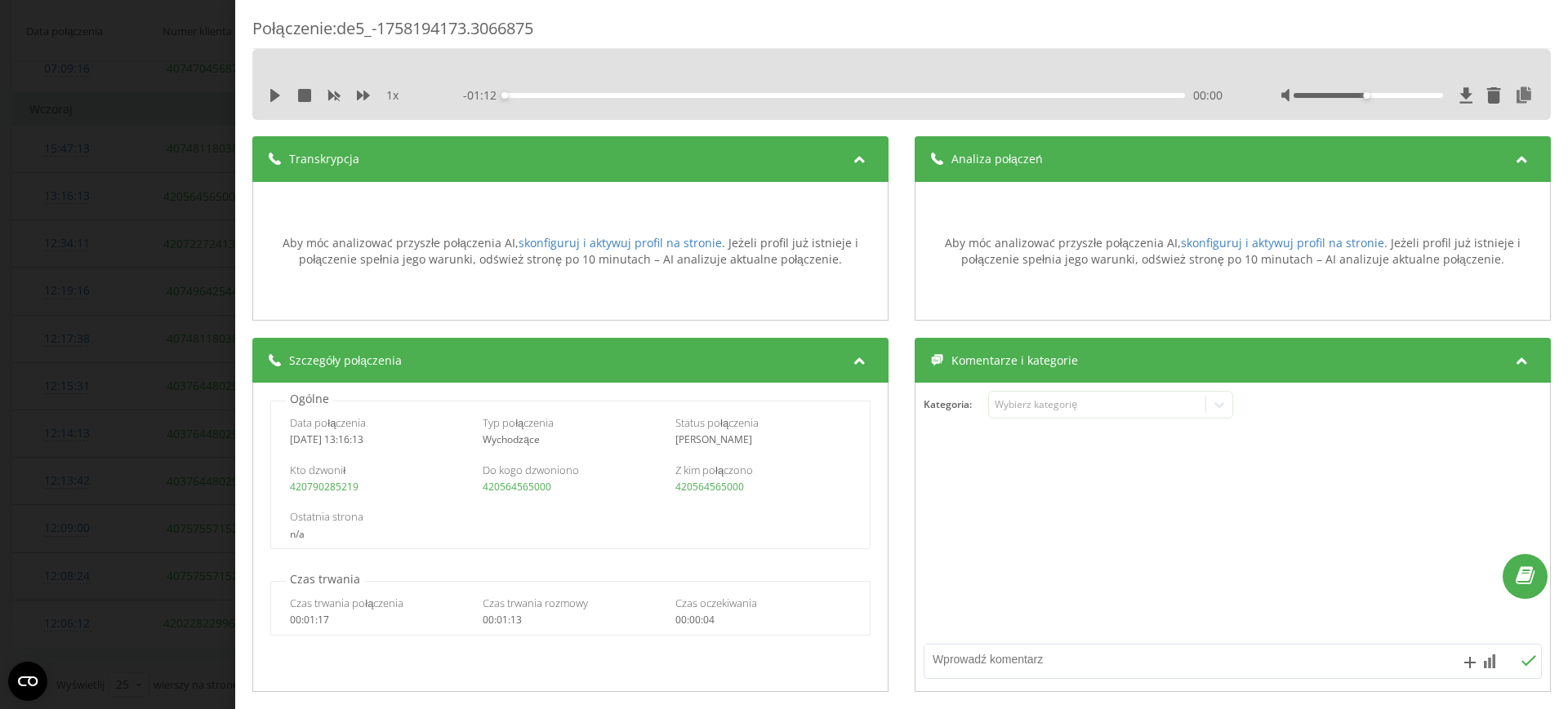
click at [57, 317] on div "Połączenie : de5_-1758194173.3066875 1 x - 01:12 00:00 00:00 Transkrypcja Aby m…" at bounding box center [784, 354] width 1568 height 709
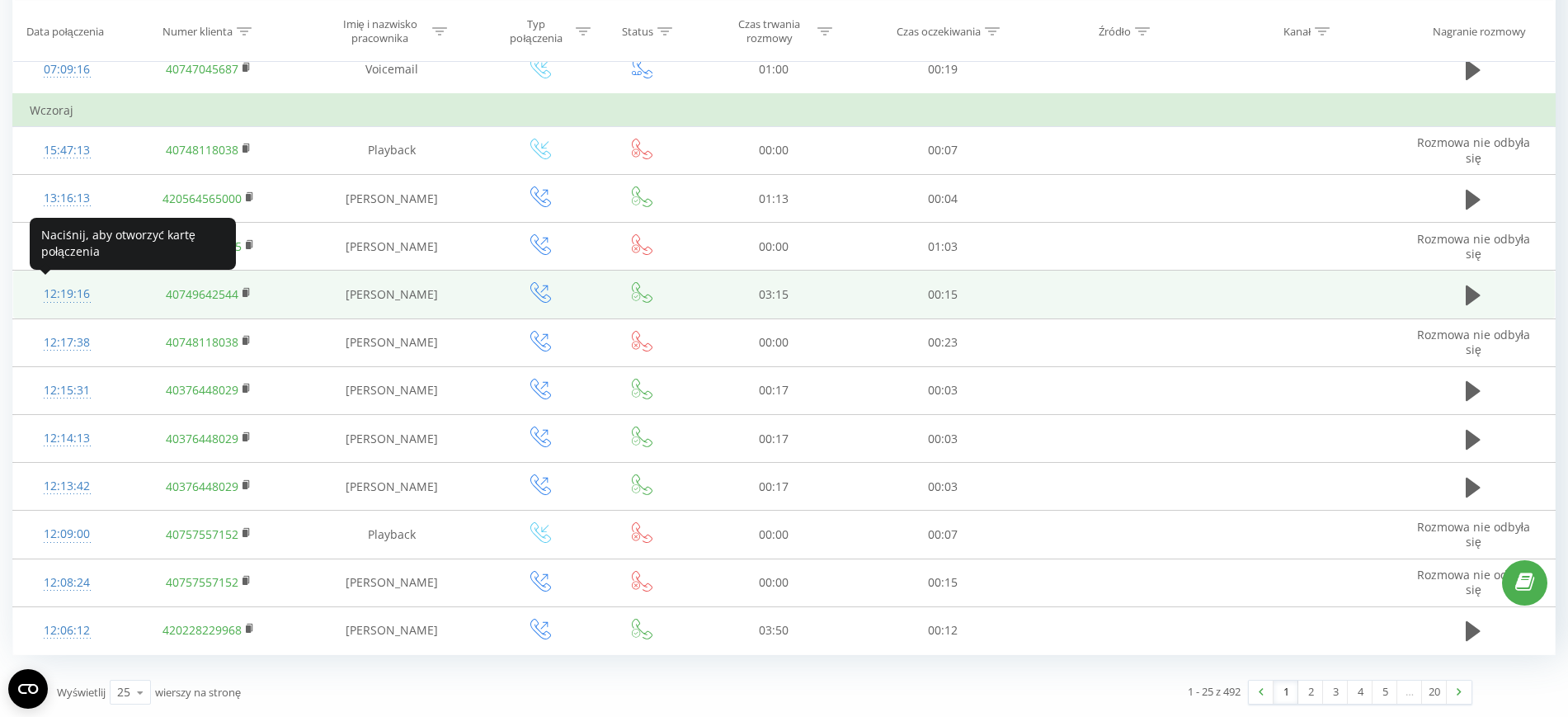
click at [70, 295] on div "12:19:16" at bounding box center [67, 295] width 75 height 33
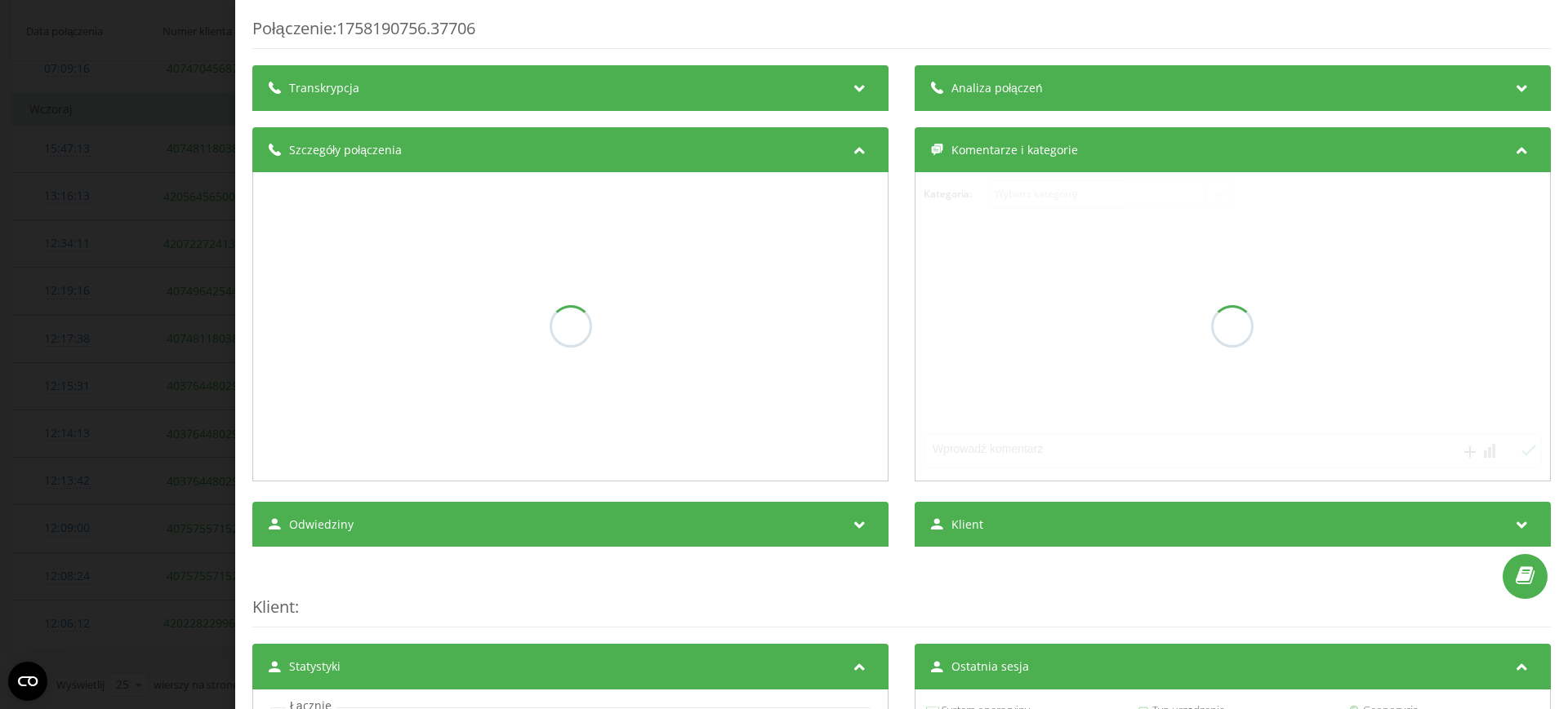
click at [743, 86] on div "Transkrypcja" at bounding box center [570, 88] width 636 height 46
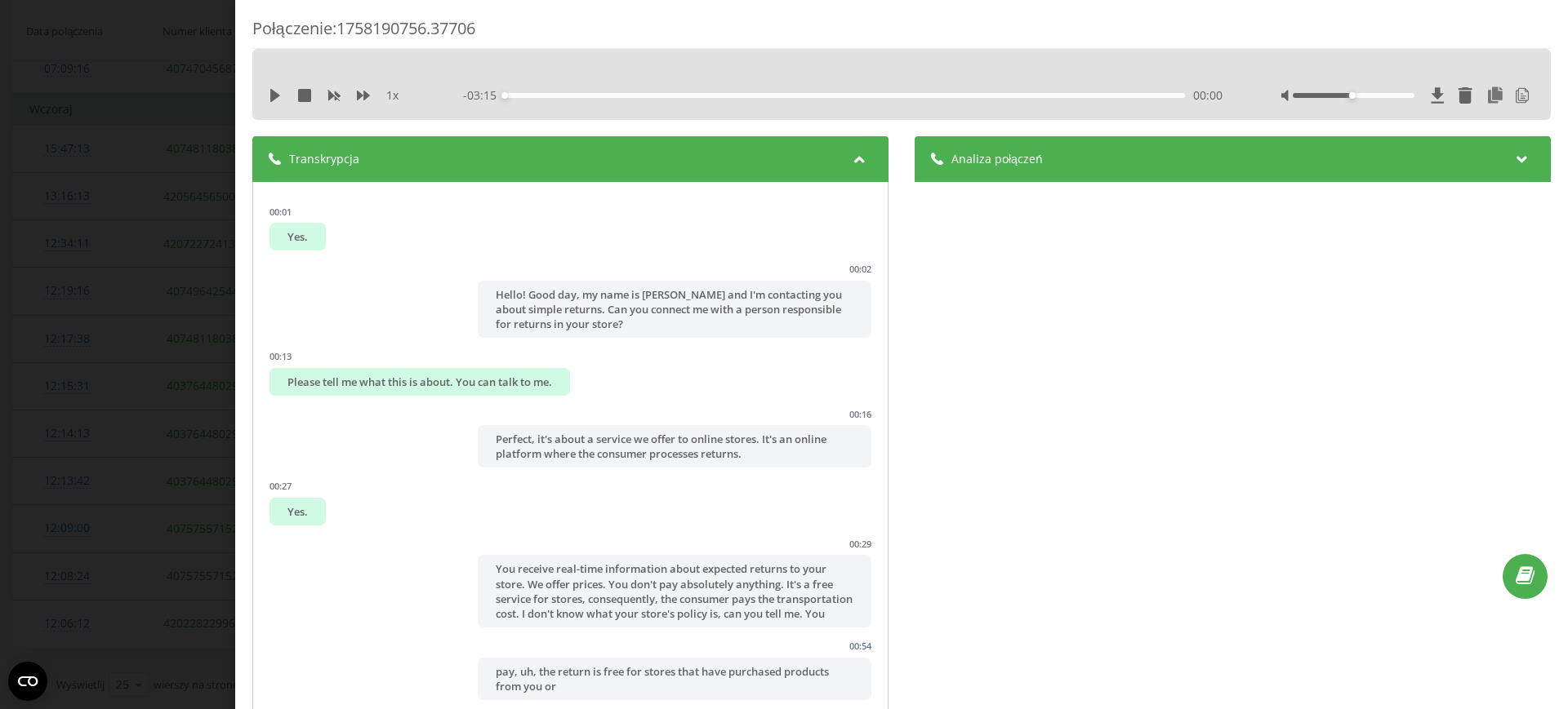
click at [1101, 146] on div "Analiza połączeń" at bounding box center [1232, 158] width 636 height 46
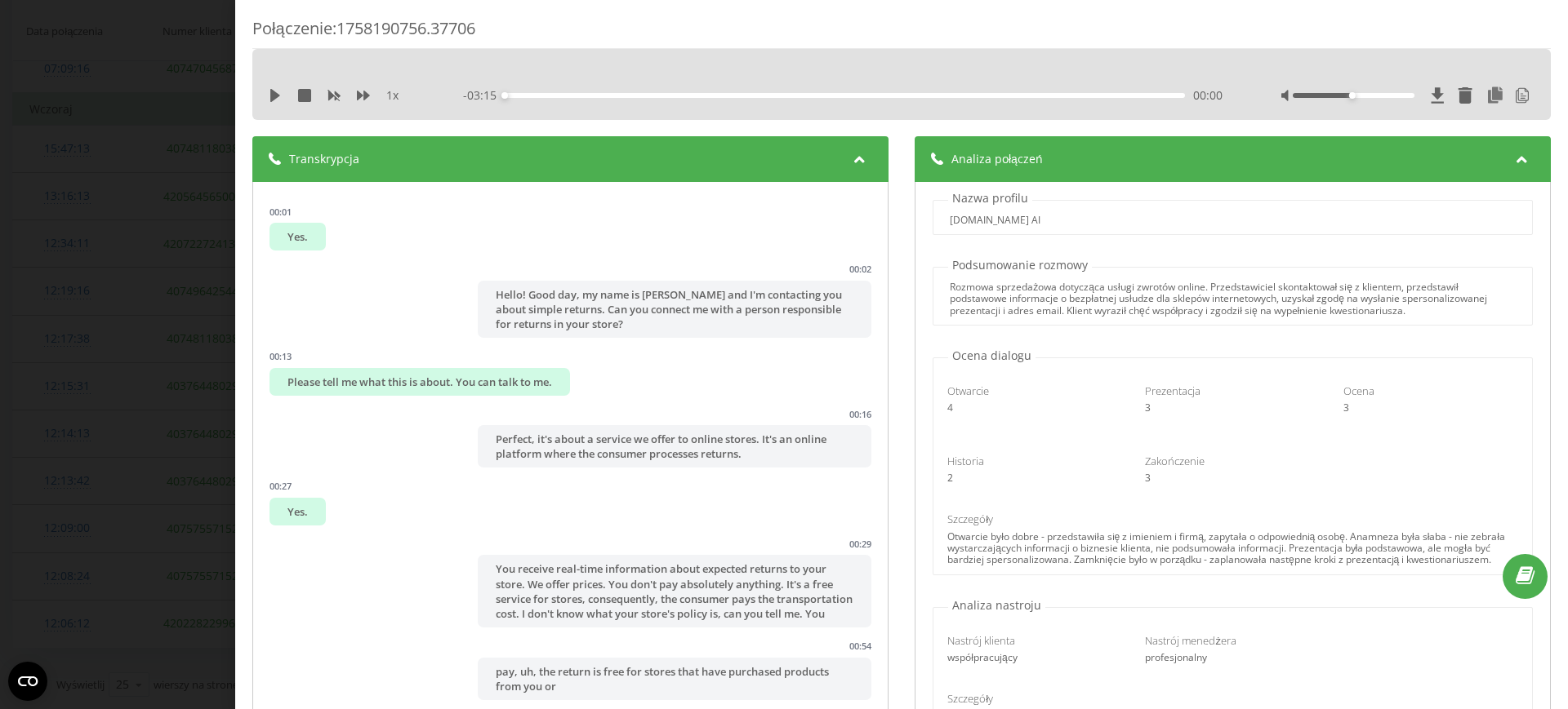
click at [0, 262] on div "Połączenie : 1758190756.37706 1 x - 03:15 00:00 00:00 Transkrypcja 00:01 Yes. 0…" at bounding box center [784, 354] width 1568 height 709
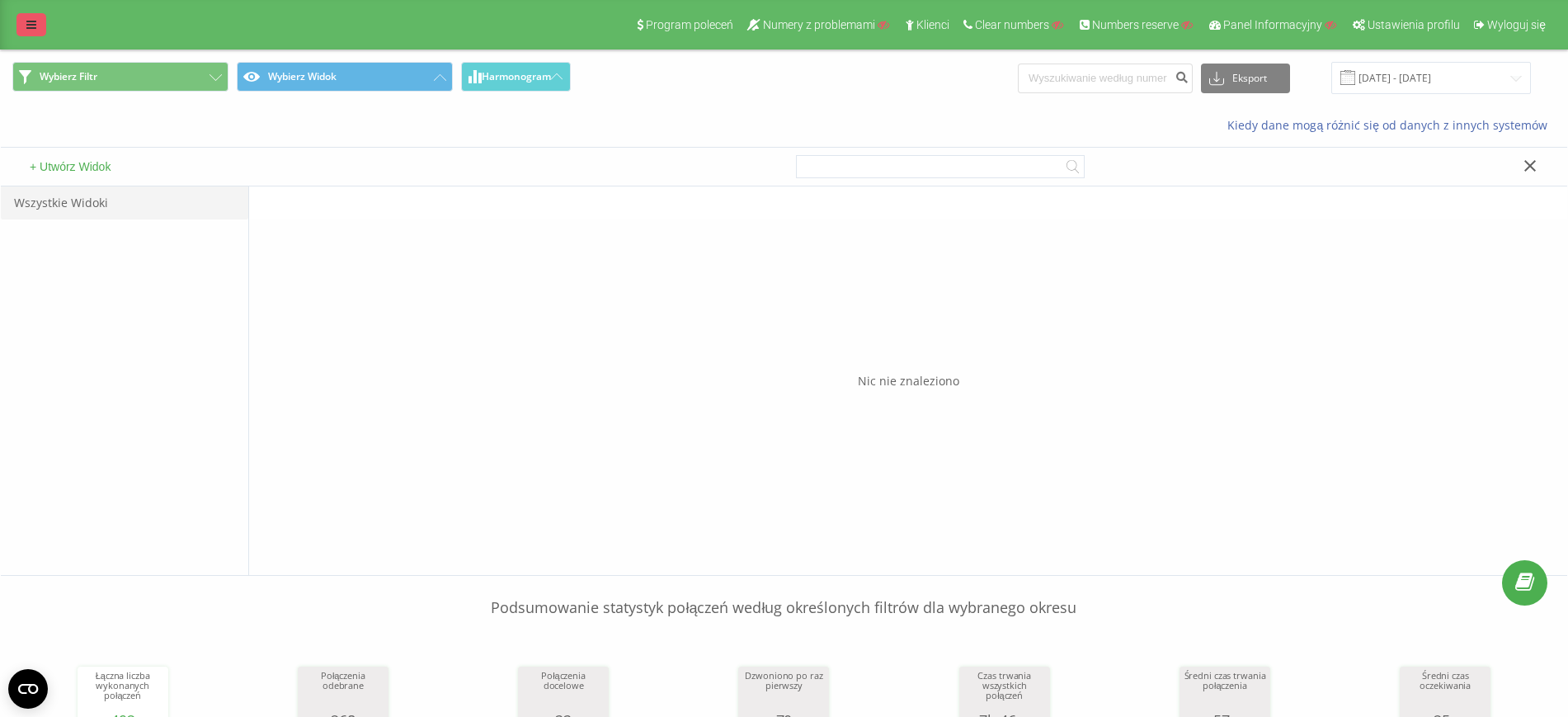
click at [33, 14] on link at bounding box center [31, 25] width 30 height 24
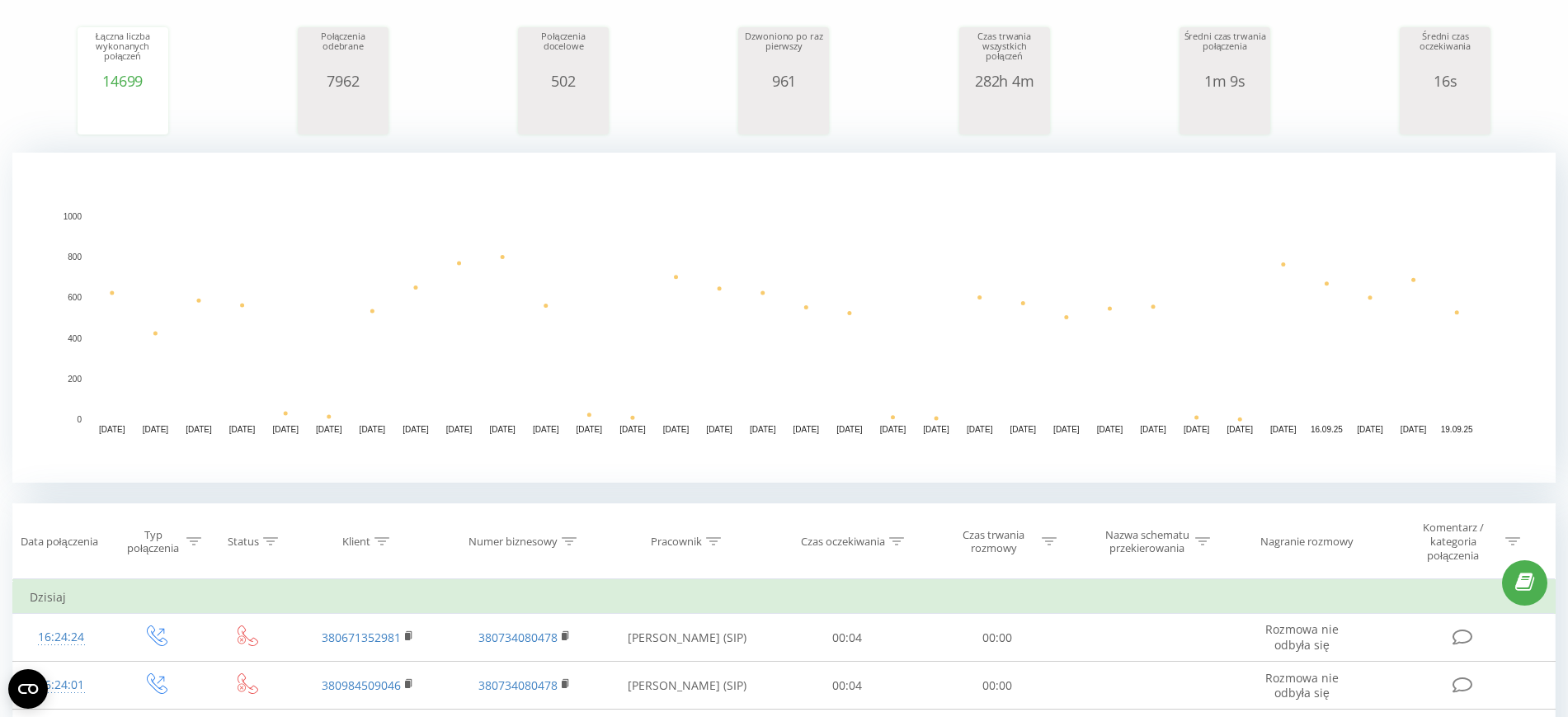
scroll to position [412, 0]
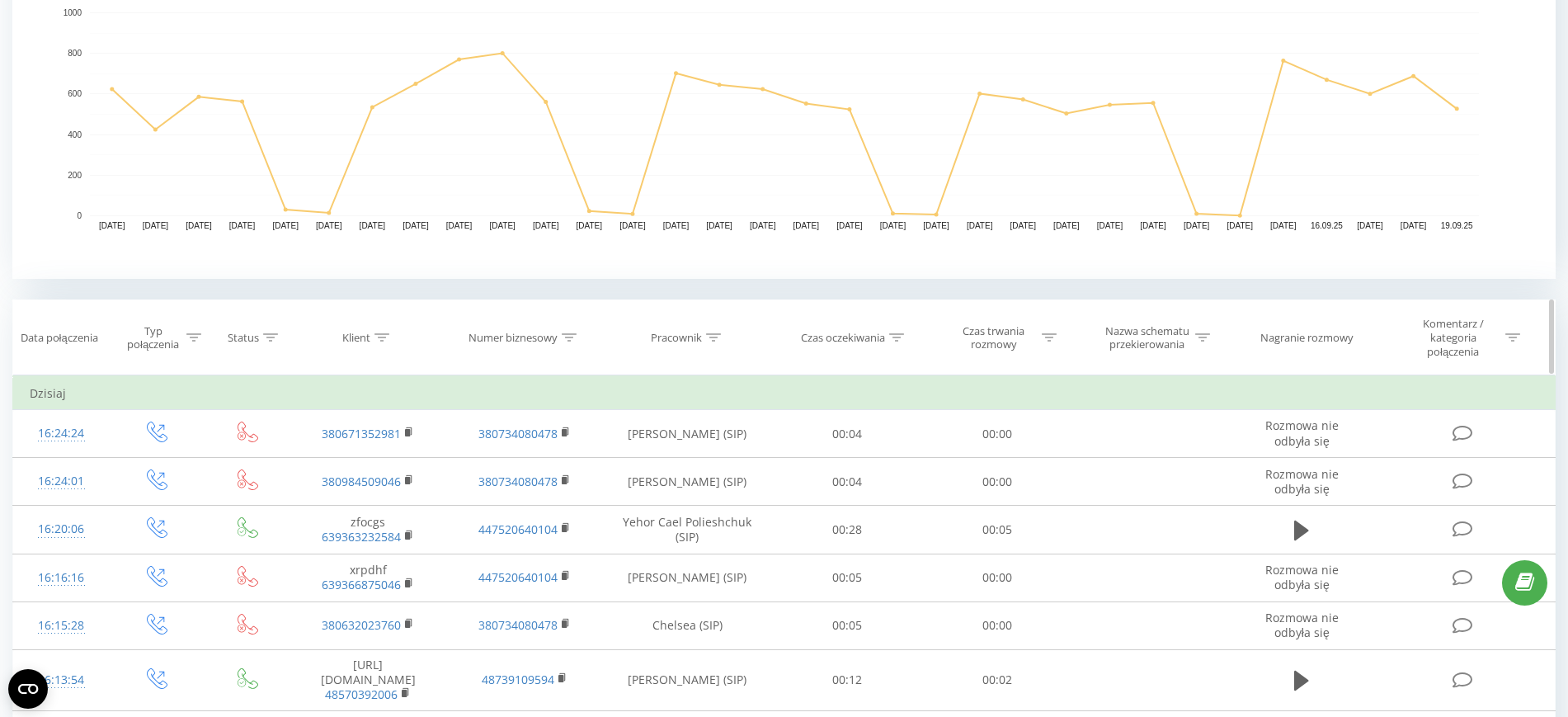
click at [375, 326] on th "Klient" at bounding box center [368, 337] width 156 height 75
click at [379, 334] on icon at bounding box center [381, 337] width 14 height 8
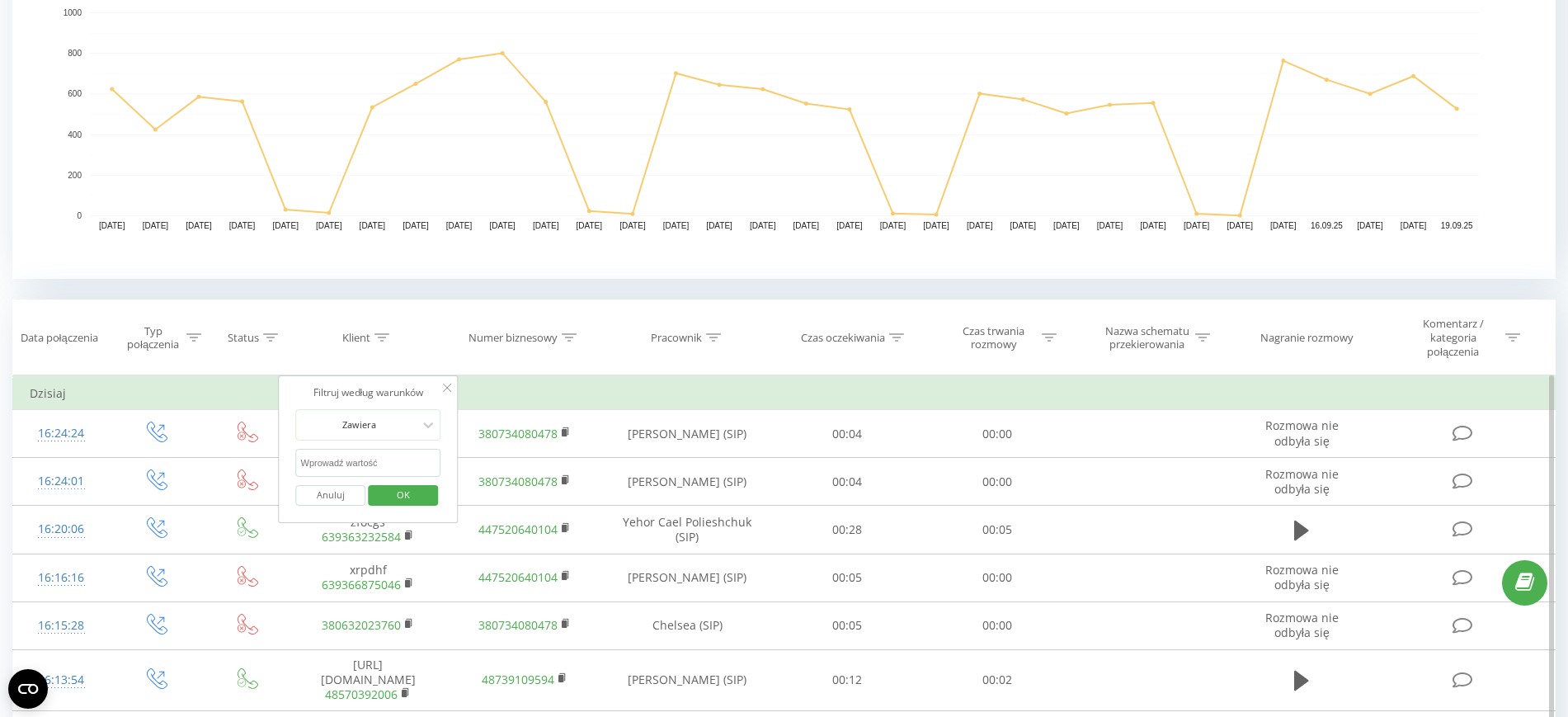
click at [364, 458] on input "text" at bounding box center [369, 464] width 146 height 29
paste input "48508138070"
type input "48508138070"
click at [403, 491] on span "OK" at bounding box center [403, 495] width 46 height 25
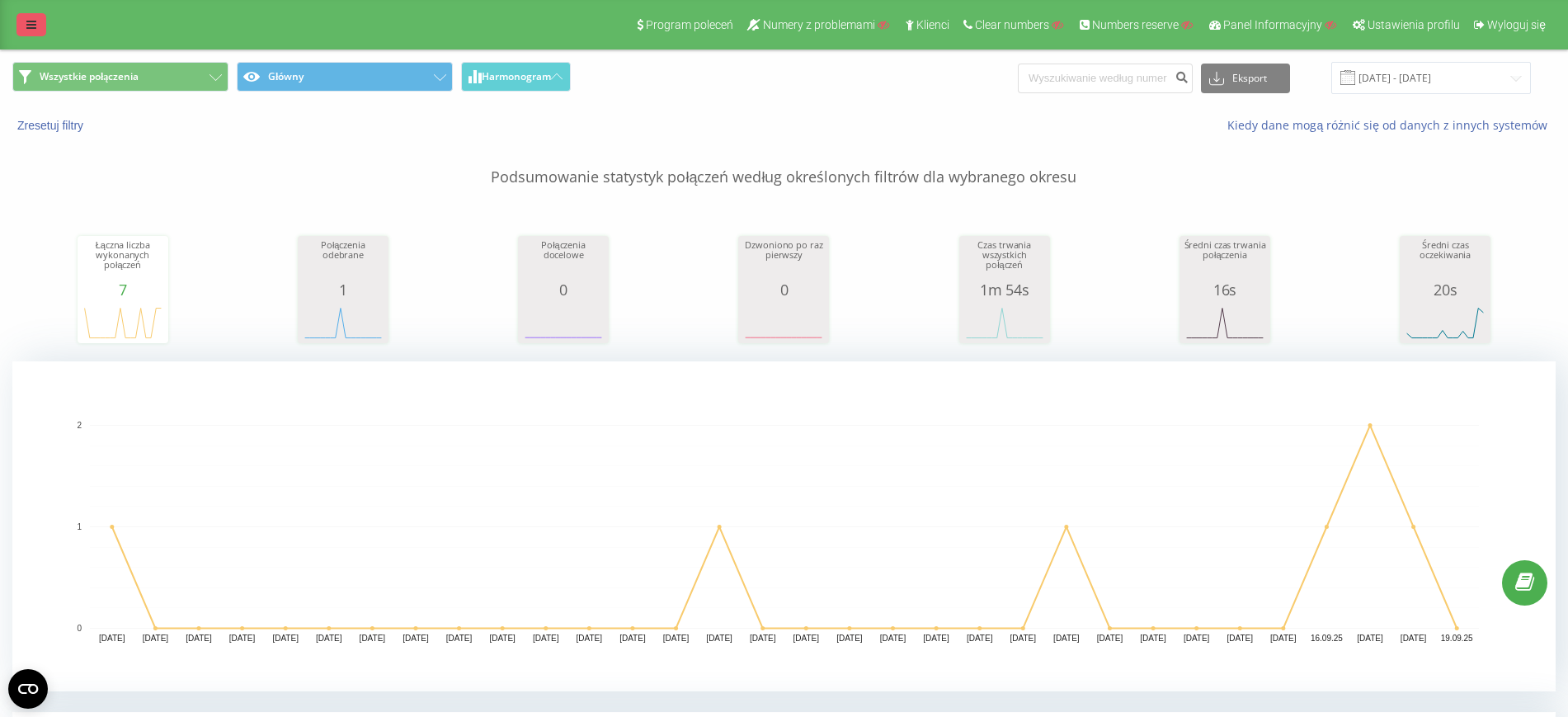
click at [37, 26] on link at bounding box center [31, 25] width 30 height 24
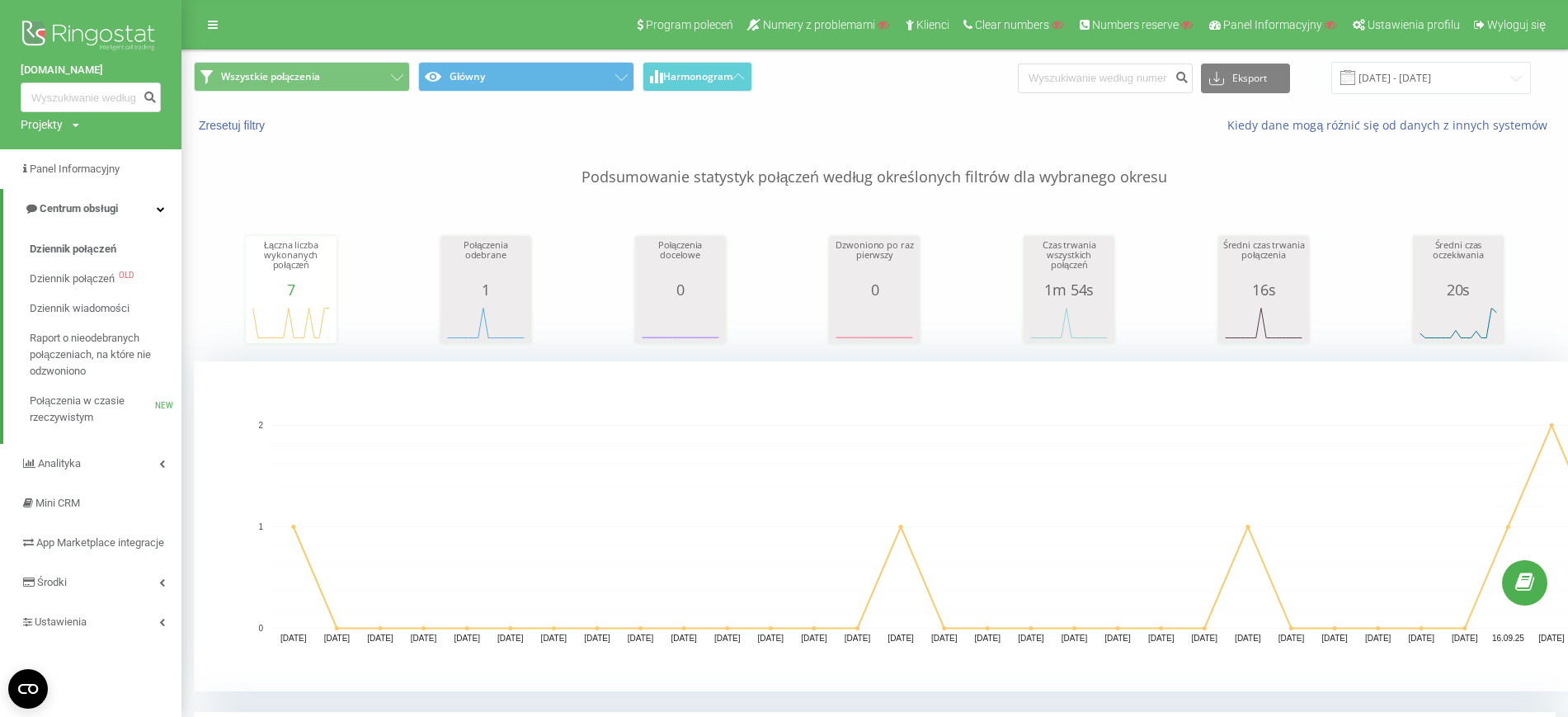
click at [42, 119] on div "Projekty" at bounding box center [42, 125] width 42 height 16
click at [52, 142] on input "text" at bounding box center [66, 149] width 82 height 24
paste input "[DOMAIN_NAME]"
type input "[DOMAIN_NAME]"
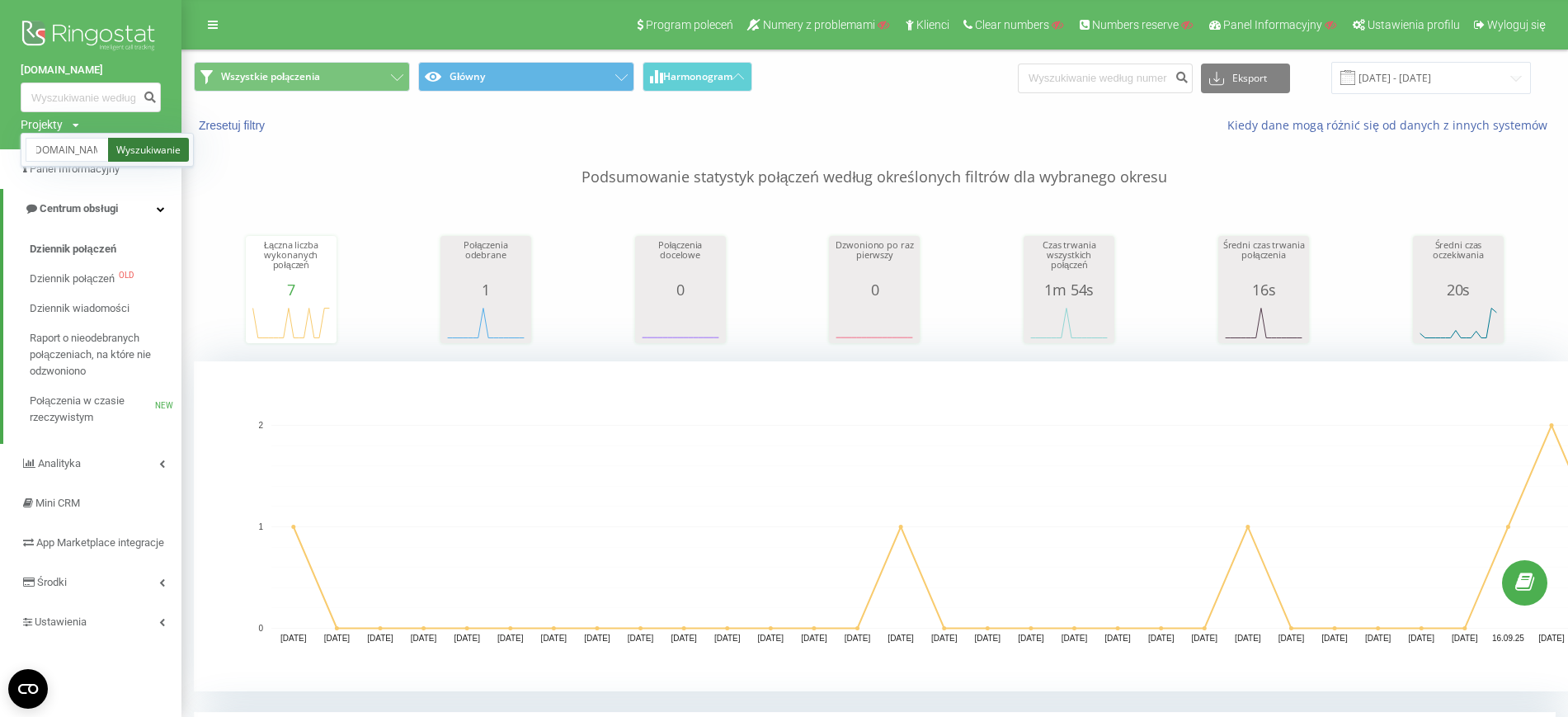
click at [165, 145] on link "Wyszukiwanie" at bounding box center [148, 149] width 80 height 24
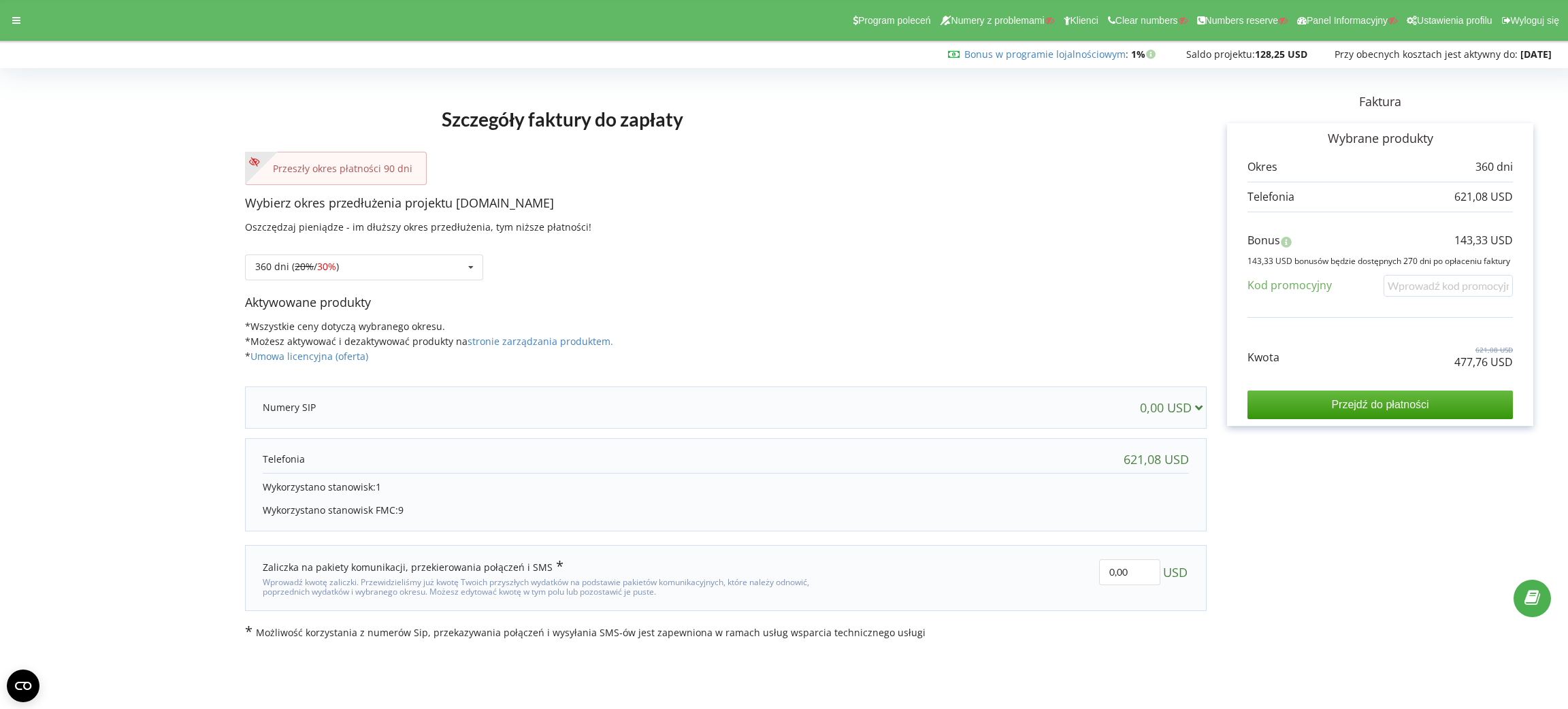
drag, startPoint x: 1471, startPoint y: 354, endPoint x: 1476, endPoint y: 379, distance: 25.5
click at [1471, 356] on p "477,76 USD" at bounding box center [1484, 362] width 59 height 16
click at [1476, 379] on div "Kwota 621,08 USD 477,76 USD Przejdź do płatności" at bounding box center [1380, 372] width 265 height 95
click at [1478, 373] on div "Kwota 621,08 USD 477,76 USD Przejdź do płatności" at bounding box center [1380, 372] width 265 height 95
click at [1478, 370] on p "477,76 USD" at bounding box center [1484, 362] width 59 height 16
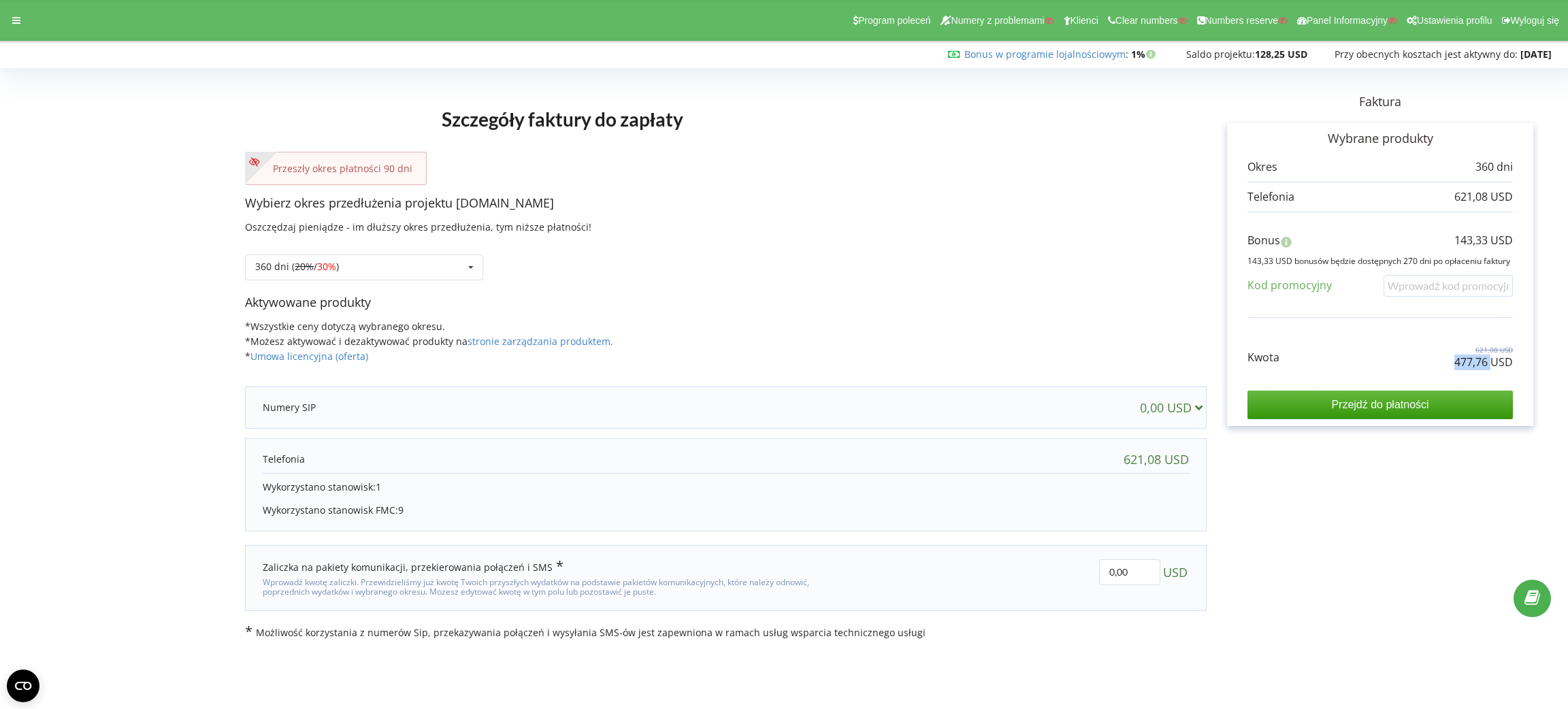
click at [1478, 370] on p "477,76 USD" at bounding box center [1484, 362] width 59 height 16
copy div "477,76 USD"
click at [1473, 236] on p "143,33 USD" at bounding box center [1484, 240] width 59 height 16
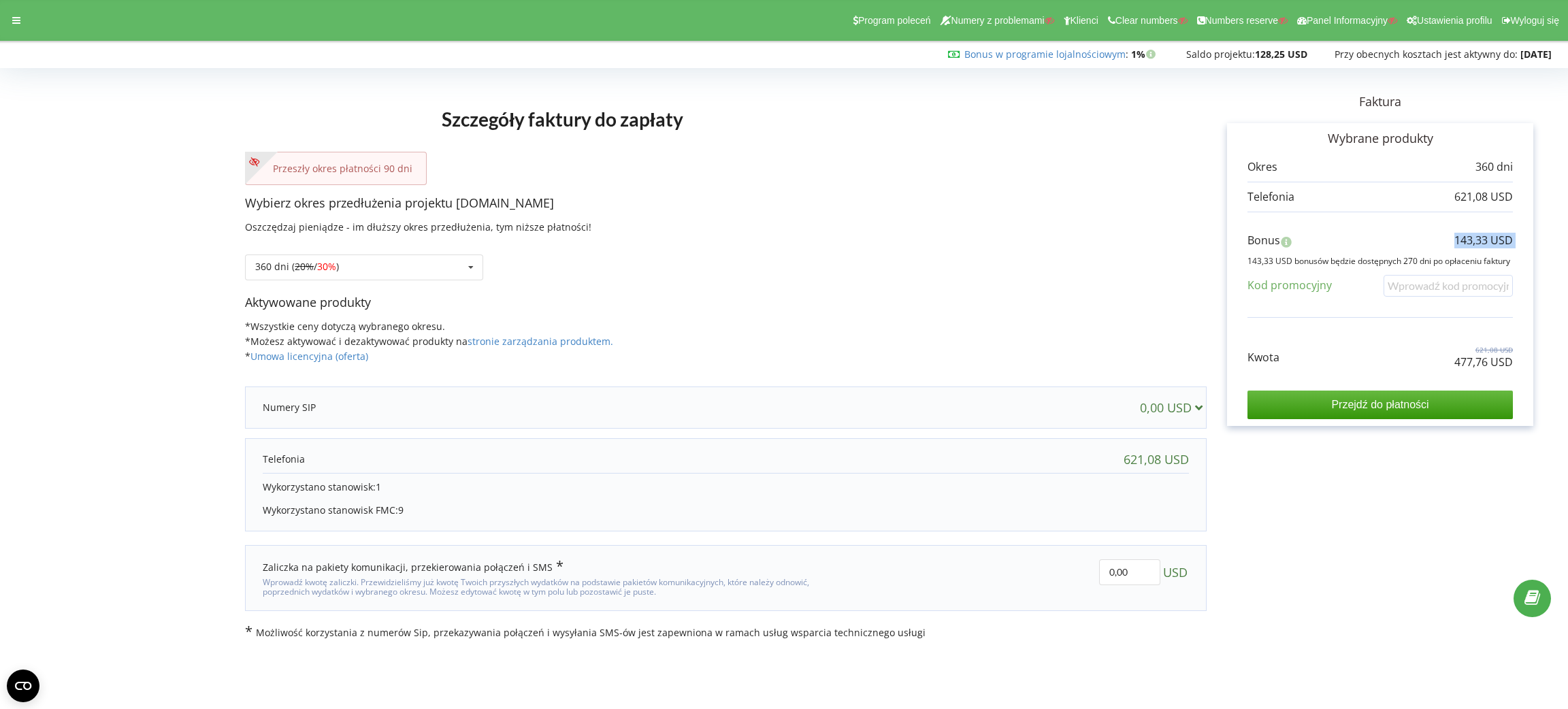
click at [1473, 236] on p "143,33 USD" at bounding box center [1484, 240] width 59 height 16
copy div "143,33 USD"
click at [297, 262] on s "20%" at bounding box center [304, 266] width 19 height 13
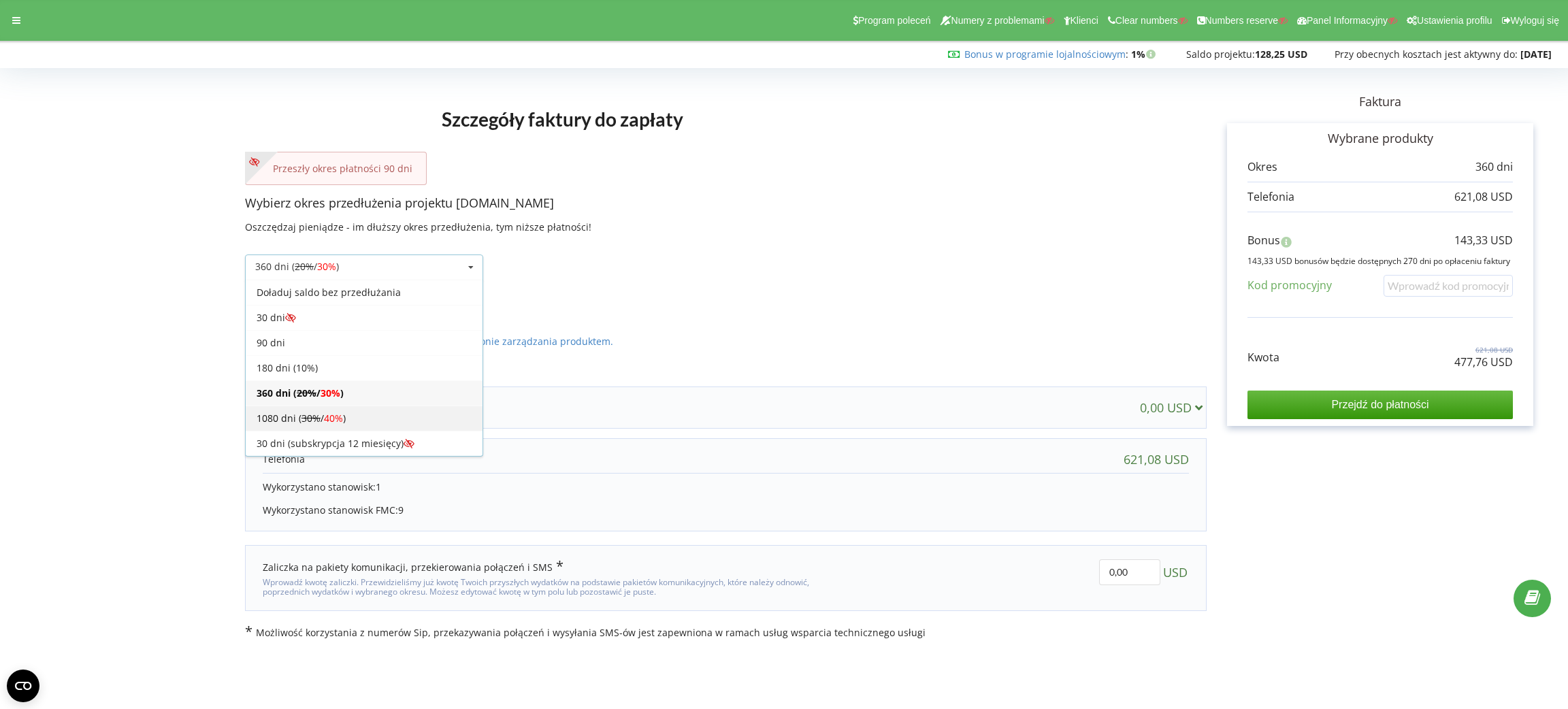
click at [360, 410] on div "Doładuj saldo bez przedłużania 30 dni 360 dni ( 20% / 30% 30% / 40%" at bounding box center [364, 368] width 238 height 177
click at [360, 412] on div "1080 dni ( 30% / 40% )" at bounding box center [365, 418] width 237 height 25
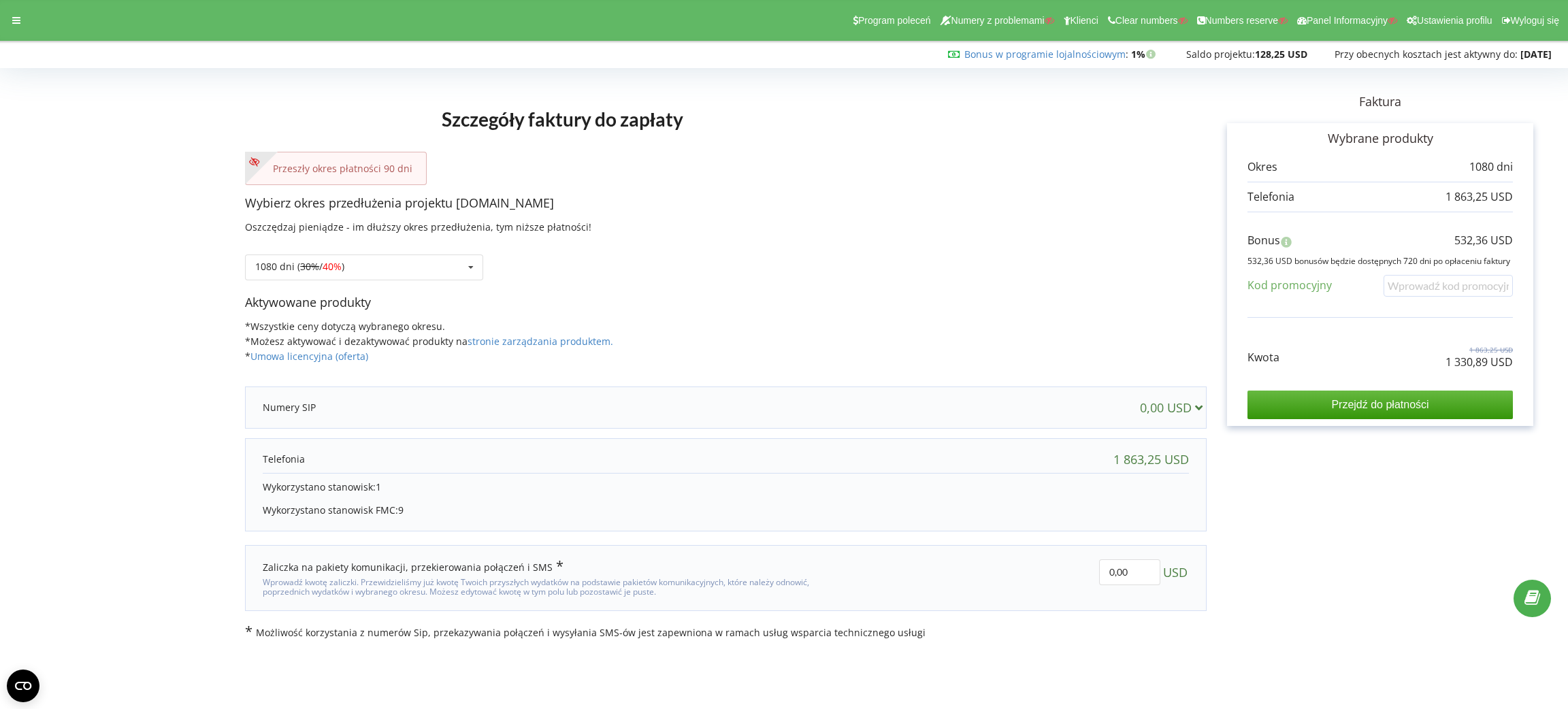
click at [1484, 353] on p "1 863,25 USD" at bounding box center [1479, 350] width 67 height 10
click at [1485, 362] on p "1 330,89 USD" at bounding box center [1479, 362] width 67 height 16
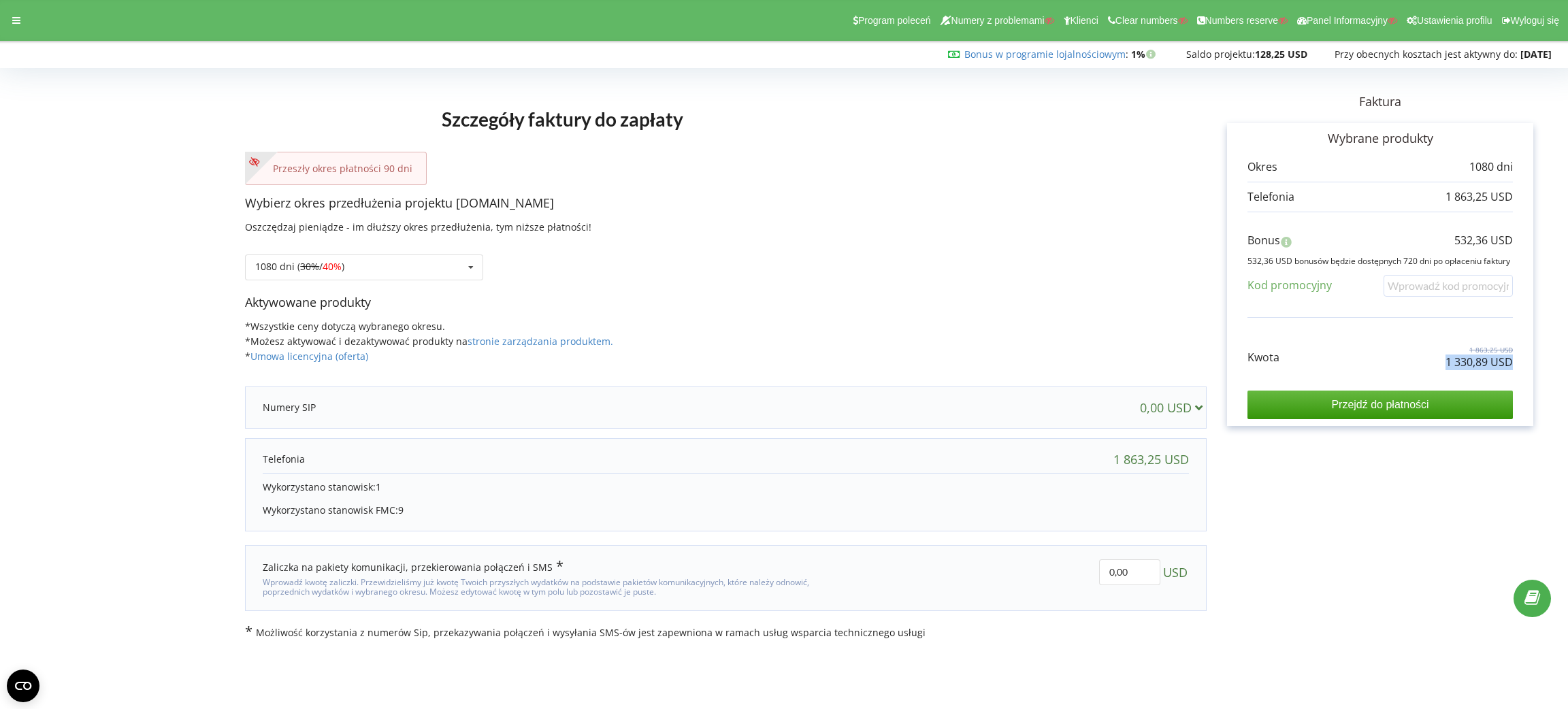
click at [1485, 362] on p "1 330,89 USD" at bounding box center [1479, 362] width 67 height 16
copy div "1 330,89 USD"
click at [1485, 234] on p "532,36 USD" at bounding box center [1484, 240] width 59 height 16
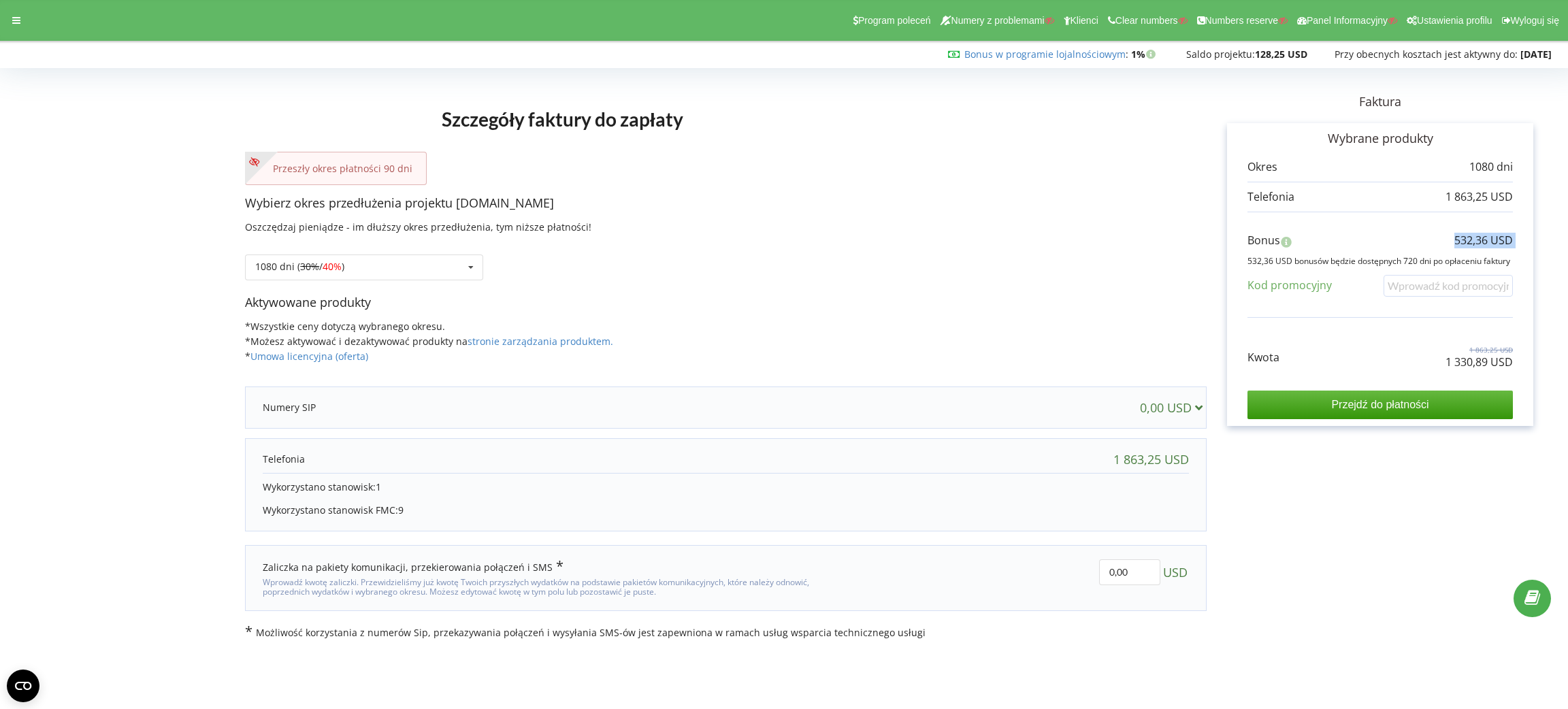
copy div "532,36 USD"
click at [18, 16] on icon at bounding box center [16, 20] width 8 height 10
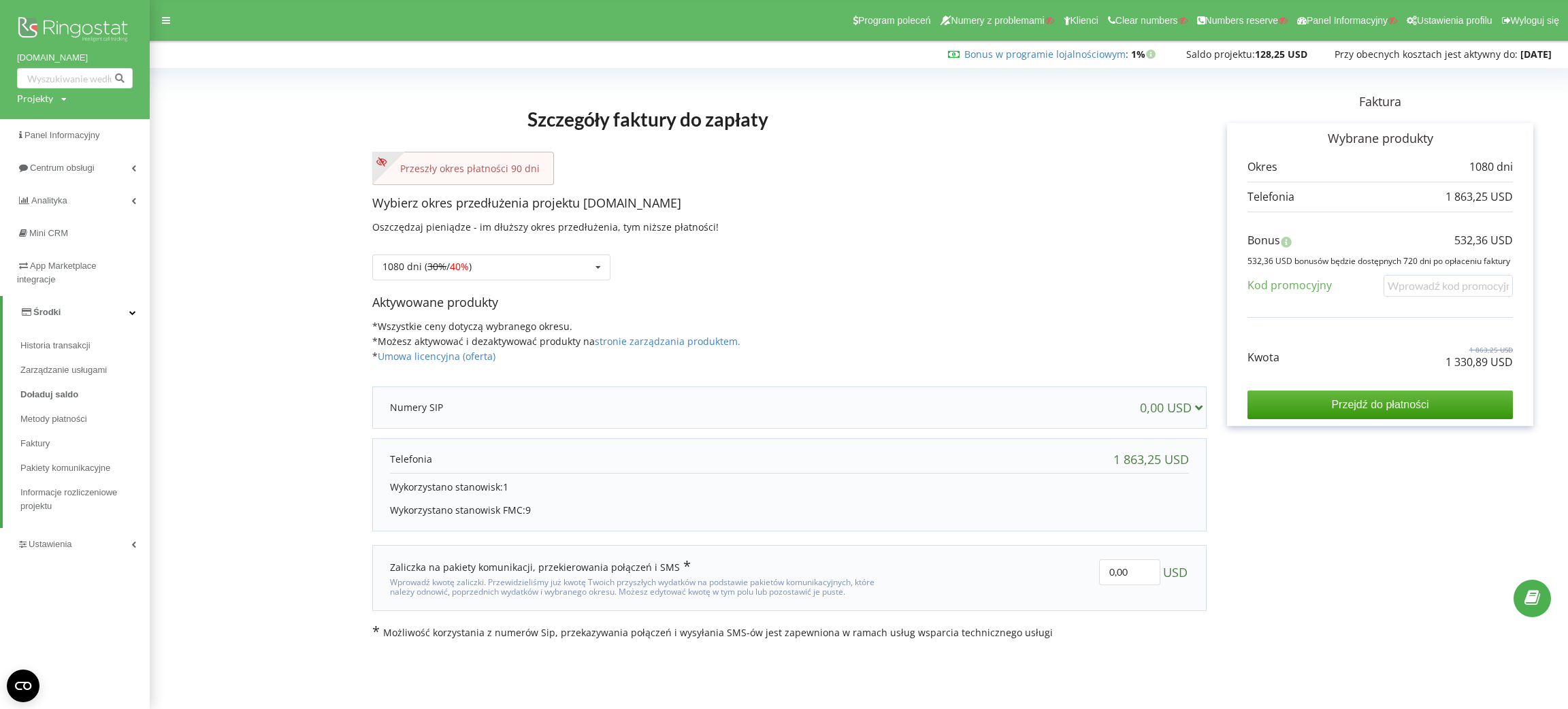
click at [55, 101] on div "Projekty Wyszukiwanie" at bounding box center [42, 98] width 50 height 13
click at [64, 130] on input "text" at bounding box center [59, 127] width 68 height 19
type input "gost.ua"
click at [113, 136] on link "Wyszukiwanie" at bounding box center [126, 127] width 66 height 19
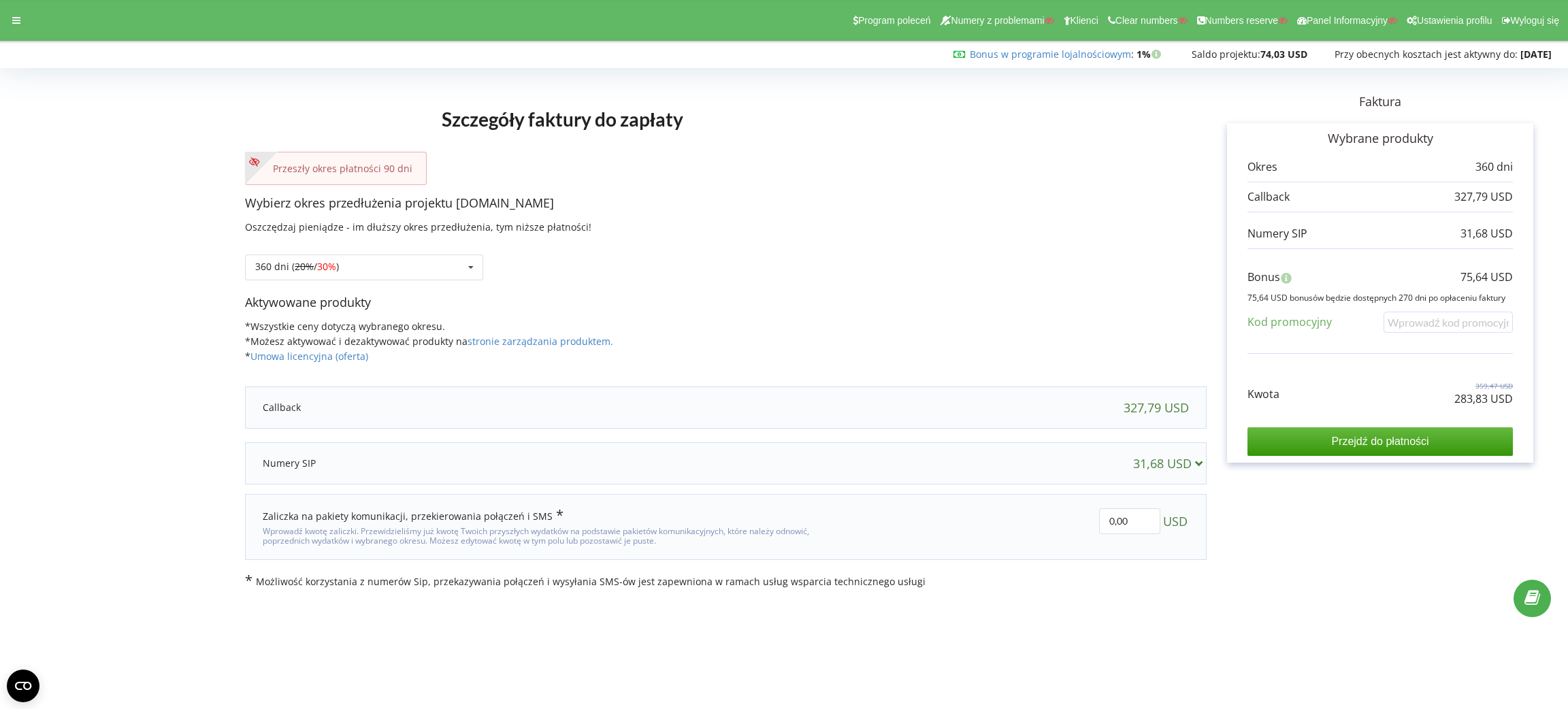
click at [1394, 404] on p "283,83 USD" at bounding box center [1484, 399] width 59 height 16
copy div "283,83 USD"
click at [1394, 286] on div "Bonus 75,64 USD" at bounding box center [1380, 280] width 265 height 22
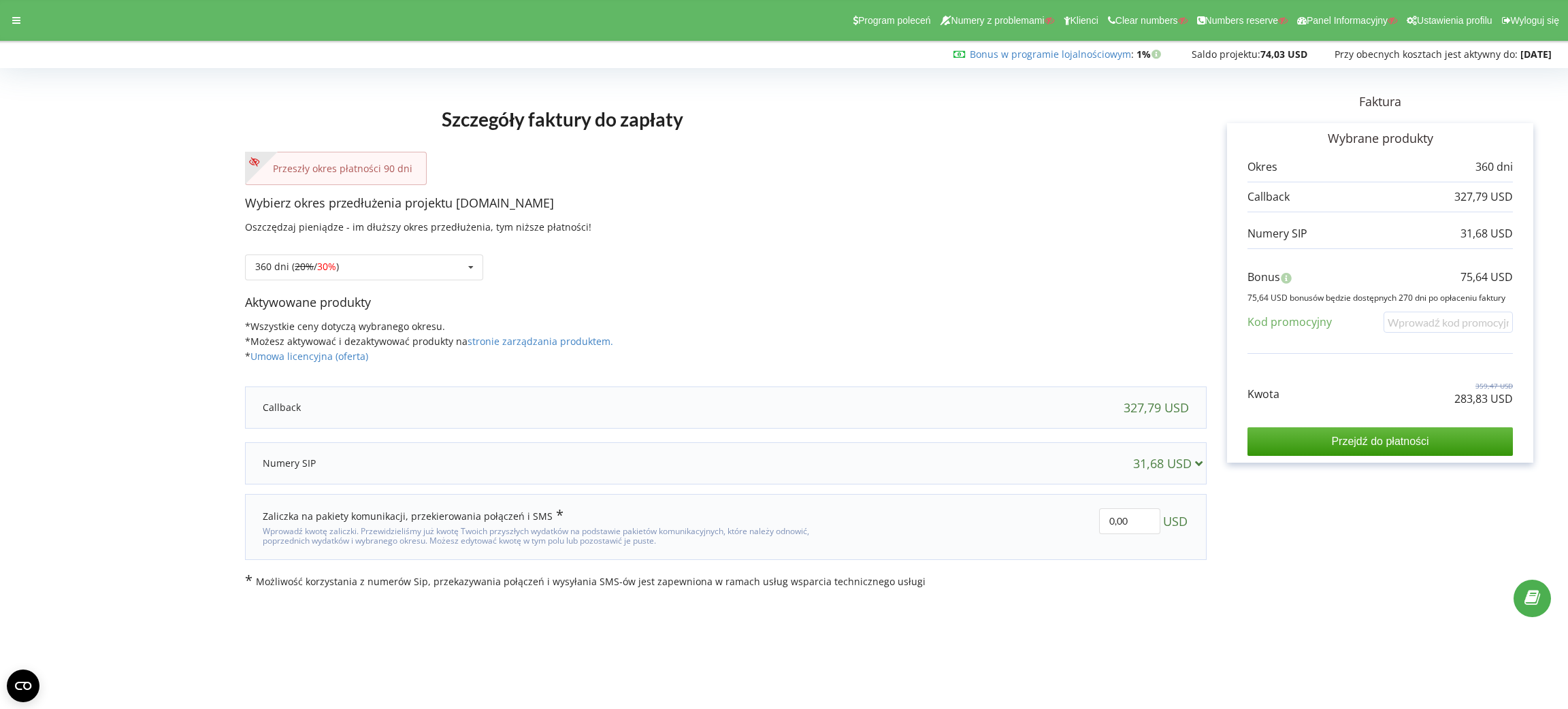
click at [1394, 276] on p "75,64 USD" at bounding box center [1487, 277] width 52 height 16
click at [1394, 275] on p "75,64 USD" at bounding box center [1487, 277] width 52 height 16
copy div "75,64 USD"
click at [357, 271] on div "360 dni ( 20% / 30% ) Doładuj saldo bez przedłużania 30 dni 20% / 30% 30%" at bounding box center [364, 267] width 238 height 26
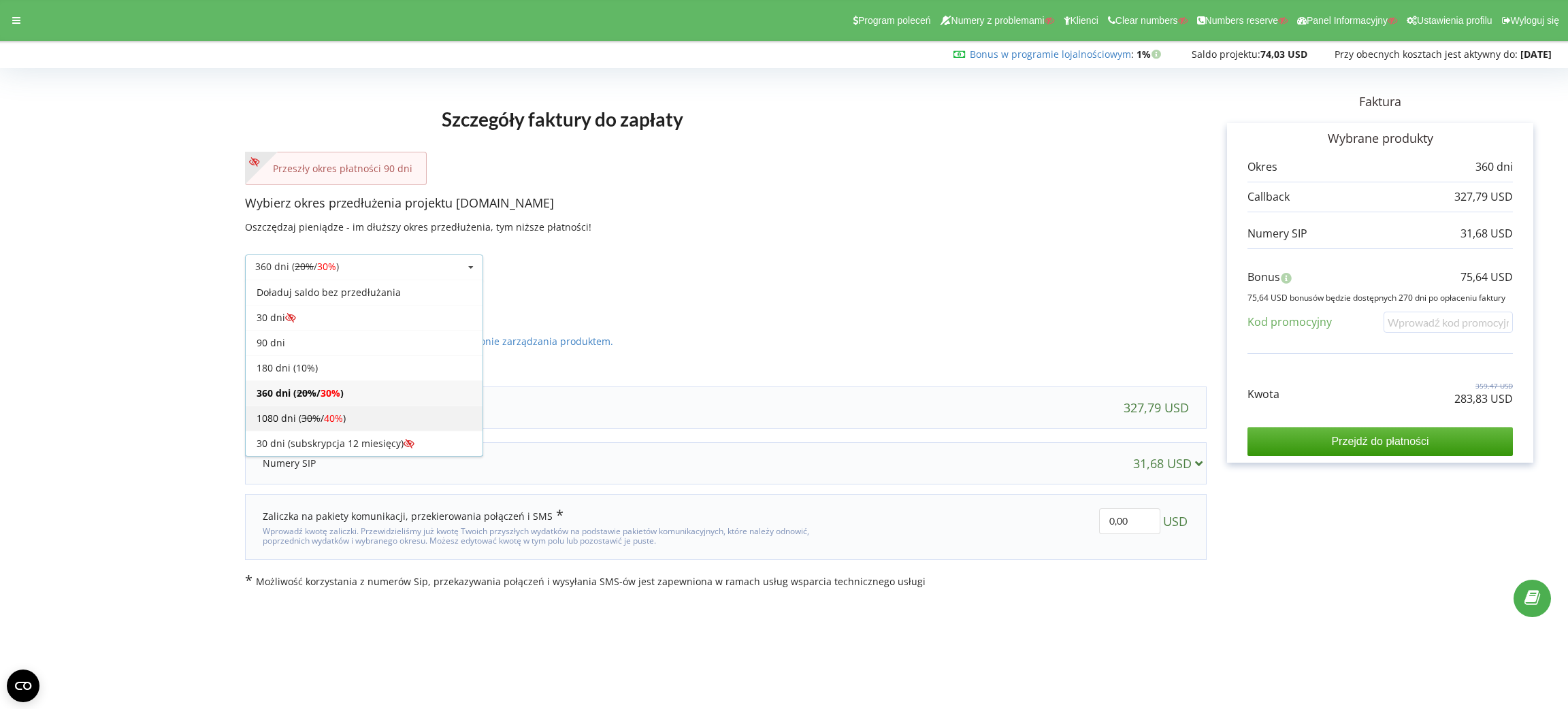
click at [354, 409] on div "1080 dni ( 30% / 40% )" at bounding box center [365, 418] width 237 height 25
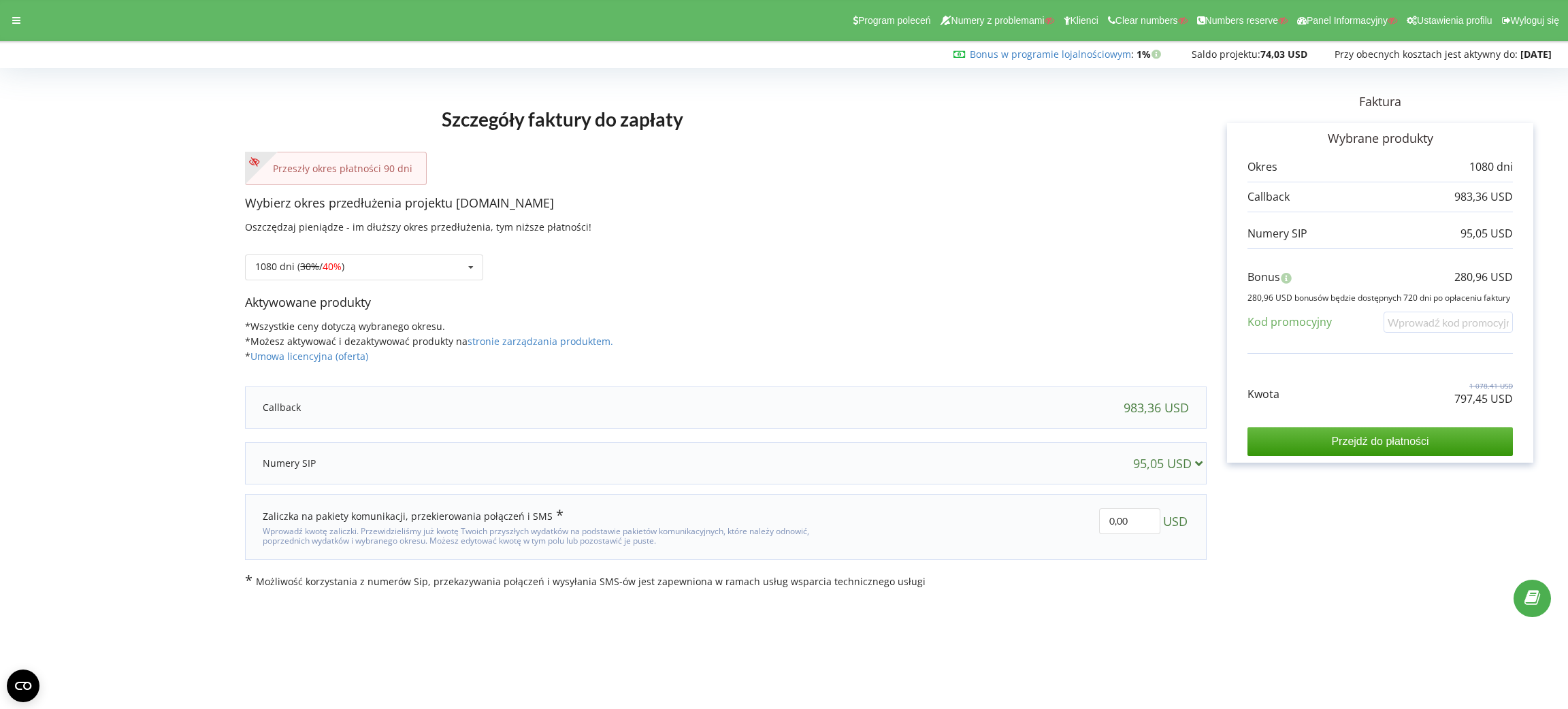
click at [1394, 397] on p "797,45 USD" at bounding box center [1484, 399] width 59 height 16
copy div "797,45 USD"
click at [1394, 284] on p "280,96 USD" at bounding box center [1484, 277] width 59 height 16
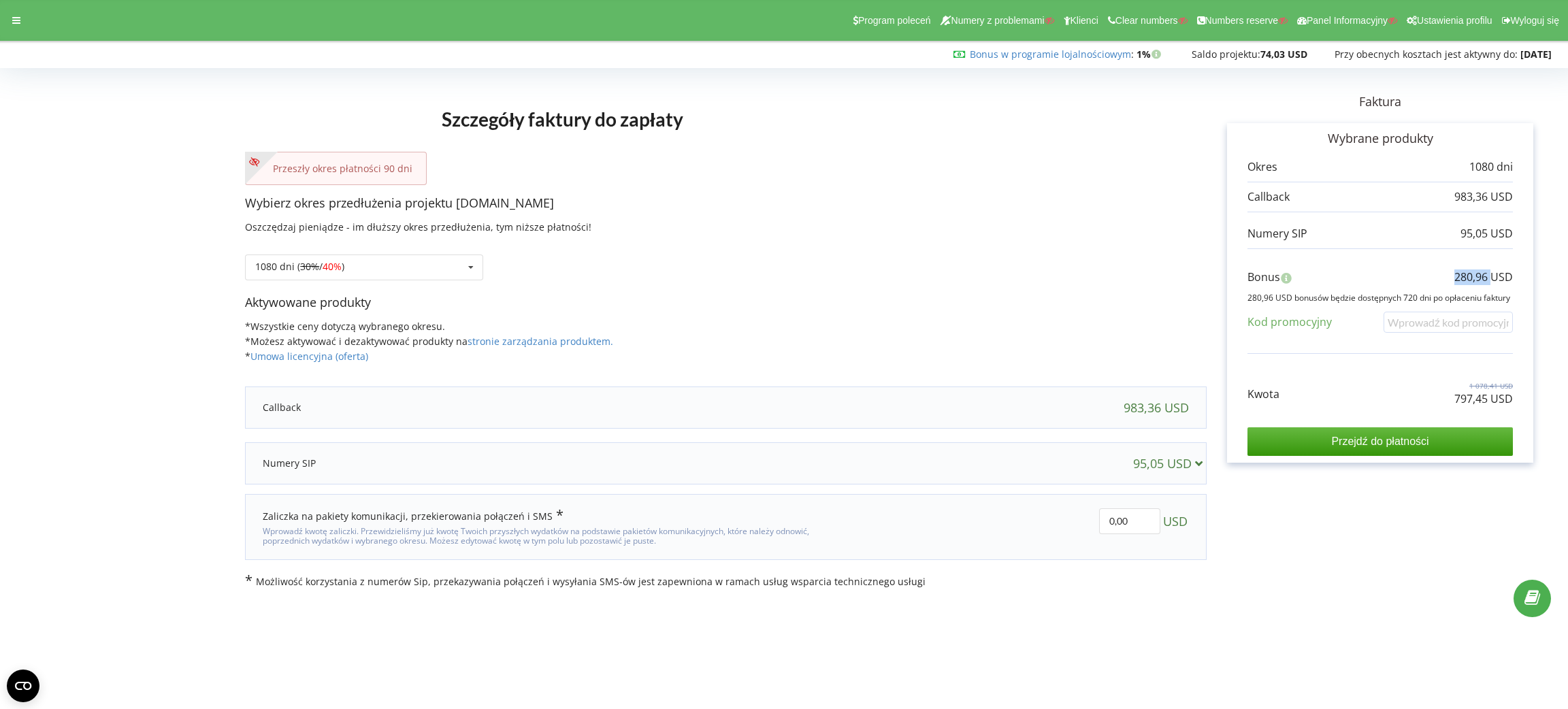
click at [1394, 283] on p "280,96 USD" at bounding box center [1484, 277] width 59 height 16
copy div "280,96 USD"
click at [10, 16] on div at bounding box center [16, 21] width 25 height 19
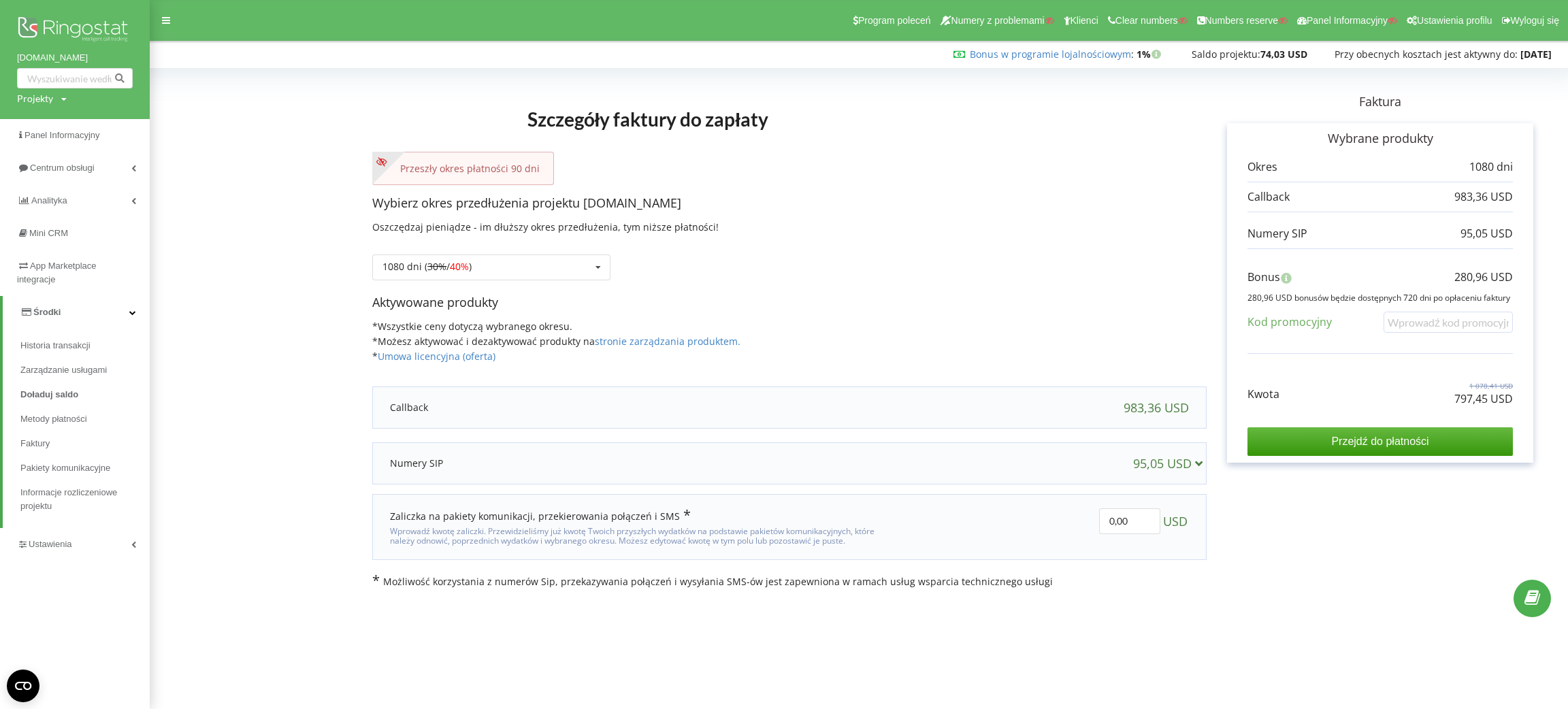
click at [43, 102] on div "Projekty" at bounding box center [35, 98] width 36 height 13
click at [51, 122] on input "text" at bounding box center [59, 127] width 68 height 19
paste input "[DOMAIN_NAME]"
type input "[DOMAIN_NAME]"
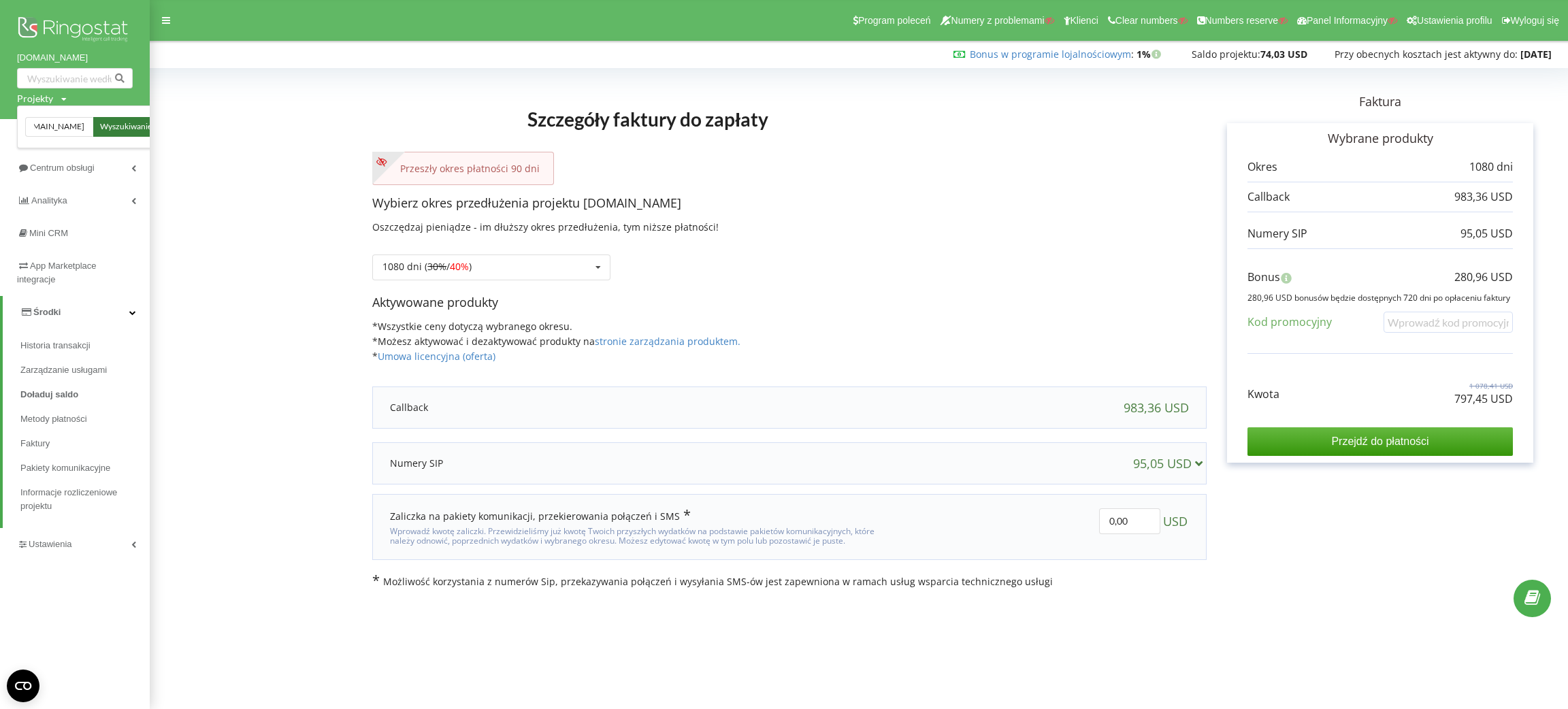
click at [122, 121] on span "Wyszukiwanie" at bounding box center [125, 127] width 51 height 12
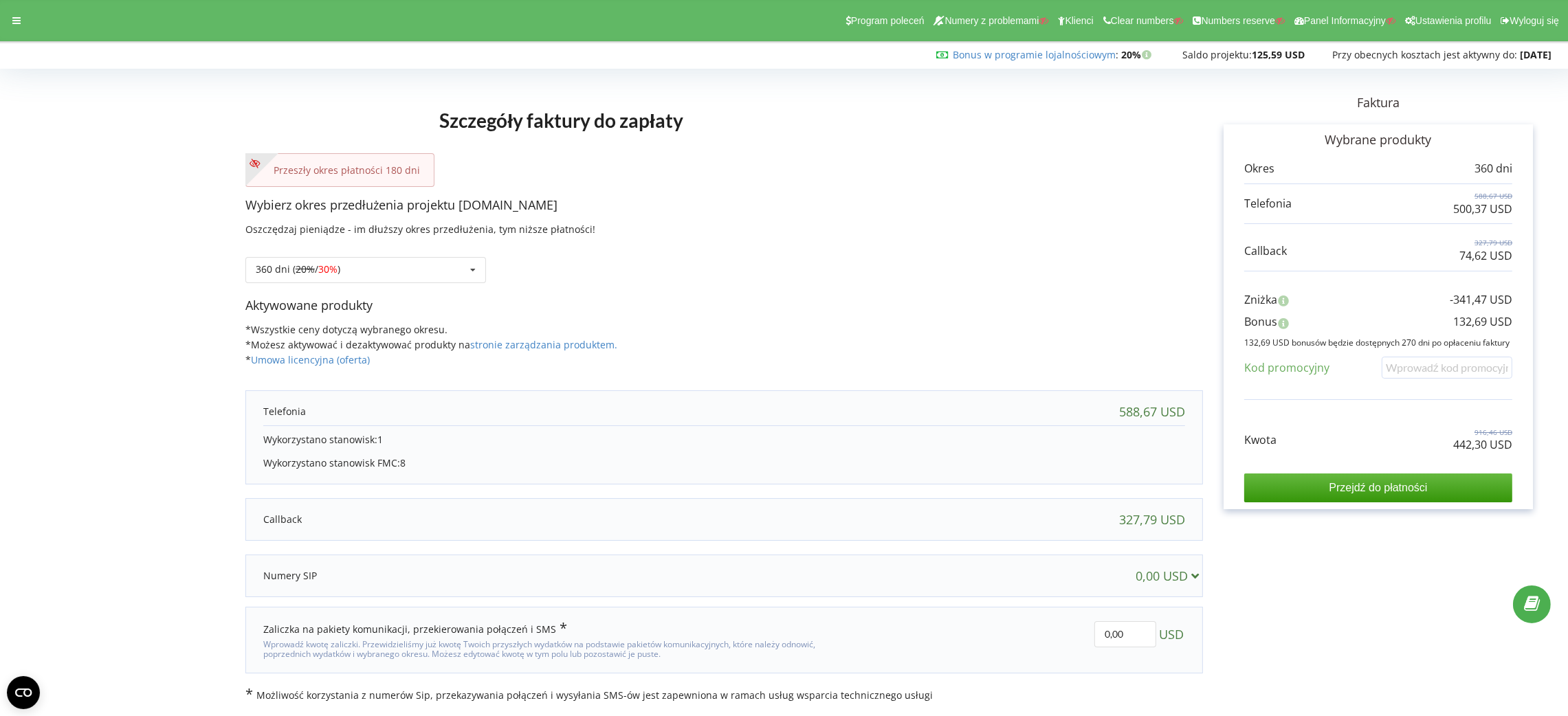
click at [1488, 440] on p "442,30 USD" at bounding box center [1483, 445] width 59 height 16
copy div "442,30 USD"
click at [1468, 324] on p "132,69 USD" at bounding box center [1483, 321] width 59 height 16
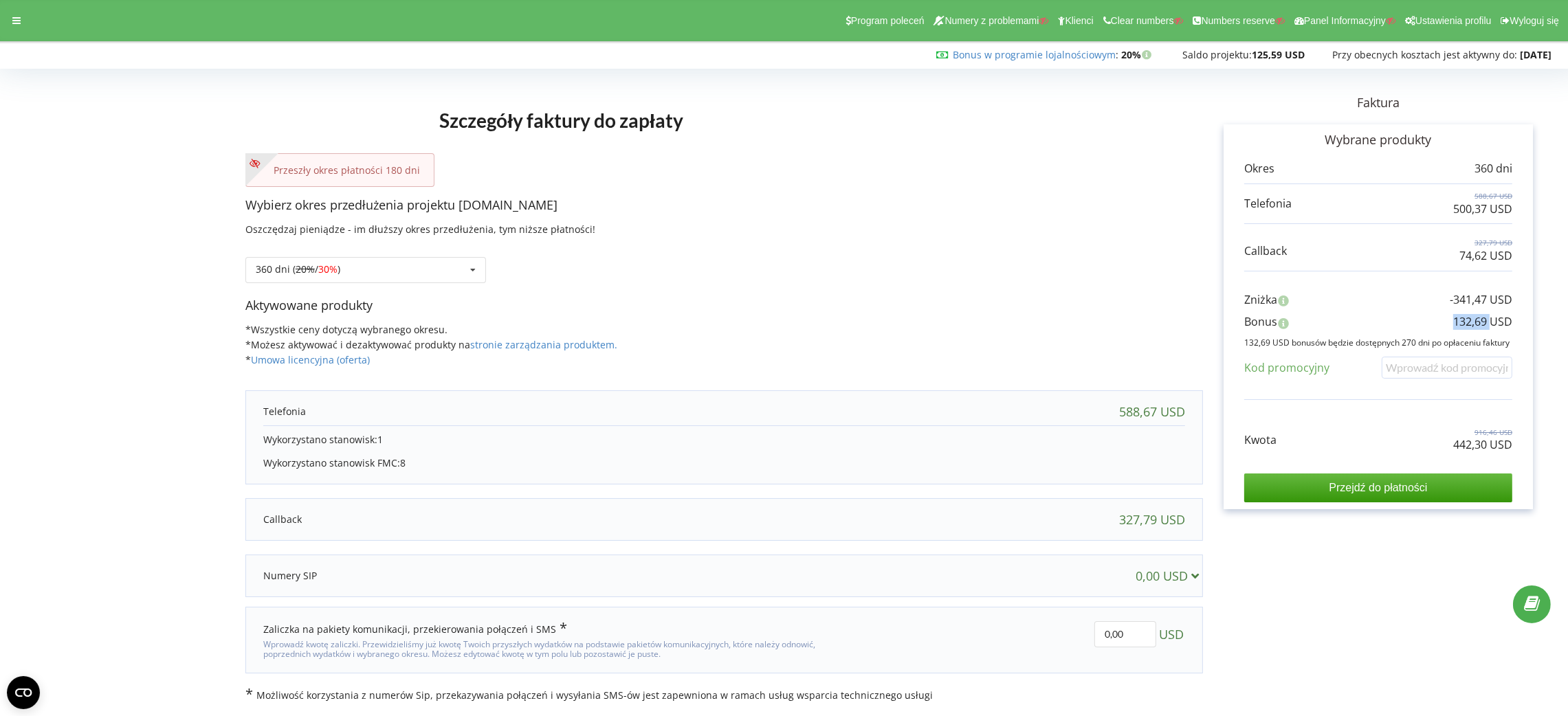
click at [1468, 324] on p "132,69 USD" at bounding box center [1483, 321] width 59 height 16
copy div "132,69 USD"
click at [465, 272] on icon at bounding box center [472, 270] width 20 height 26
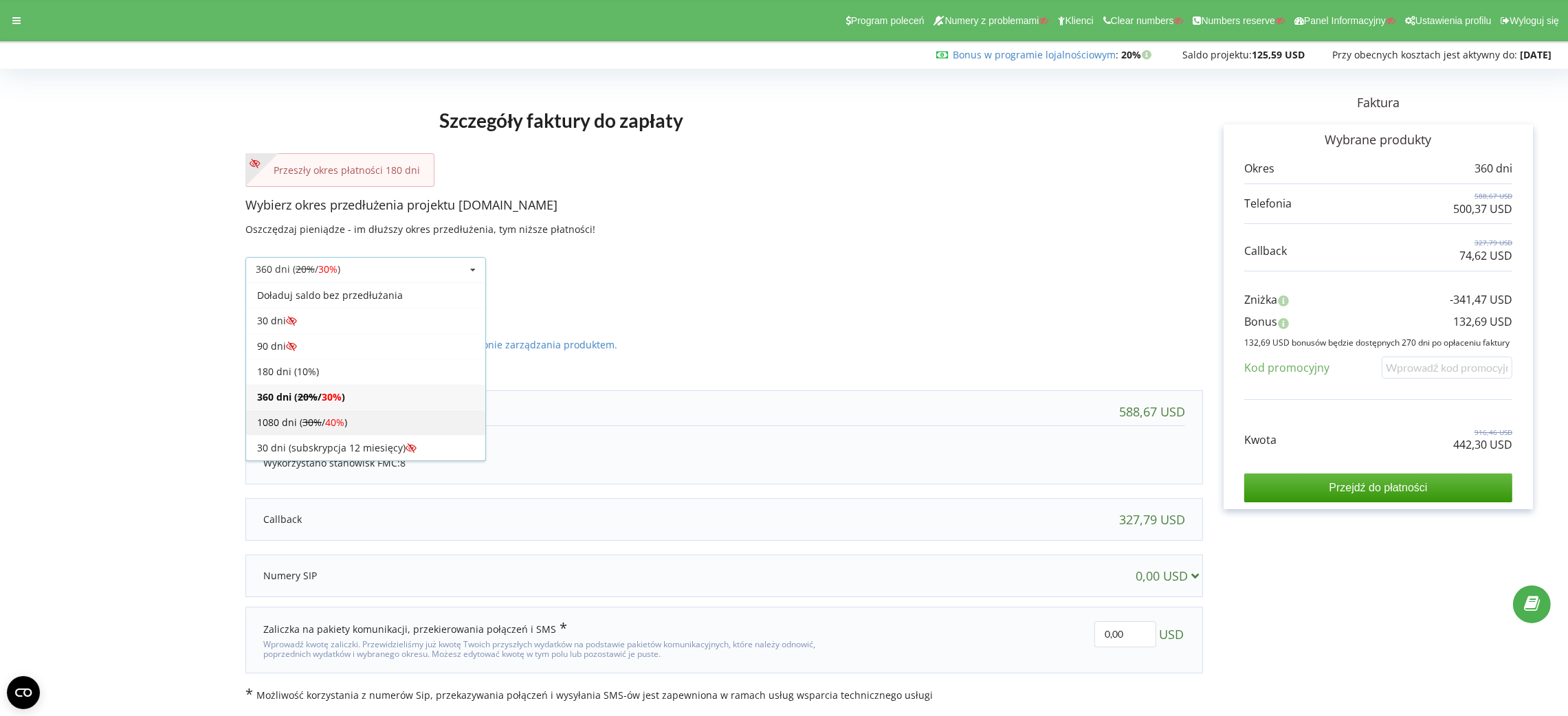
click at [418, 424] on div "1080 dni ( 30% / 40% )" at bounding box center [366, 422] width 239 height 26
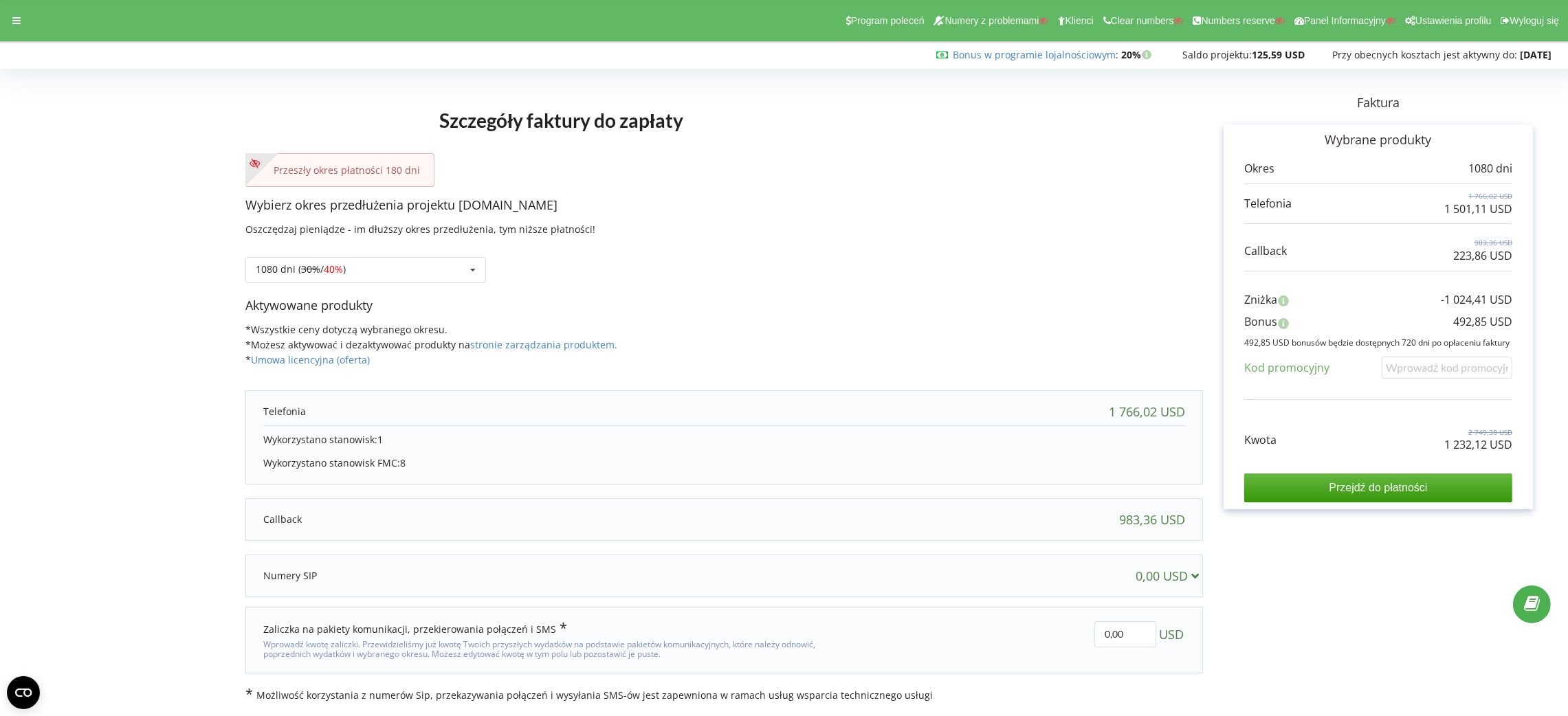
click at [1472, 448] on p "1 232,12 USD" at bounding box center [1478, 445] width 68 height 16
copy div "1 232,12 USD"
click at [1463, 325] on p "492,85 USD" at bounding box center [1483, 321] width 59 height 16
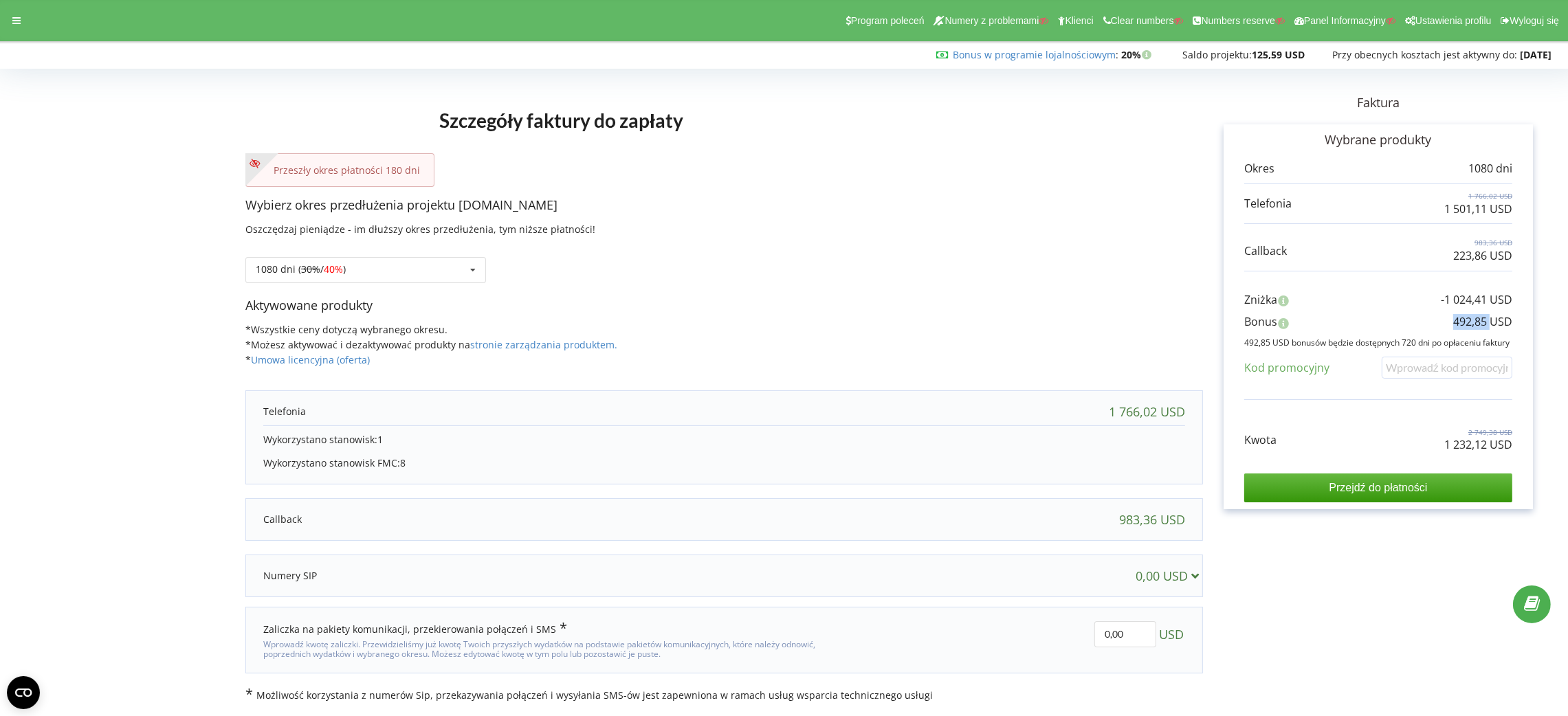
click at [1463, 325] on p "492,85 USD" at bounding box center [1483, 321] width 59 height 16
copy div "492,85 USD"
click at [14, 27] on div at bounding box center [16, 21] width 25 height 20
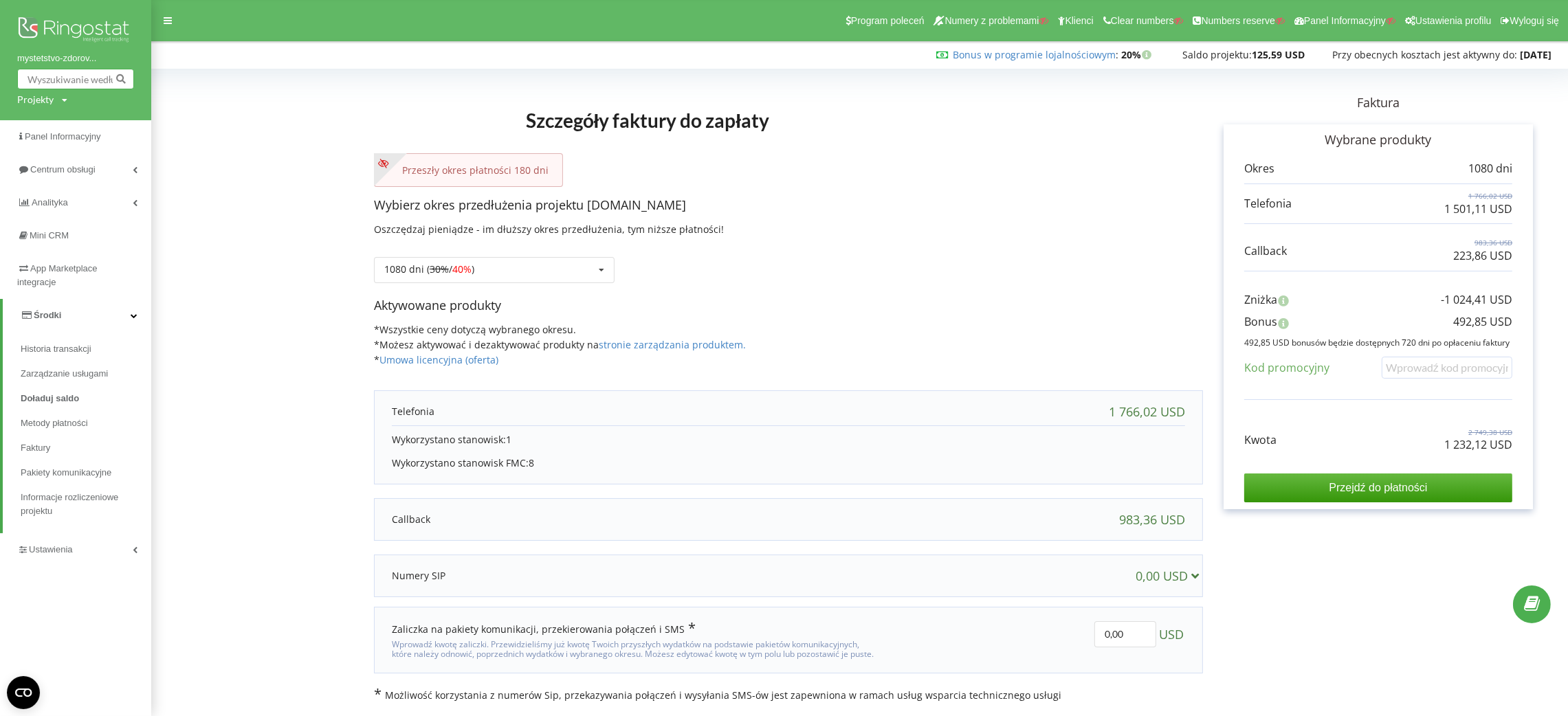
click at [64, 84] on input "text" at bounding box center [75, 78] width 117 height 20
click at [59, 99] on div "Projekty Wyszukiwanie" at bounding box center [42, 99] width 50 height 14
click at [66, 119] on input "text" at bounding box center [59, 128] width 69 height 20
paste input "[DOMAIN_NAME]"
type input "[DOMAIN_NAME]"
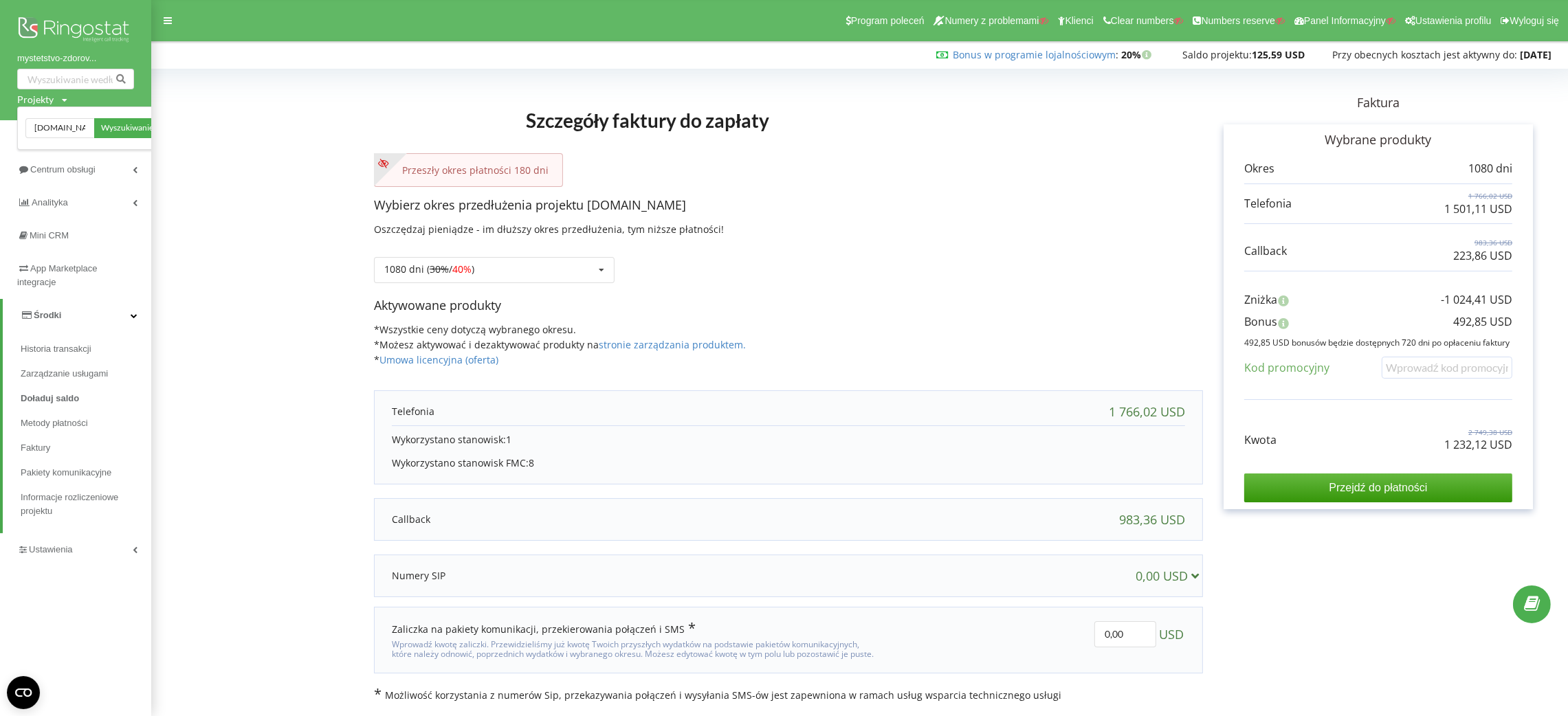
click at [109, 114] on div "[DOMAIN_NAME] Wyszukiwanie" at bounding box center [93, 128] width 151 height 44
click at [114, 130] on span "Wyszukiwanie" at bounding box center [127, 128] width 52 height 12
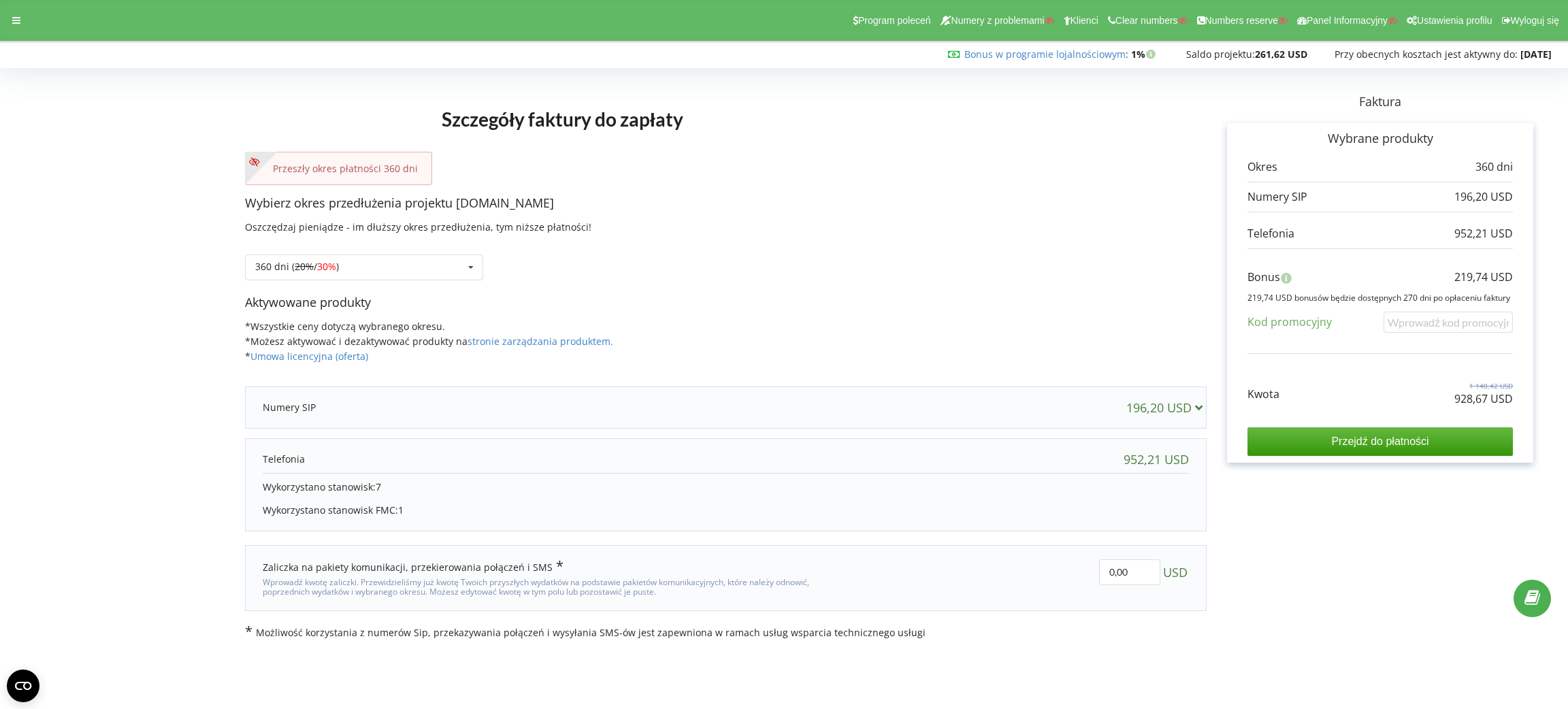
click at [1505, 397] on p "928,67 USD" at bounding box center [1484, 399] width 59 height 16
copy div "928,67 USD"
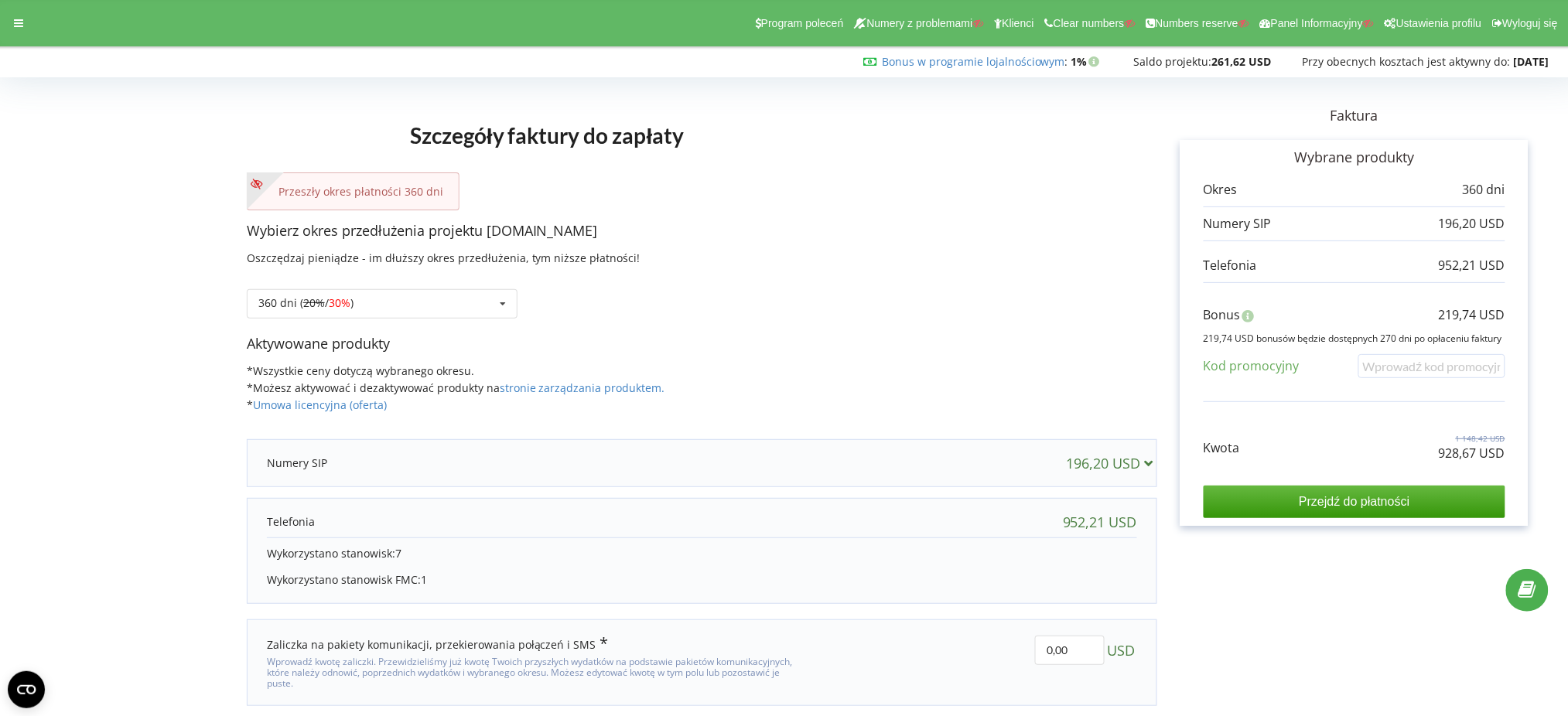
click at [1437, 317] on div "Bonus 219,74 USD" at bounding box center [1354, 319] width 302 height 25
click at [1457, 314] on p "219,74 USD" at bounding box center [1472, 314] width 67 height 18
copy div "219,74 USD"
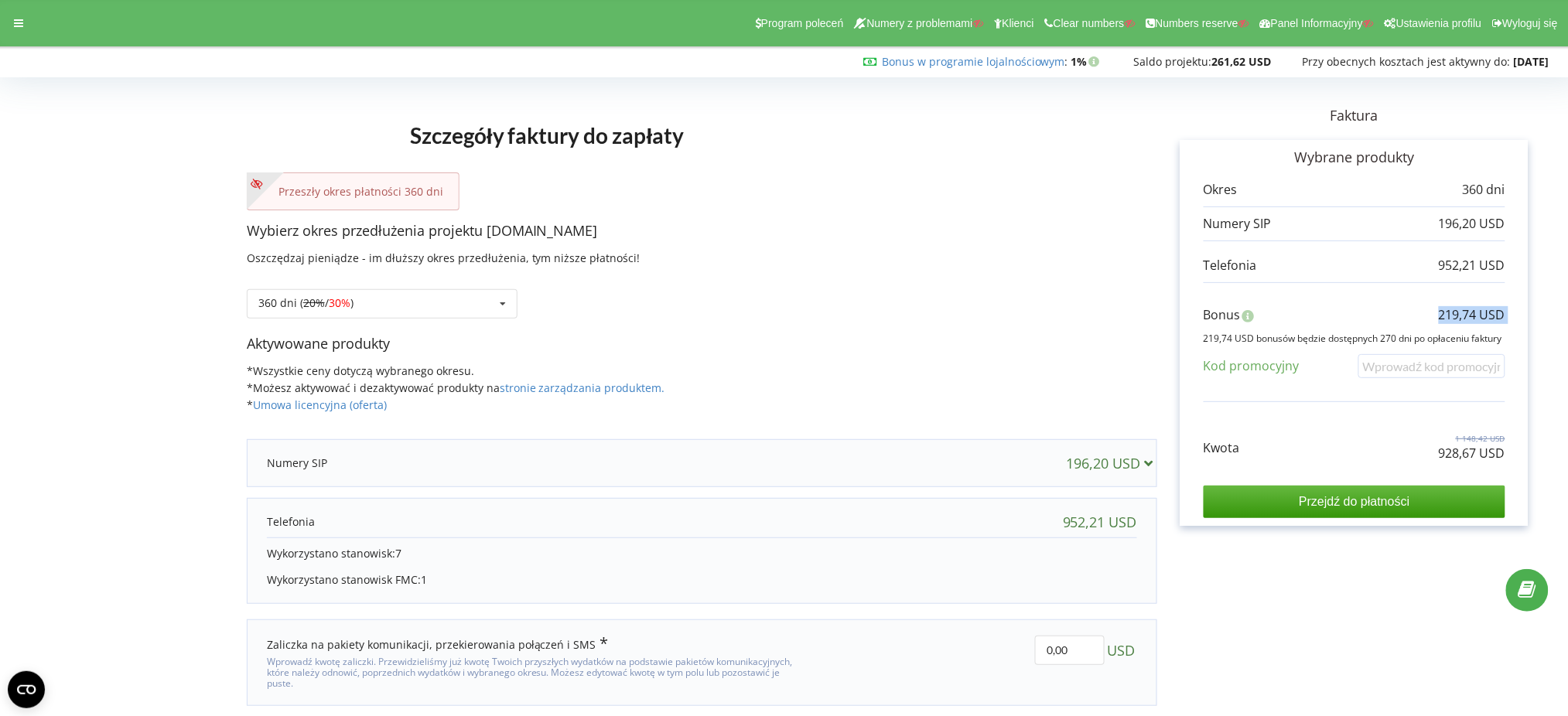
copy div "219,74 USD"
click at [471, 310] on div "360 dni ( 20% / 30% ) Doładuj saldo bez przedłużania 30 dni 20% / 30% 30%" at bounding box center [381, 303] width 270 height 30
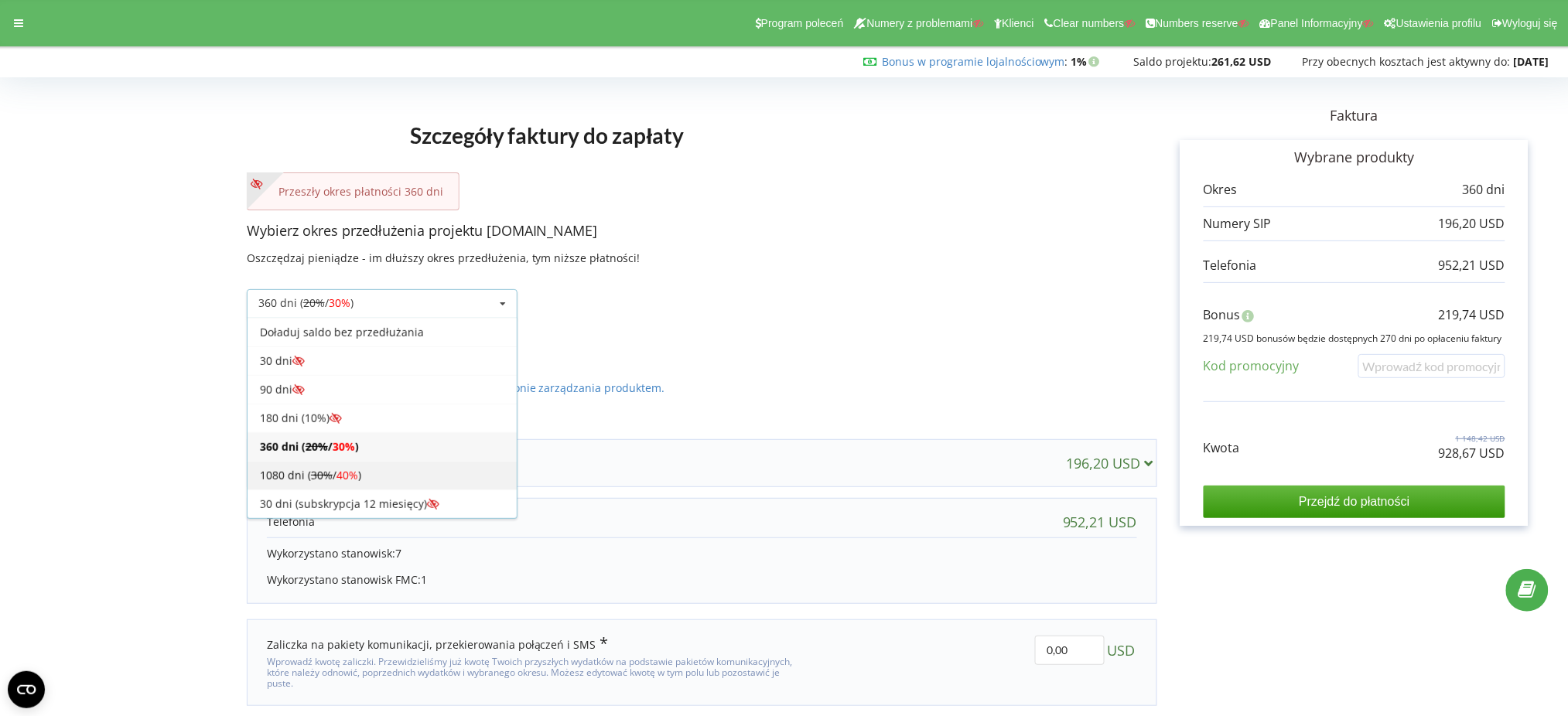
click at [473, 465] on div "1080 dni ( 30% / 40% )" at bounding box center [382, 475] width 270 height 29
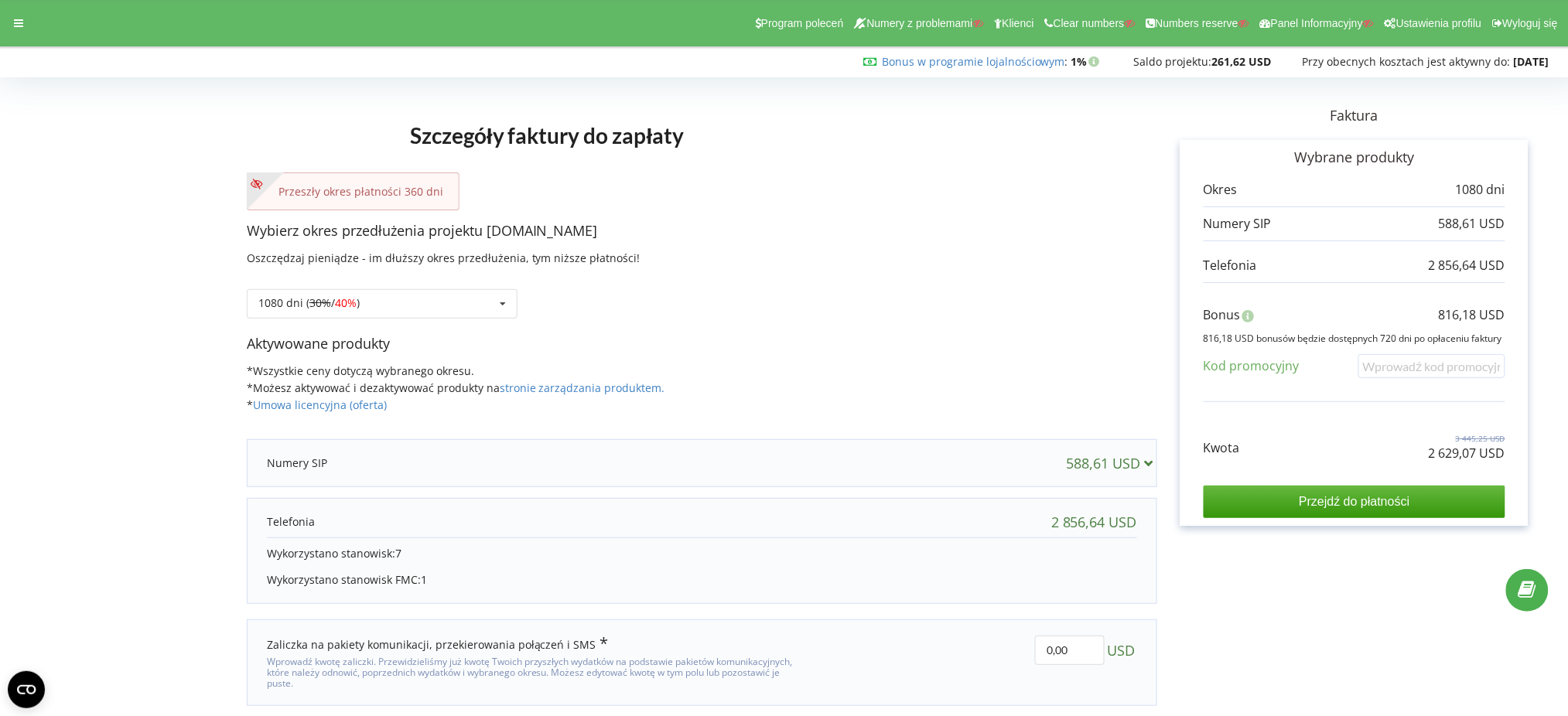
click at [1454, 449] on p "2 629,07 USD" at bounding box center [1467, 453] width 76 height 18
copy div "2 629,07 USD"
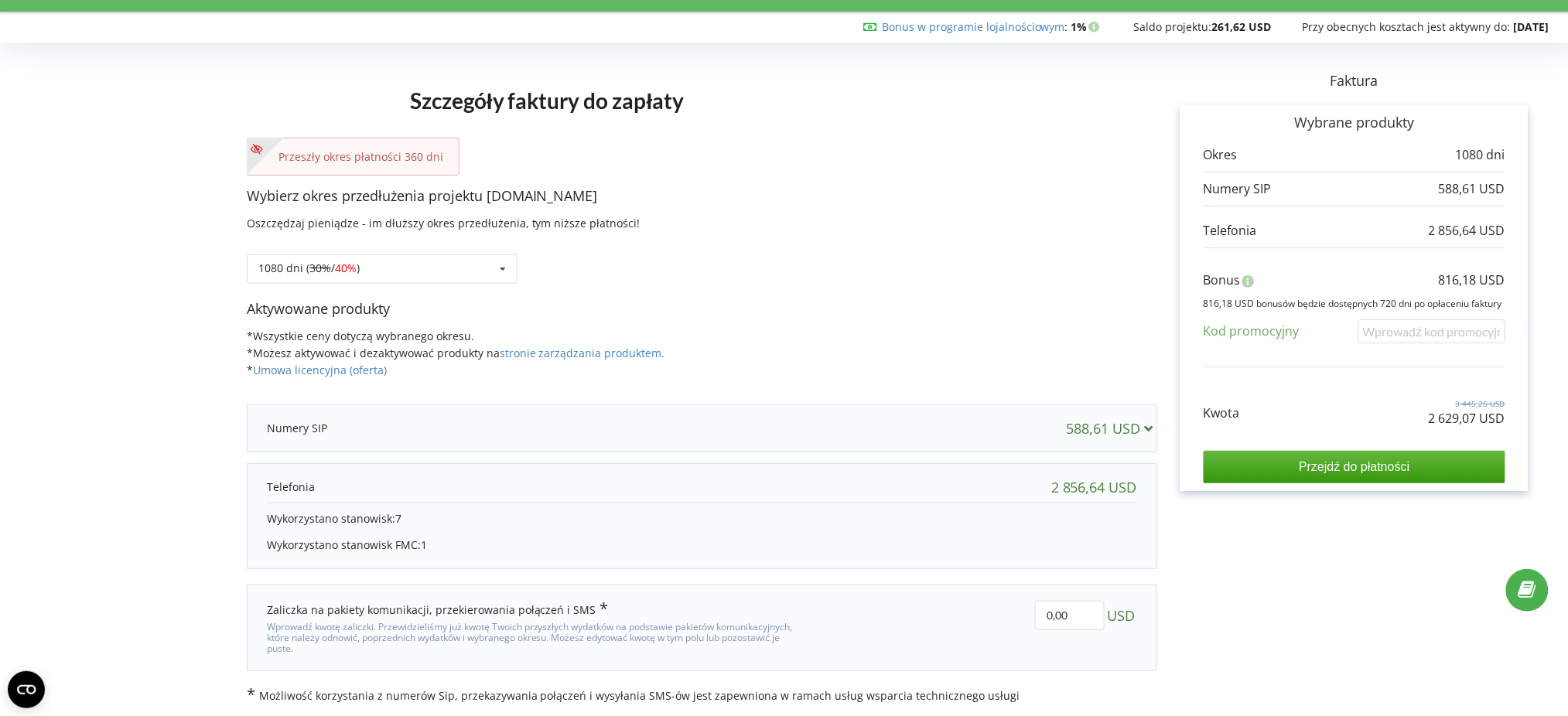
click at [1460, 277] on p "816,18 USD" at bounding box center [1472, 280] width 67 height 18
copy div "816,18 USD"
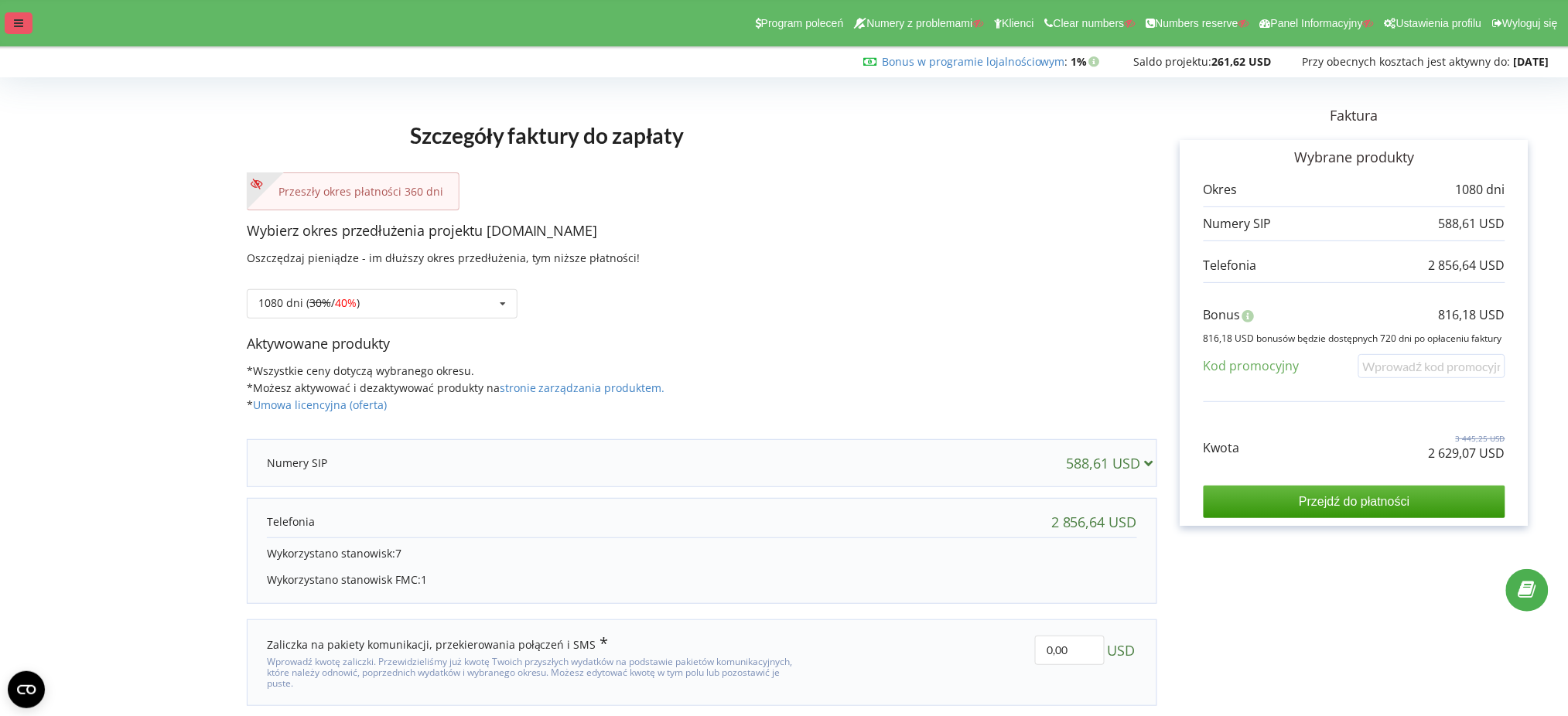
click at [14, 21] on icon at bounding box center [18, 23] width 9 height 11
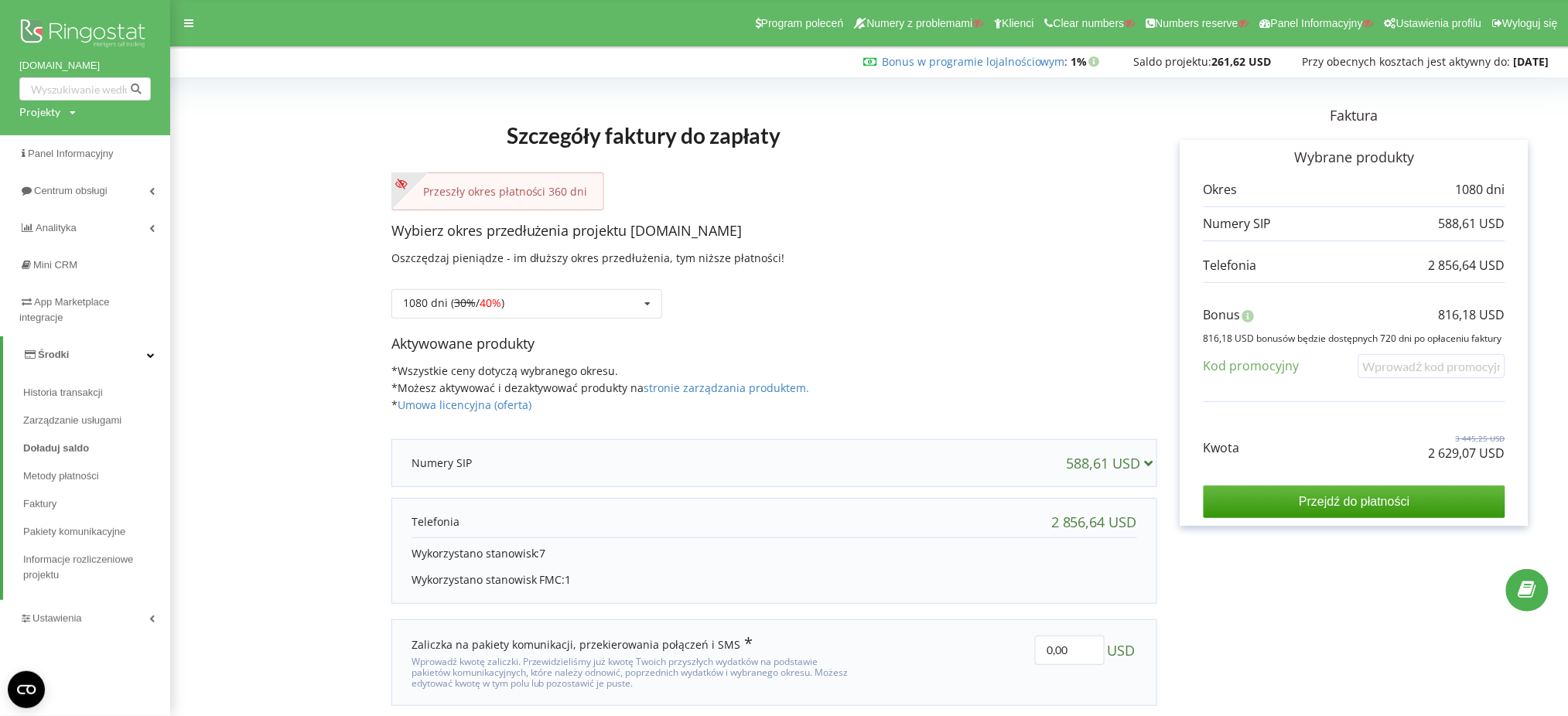
click at [47, 108] on div "Projekty" at bounding box center [40, 112] width 41 height 15
click at [57, 142] on input "text" at bounding box center [67, 144] width 77 height 22
paste input "[DOMAIN_NAME]"
type input "[DOMAIN_NAME]"
click at [152, 145] on span "Wyszukiwanie" at bounding box center [142, 144] width 58 height 14
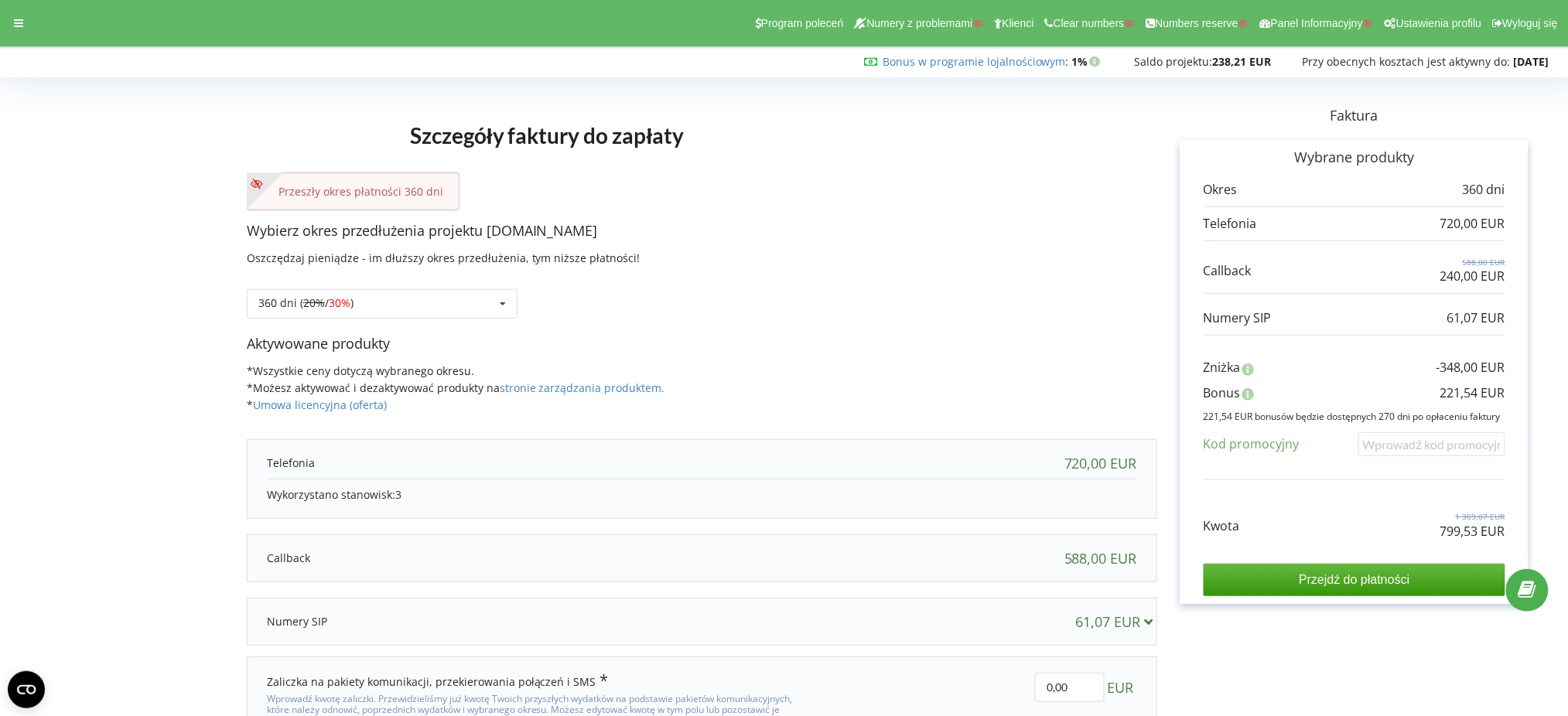
click at [1457, 526] on p "799,53 EUR" at bounding box center [1473, 531] width 65 height 18
copy div "799,53 EUR"
click at [1465, 391] on p "221,54 EUR" at bounding box center [1473, 393] width 65 height 18
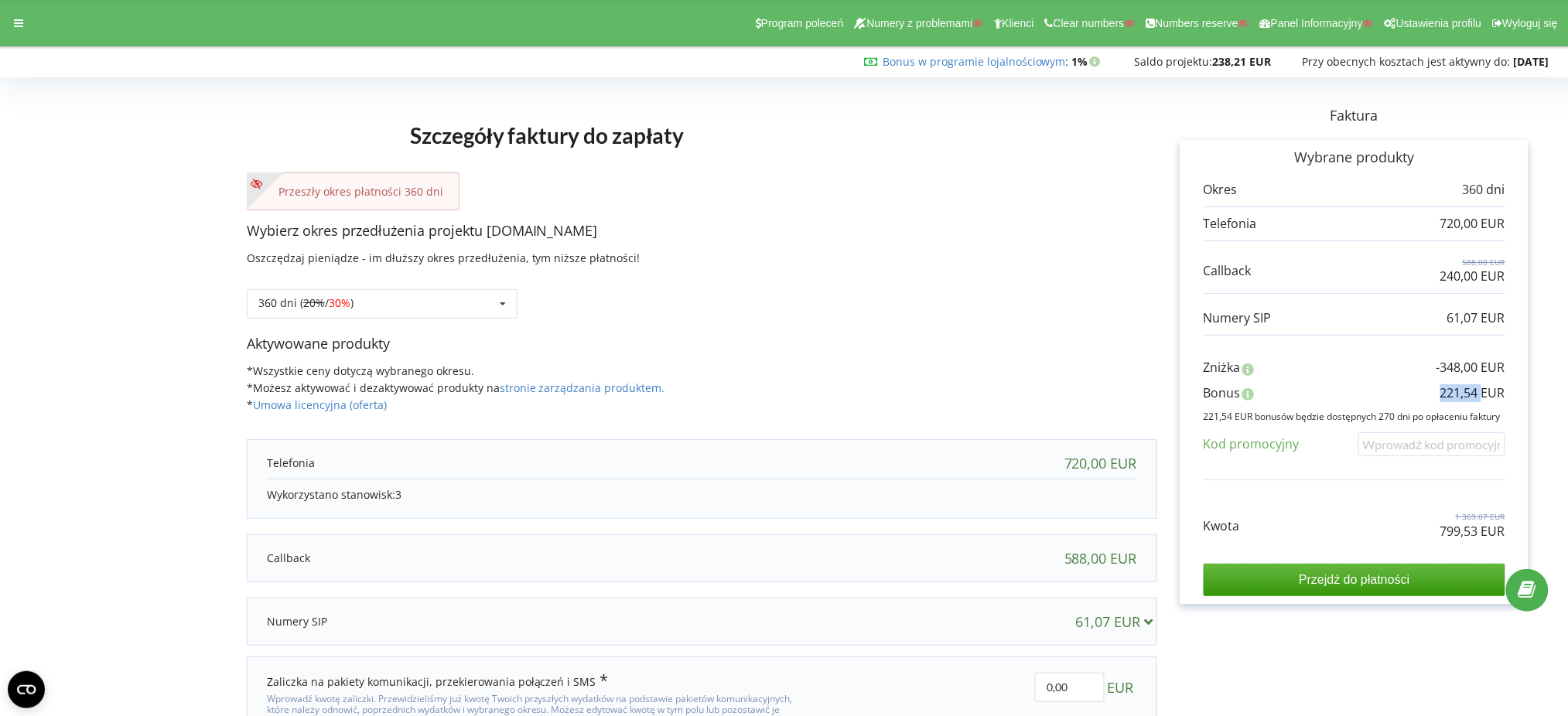
click at [1465, 391] on p "221,54 EUR" at bounding box center [1473, 393] width 65 height 18
copy div "221,54 EUR"
click at [324, 293] on div "360 dni ( 20% / 30% ) Doładuj saldo bez przedłużania 30 dni 20% / 30% 30%" at bounding box center [381, 303] width 270 height 30
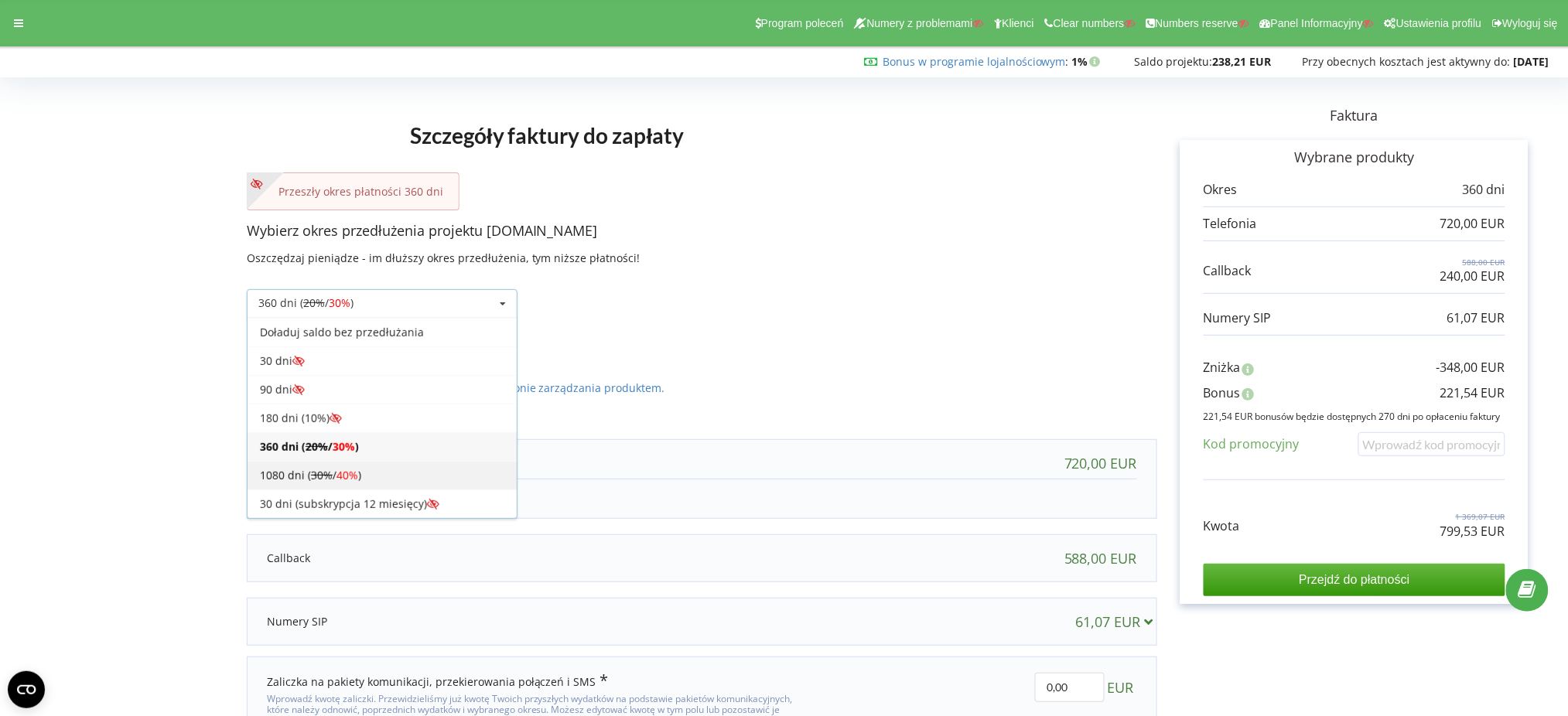
click at [329, 486] on div "1080 dni ( 30% / 40% )" at bounding box center [382, 475] width 270 height 29
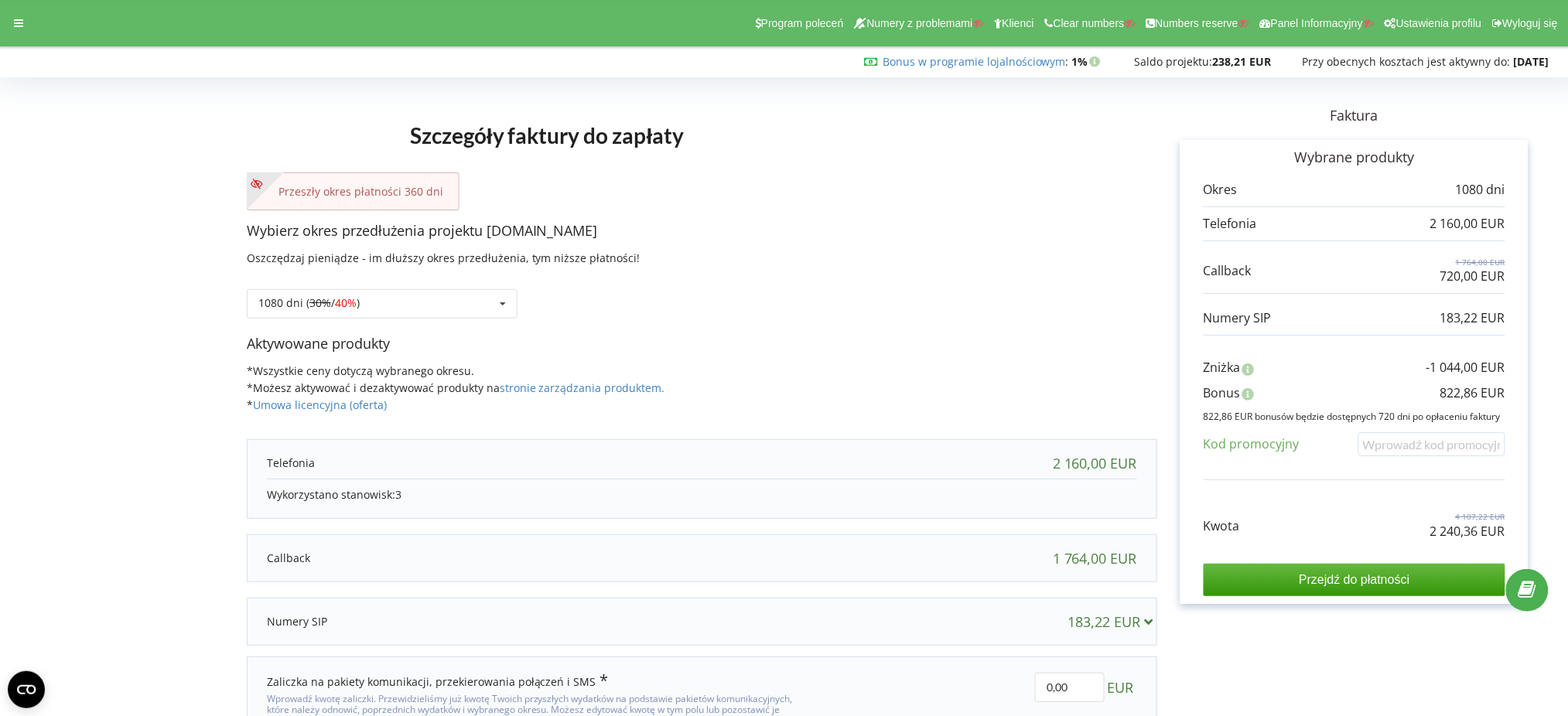
click at [1455, 529] on p "2 240,36 EUR" at bounding box center [1468, 531] width 75 height 18
copy div "2 240,36 EUR"
click at [1477, 386] on p "822,86 EUR" at bounding box center [1473, 393] width 65 height 18
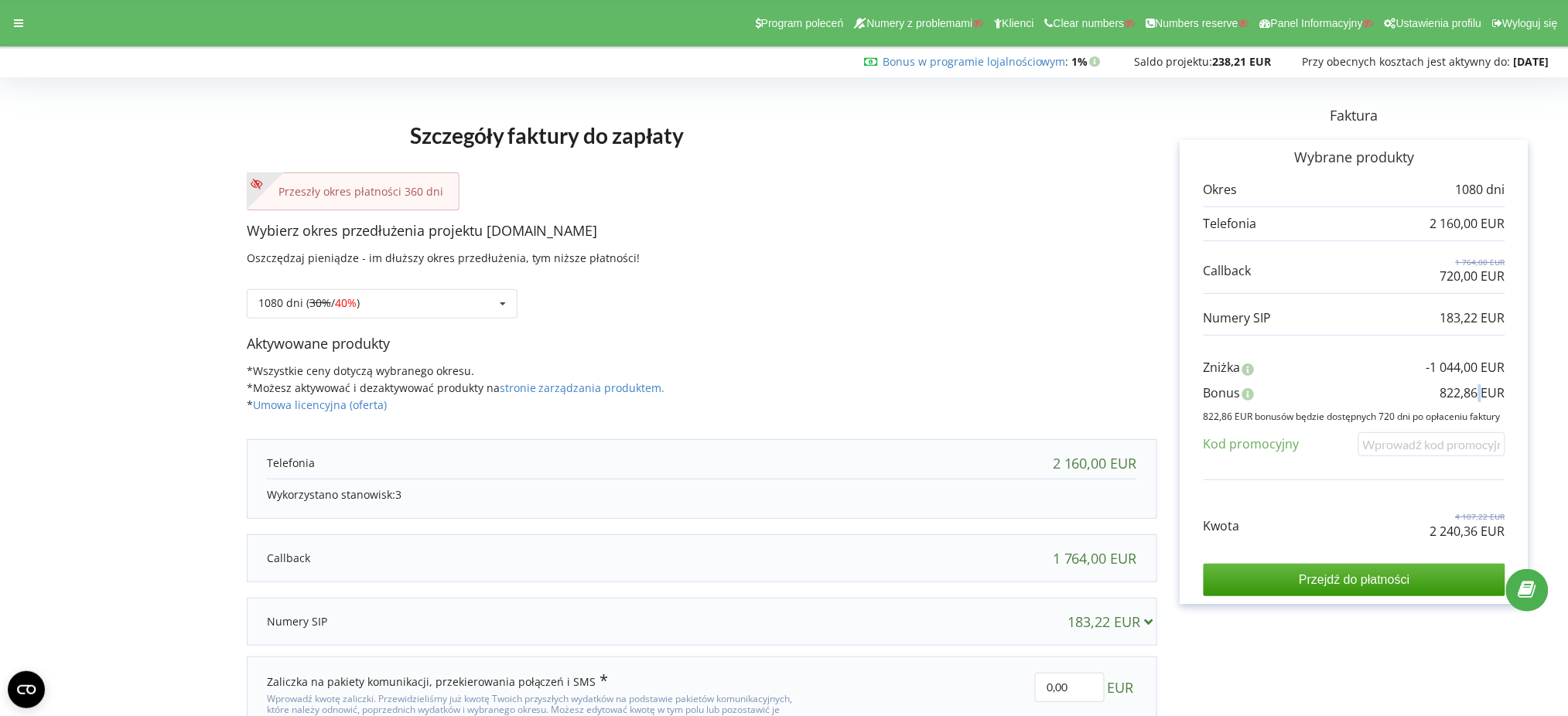
click at [1477, 386] on p "822,86 EUR" at bounding box center [1473, 393] width 65 height 18
copy div "822,86 EUR"
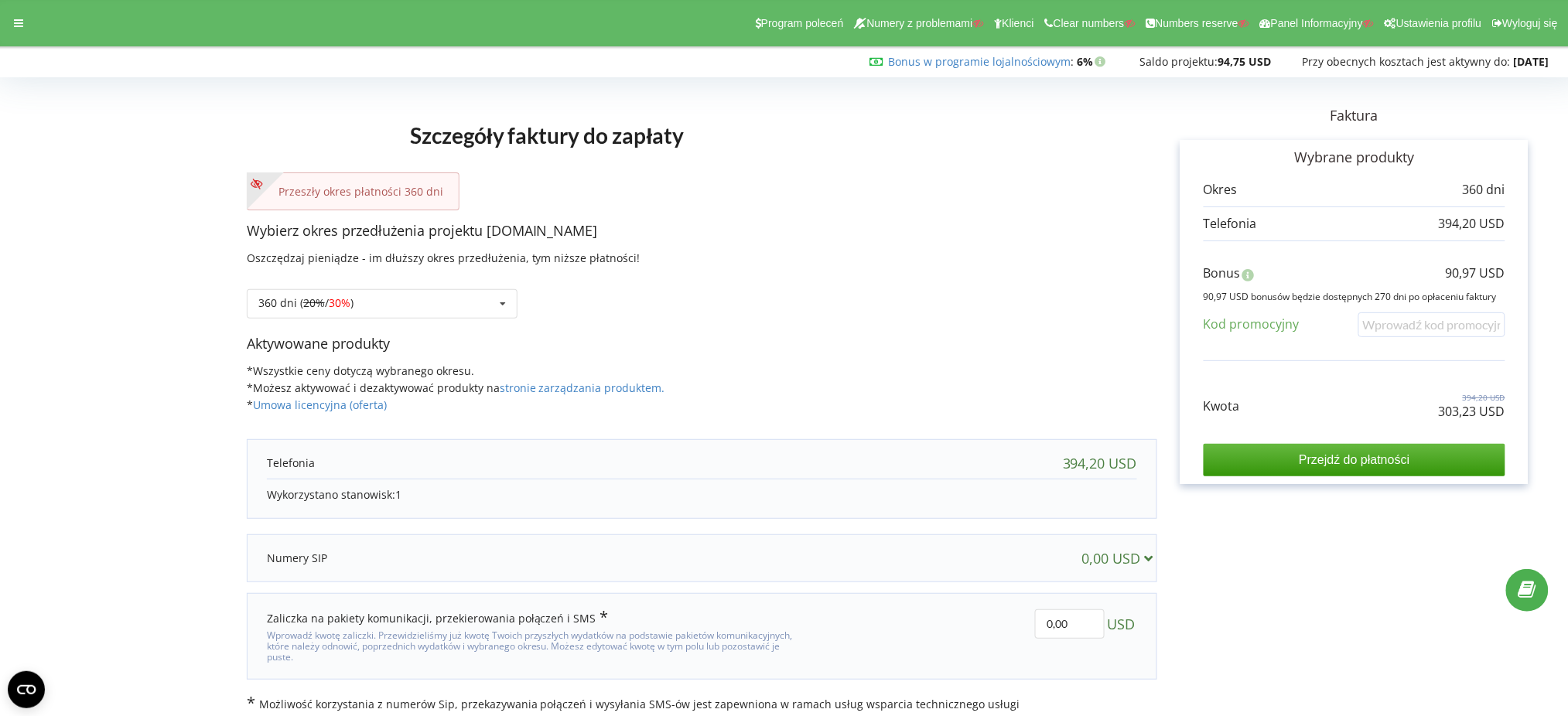
click at [1455, 409] on p "303,23 USD" at bounding box center [1472, 412] width 67 height 18
copy div "303,23 USD"
click at [1479, 273] on p "90,97 USD" at bounding box center [1476, 273] width 59 height 18
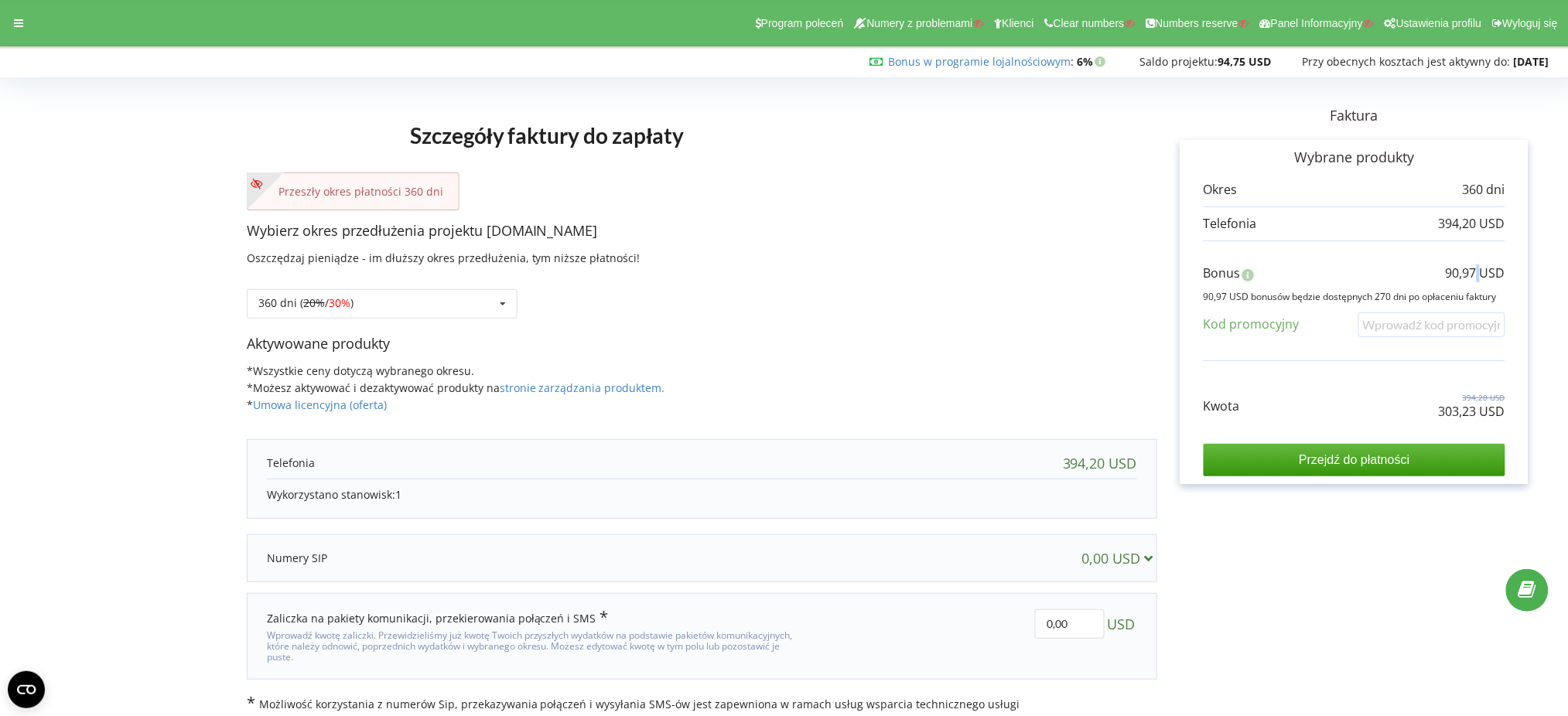
click at [1479, 273] on p "90,97 USD" at bounding box center [1476, 273] width 59 height 18
copy div "90,97 USD"
click at [490, 302] on div "360 dni ( 20% / 30% ) Doładuj saldo bez przedłużania 30 dni 20% / 30% 30%" at bounding box center [381, 303] width 270 height 30
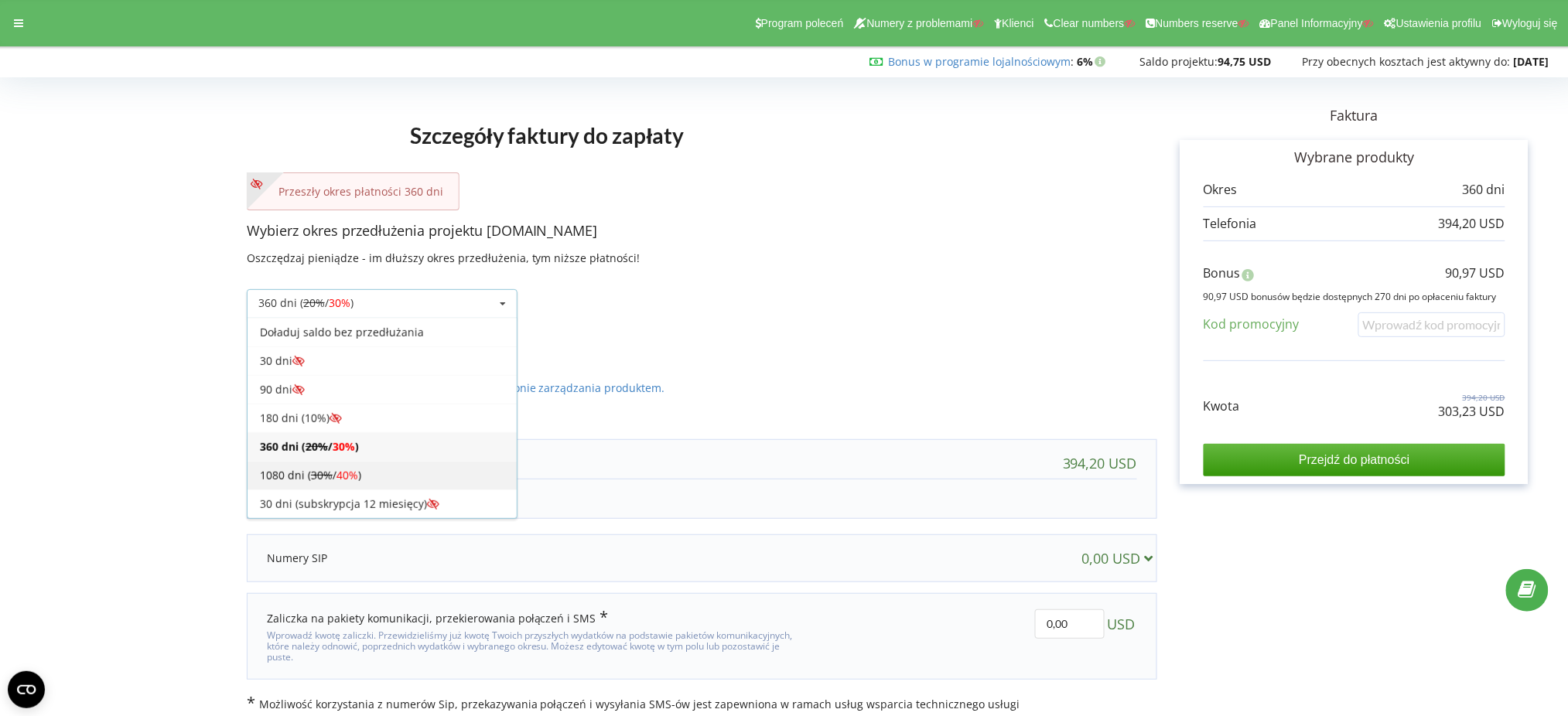
click at [384, 472] on div "1080 dni ( 30% / 40% )" at bounding box center [382, 475] width 270 height 29
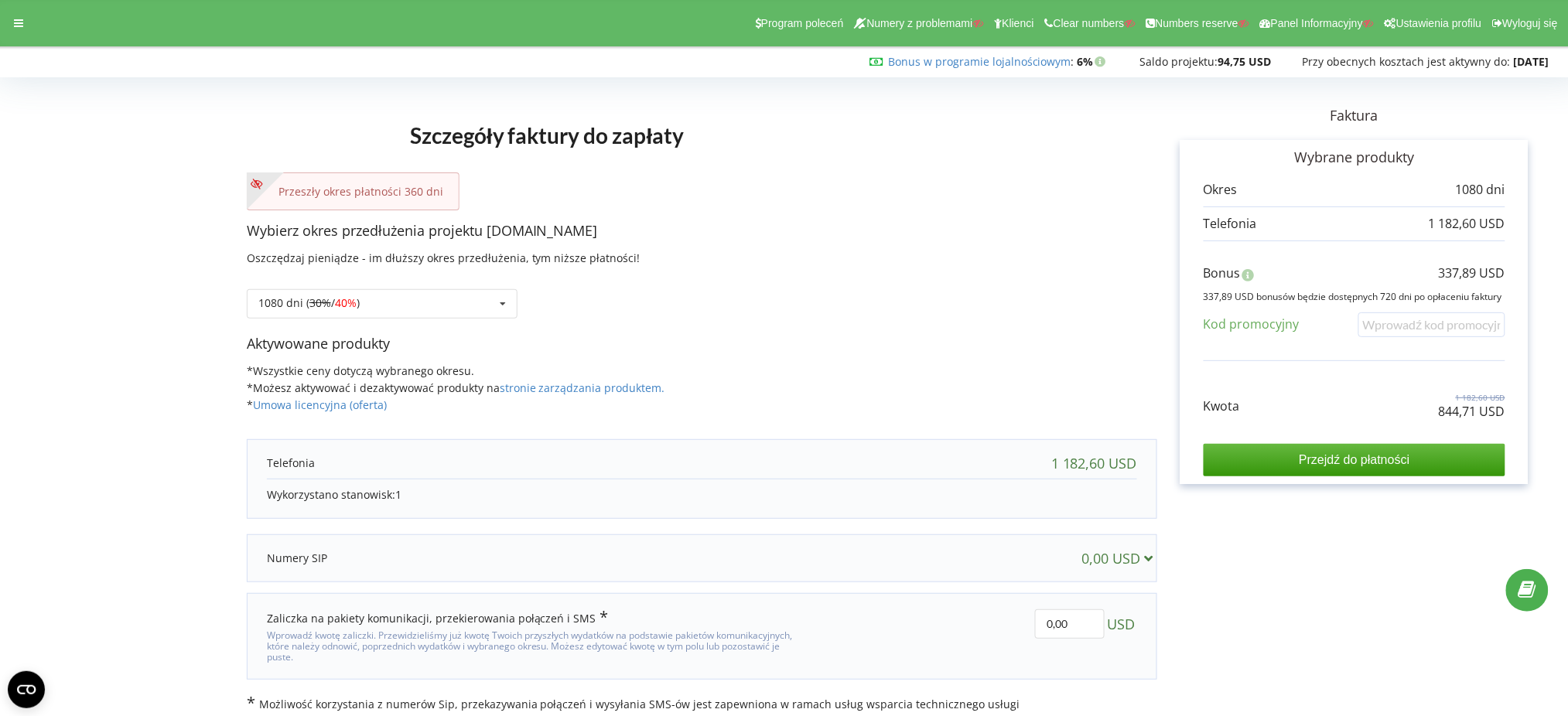
click at [1470, 416] on div "Szczegóły faktury do zapłaty Przeszły okres płatności 360 dni Wybierz okres prz…" at bounding box center [784, 397] width 1536 height 630
click at [1470, 416] on p "844,71 USD" at bounding box center [1472, 412] width 67 height 18
copy div "844,71 USD"
click at [1464, 265] on p "337,89 USD" at bounding box center [1472, 273] width 67 height 18
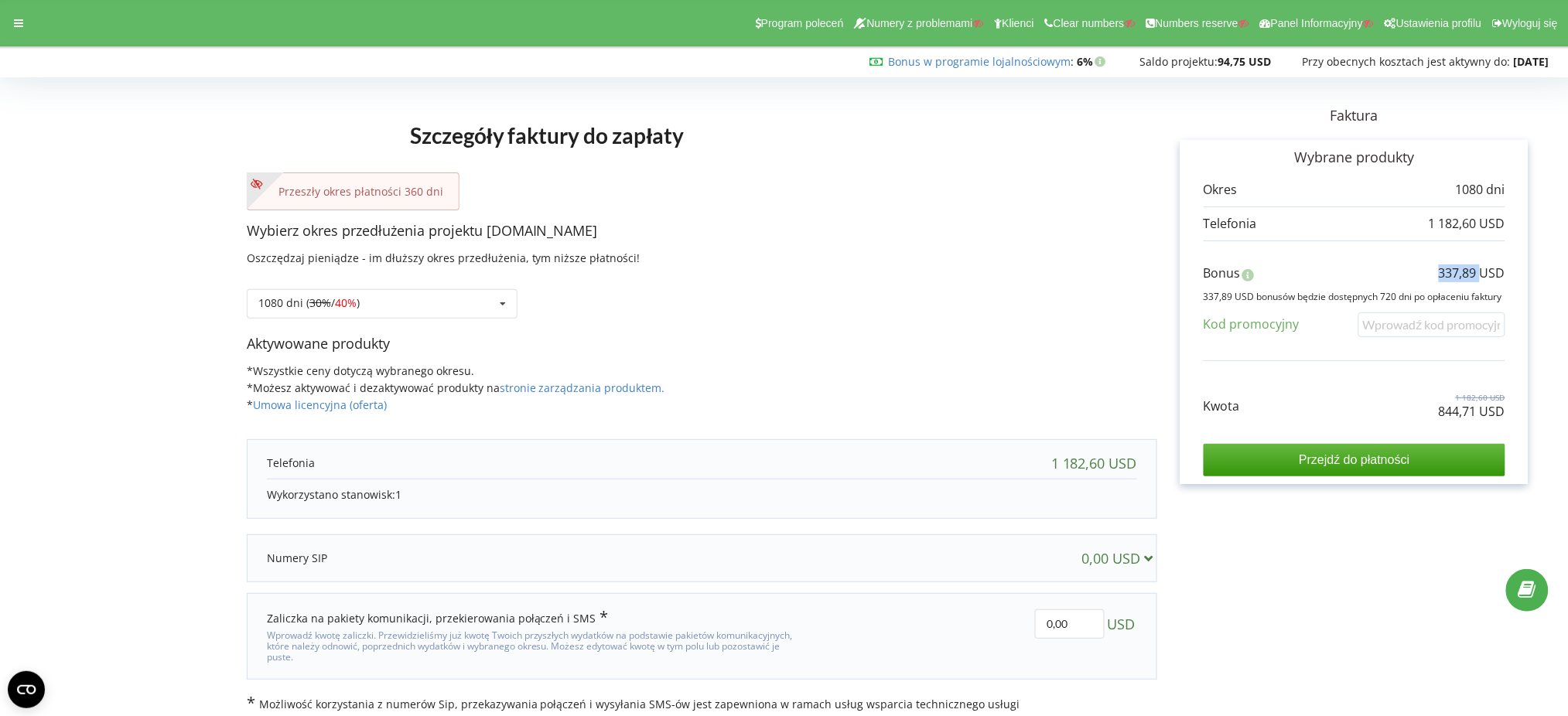
click at [1464, 265] on p "337,89 USD" at bounding box center [1472, 273] width 67 height 18
copy div "337,89 USD"
click at [22, 14] on div at bounding box center [18, 24] width 28 height 22
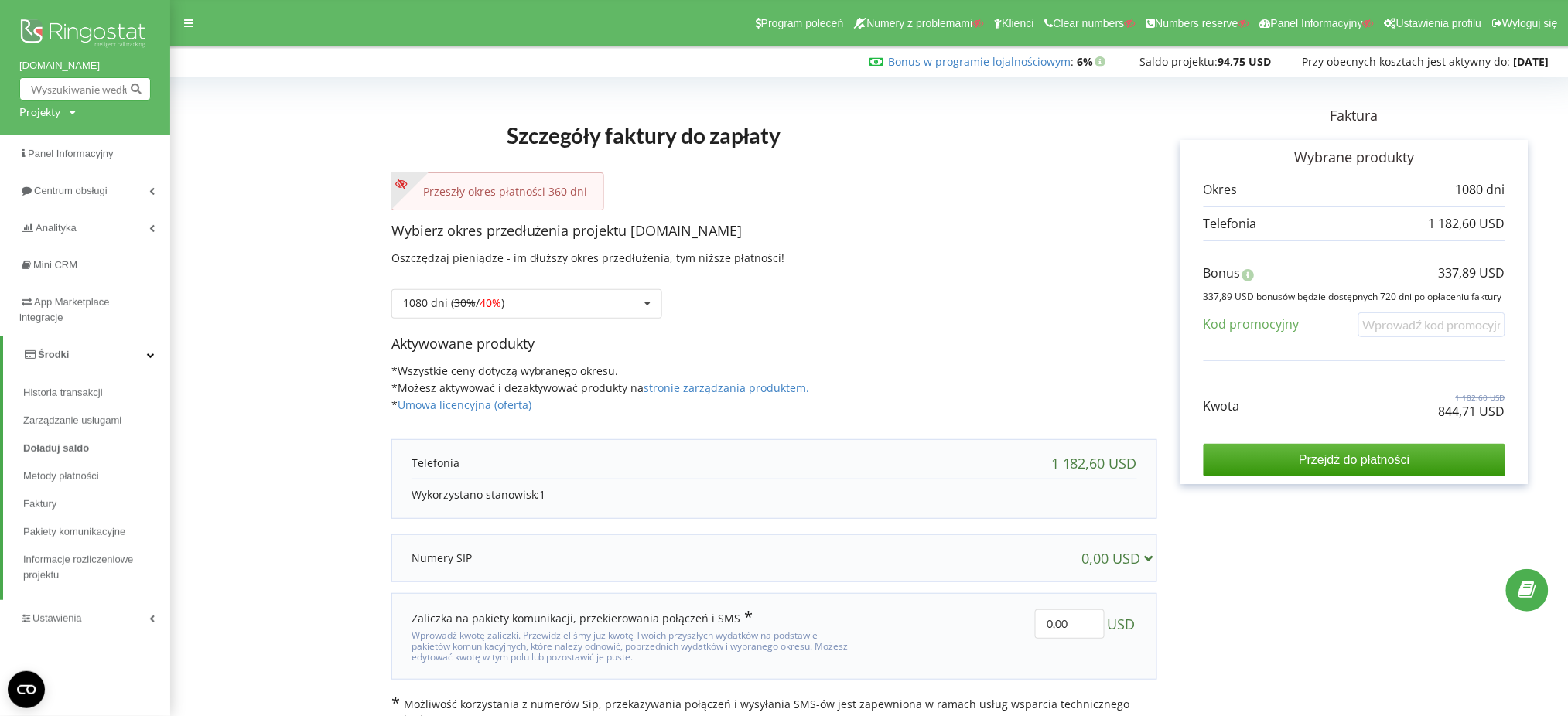
click at [50, 100] on input "text" at bounding box center [85, 88] width 131 height 23
click at [53, 117] on div "Projekty" at bounding box center [40, 112] width 41 height 15
click at [79, 143] on input "text" at bounding box center [67, 144] width 77 height 22
paste input "fxclub.org"
type input "fxclub.org"
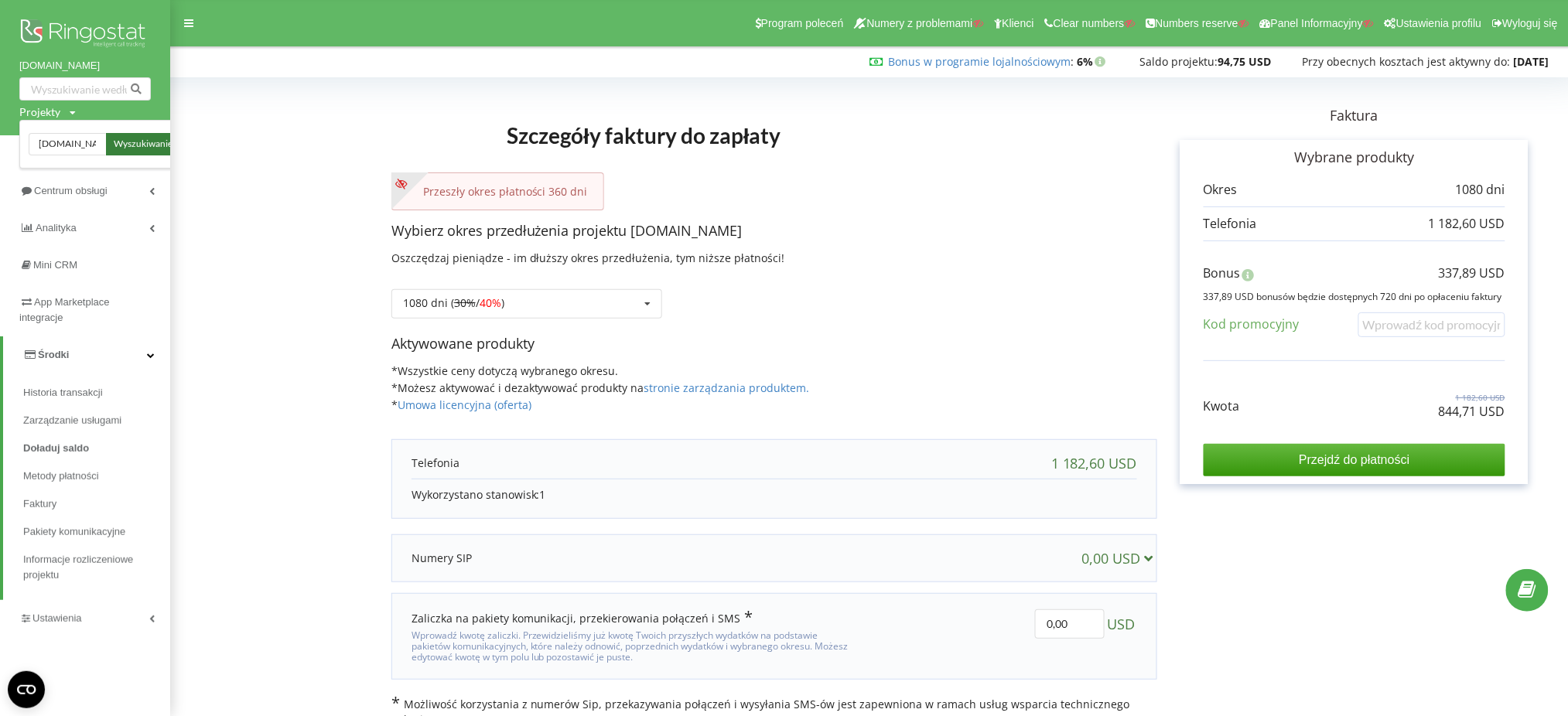
click at [158, 147] on span "Wyszukiwanie" at bounding box center [142, 144] width 58 height 14
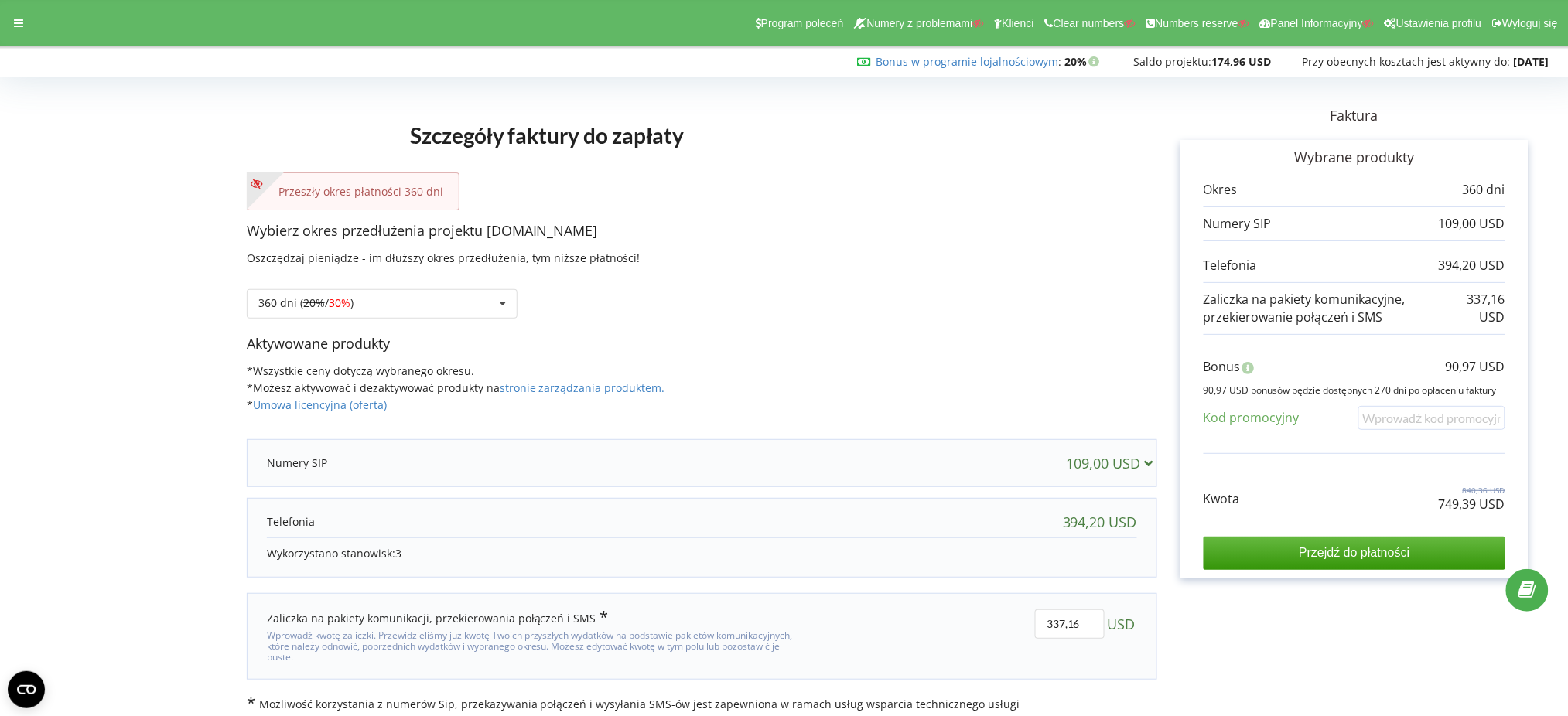
click at [1445, 507] on p "749,39 USD" at bounding box center [1472, 504] width 67 height 18
copy div "749,39 USD"
click at [1478, 358] on p "90,97 USD" at bounding box center [1476, 367] width 59 height 18
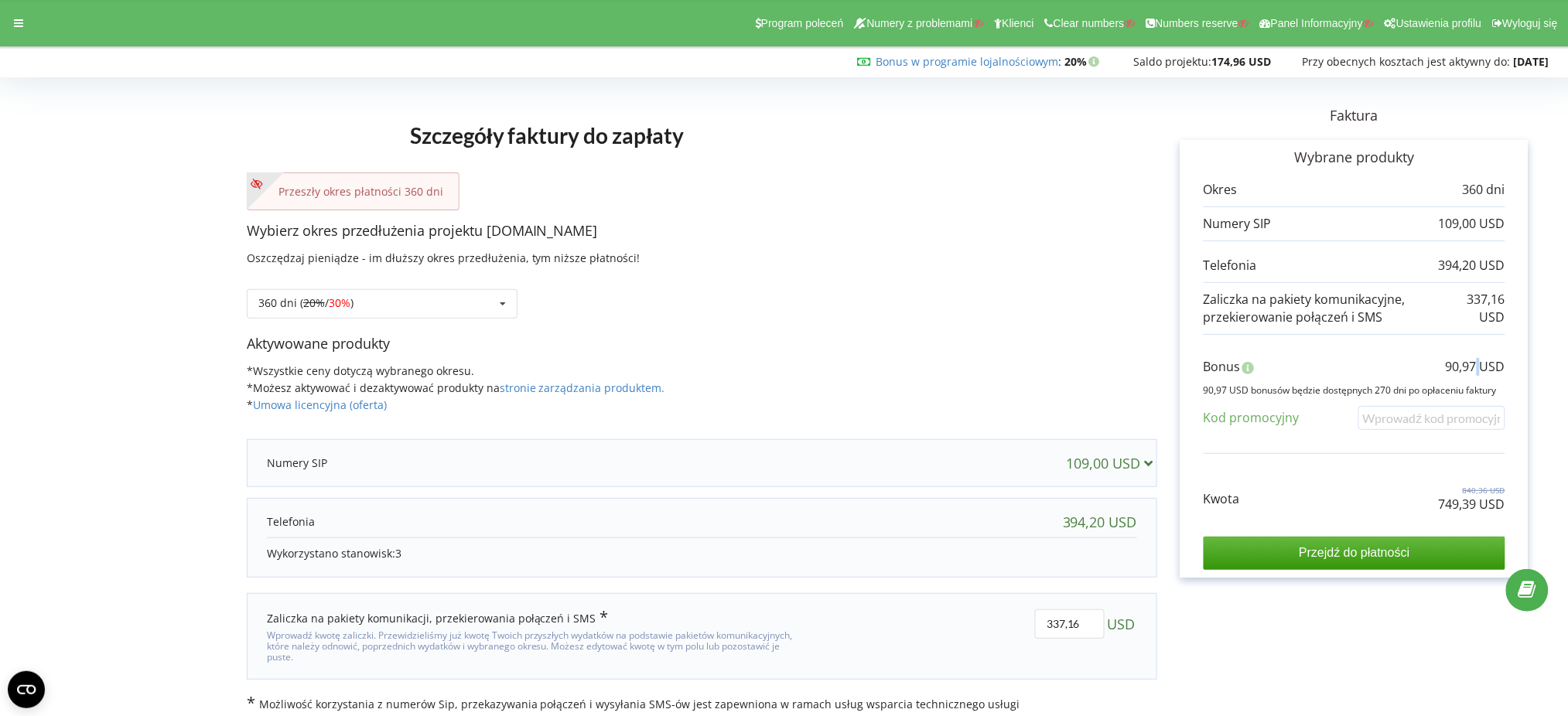
click at [1478, 358] on p "90,97 USD" at bounding box center [1476, 367] width 59 height 18
copy div "90,97 USD"
click at [431, 311] on div "360 dni ( 20% / 30% ) Doładuj saldo bez przedłużania 30 dni 20% / 30% 30%" at bounding box center [381, 303] width 270 height 30
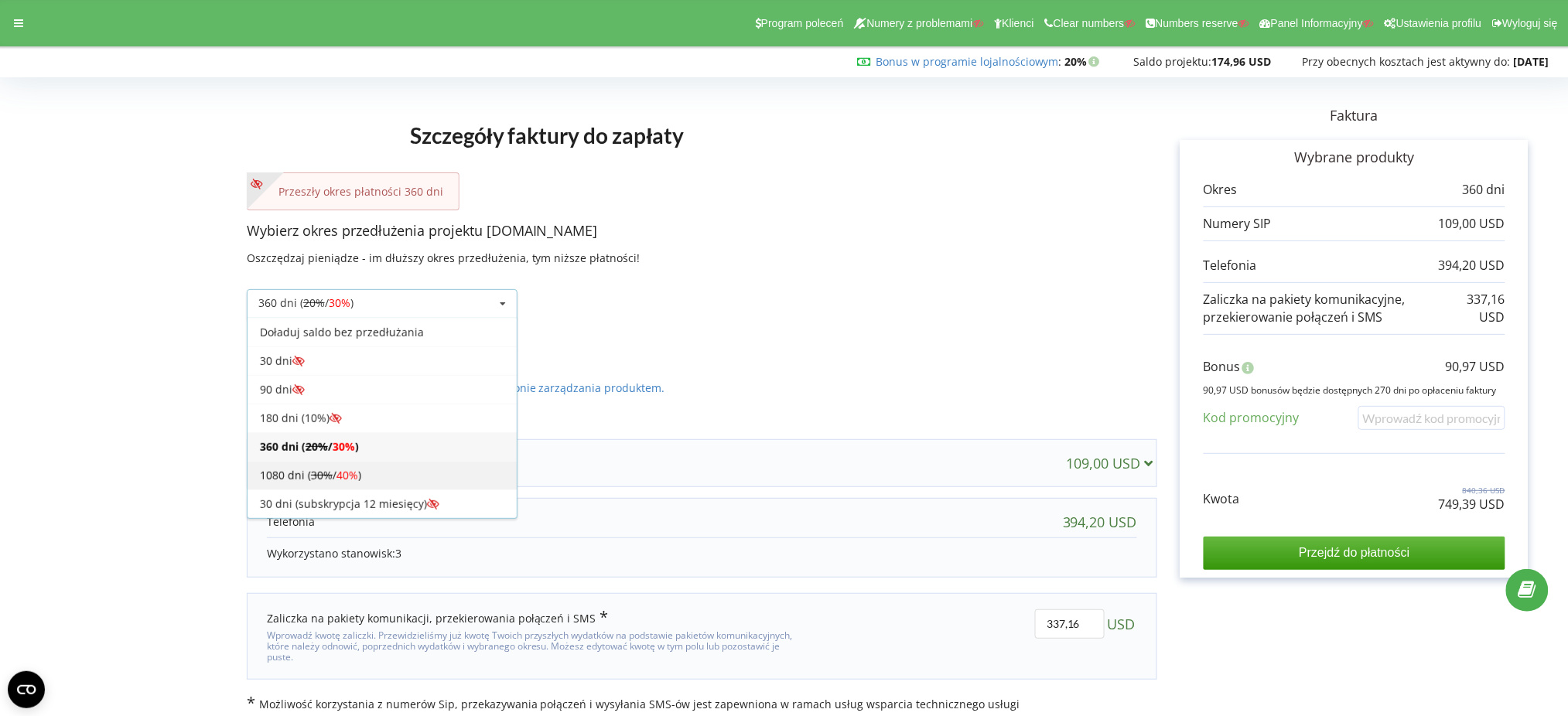
click at [423, 469] on div "1080 dni ( 30% / 40% )" at bounding box center [382, 475] width 270 height 29
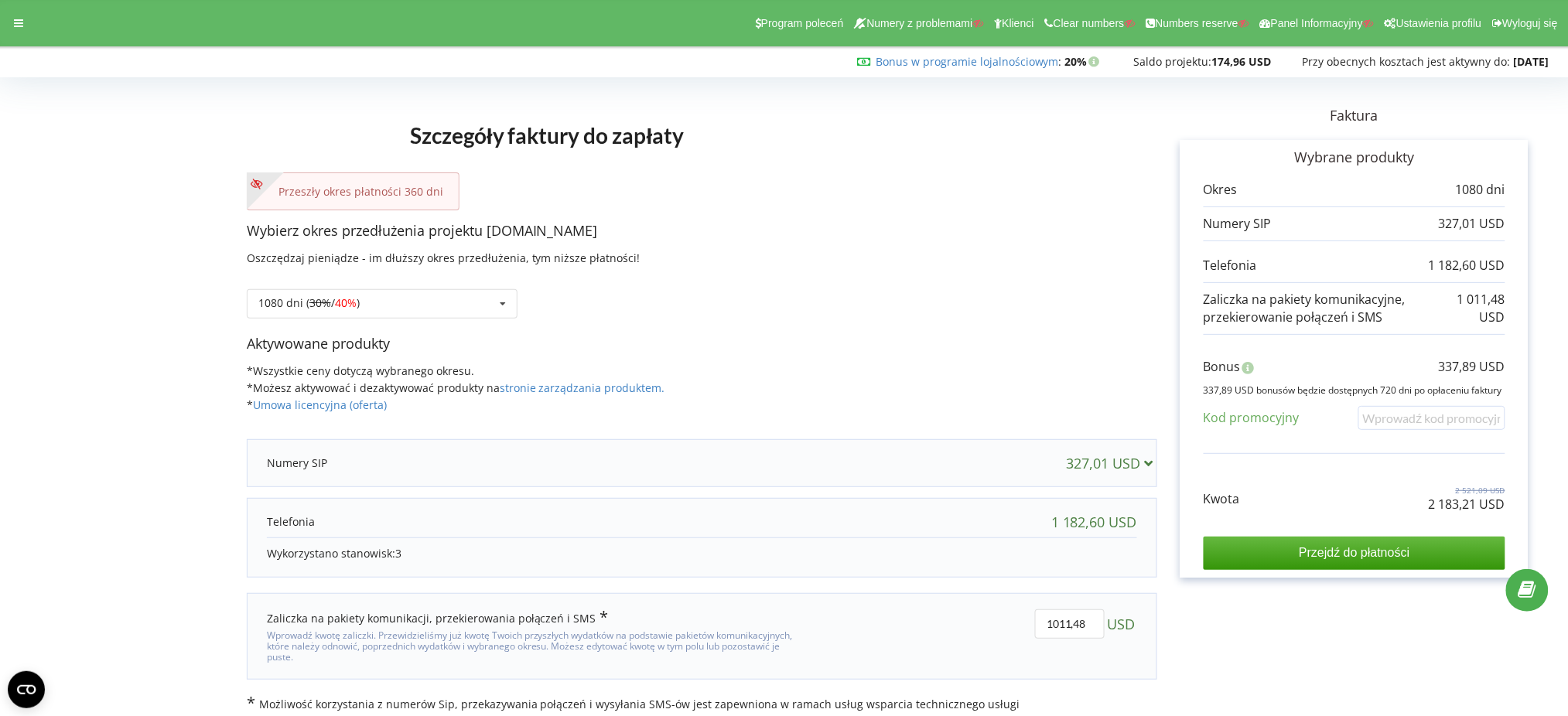
click at [1488, 506] on p "2 183,21 USD" at bounding box center [1467, 504] width 76 height 18
copy div "2 183,21 USD"
click at [216, 182] on form "Szczegóły faktury do zapłaty Przeszły okres płatności 360 dni Wybierz okres prz…" at bounding box center [784, 397] width 1536 height 630
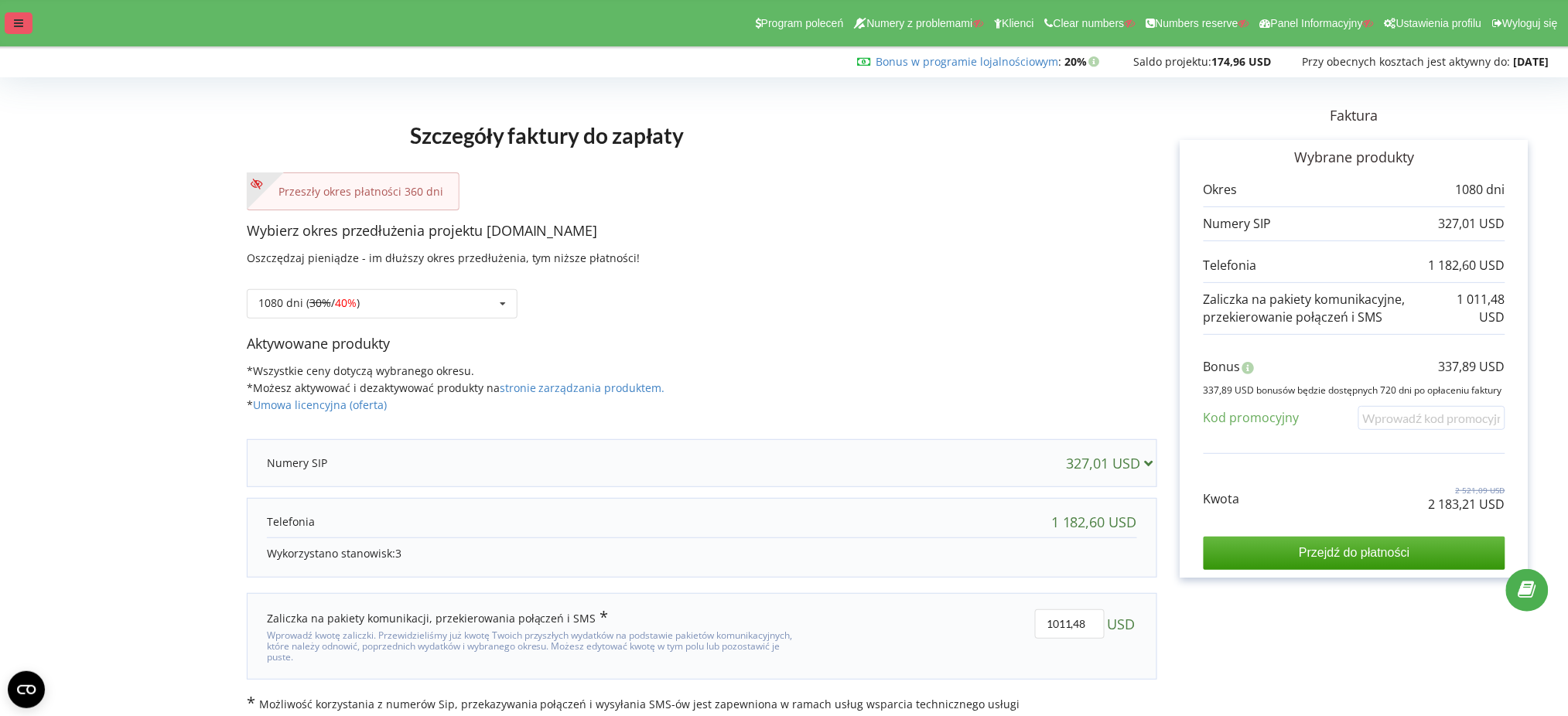
drag, startPoint x: 22, startPoint y: 22, endPoint x: 36, endPoint y: 43, distance: 25.2
click at [22, 23] on icon at bounding box center [18, 23] width 9 height 11
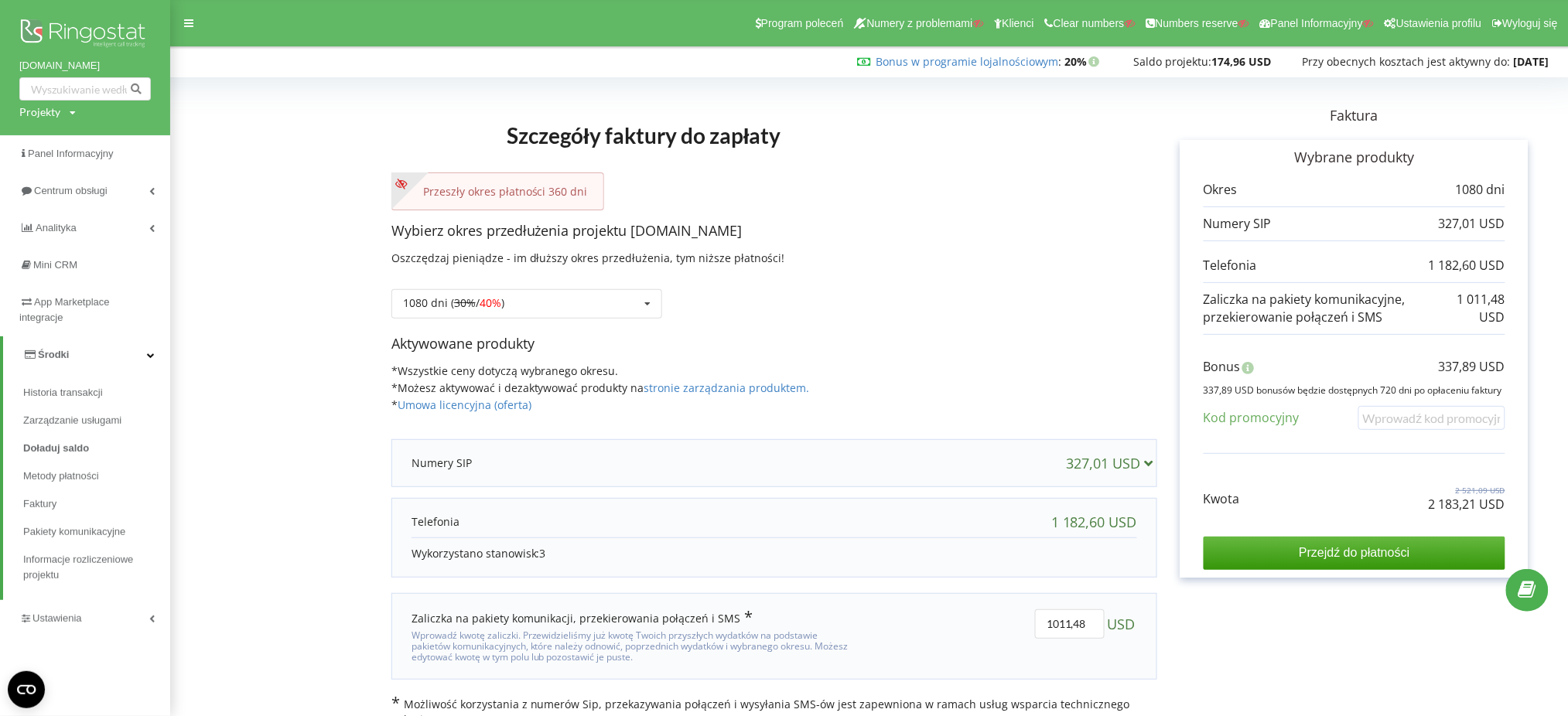
click at [56, 113] on div "Projekty" at bounding box center [40, 112] width 41 height 15
click at [60, 133] on input "text" at bounding box center [67, 144] width 77 height 22
paste input "[DOMAIN_NAME]"
type input "[DOMAIN_NAME]"
click at [137, 132] on div "[DOMAIN_NAME] Wyszukiwanie" at bounding box center [104, 144] width 170 height 49
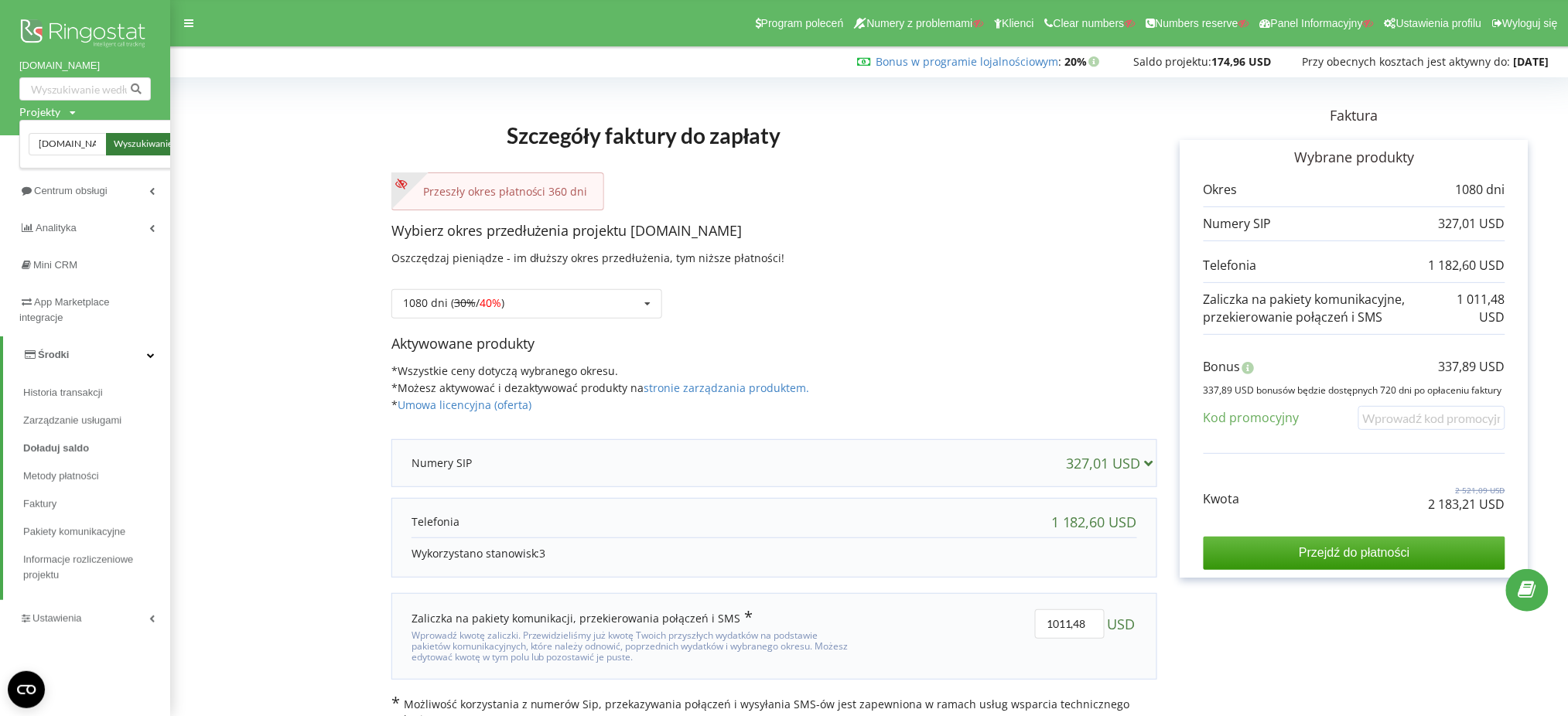
click at [137, 144] on span "Wyszukiwanie" at bounding box center [142, 144] width 58 height 14
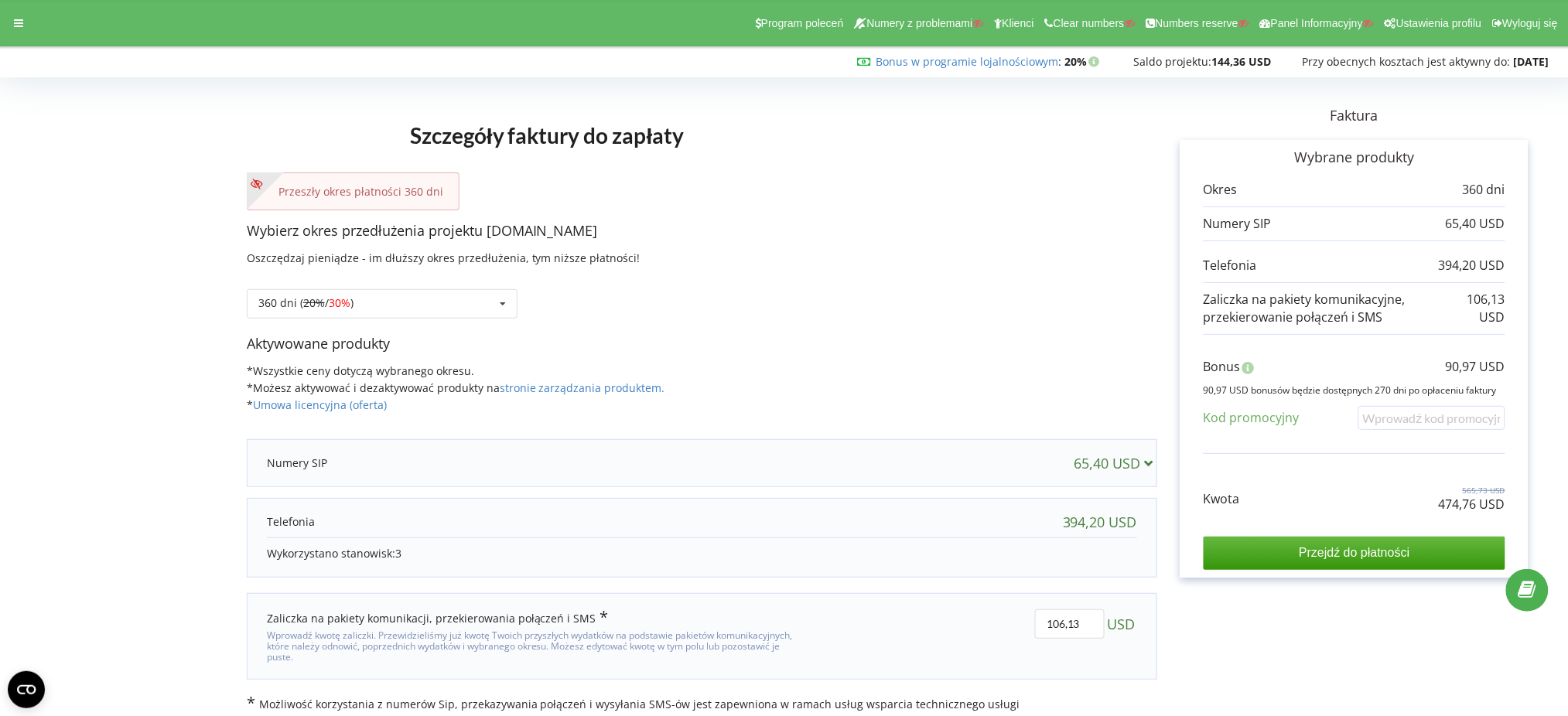
click at [1452, 502] on p "474,76 USD" at bounding box center [1472, 504] width 67 height 18
copy div "474,76 USD"
click at [1487, 355] on div "Bonus 90,97 USD 90,97 USD bonusów będzie dostępnych 270 dni po opłaceniu faktur…" at bounding box center [1354, 397] width 302 height 111
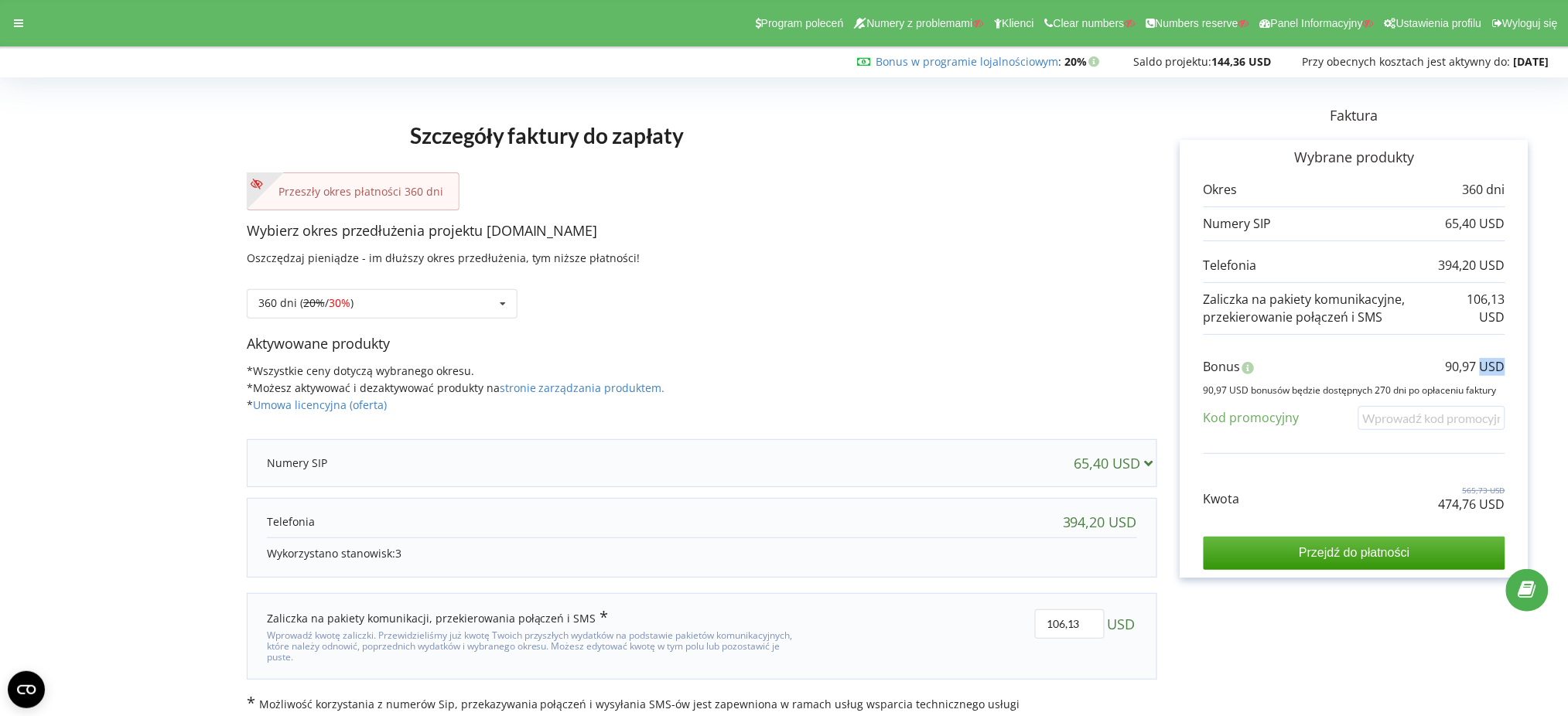
click at [1487, 355] on div "Bonus 90,97 USD 90,97 USD bonusów będzie dostępnych 270 dni po opłaceniu faktur…" at bounding box center [1354, 397] width 302 height 111
click at [464, 311] on div "360 dni ( 20% / 30% ) Doładuj saldo bez przedłużania 30 dni 20% / 30% 30%" at bounding box center [381, 303] width 270 height 30
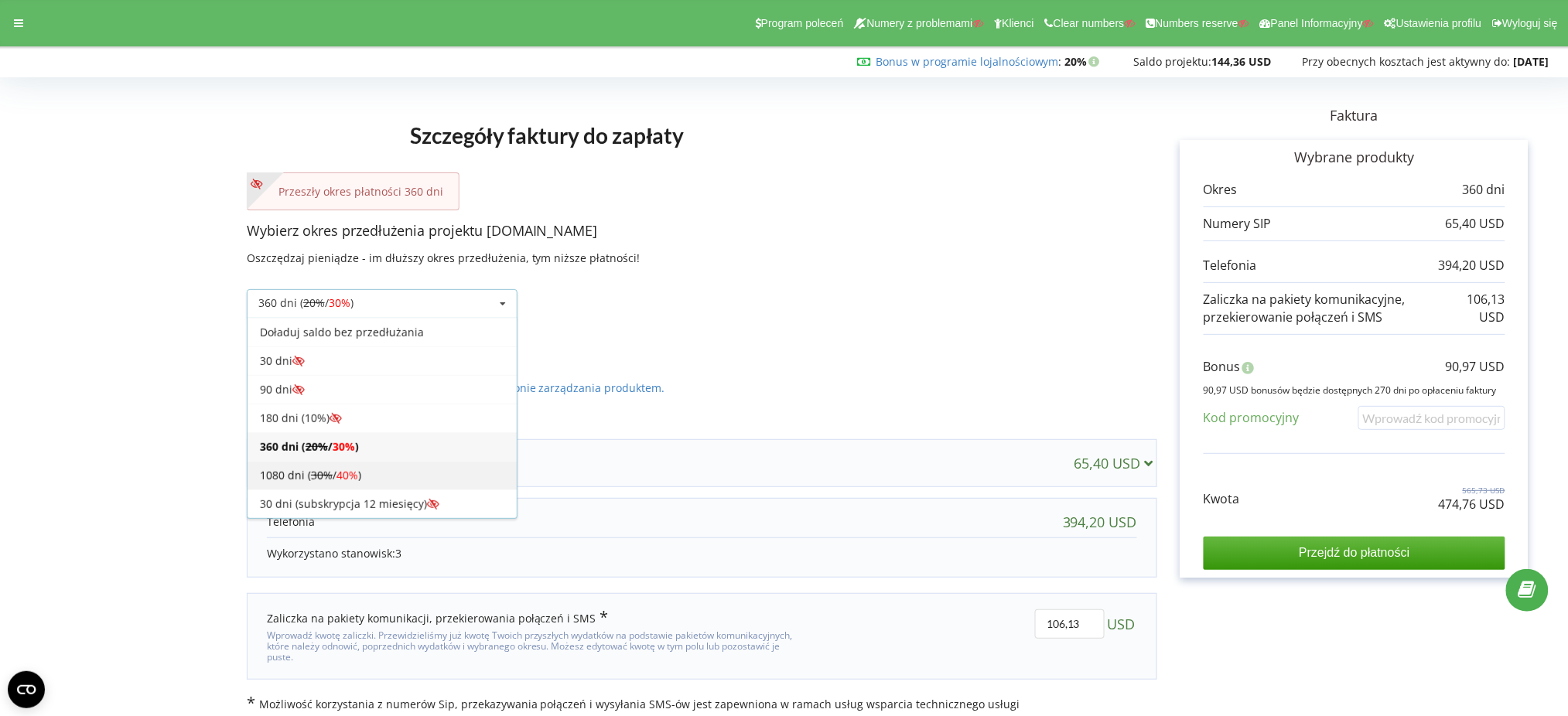
click at [430, 469] on div "1080 dni ( 30% / 40% )" at bounding box center [382, 475] width 270 height 29
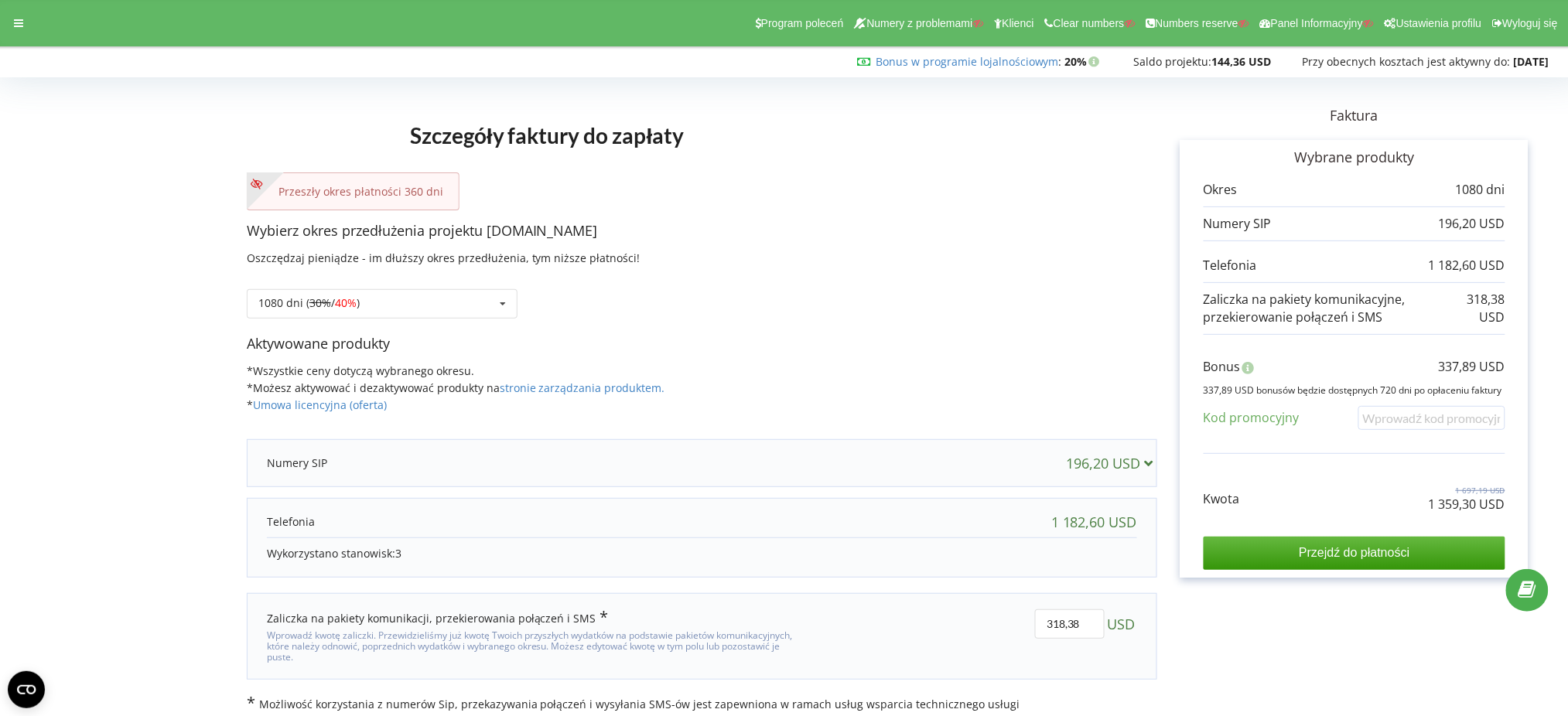
click at [1460, 498] on div "Szczegóły faktury do zapłaty Przeszły okres płatności 360 dni Wybierz okres prz…" at bounding box center [784, 397] width 1536 height 630
click at [1460, 498] on p "1 359,30 USD" at bounding box center [1467, 504] width 76 height 18
copy div "1 359,30 USD"
